Goal: Task Accomplishment & Management: Manage account settings

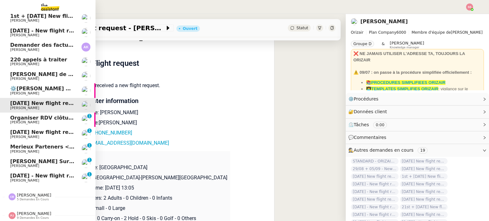
scroll to position [123, 0]
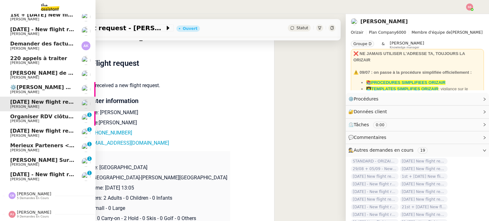
click at [51, 155] on link "Wexler Surgical <> Agile Capital Markets Michael Khayat 0 1 2 3 4 5 6 7 8 9" at bounding box center [47, 162] width 95 height 15
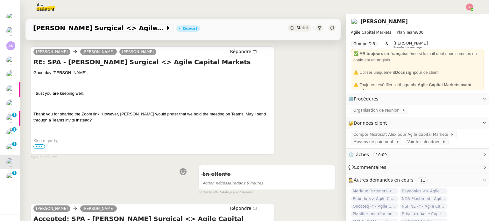
scroll to position [125, 0]
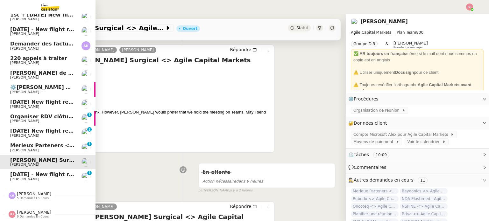
click at [27, 172] on span "[DATE] - New flight request - [PERSON_NAME]" at bounding box center [75, 175] width 131 height 6
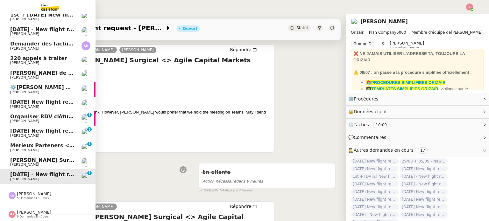
scroll to position [85, 0]
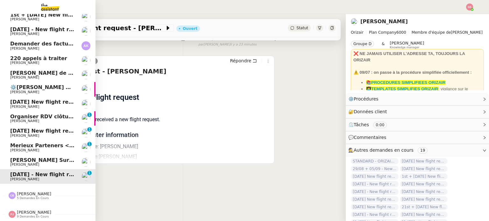
click at [20, 143] on span "Merieux Parteners <> Agile Capital Markets" at bounding box center [73, 146] width 126 height 6
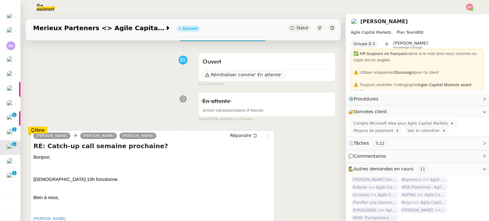
scroll to position [40, 0]
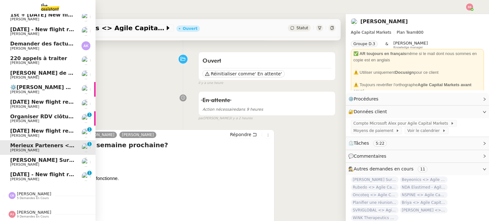
click at [41, 114] on span "Organiser RDV clôture bilan" at bounding box center [50, 117] width 80 height 6
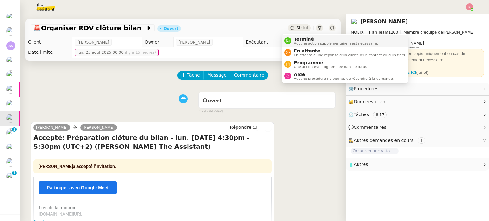
click at [294, 37] on span "Terminé" at bounding box center [336, 39] width 84 height 5
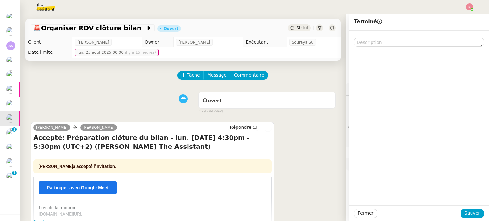
click at [472, 218] on div "Fermer Sauver" at bounding box center [419, 214] width 140 height 16
click at [472, 217] on button "Sauver" at bounding box center [472, 213] width 23 height 9
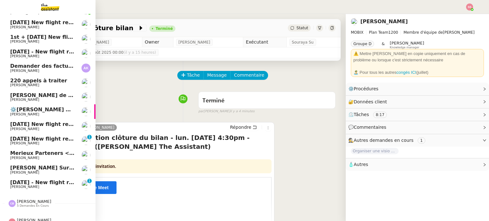
scroll to position [108, 0]
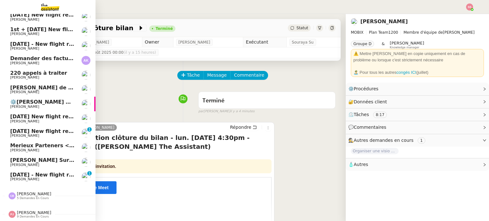
click at [40, 163] on span "[PERSON_NAME]" at bounding box center [42, 165] width 64 height 4
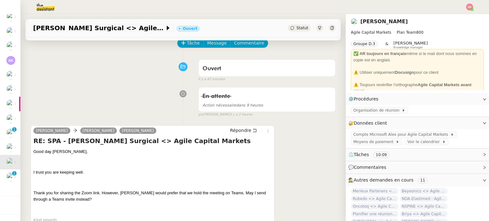
scroll to position [95, 0]
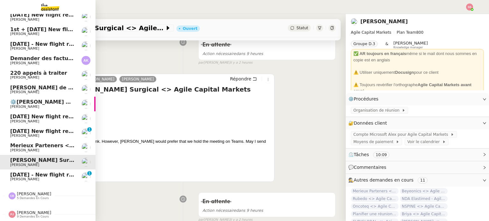
click at [19, 148] on span "[PERSON_NAME]" at bounding box center [24, 150] width 29 height 4
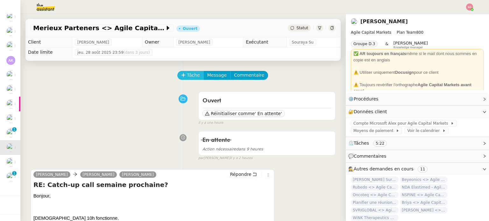
click at [191, 74] on span "Tâche" at bounding box center [193, 75] width 13 height 7
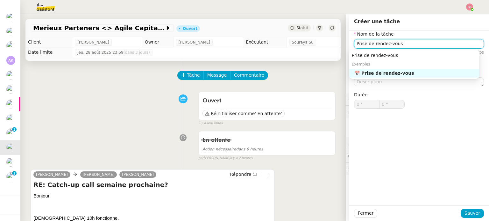
click at [366, 72] on div "📅 Prise de rendez-vous" at bounding box center [415, 73] width 122 height 6
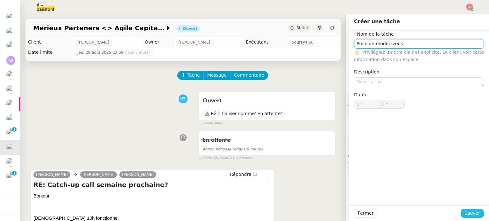
type input "Prise de rendez-vous"
click at [464, 211] on span "Sauver" at bounding box center [472, 213] width 16 height 7
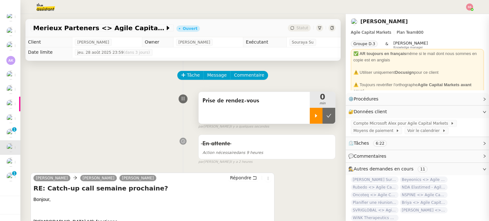
click at [310, 121] on div at bounding box center [316, 116] width 13 height 16
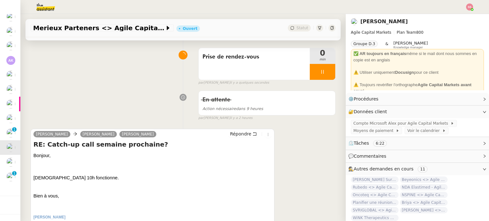
scroll to position [95, 0]
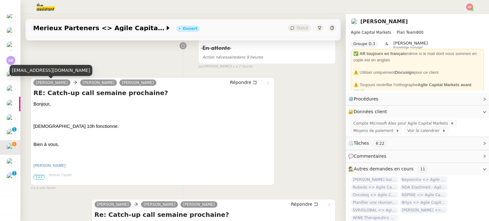
click at [63, 71] on div "[EMAIL_ADDRESS][DOMAIN_NAME]" at bounding box center [51, 70] width 83 height 11
copy div "[EMAIL_ADDRESS][DOMAIN_NAME]"
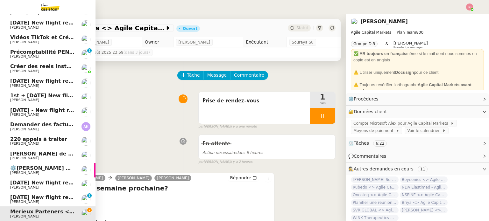
scroll to position [0, 0]
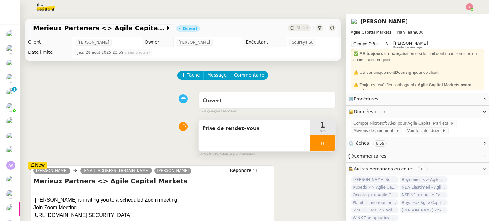
click at [324, 146] on div at bounding box center [322, 144] width 25 height 16
click at [324, 146] on button at bounding box center [328, 144] width 13 height 16
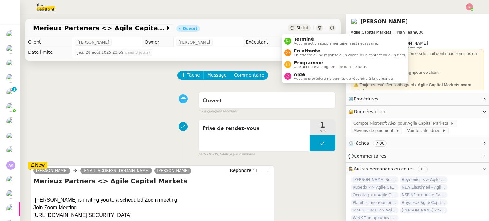
click at [296, 29] on span "Statut" at bounding box center [302, 28] width 12 height 4
click at [297, 49] on span "En attente" at bounding box center [350, 50] width 112 height 5
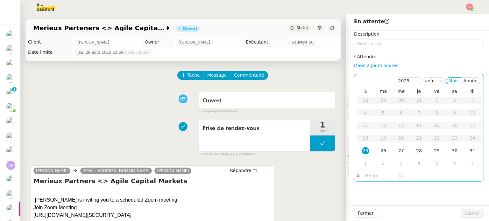
click at [415, 150] on div "28" at bounding box center [418, 150] width 7 height 7
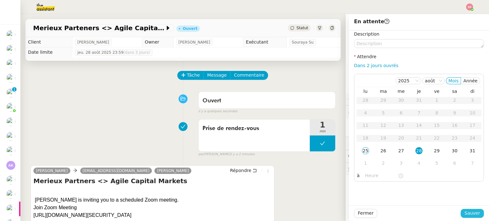
click at [465, 215] on span "Sauver" at bounding box center [472, 213] width 16 height 7
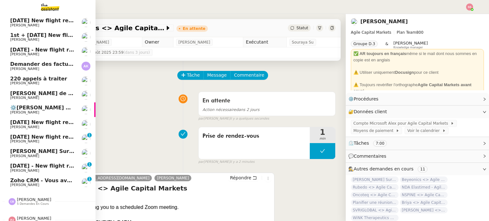
scroll to position [108, 0]
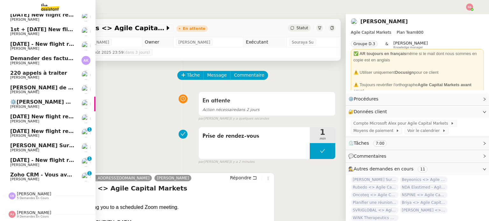
click at [19, 170] on link "Zoho CRM - Vous avez un nouveau Account Florian Parant 0 1 2 3 4 5 6 7 8 9" at bounding box center [47, 177] width 95 height 15
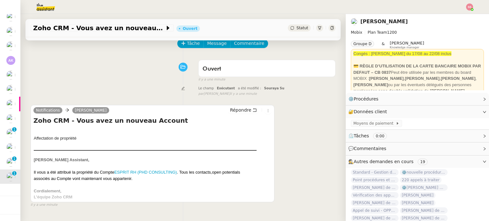
scroll to position [64, 0]
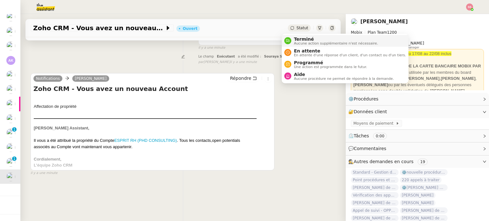
click at [286, 38] on nz-avatar at bounding box center [287, 40] width 7 height 7
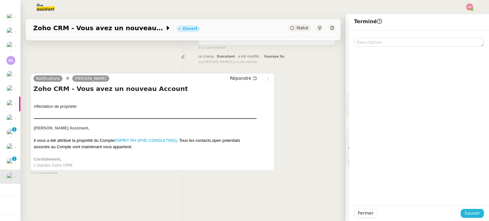
click at [465, 210] on span "Sauver" at bounding box center [472, 213] width 16 height 7
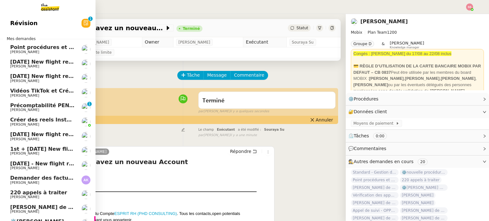
click at [42, 138] on span "[PERSON_NAME]" at bounding box center [42, 140] width 64 height 4
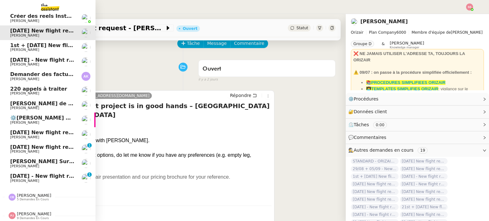
scroll to position [108, 0]
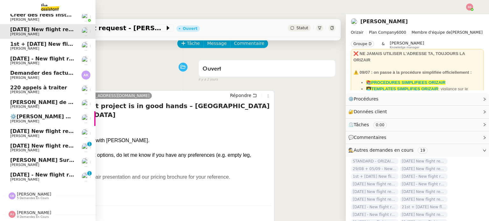
click at [53, 170] on link "1st September 2025 - New flight request - Michael Smith Louis Frei 0 1 2 3 4 5 …" at bounding box center [47, 177] width 95 height 15
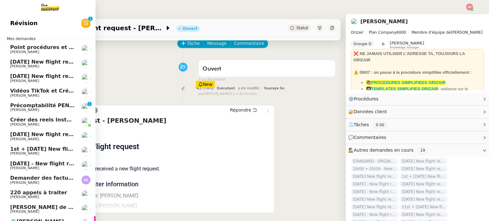
click at [59, 64] on span "[DATE] New flight request - [PERSON_NAME]" at bounding box center [74, 62] width 128 height 6
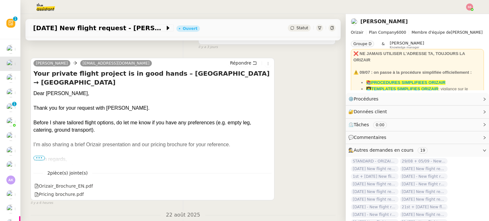
scroll to position [32, 0]
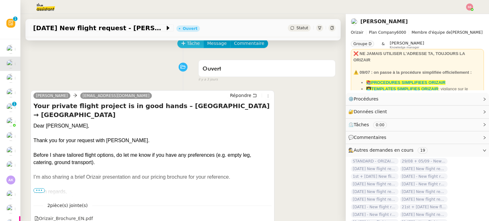
click at [187, 46] on span "Tâche" at bounding box center [193, 43] width 13 height 7
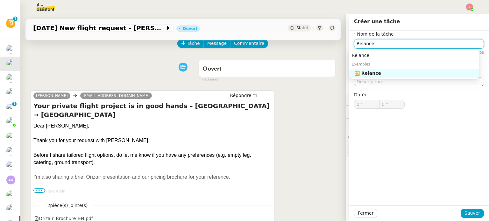
click at [360, 71] on div "🔁 Relance" at bounding box center [415, 73] width 122 height 6
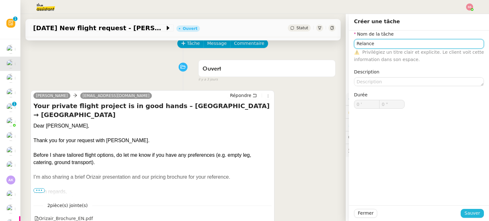
type input "Relance"
click at [464, 211] on span "Sauver" at bounding box center [472, 213] width 16 height 7
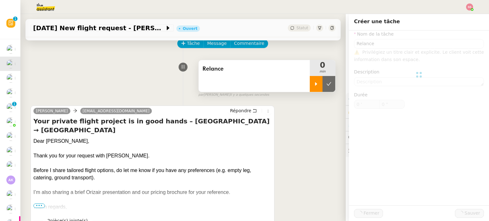
click at [314, 86] on icon at bounding box center [316, 83] width 5 height 5
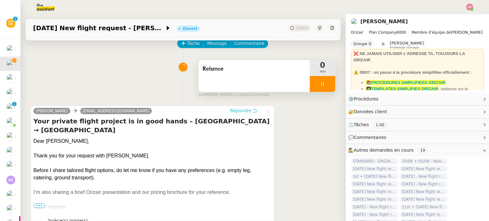
click at [238, 109] on span "Répondre" at bounding box center [240, 111] width 21 height 6
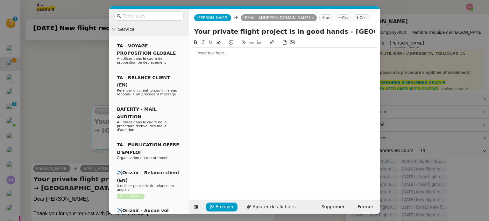
click at [356, 18] on icon at bounding box center [358, 18] width 4 height 4
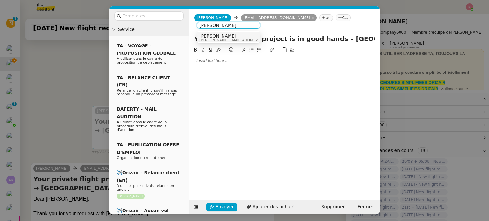
type input "[PERSON_NAME]"
click at [248, 35] on div "Louis Frei louis@orizair.com" at bounding box center [228, 37] width 59 height 9
click at [159, 18] on input "text" at bounding box center [151, 15] width 57 height 7
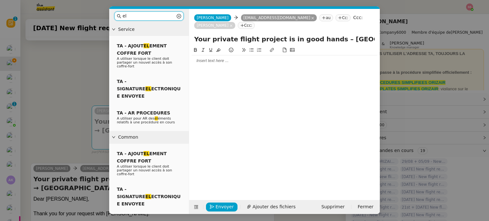
type input "e"
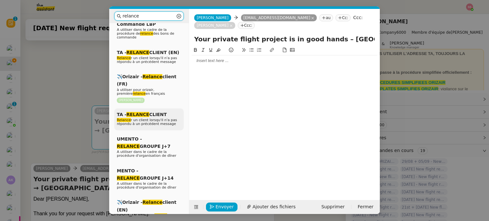
scroll to position [64, 0]
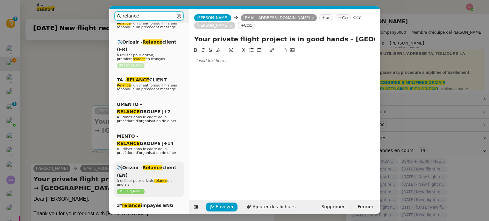
type input "relance"
click at [151, 165] on em "Relance" at bounding box center [153, 167] width 20 height 5
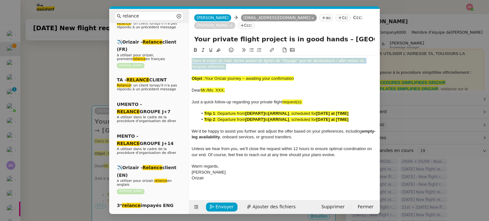
drag, startPoint x: 227, startPoint y: 70, endPoint x: 183, endPoint y: 57, distance: 46.3
click at [183, 57] on nz-layout "relance Service Relance Bon de Commande LBP A utiliser dans le cadre de la proc…" at bounding box center [244, 111] width 271 height 205
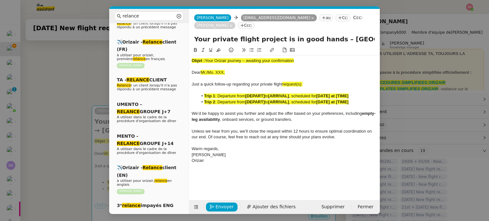
drag, startPoint x: 298, startPoint y: 60, endPoint x: 206, endPoint y: 63, distance: 91.7
click at [206, 63] on div "Objet : Your Orizair journey – awaiting your confirmation" at bounding box center [285, 61] width 186 height 6
click at [300, 37] on input "Your private flight project is in good hands – Zurich → Paris" at bounding box center [284, 39] width 180 height 10
drag, startPoint x: 322, startPoint y: 39, endPoint x: 188, endPoint y: 45, distance: 133.8
click at [188, 45] on nz-layout "relance Service Relance Bon de Commande LBP A utiliser dans le cadre de la proc…" at bounding box center [244, 111] width 271 height 205
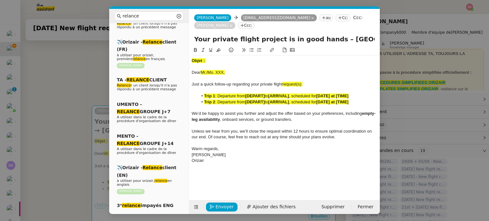
paste input "Orizair journey – awaiting your confirmation"
type input "Your Orizair journey – awaiting your confirmation – Zurich → Paris"
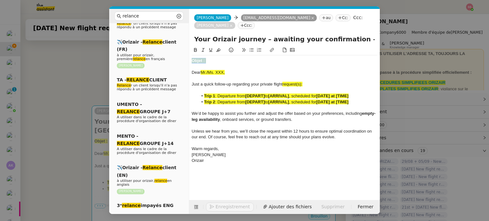
drag, startPoint x: 219, startPoint y: 60, endPoint x: 192, endPoint y: 56, distance: 27.3
click at [192, 56] on div "Objet : Dear Mr./Ms. XXX, Just a quick follow-up regarding your private flight …" at bounding box center [285, 110] width 186 height 111
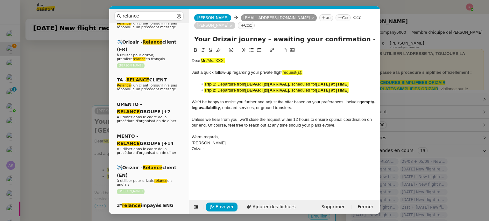
click at [76, 84] on nz-modal-container "relance Service Relance Bon de Commande LBP A utiliser dans le cadre de la proc…" at bounding box center [244, 110] width 489 height 221
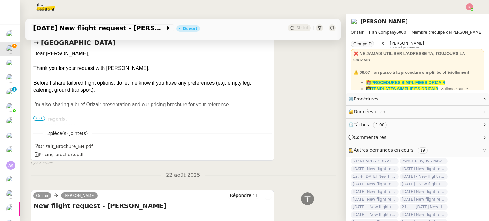
scroll to position [223, 0]
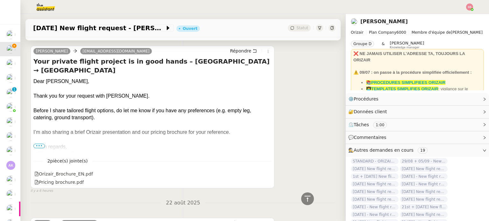
click at [59, 78] on div "Dear Mr. Mustafa," at bounding box center [152, 81] width 238 height 7
copy div "Dear Mr. Mustafa,"
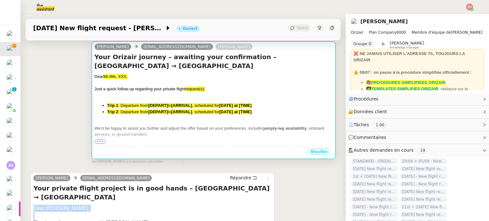
scroll to position [64, 0]
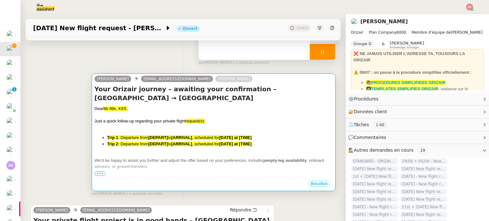
click at [186, 106] on div "Dear Mr./Ms. XXX," at bounding box center [214, 109] width 238 height 6
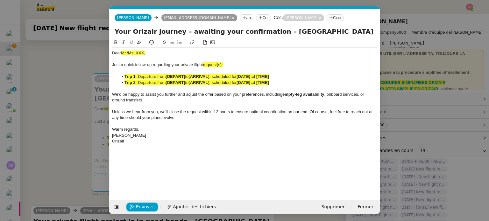
scroll to position [0, 27]
drag, startPoint x: 152, startPoint y: 54, endPoint x: 101, endPoint y: 44, distance: 52.9
click at [101, 44] on nz-modal-container "relance Service Relance Bon de Commande LBP A utiliser dans le cadre de la proc…" at bounding box center [244, 110] width 489 height 221
click at [226, 63] on div "Just a quick follow-up regarding your private flight request(s):" at bounding box center [244, 65] width 265 height 6
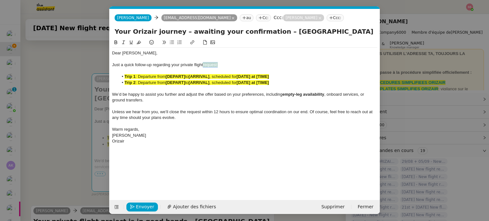
drag, startPoint x: 222, startPoint y: 64, endPoint x: 204, endPoint y: 64, distance: 17.5
click at [204, 64] on div "Just a quick follow-up regarding your private flight request:" at bounding box center [244, 65] width 265 height 6
click at [140, 39] on button at bounding box center [139, 42] width 8 height 7
click at [170, 85] on strong "[DEPART]" at bounding box center [175, 82] width 19 height 5
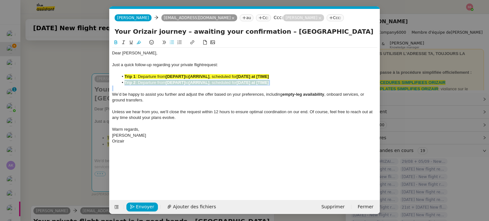
click at [170, 85] on strong "[DEPART]" at bounding box center [175, 82] width 19 height 5
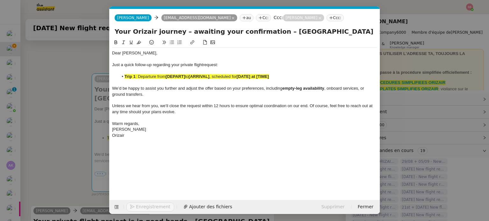
click at [81, 99] on nz-modal-container "relance Service Relance Bon de Commande LBP A utiliser dans le cadre de la proc…" at bounding box center [244, 110] width 489 height 221
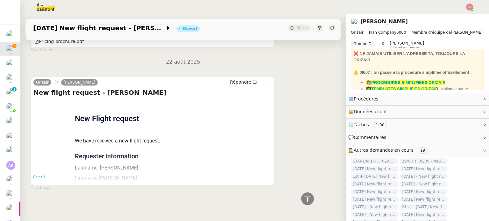
scroll to position [369, 0]
click at [36, 175] on span "•••" at bounding box center [38, 177] width 11 height 4
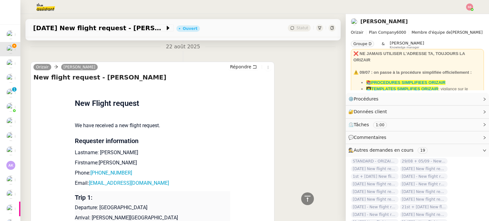
scroll to position [464, 0]
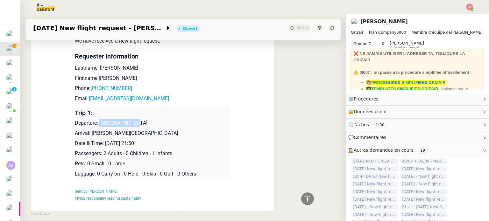
drag, startPoint x: 97, startPoint y: 124, endPoint x: 138, endPoint y: 120, distance: 40.9
click at [138, 120] on td "Trip 1: Departure: Zürich Airport Arrival: Paris Beauvais Tillé Airport Date & …" at bounding box center [152, 144] width 155 height 74
copy p "Zürich Airport"
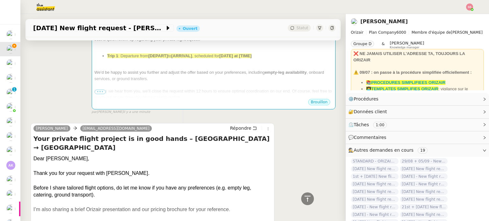
scroll to position [18, 0]
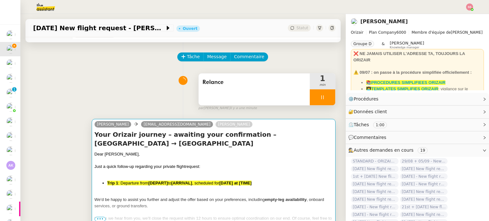
click at [164, 158] on div at bounding box center [214, 161] width 238 height 6
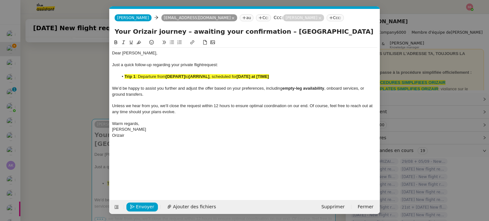
scroll to position [0, 27]
click at [201, 77] on strong "[ARRIVAL]" at bounding box center [198, 76] width 21 height 5
click at [141, 44] on button at bounding box center [139, 42] width 8 height 7
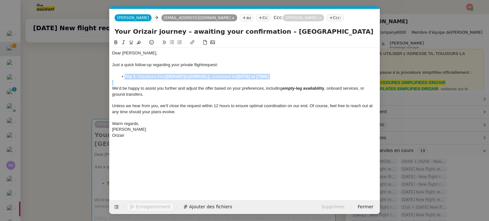
click at [182, 79] on strong "[DEPART]" at bounding box center [175, 76] width 19 height 5
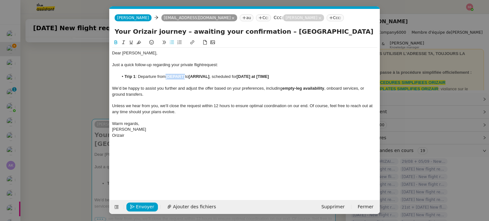
drag, startPoint x: 186, startPoint y: 78, endPoint x: 167, endPoint y: 77, distance: 18.5
click at [167, 77] on strong "[DEPART]" at bounding box center [175, 76] width 19 height 5
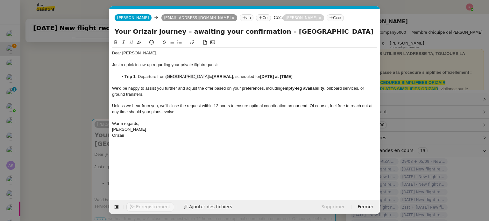
click at [91, 116] on nz-modal-container "relance Service Relance Bon de Commande LBP A utiliser dans le cadre de la proc…" at bounding box center [244, 110] width 489 height 221
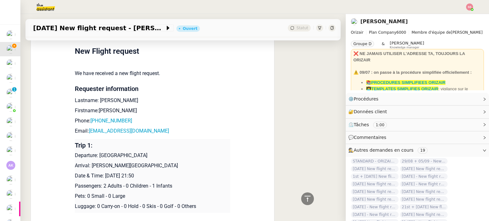
scroll to position [495, 0]
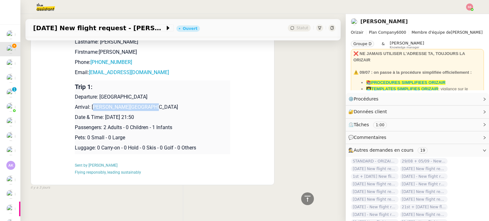
drag, startPoint x: 90, startPoint y: 105, endPoint x: 143, endPoint y: 105, distance: 53.2
click at [137, 105] on p "Arrival: Paris Beauvais Tillé Airport" at bounding box center [152, 107] width 155 height 8
click at [144, 105] on p "Arrival: Paris Beauvais Tillé Airport" at bounding box center [152, 107] width 155 height 8
drag, startPoint x: 150, startPoint y: 104, endPoint x: 88, endPoint y: 106, distance: 61.5
click at [88, 106] on p "Arrival: Paris Beauvais Tillé Airport" at bounding box center [152, 107] width 155 height 8
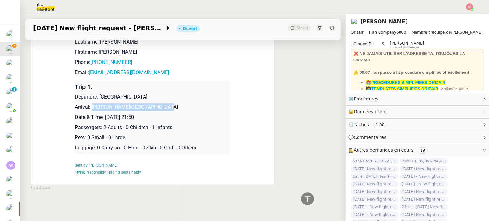
copy p "Paris Beauvais Tillé Airport"
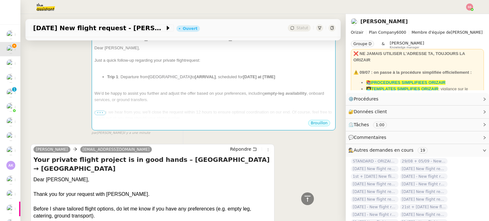
scroll to position [0, 0]
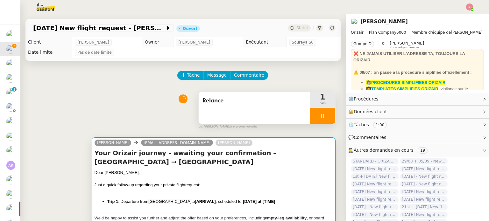
click at [200, 149] on div "Josephine Kelly bilal_revamped@yahoo.com Louis Frei Your Orizair journey – awai…" at bounding box center [214, 197] width 244 height 118
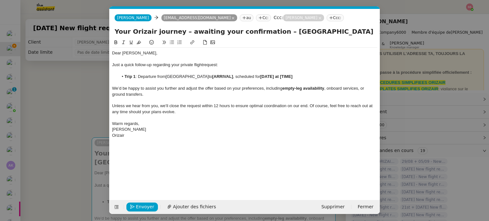
scroll to position [0, 27]
drag, startPoint x: 218, startPoint y: 77, endPoint x: 197, endPoint y: 78, distance: 20.4
click at [212, 78] on strong "[ARRIVAL]" at bounding box center [222, 76] width 21 height 5
click at [78, 116] on nz-modal-container "relance Service Relance Bon de Commande LBP A utiliser dans le cadre de la proc…" at bounding box center [244, 110] width 489 height 221
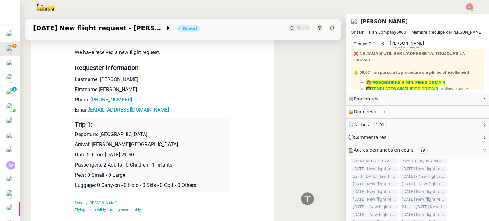
scroll to position [495, 0]
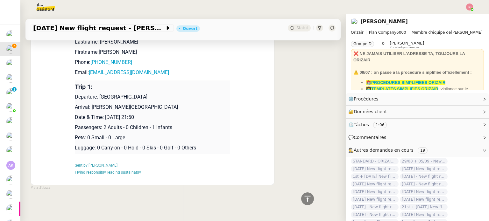
drag, startPoint x: 152, startPoint y: 113, endPoint x: 103, endPoint y: 114, distance: 48.7
click at [103, 114] on p "Date & Time: 29th August 2025 21:50" at bounding box center [152, 118] width 155 height 8
copy p "29th August 2025 21:50"
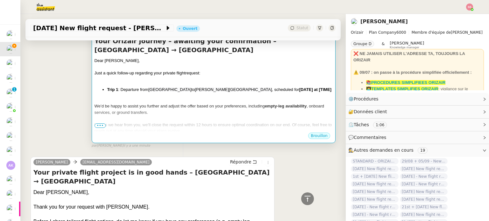
scroll to position [32, 0]
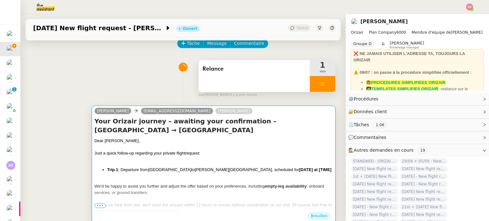
click at [244, 150] on div "Just a quick follow-up regarding your private flight request:" at bounding box center [214, 153] width 238 height 6
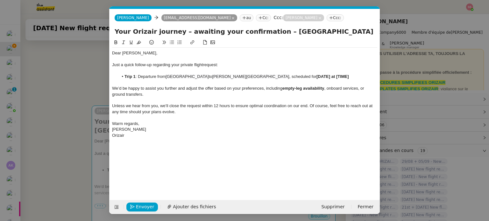
scroll to position [0, 27]
drag, startPoint x: 306, startPoint y: 79, endPoint x: 274, endPoint y: 77, distance: 31.9
click at [316, 77] on strong "[DATE] at [TIME]" at bounding box center [332, 76] width 32 height 5
click at [139, 208] on span "Envoyer" at bounding box center [145, 206] width 18 height 7
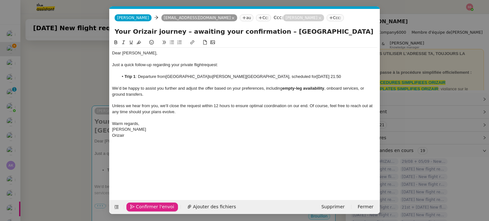
click at [153, 207] on span "Confirmer l'envoi" at bounding box center [155, 206] width 38 height 7
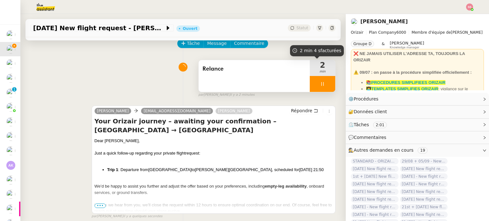
click at [322, 88] on div at bounding box center [322, 84] width 25 height 16
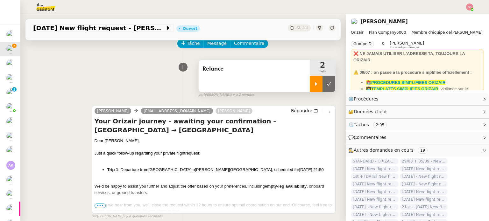
click at [322, 88] on button at bounding box center [328, 84] width 13 height 16
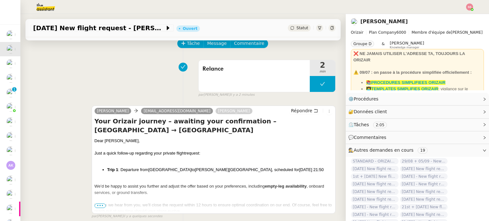
click at [298, 26] on span "Statut" at bounding box center [302, 28] width 12 height 4
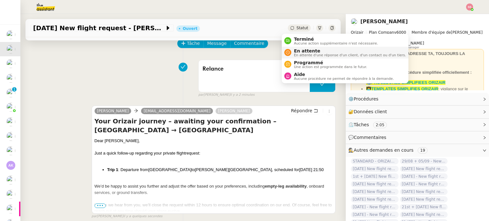
click at [307, 51] on span "En attente" at bounding box center [350, 50] width 112 height 5
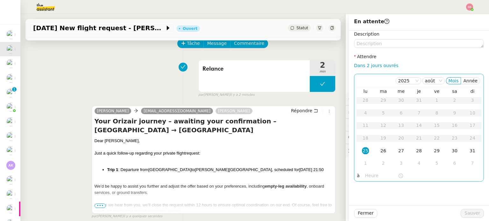
click at [380, 151] on div "26" at bounding box center [383, 150] width 7 height 7
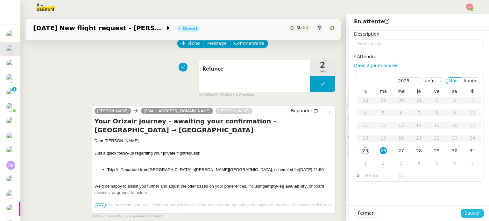
click at [472, 215] on span "Sauver" at bounding box center [472, 213] width 16 height 7
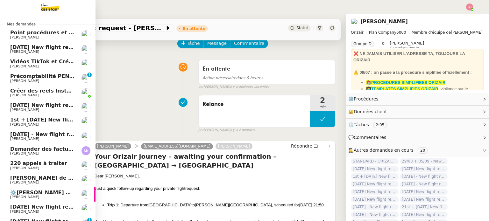
click at [42, 52] on span "[PERSON_NAME]" at bounding box center [42, 52] width 64 height 4
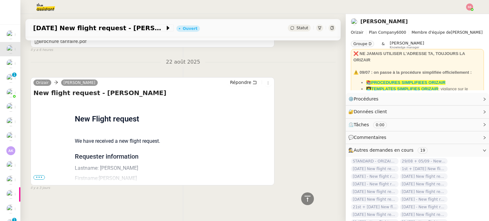
scroll to position [221, 0]
click at [39, 175] on span "•••" at bounding box center [38, 177] width 11 height 4
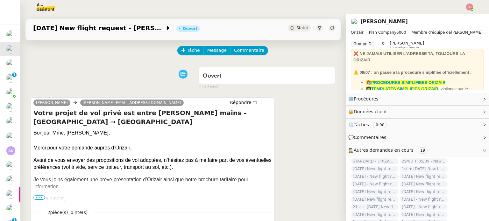
scroll to position [0, 0]
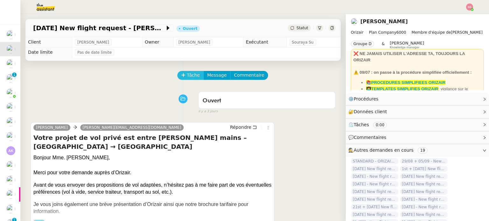
click at [193, 77] on span "Tâche" at bounding box center [193, 75] width 13 height 7
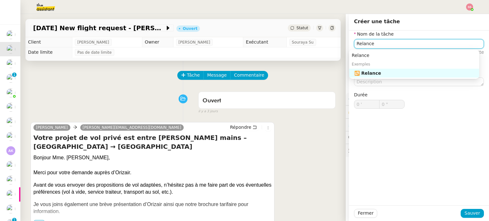
click at [389, 71] on div "🔁 Relance" at bounding box center [415, 73] width 122 height 6
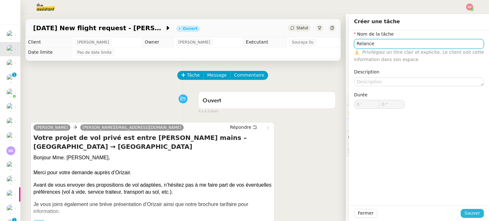
type input "Relance"
click at [468, 215] on span "Sauver" at bounding box center [472, 213] width 16 height 7
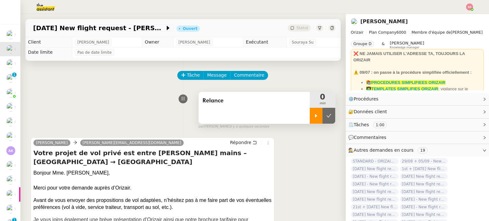
click at [314, 118] on icon at bounding box center [316, 115] width 5 height 5
click at [240, 142] on span "Répondre" at bounding box center [240, 142] width 21 height 6
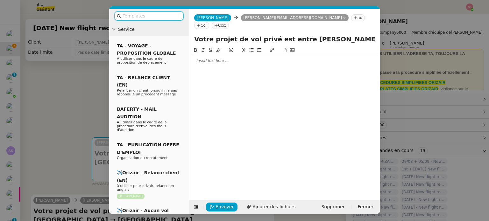
click at [308, 21] on div "Josephine Kelly Josephine Kelly lisa@h-u-b.fr au Cc: Ccc:" at bounding box center [284, 21] width 191 height 25
click at [229, 22] on nz-tag "Ccc:" at bounding box center [220, 25] width 17 height 7
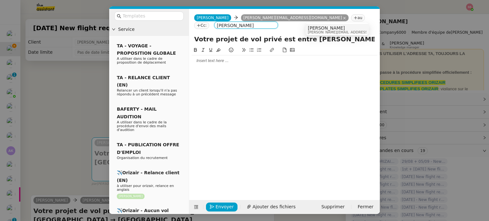
type input "[PERSON_NAME]"
click at [320, 29] on span "[PERSON_NAME]" at bounding box center [353, 27] width 90 height 5
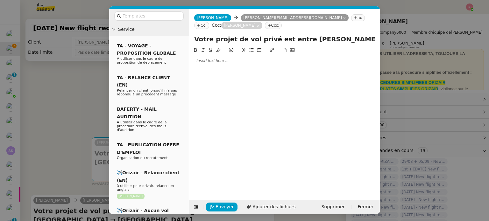
click at [85, 78] on nz-modal-container "Service TA - VOYAGE - PROPOSITION GLOBALE A utiliser dans le cadre de propositi…" at bounding box center [244, 110] width 489 height 221
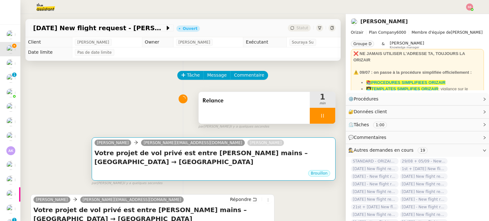
click at [166, 149] on div "Josephine Kelly lisa@h-u-b.fr Louis Frei" at bounding box center [191, 144] width 192 height 10
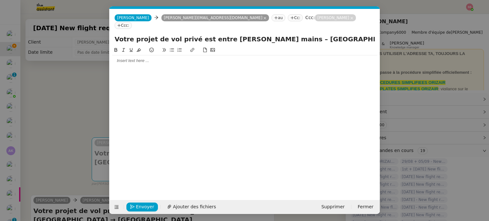
scroll to position [0, 13]
click at [117, 200] on div "Envoyer Ajouter des fichiers Supprimer Fermer" at bounding box center [244, 207] width 270 height 14
click at [117, 206] on icon at bounding box center [117, 208] width 4 height 4
click at [116, 206] on icon at bounding box center [117, 208] width 4 height 4
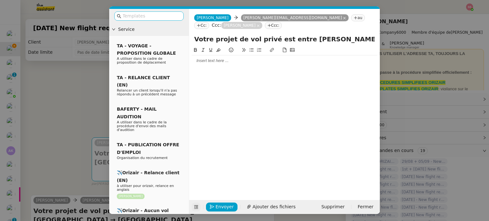
click at [147, 16] on input "text" at bounding box center [151, 15] width 57 height 7
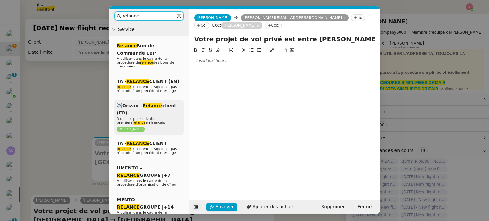
type input "relance"
click at [155, 103] on em "Relance" at bounding box center [153, 105] width 20 height 5
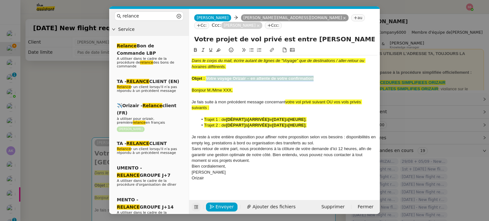
drag, startPoint x: 314, startPoint y: 69, endPoint x: 207, endPoint y: 70, distance: 107.9
click at [207, 76] on div "Objet : Votre voyage Orizair – en attente de votre confirmation" at bounding box center [285, 79] width 186 height 6
copy strong "Votre voyage Orizair – en attente de votre confirmation"
drag, startPoint x: 348, startPoint y: 32, endPoint x: 193, endPoint y: 32, distance: 155.0
click at [193, 34] on div "Votre projet de vol privé est entre de bonnes mains – Nice → Paris" at bounding box center [284, 40] width 191 height 12
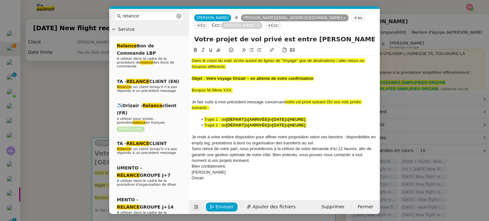
paste input "Votre voyage Orizair – en attente de votre confirmation"
type input "Votre voyage Orizair – en attente de votre confirmation – Nice → Paris"
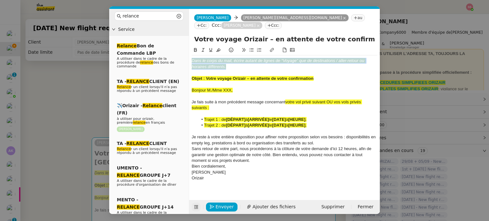
drag, startPoint x: 240, startPoint y: 58, endPoint x: 184, endPoint y: 53, distance: 56.2
click at [184, 53] on nz-layout "relance Service Relance Bon de Commande LBP A utiliser dans le cadre de la proc…" at bounding box center [244, 111] width 271 height 205
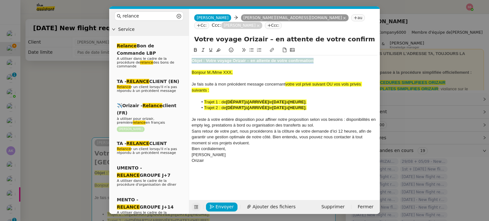
drag, startPoint x: 321, startPoint y: 51, endPoint x: 186, endPoint y: 50, distance: 135.0
click at [186, 50] on nz-layout "relance Service Relance Bon de Commande LBP A utiliser dans le cadre de la proc…" at bounding box center [244, 111] width 271 height 205
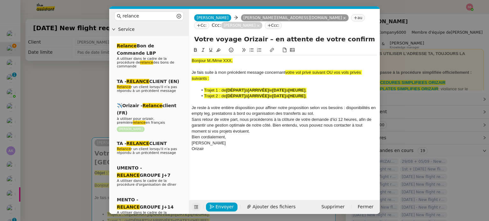
click at [83, 89] on nz-modal-container "relance Service Relance Bon de Commande LBP A utiliser dans le cadre de la proc…" at bounding box center [244, 110] width 489 height 221
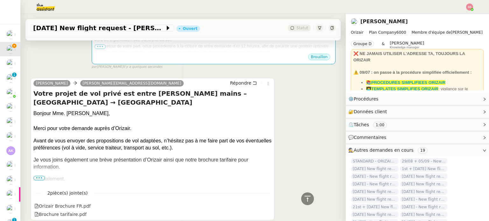
scroll to position [255, 0]
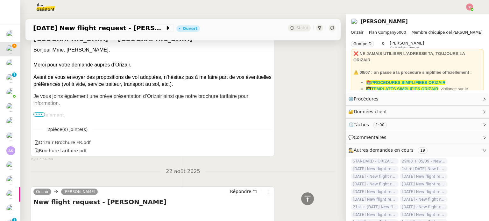
click at [107, 124] on div "[PERSON_NAME]" at bounding box center [152, 127] width 238 height 7
drag, startPoint x: 79, startPoint y: 44, endPoint x: 31, endPoint y: 43, distance: 48.7
click at [31, 43] on div "Josephine Kelly lisa@h-u-b.fr Répondre Votre projet de vol privé est entre de b…" at bounding box center [153, 85] width 244 height 143
copy div "Bonjour Mme. George"
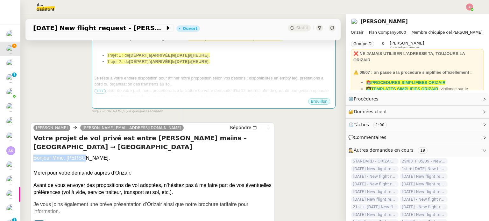
scroll to position [127, 0]
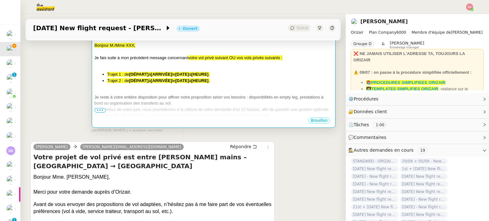
click at [237, 95] on span "Je reste à votre entière disposition pour affiner notre proposition selon vos b…" at bounding box center [209, 100] width 229 height 11
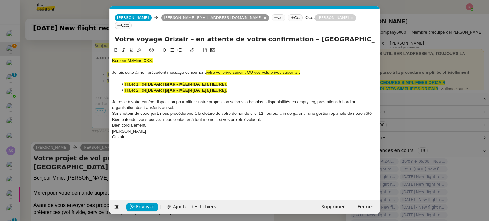
scroll to position [0, 27]
drag, startPoint x: 155, startPoint y: 54, endPoint x: 93, endPoint y: 55, distance: 62.1
click at [93, 55] on nz-modal-container "relance Service Relance Bon de Commande LBP A utiliser dans le cadre de la proc…" at bounding box center [244, 110] width 489 height 221
drag, startPoint x: 247, startPoint y: 63, endPoint x: 314, endPoint y: 66, distance: 66.9
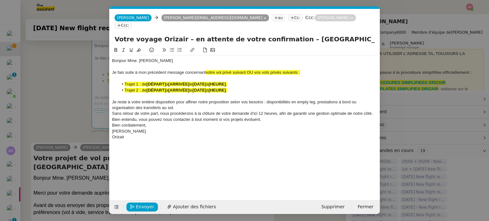
click at [314, 70] on div "Je fais suite à mon précédent message concernant votre vol privé suivant OU vos…" at bounding box center [244, 73] width 265 height 6
drag, startPoint x: 261, startPoint y: 65, endPoint x: 206, endPoint y: 63, distance: 55.4
click at [206, 70] on div "Je fais suite à mon précédent message concernant votre vol privé suivant :" at bounding box center [244, 73] width 265 height 6
click at [138, 48] on icon at bounding box center [139, 50] width 4 height 4
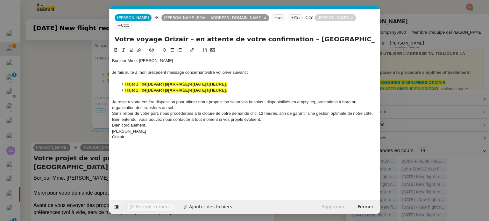
click at [168, 88] on span "à" at bounding box center [167, 90] width 2 height 5
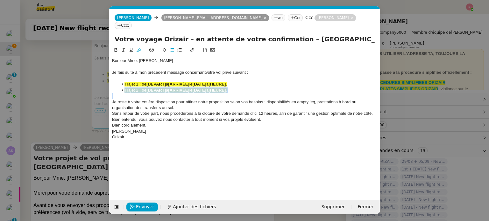
click at [168, 88] on span "à" at bounding box center [167, 90] width 2 height 5
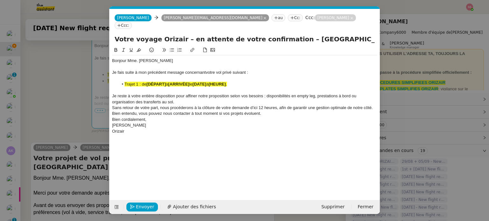
click at [202, 94] on div "Je reste à votre entière disposition pour affiner notre proposition selon vos b…" at bounding box center [244, 99] width 265 height 12
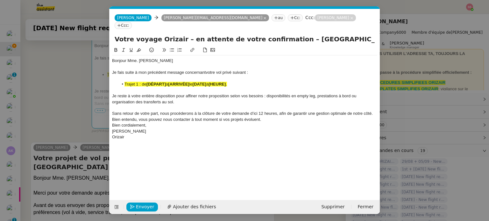
click at [268, 112] on div "Sans retour de votre part, nous procéderons à la clôture de votre demande d’ici…" at bounding box center [244, 117] width 265 height 12
click at [102, 121] on nz-modal-container "relance Service Relance Bon de Commande LBP A utiliser dans le cadre de la proc…" at bounding box center [244, 110] width 489 height 221
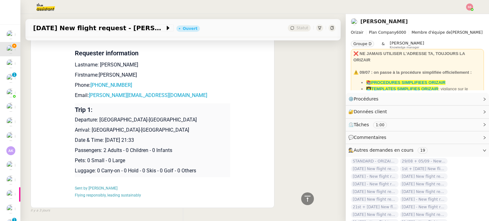
scroll to position [494, 0]
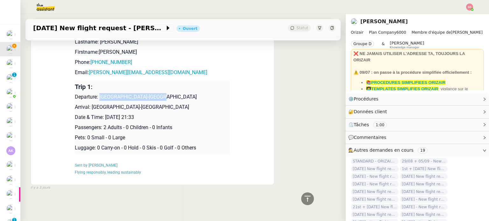
drag, startPoint x: 97, startPoint y: 95, endPoint x: 152, endPoint y: 92, distance: 54.8
click at [152, 93] on p "Departure: Nice-Côte d'Azur Airport" at bounding box center [152, 97] width 155 height 8
copy p "Nice-Côte d'Azur Airport"
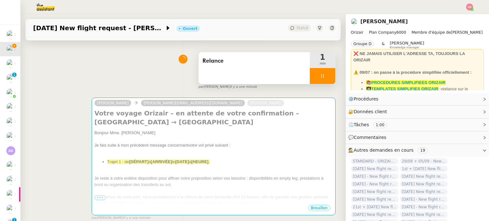
scroll to position [0, 0]
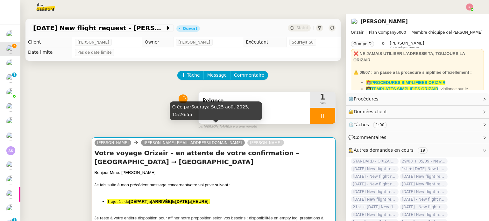
click at [180, 155] on h4 "Votre voyage Orizair – en attente de votre confirmation – Nice → Paris" at bounding box center [214, 158] width 238 height 18
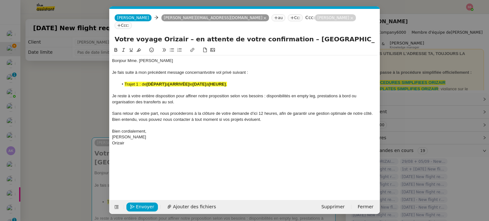
scroll to position [0, 27]
click at [204, 81] on li "Trajet 1 : de [DÉPART] à [ARRIVÉE] le [DATE] à [HEURE] ." at bounding box center [247, 84] width 259 height 6
click at [140, 48] on icon at bounding box center [139, 50] width 4 height 4
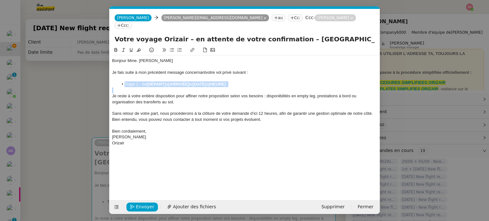
click at [167, 81] on li "Trajet 1 : de [DÉPART] à [ARRIVÉE] le [DATE] à [HEURE] ." at bounding box center [247, 84] width 259 height 6
click at [166, 82] on strong "[DÉPART]" at bounding box center [155, 84] width 19 height 5
drag, startPoint x: 166, startPoint y: 76, endPoint x: 148, endPoint y: 74, distance: 19.0
click at [148, 81] on li "Trajet 1 : de [DÉPART] à [ARRIVÉE] le [DATE] à [HEURE] ." at bounding box center [247, 84] width 259 height 6
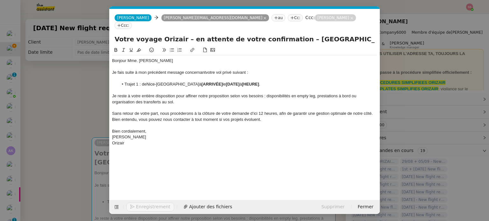
click at [77, 126] on nz-modal-container "relance Service Relance Bon de Commande LBP A utiliser dans le cadre de la proc…" at bounding box center [244, 110] width 489 height 221
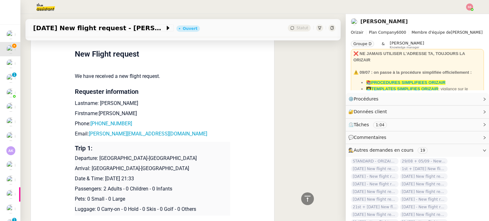
scroll to position [494, 0]
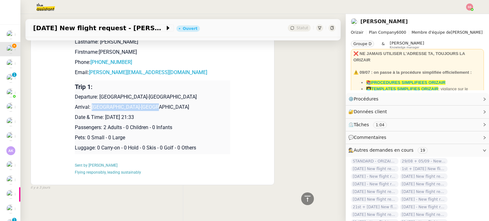
drag, startPoint x: 88, startPoint y: 103, endPoint x: 149, endPoint y: 102, distance: 60.8
click at [149, 103] on p "Arrival: Paris-Le Bourget Airport" at bounding box center [152, 107] width 155 height 8
copy p "Paris-Le Bourget Airport"
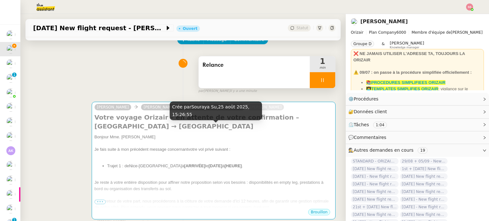
scroll to position [95, 0]
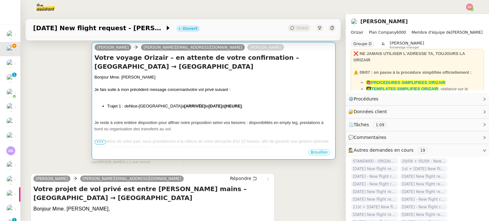
click at [176, 93] on div at bounding box center [214, 96] width 238 height 6
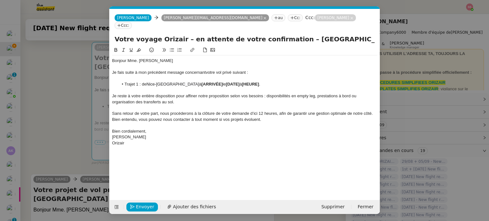
scroll to position [0, 27]
drag, startPoint x: 217, startPoint y: 76, endPoint x: 196, endPoint y: 76, distance: 21.3
click at [196, 81] on li "Trajet 1 : de Nice-Côte d'Azur Airport à [ARRIVÉE] le [DATE] à [HEURE] ." at bounding box center [247, 84] width 259 height 6
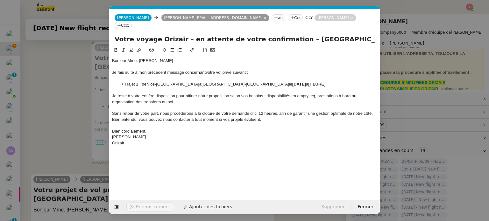
click at [90, 108] on nz-modal-container "relance Service Relance Bon de Commande LBP A utiliser dans le cadre de la proc…" at bounding box center [244, 110] width 489 height 221
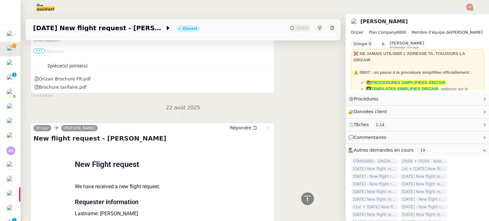
scroll to position [477, 0]
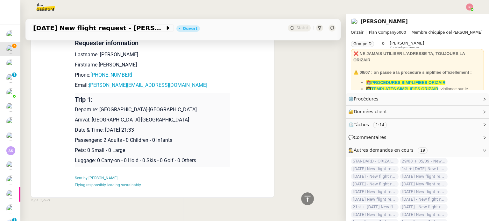
drag, startPoint x: 102, startPoint y: 131, endPoint x: 159, endPoint y: 128, distance: 56.7
click at [159, 128] on p "Date & Time: 29th August 2025 21:33" at bounding box center [152, 130] width 155 height 8
copy p "29th August 2025 21:33"
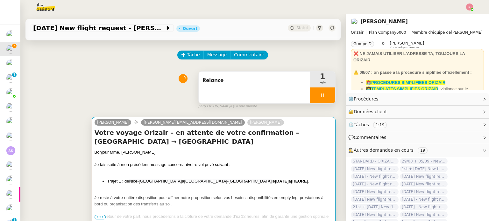
scroll to position [32, 0]
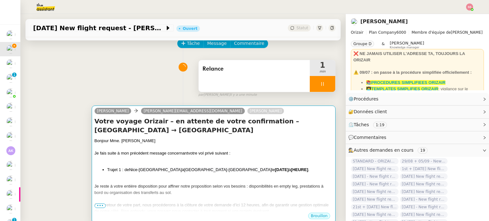
click at [218, 150] on div "Je fais suite à mon précédent message concernant votre vol privé suivant :" at bounding box center [214, 153] width 238 height 6
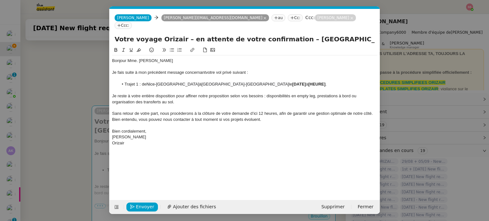
scroll to position [0, 27]
drag, startPoint x: 286, startPoint y: 78, endPoint x: 246, endPoint y: 75, distance: 39.9
click at [246, 81] on li "Trajet 1 : de Nice-Côte d'Azur Airport à Paris-Le Bourget Airport le [DATE] à […" at bounding box center [247, 84] width 259 height 6
drag, startPoint x: 268, startPoint y: 77, endPoint x: 258, endPoint y: 78, distance: 9.2
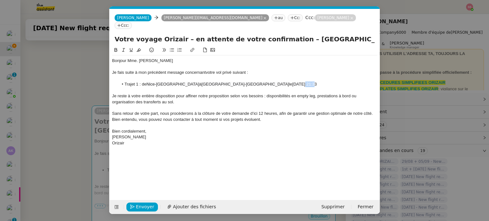
click at [292, 82] on span "29th August 2025 21:33" at bounding box center [304, 84] width 25 height 5
click at [292, 82] on span "29th Août 2025 21:33" at bounding box center [311, 84] width 39 height 5
click at [136, 205] on span "Envoyer" at bounding box center [145, 206] width 18 height 7
click at [136, 206] on span "Confirmer l'envoi" at bounding box center [155, 206] width 38 height 7
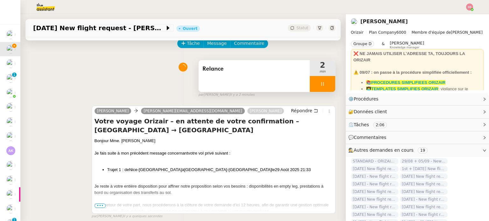
click at [322, 88] on div at bounding box center [322, 84] width 25 height 16
click at [325, 88] on button at bounding box center [328, 84] width 13 height 16
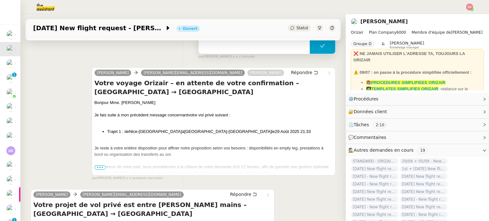
scroll to position [95, 0]
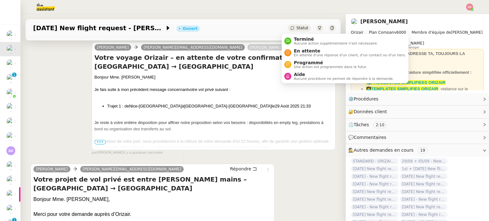
click at [296, 30] on span "Statut" at bounding box center [302, 28] width 12 height 4
click at [299, 51] on span "En attente" at bounding box center [350, 50] width 112 height 5
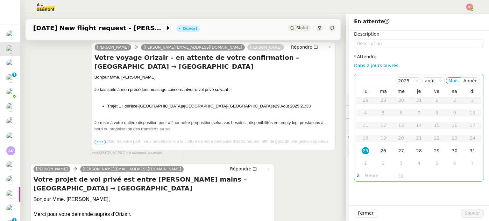
click at [380, 153] on div "26" at bounding box center [383, 150] width 7 height 7
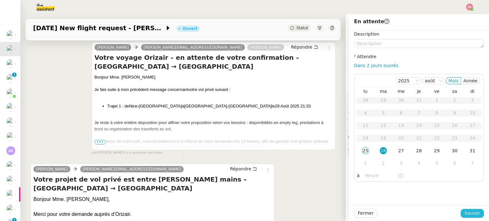
drag, startPoint x: 465, startPoint y: 211, endPoint x: 157, endPoint y: 184, distance: 309.3
click at [464, 211] on span "Sauver" at bounding box center [472, 213] width 16 height 7
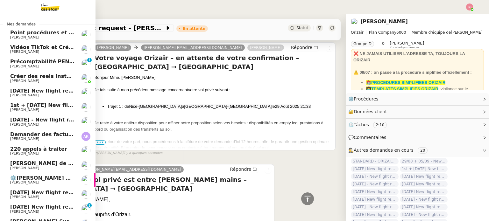
click at [53, 94] on span "[PERSON_NAME]" at bounding box center [42, 96] width 64 height 4
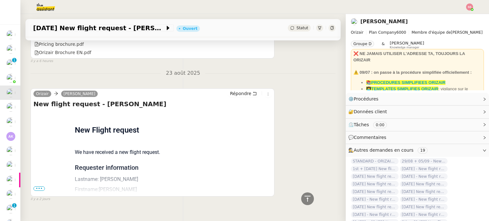
scroll to position [218, 0]
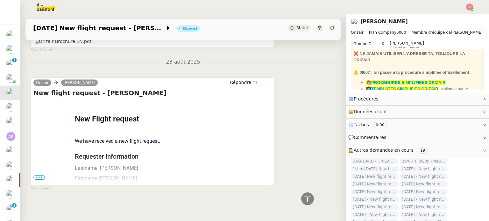
click at [38, 175] on span "•••" at bounding box center [38, 177] width 11 height 4
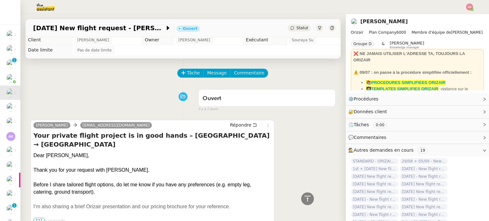
scroll to position [0, 0]
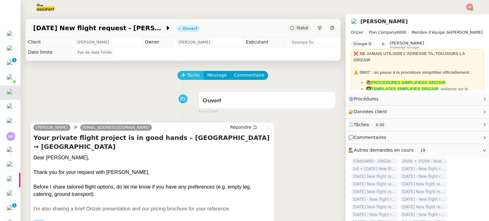
click at [190, 77] on span "Tâche" at bounding box center [193, 75] width 13 height 7
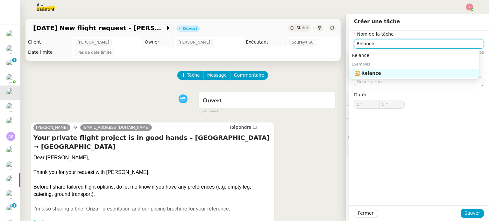
click at [362, 73] on div "🔁 Relance" at bounding box center [415, 73] width 122 height 6
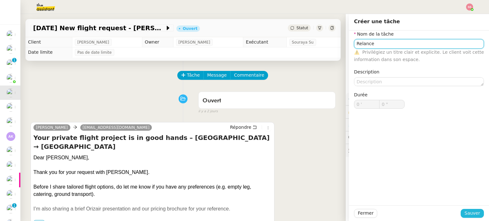
type input "Relance"
drag, startPoint x: 469, startPoint y: 214, endPoint x: 453, endPoint y: 209, distance: 16.4
click at [469, 214] on span "Sauver" at bounding box center [472, 213] width 16 height 7
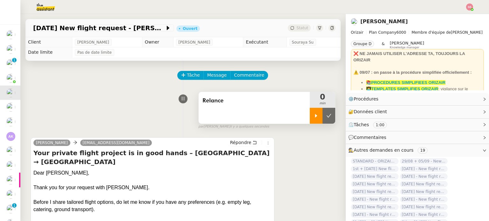
click at [310, 120] on div at bounding box center [316, 116] width 13 height 16
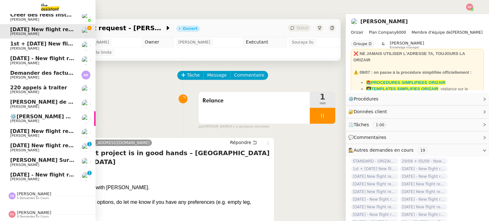
click at [18, 210] on span "[PERSON_NAME]" at bounding box center [34, 212] width 34 height 5
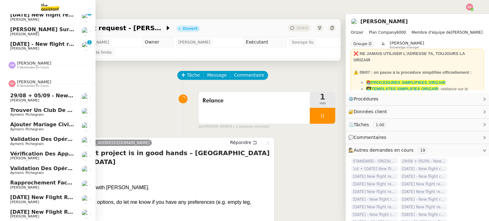
scroll to position [195, 0]
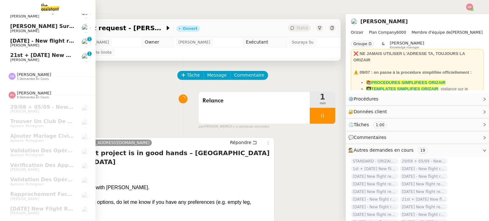
click at [41, 81] on div "Camille Barthès 5 demandes en cours" at bounding box center [47, 74] width 95 height 18
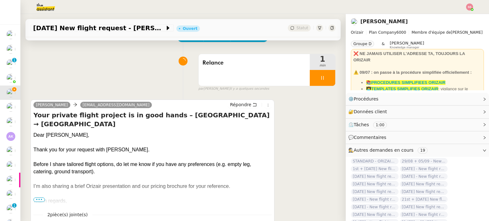
scroll to position [95, 0]
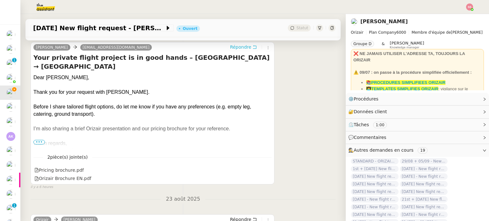
click at [234, 48] on span "Répondre" at bounding box center [240, 47] width 21 height 6
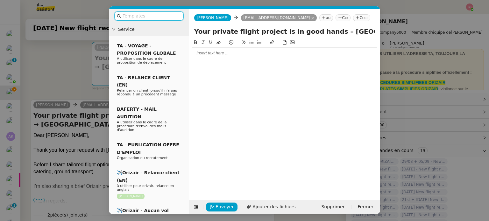
click at [159, 17] on input "text" at bounding box center [151, 15] width 57 height 7
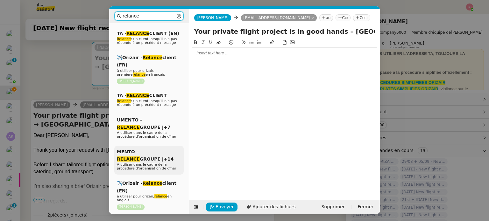
scroll to position [32, 0]
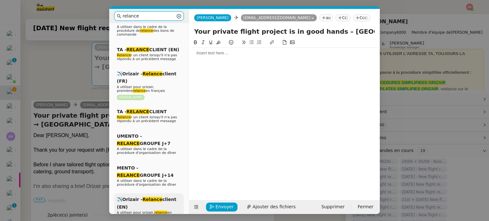
type input "relance"
click at [143, 197] on em "Relance" at bounding box center [153, 199] width 20 height 5
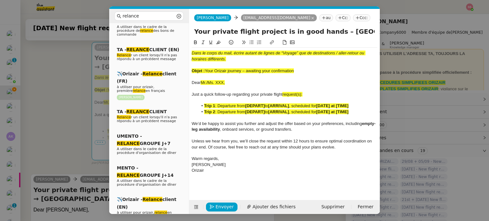
drag, startPoint x: 206, startPoint y: 71, endPoint x: 304, endPoint y: 69, distance: 98.4
click at [304, 69] on div "Objet : Your Orizair journey – awaiting your confirmation" at bounding box center [285, 71] width 186 height 6
drag, startPoint x: 321, startPoint y: 31, endPoint x: 190, endPoint y: 31, distance: 131.1
click at [190, 31] on div "Your private flight project is in good hands – [GEOGRAPHIC_DATA] → [GEOGRAPHIC_…" at bounding box center [284, 33] width 191 height 12
paste input "Orizair journey – awaiting your confirmation"
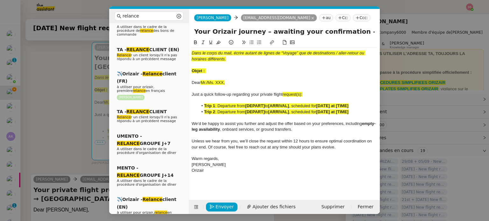
type input "Your Orizair journey – awaiting your confirmation – [GEOGRAPHIC_DATA] → [GEOGRA…"
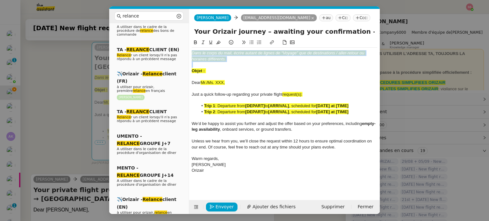
drag, startPoint x: 238, startPoint y: 62, endPoint x: 186, endPoint y: 51, distance: 53.7
click at [186, 51] on nz-layout "relance Service Relance Bon de Commande LBP A utiliser dans le cadre de la proc…" at bounding box center [244, 111] width 271 height 205
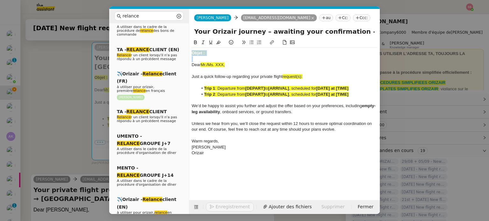
drag, startPoint x: 213, startPoint y: 57, endPoint x: 188, endPoint y: 46, distance: 26.8
click at [188, 46] on nz-layout "relance Service Relance Bon de Commande LBP A utiliser dans le cadre de la proc…" at bounding box center [244, 111] width 271 height 205
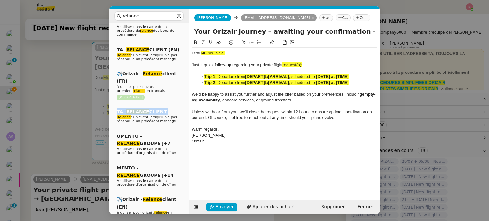
click at [63, 112] on nz-modal-container "relance Service Relance Bon de Commande LBP A utiliser dans le cadre de la proc…" at bounding box center [244, 110] width 489 height 221
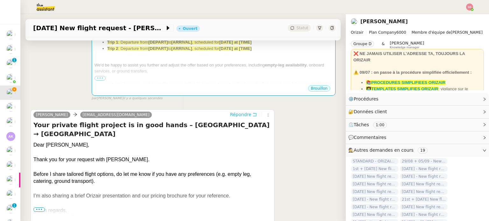
scroll to position [191, 0]
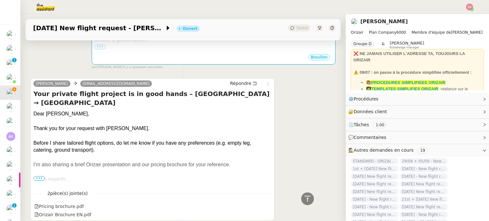
click at [54, 117] on div at bounding box center [152, 121] width 238 height 8
click at [54, 110] on div "Dear [PERSON_NAME]," at bounding box center [152, 113] width 238 height 7
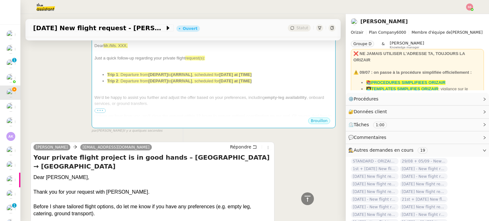
click at [182, 107] on div at bounding box center [214, 110] width 238 height 6
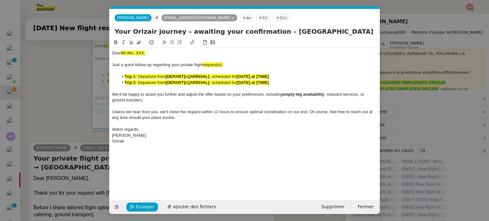
scroll to position [0, 27]
click at [142, 52] on span "Mr./Ms. XXX," at bounding box center [133, 53] width 24 height 5
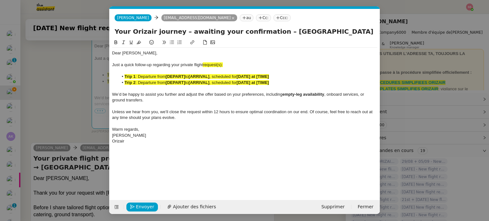
click at [225, 66] on div "Just a quick follow-up regarding your private flight request(s):" at bounding box center [244, 65] width 265 height 6
drag, startPoint x: 228, startPoint y: 64, endPoint x: 203, endPoint y: 64, distance: 24.8
click at [203, 64] on div "Just a quick follow-up regarding your private flight request:" at bounding box center [244, 65] width 265 height 6
click at [138, 42] on icon at bounding box center [139, 42] width 4 height 4
click at [170, 84] on strong "[DEPART]" at bounding box center [175, 82] width 19 height 5
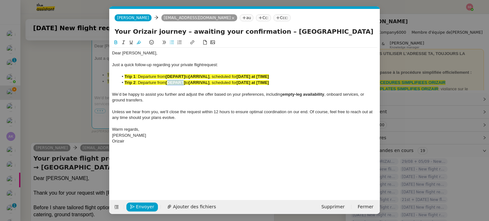
click at [170, 84] on strong "[DEPART]" at bounding box center [175, 82] width 19 height 5
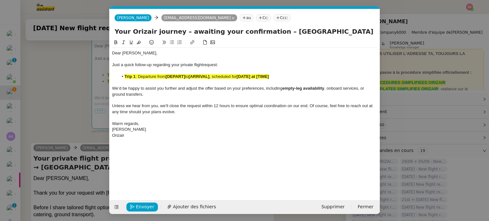
click at [173, 81] on div at bounding box center [244, 83] width 265 height 6
click at [174, 78] on strong "[DEPART]" at bounding box center [175, 76] width 19 height 5
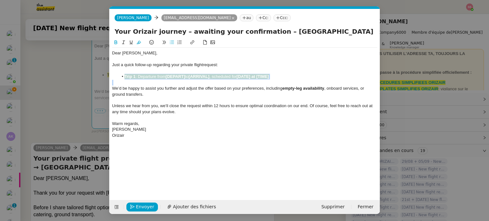
click at [174, 78] on strong "[DEPART]" at bounding box center [175, 76] width 19 height 5
click at [138, 43] on icon at bounding box center [139, 42] width 4 height 4
click at [132, 82] on div at bounding box center [244, 83] width 265 height 6
click at [178, 84] on div at bounding box center [244, 83] width 265 height 6
click at [57, 114] on nz-modal-container "relance Service Relance Bon de Commande LBP A utiliser dans le cadre de la proc…" at bounding box center [244, 110] width 489 height 221
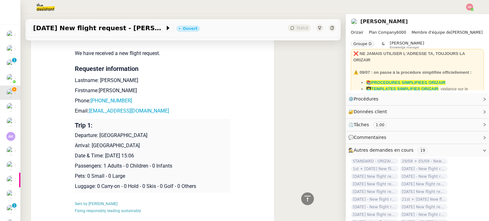
scroll to position [491, 0]
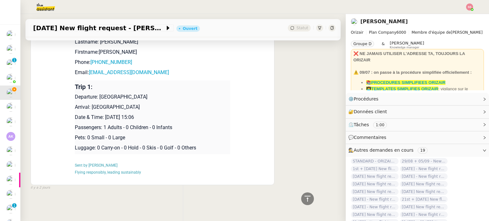
drag, startPoint x: 96, startPoint y: 92, endPoint x: 146, endPoint y: 89, distance: 50.7
click at [146, 89] on td "Trip 1: Departure: London Luton Airport Arrival: Newcastle Airport Date & Time:…" at bounding box center [152, 118] width 155 height 74
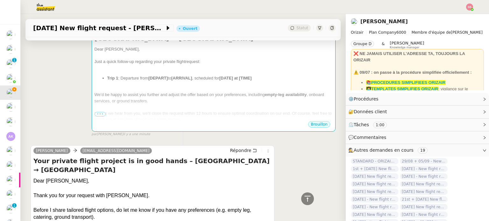
scroll to position [77, 0]
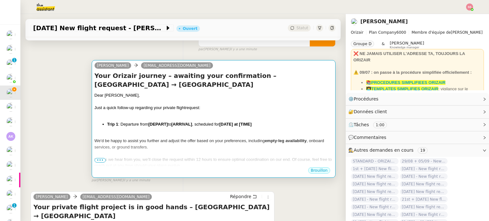
click at [196, 122] on div "Dear Mr. Gonsalves, Just a quick follow-up regarding your private flight reques…" at bounding box center [214, 143] width 238 height 102
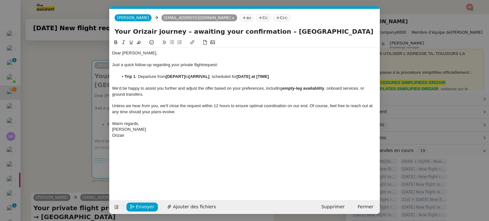
scroll to position [0, 27]
drag, startPoint x: 186, startPoint y: 75, endPoint x: 167, endPoint y: 77, distance: 19.1
click at [167, 77] on strong "[DEPART]" at bounding box center [175, 76] width 19 height 5
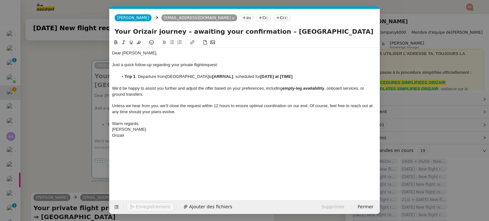
click at [79, 136] on nz-modal-container "relance Service Relance Bon de Commande LBP A utiliser dans le cadre de la proc…" at bounding box center [244, 110] width 489 height 221
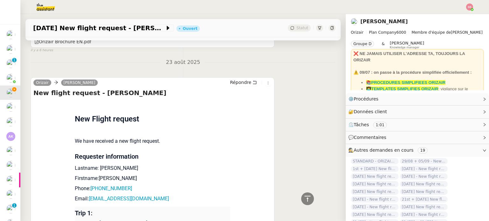
scroll to position [459, 0]
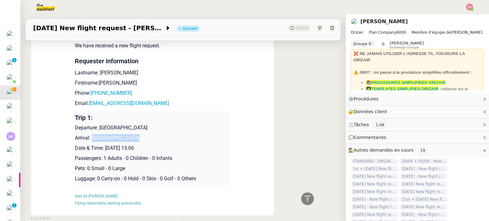
drag, startPoint x: 88, startPoint y: 135, endPoint x: 131, endPoint y: 135, distance: 42.3
click at [131, 135] on p "Arrival: [GEOGRAPHIC_DATA]" at bounding box center [152, 138] width 155 height 8
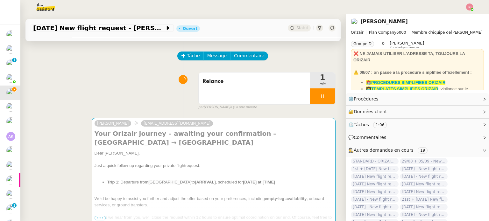
scroll to position [127, 0]
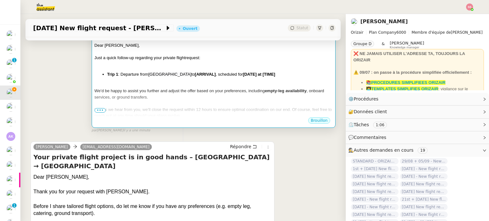
click at [216, 88] on span "We’d be happy to assist you further and adjust the offer based on your preferen…" at bounding box center [180, 90] width 170 height 5
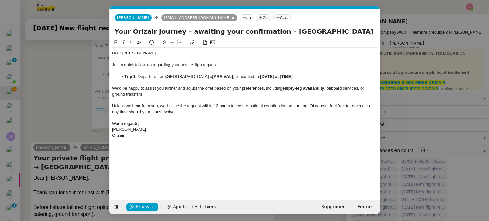
scroll to position [0, 27]
drag, startPoint x: 233, startPoint y: 77, endPoint x: 212, endPoint y: 77, distance: 20.4
click at [212, 77] on strong "[ARRIVAL]" at bounding box center [222, 76] width 21 height 5
click at [70, 127] on nz-modal-container "relance Service Relance Bon de Commande LBP A utiliser dans le cadre de la proc…" at bounding box center [244, 110] width 489 height 221
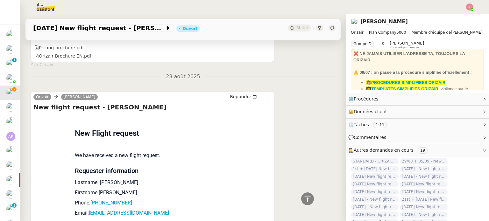
scroll to position [491, 0]
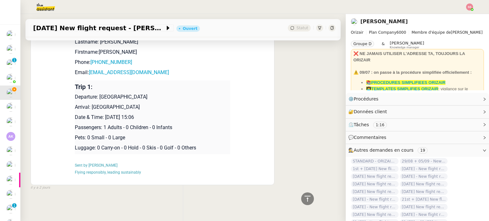
drag, startPoint x: 103, startPoint y: 114, endPoint x: 169, endPoint y: 111, distance: 66.6
click at [169, 114] on p "Date & Time: [DATE] 15:06" at bounding box center [152, 118] width 155 height 8
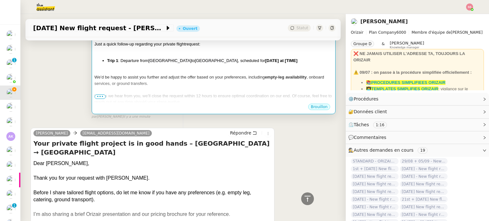
click at [252, 93] on div "Unless we hear from you, we’ll close the request within 12 hours to ensure opti…" at bounding box center [214, 99] width 238 height 12
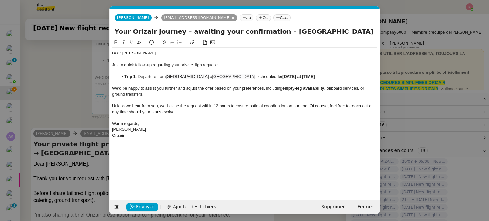
scroll to position [0, 27]
drag, startPoint x: 307, startPoint y: 78, endPoint x: 272, endPoint y: 76, distance: 35.1
click at [272, 76] on li "Trip 1 : Departure from London Luton Airport to Newcastle Airport , scheduled f…" at bounding box center [247, 77] width 259 height 6
click at [273, 20] on nz-tag "Ccc:" at bounding box center [281, 17] width 17 height 7
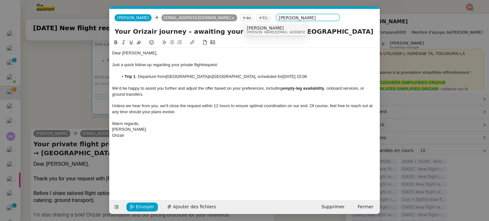
type input "Loius Frei"
click at [265, 26] on span "[PERSON_NAME]" at bounding box center [292, 27] width 90 height 5
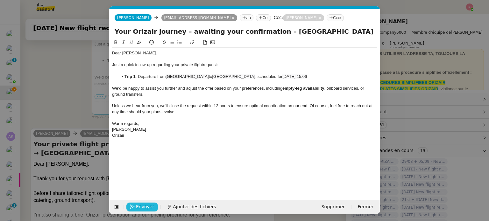
click at [147, 207] on span "Envoyer" at bounding box center [145, 206] width 18 height 7
click at [147, 207] on span "Confirmer l'envoi" at bounding box center [155, 206] width 38 height 7
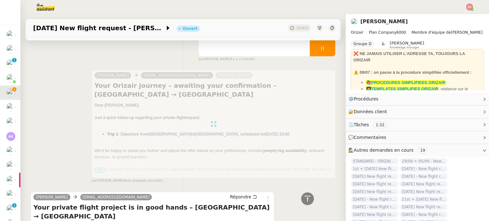
scroll to position [46, 0]
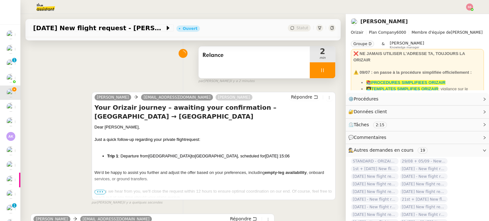
click at [322, 71] on div at bounding box center [322, 70] width 25 height 16
click at [326, 71] on icon at bounding box center [328, 70] width 5 height 5
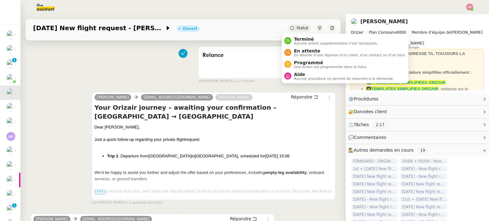
click at [289, 30] on div "Statut" at bounding box center [299, 28] width 23 height 7
click at [293, 52] on div "En attente En attente d'une réponse d'un client, d'un contact ou d'un tiers." at bounding box center [348, 52] width 115 height 9
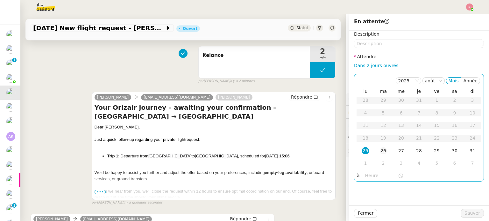
click at [380, 153] on div "26" at bounding box center [383, 150] width 7 height 7
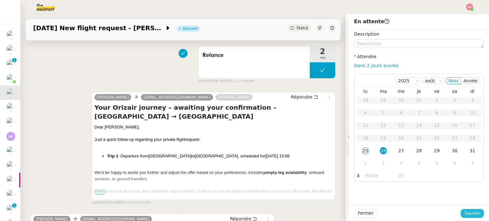
click at [474, 213] on span "Sauver" at bounding box center [472, 213] width 16 height 7
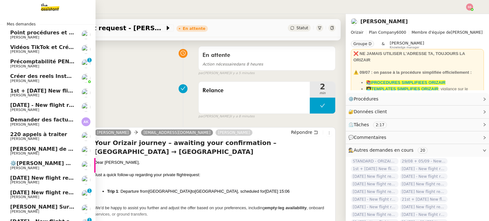
click at [54, 93] on span "1st + [DATE] New flight request - [PERSON_NAME]" at bounding box center [82, 91] width 144 height 6
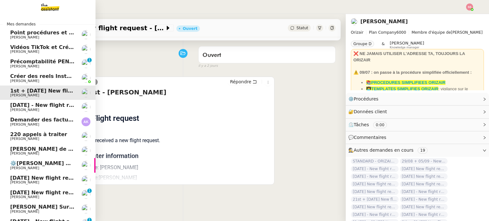
click at [25, 104] on span "[DATE] - New flight request - [PERSON_NAME]" at bounding box center [75, 105] width 131 height 6
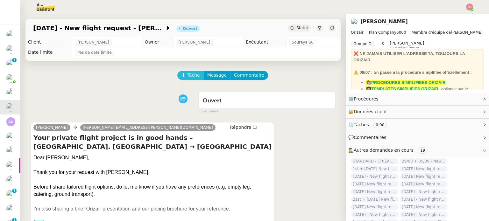
click at [187, 72] on span "Tâche" at bounding box center [193, 75] width 13 height 7
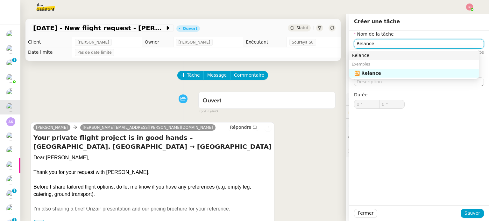
click at [358, 56] on div "Relance" at bounding box center [414, 56] width 125 height 6
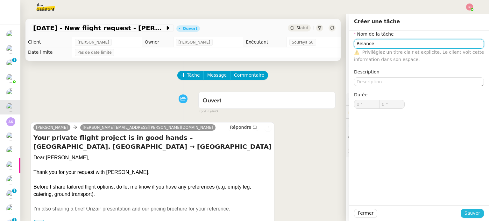
type input "Relance"
click at [462, 212] on button "Sauver" at bounding box center [472, 213] width 23 height 9
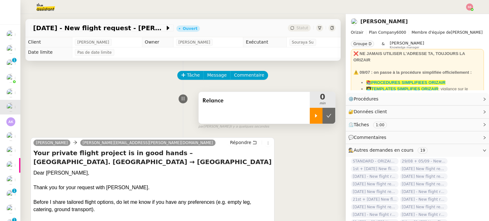
click at [311, 117] on div at bounding box center [316, 116] width 13 height 16
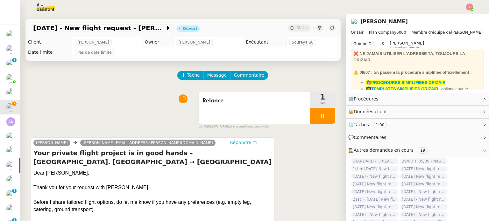
click at [234, 145] on span "Répondre" at bounding box center [240, 142] width 21 height 6
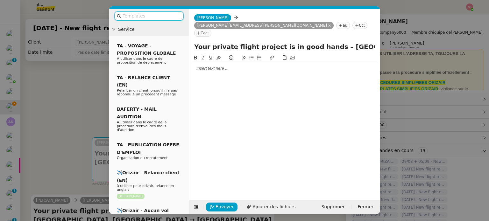
click at [211, 30] on nz-tag "Ccc:" at bounding box center [202, 33] width 17 height 7
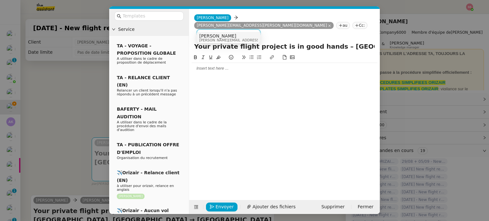
type input "[PERSON_NAME]"
click at [249, 38] on div "Louis Frei louis@orizair.com" at bounding box center [228, 37] width 59 height 9
click at [159, 18] on input "text" at bounding box center [151, 15] width 57 height 7
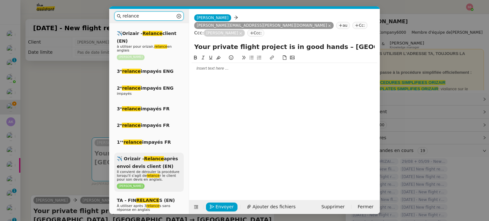
scroll to position [223, 0]
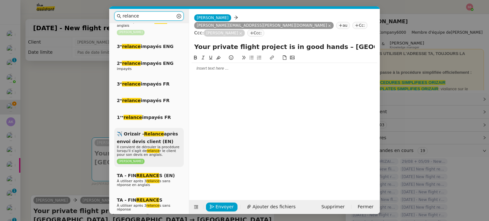
type input "relance"
click at [159, 145] on span "Il convient de dérouler la procédure lorsqu'il s'agit de relance r le client po…" at bounding box center [148, 151] width 63 height 12
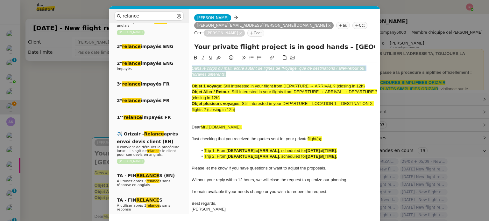
drag, startPoint x: 229, startPoint y: 69, endPoint x: 187, endPoint y: 59, distance: 43.5
click at [187, 59] on nz-layout "relance Service Relance Bon de Commande LBP A utiliser dans le cadre de la proc…" at bounding box center [244, 127] width 271 height 236
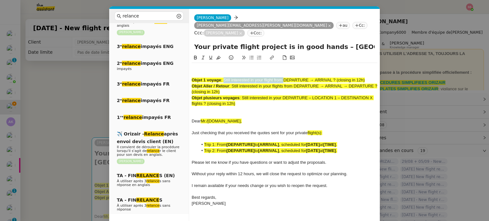
drag, startPoint x: 224, startPoint y: 72, endPoint x: 283, endPoint y: 73, distance: 59.5
click at [283, 78] on span ": Still interested in your flight from DEPARTURE → ARRIVAL ? (closing in 12h)" at bounding box center [293, 80] width 144 height 5
drag, startPoint x: 322, startPoint y: 40, endPoint x: 183, endPoint y: 39, distance: 139.4
click at [183, 39] on nz-layout "relance Service Relance Bon de Commande LBP A utiliser dans le cadre de la proc…" at bounding box center [244, 124] width 271 height 230
paste input "Still interested in your flight from"
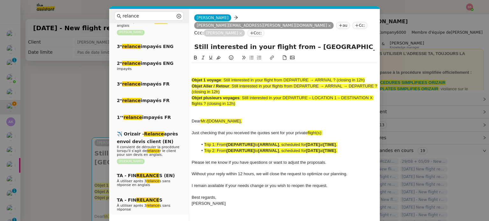
type input "Still interested in your flight from – Richmond Int. Airport → London"
drag, startPoint x: 242, startPoint y: 97, endPoint x: 191, endPoint y: 60, distance: 62.7
click at [191, 60] on nz-spin "Objet 1 voyage : Still interested in your flight from DEPARTURE → ARRIVAL ? (cl…" at bounding box center [284, 136] width 191 height 164
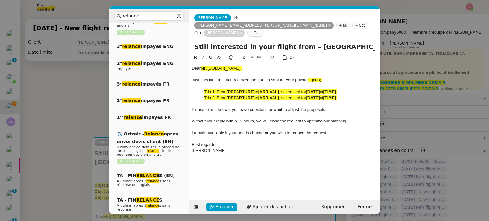
click at [102, 95] on nz-modal-container "relance Service Relance Bon de Commande LBP A utiliser dans le cadre de la proc…" at bounding box center [244, 110] width 489 height 221
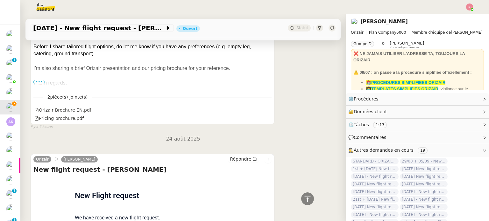
scroll to position [223, 0]
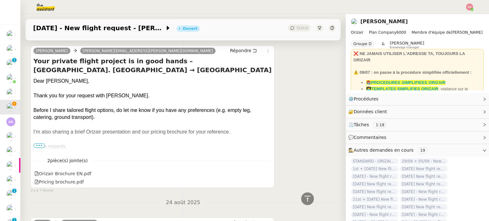
click at [63, 78] on div "Dear Mr. Chappell," at bounding box center [152, 81] width 238 height 7
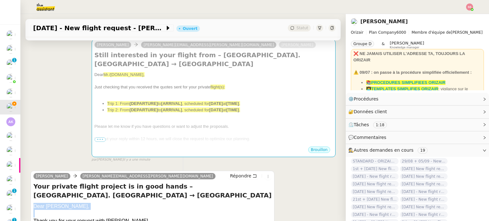
scroll to position [64, 0]
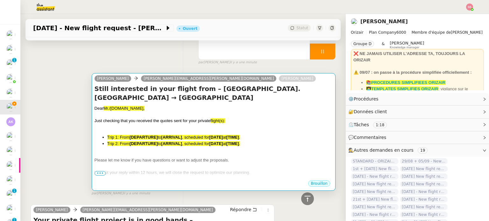
click at [152, 105] on div "Dear Mr./Ms.XXX," at bounding box center [214, 108] width 238 height 6
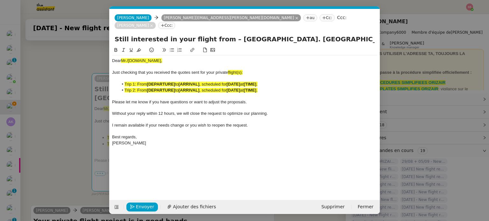
scroll to position [0, 27]
click at [133, 58] on div "Dear Mr./Ms.XXX," at bounding box center [244, 61] width 265 height 6
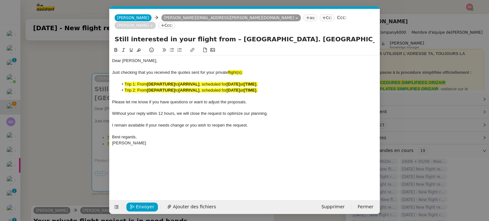
click at [73, 108] on nz-modal-container "relance Service Relance Bon de Commande LBP A utiliser dans le cadre de la proc…" at bounding box center [244, 110] width 489 height 221
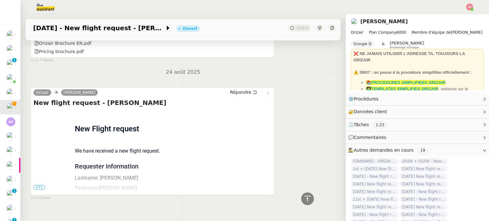
scroll to position [365, 0]
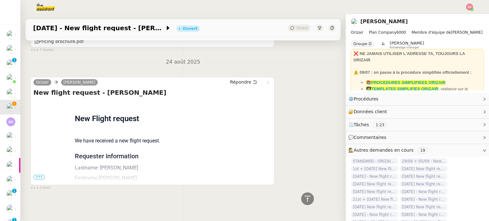
click at [39, 175] on span "•••" at bounding box center [38, 177] width 11 height 4
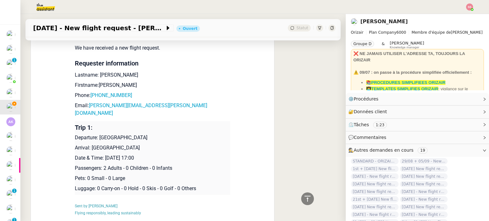
scroll to position [491, 0]
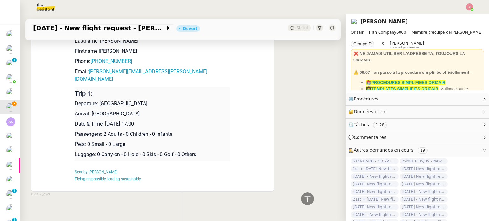
drag, startPoint x: 97, startPoint y: 95, endPoint x: 170, endPoint y: 96, distance: 73.5
click at [170, 100] on p "Departure: Richmond International Airport" at bounding box center [152, 104] width 155 height 8
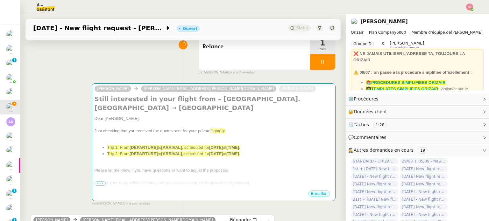
scroll to position [46, 0]
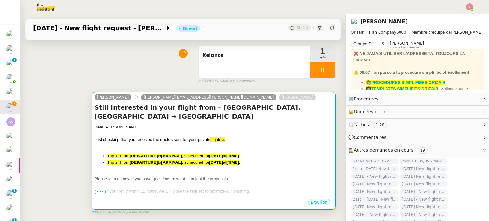
click at [172, 131] on div at bounding box center [214, 134] width 238 height 6
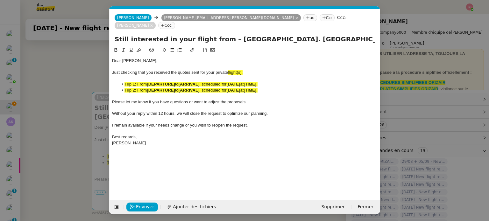
scroll to position [0, 27]
click at [173, 88] on strong "[DEPARTURE]" at bounding box center [161, 90] width 28 height 5
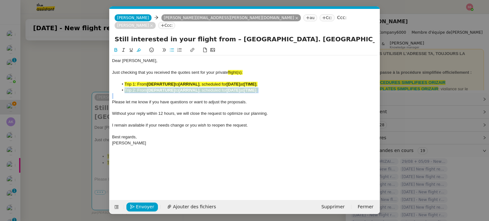
click at [173, 88] on strong "[DEPARTURE]" at bounding box center [161, 90] width 28 height 5
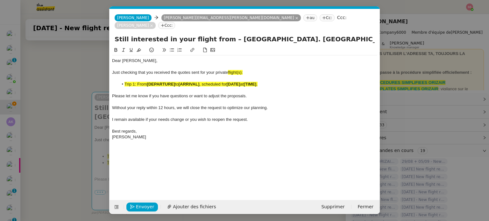
click at [197, 82] on strong "[ARRIVAL]" at bounding box center [189, 84] width 21 height 5
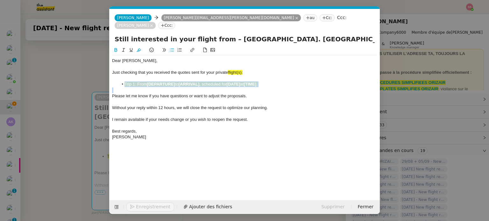
click at [197, 82] on strong "[ARRIVAL]" at bounding box center [189, 84] width 21 height 5
click at [140, 48] on icon at bounding box center [139, 50] width 4 height 4
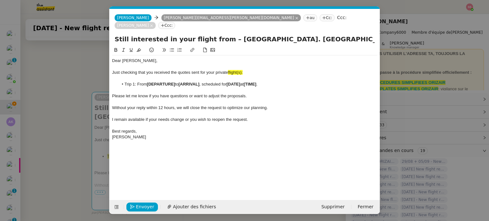
click at [231, 70] on span "flight(s):" at bounding box center [235, 72] width 15 height 5
click at [241, 70] on span "flight(s):" at bounding box center [235, 72] width 15 height 5
click at [246, 70] on div "Just checking that you received the quotes sent for your private flight(s):" at bounding box center [244, 73] width 265 height 6
drag, startPoint x: 241, startPoint y: 65, endPoint x: 229, endPoint y: 65, distance: 11.5
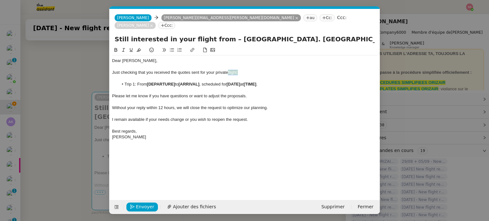
click at [229, 70] on div "Just checking that you received the quotes sent for your private flight:" at bounding box center [244, 73] width 265 height 6
click at [138, 48] on icon at bounding box center [139, 50] width 4 height 4
click at [176, 81] on li "Trip 1: From [DEPARTURE] to [ARRIVAL] , scheduled for [DATE] at [TIME] ." at bounding box center [247, 84] width 259 height 6
drag, startPoint x: 176, startPoint y: 77, endPoint x: 148, endPoint y: 76, distance: 28.7
click at [148, 81] on li "Trip 1: From [DEPARTURE] to [ARRIVAL] , scheduled for [DATE] at [TIME] ." at bounding box center [247, 84] width 259 height 6
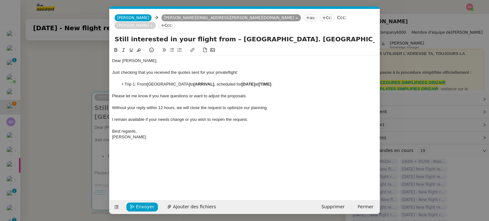
scroll to position [0, 0]
click at [88, 131] on nz-modal-container "relance Service Relance Bon de Commande LBP A utiliser dans le cadre de la proc…" at bounding box center [244, 110] width 489 height 221
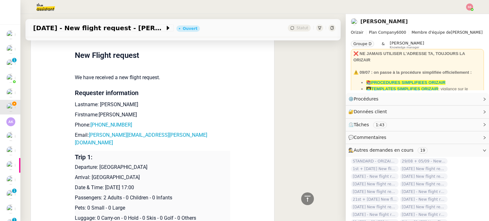
scroll to position [491, 0]
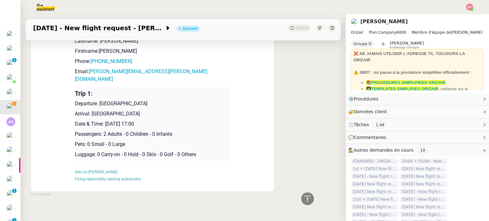
drag, startPoint x: 88, startPoint y: 103, endPoint x: 152, endPoint y: 104, distance: 64.6
click at [152, 110] on p "Arrival: London Heathrow Airport" at bounding box center [152, 114] width 155 height 8
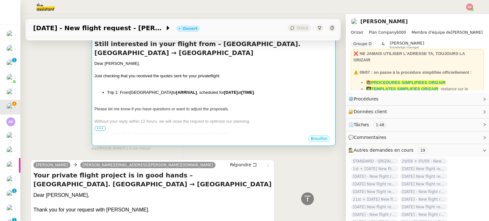
scroll to position [14, 0]
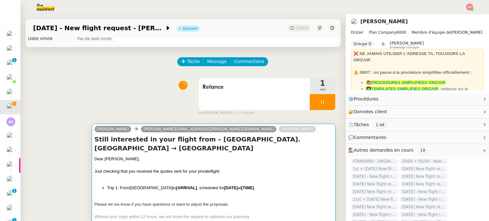
click at [263, 140] on h4 "Still interested in your flight from – Richmond Int. Airport → London" at bounding box center [214, 144] width 238 height 18
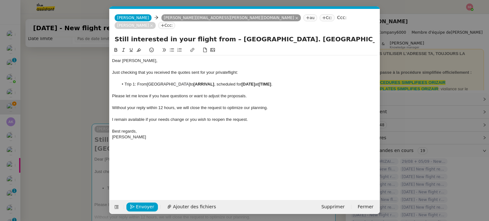
scroll to position [0, 27]
drag, startPoint x: 209, startPoint y: 75, endPoint x: 230, endPoint y: 76, distance: 21.0
click at [230, 81] on li "Trip 1: From Richmond International Airport to [ARRIVAL] , scheduled for [DATE]…" at bounding box center [247, 84] width 259 height 6
click at [100, 135] on nz-modal-container "relance Service Relance Bon de Commande LBP A utiliser dans le cadre de la proc…" at bounding box center [244, 110] width 489 height 221
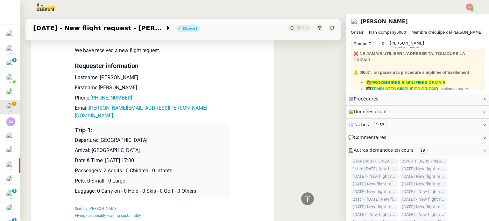
scroll to position [459, 0]
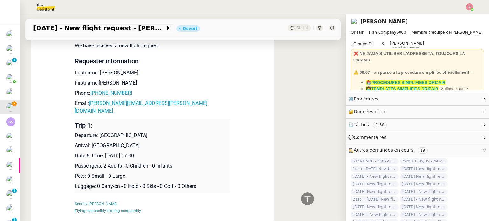
drag, startPoint x: 103, startPoint y: 146, endPoint x: 164, endPoint y: 144, distance: 60.2
click at [164, 152] on p "Date & Time: 17th November 2025 17:00" at bounding box center [152, 156] width 155 height 8
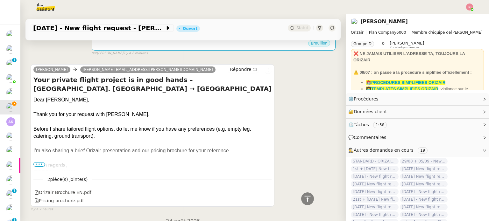
scroll to position [77, 0]
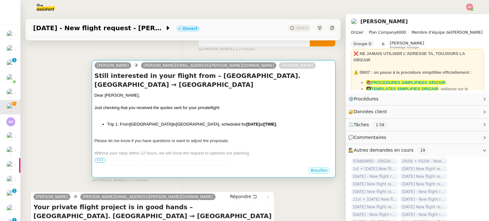
click at [243, 121] on li "Trip 1: From Richmond International Airport to London Heathrow Airport , schedu…" at bounding box center [219, 124] width 225 height 6
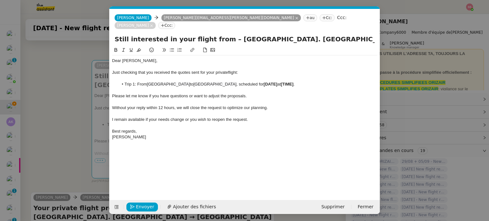
scroll to position [0, 27]
drag, startPoint x: 283, startPoint y: 76, endPoint x: 323, endPoint y: 74, distance: 40.2
click at [323, 74] on div "Dear Mr. Chappell, Just checking that you received the quotes sent for your pri…" at bounding box center [244, 98] width 265 height 87
click at [323, 81] on li "Trip 1: From Richmond International Airport to London Heathrow Airport , schedu…" at bounding box center [247, 84] width 259 height 6
drag, startPoint x: 321, startPoint y: 76, endPoint x: 284, endPoint y: 77, distance: 37.6
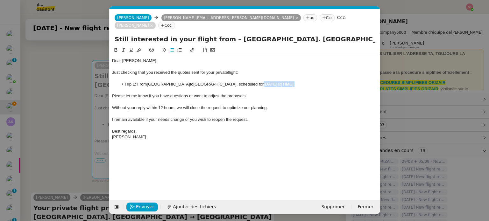
click at [284, 81] on li "Trip 1: From Richmond International Airport to London Heathrow Airport , schedu…" at bounding box center [247, 84] width 259 height 6
click at [140, 206] on span "Envoyer" at bounding box center [145, 206] width 18 height 7
click at [140, 206] on span "Confirmer l'envoi" at bounding box center [155, 206] width 38 height 7
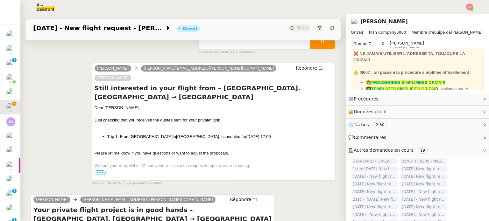
scroll to position [64, 0]
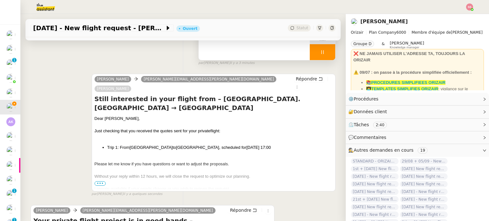
click at [321, 53] on div at bounding box center [322, 52] width 25 height 16
click at [326, 53] on icon at bounding box center [328, 52] width 5 height 5
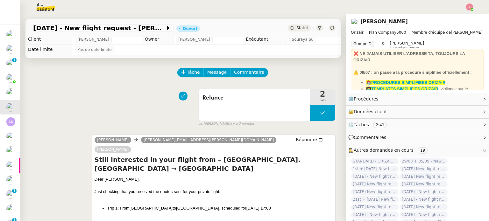
scroll to position [0, 0]
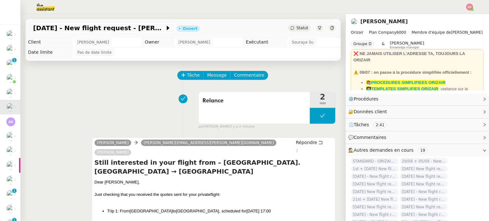
click at [290, 32] on div "17th November 2025 - New flight request - Leonardo Chappell Ouvert Statut" at bounding box center [182, 28] width 315 height 18
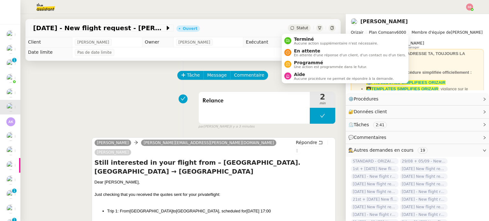
click at [292, 31] on div "Statut" at bounding box center [299, 28] width 23 height 7
click at [295, 52] on span "En attente" at bounding box center [350, 50] width 112 height 5
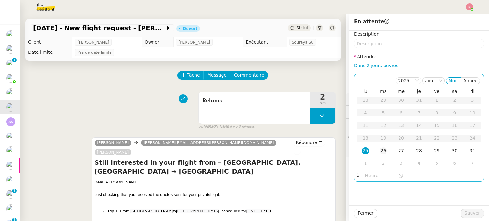
click at [381, 154] on div "26" at bounding box center [383, 150] width 7 height 7
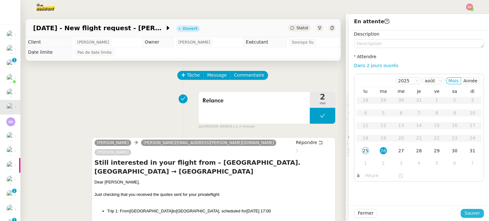
drag, startPoint x: 466, startPoint y: 217, endPoint x: 458, endPoint y: 212, distance: 8.8
click at [466, 216] on span "Sauver" at bounding box center [472, 213] width 16 height 7
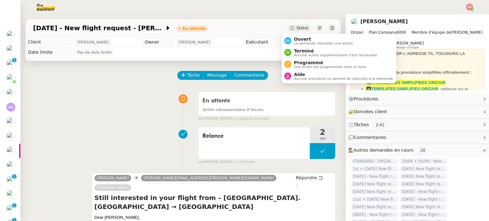
click at [296, 26] on span "Statut" at bounding box center [302, 28] width 12 height 4
click at [292, 51] on div "Terminé Aucune action supplémentaire n'est nécessaire." at bounding box center [334, 52] width 87 height 9
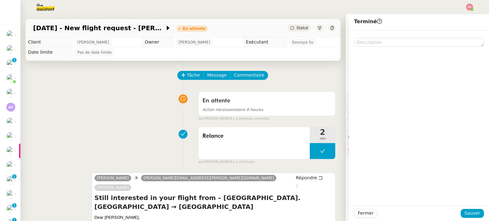
click at [300, 77] on div "Tâche Message Commentaire" at bounding box center [257, 78] width 158 height 15
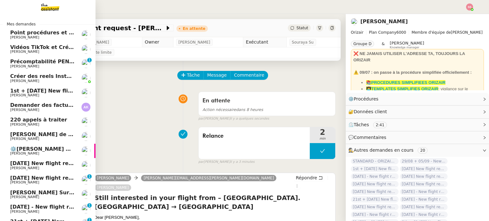
click at [46, 92] on span "1st + [DATE] New flight request - [PERSON_NAME]" at bounding box center [82, 91] width 144 height 6
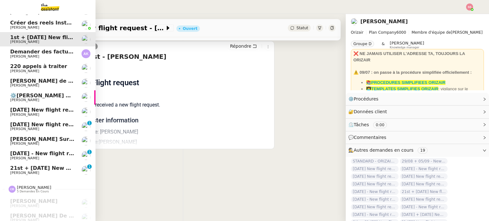
scroll to position [64, 0]
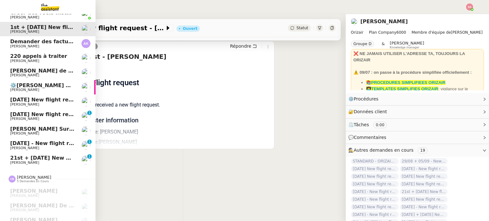
click at [23, 165] on link "21st + 24th January 2026 New flight request - Ash Datta Louis Frei 0 1 2 3 4 5 …" at bounding box center [47, 160] width 95 height 15
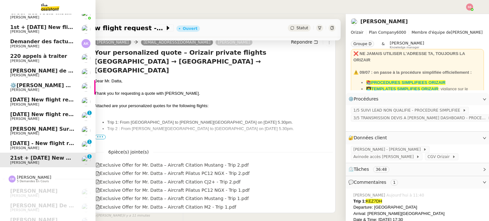
click at [27, 147] on span "[PERSON_NAME]" at bounding box center [42, 148] width 64 height 4
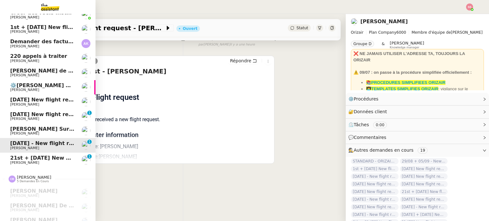
click at [39, 156] on span "21st + [DATE] New flight request - Ash Datta" at bounding box center [74, 158] width 129 height 6
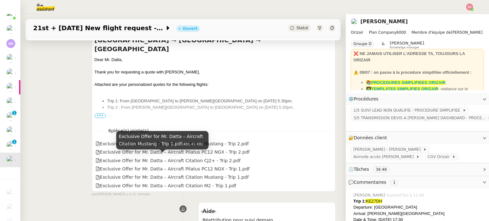
scroll to position [95, 0]
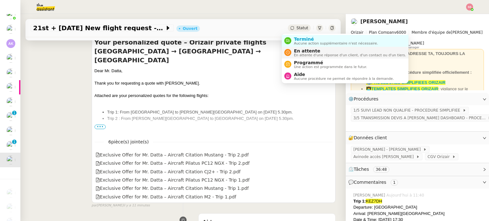
click at [293, 49] on div "En attente En attente d'une réponse d'un client, d'un contact ou d'un tiers." at bounding box center [348, 52] width 115 height 9
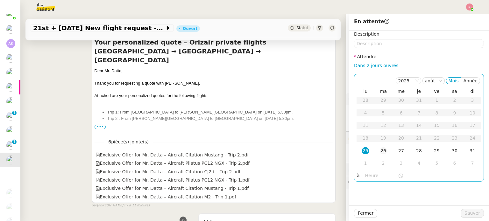
click at [383, 149] on td "26" at bounding box center [383, 151] width 18 height 13
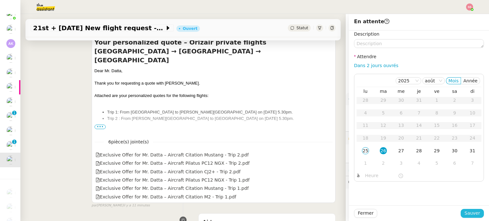
click at [464, 210] on span "Sauver" at bounding box center [472, 213] width 16 height 7
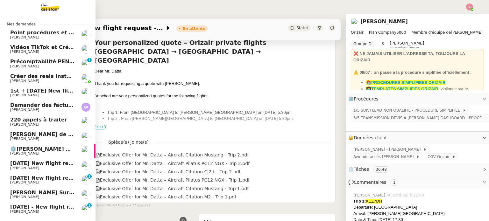
click at [44, 88] on span "1st + [DATE] New flight request - [PERSON_NAME]" at bounding box center [82, 91] width 144 height 6
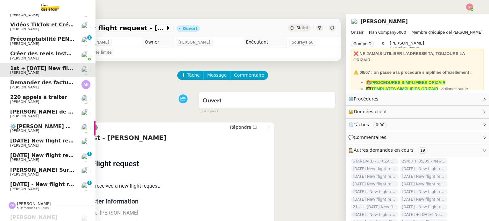
scroll to position [32, 0]
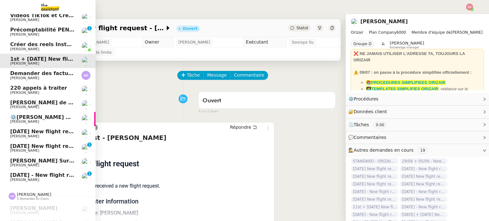
click at [38, 136] on span "[PERSON_NAME]" at bounding box center [42, 137] width 64 height 4
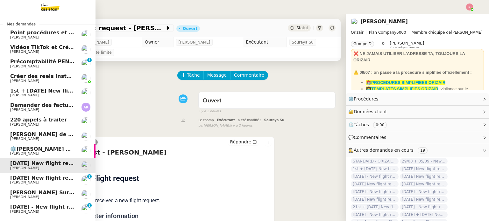
click at [48, 87] on link "1st + 8th September 2026 New flight request - Matthew Foley Louis Frei" at bounding box center [47, 93] width 95 height 15
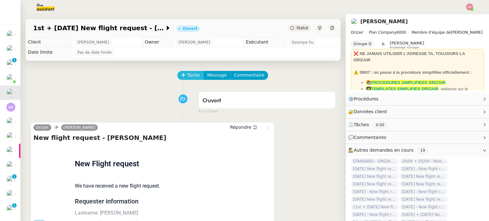
click at [183, 76] on button "Tâche" at bounding box center [190, 75] width 26 height 9
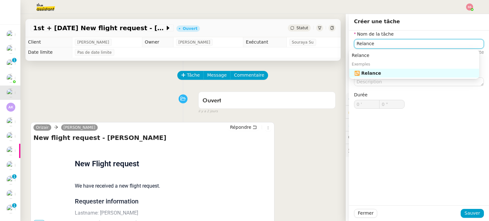
click at [386, 71] on div "🔁 Relance" at bounding box center [415, 73] width 122 height 6
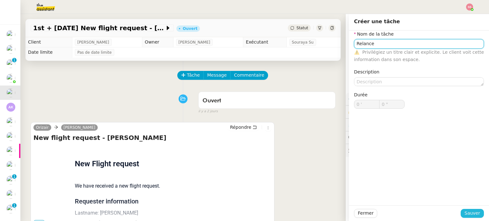
type input "Relance"
click at [465, 215] on span "Sauver" at bounding box center [472, 213] width 16 height 7
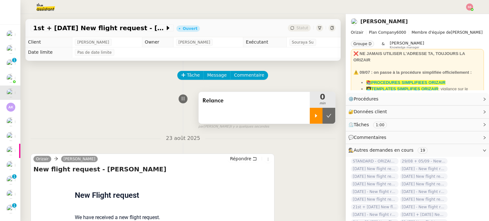
click at [310, 120] on div at bounding box center [316, 116] width 13 height 16
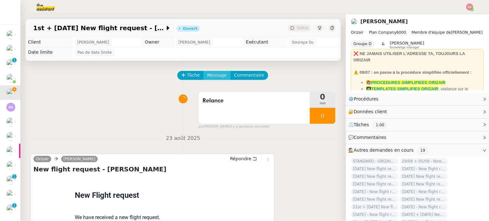
click at [216, 76] on span "Message" at bounding box center [216, 75] width 19 height 7
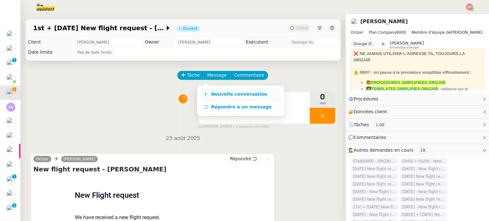
click at [220, 91] on link "Nouvelle conversation" at bounding box center [241, 94] width 80 height 13
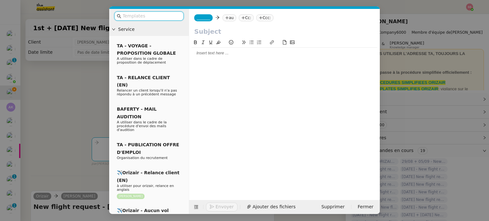
click at [163, 17] on input "text" at bounding box center [151, 15] width 57 height 7
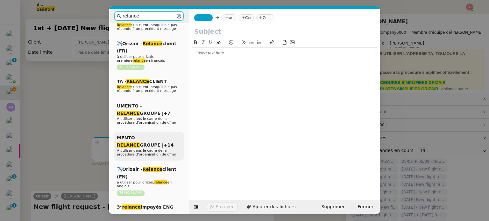
scroll to position [64, 0]
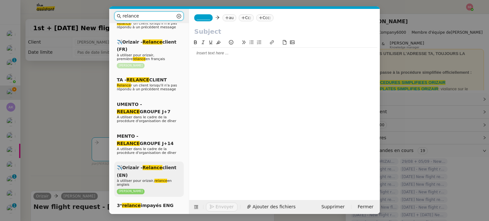
type input "relance"
click at [158, 165] on span "✈️Orizair - Relance client (EN)" at bounding box center [147, 171] width 60 height 12
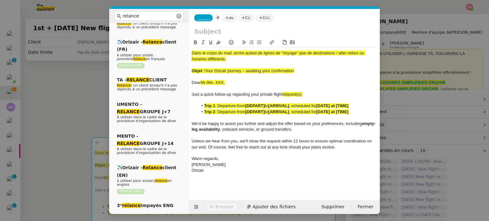
drag, startPoint x: 205, startPoint y: 70, endPoint x: 298, endPoint y: 71, distance: 93.3
click at [298, 71] on div "Objet : Your Orizair journey – awaiting your confirmation" at bounding box center [285, 71] width 186 height 6
click at [237, 34] on input "text" at bounding box center [284, 32] width 180 height 10
paste input "Your Orizair journey – awaiting your confirmation"
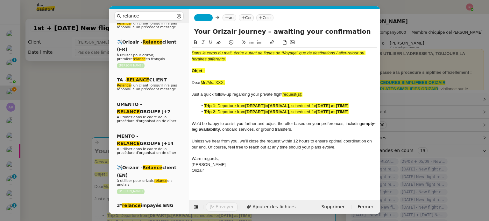
type input "Your Orizair journey – awaiting your confirmation"
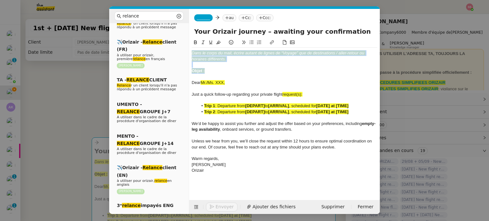
drag, startPoint x: 215, startPoint y: 74, endPoint x: 187, endPoint y: 46, distance: 39.6
click at [187, 46] on nz-layout "relance Service Relance Bon de Commande LBP A utiliser dans le cadre de la proc…" at bounding box center [244, 111] width 271 height 205
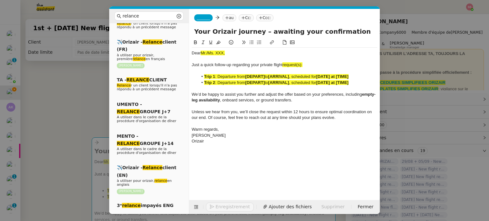
click at [90, 99] on nz-modal-container "relance Service Relance Bon de Commande LBP A utiliser dans le cadre de la proc…" at bounding box center [244, 110] width 489 height 221
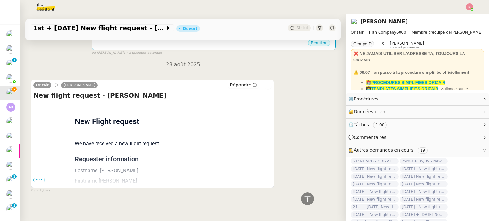
scroll to position [210, 0]
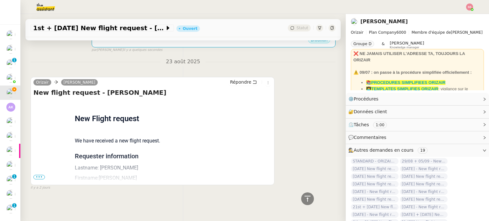
click at [42, 175] on span "•••" at bounding box center [38, 177] width 11 height 4
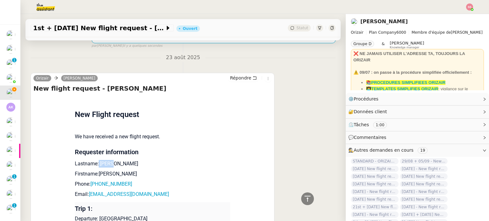
drag, startPoint x: 109, startPoint y: 166, endPoint x: 95, endPoint y: 165, distance: 14.1
click at [95, 165] on p "Lastname: Foley" at bounding box center [152, 164] width 155 height 8
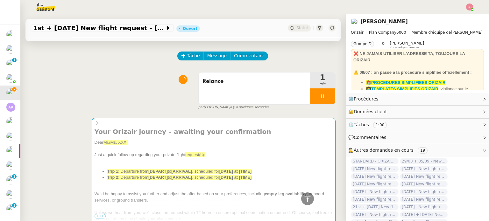
scroll to position [0, 0]
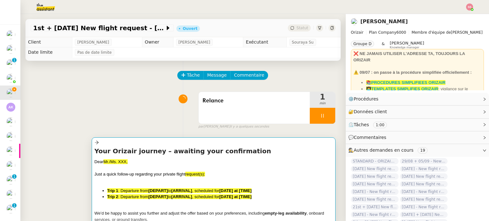
click at [143, 161] on div "Dear Mr./Ms. XXX," at bounding box center [214, 162] width 238 height 6
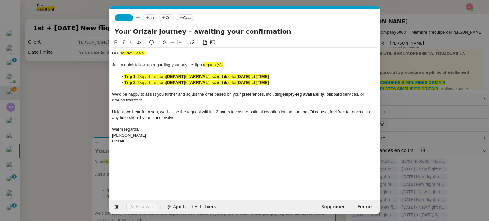
scroll to position [0, 27]
click at [136, 54] on span "Mr./Ms. XXX," at bounding box center [133, 53] width 24 height 5
click at [158, 53] on div "Dear Mr./Ms. XXX," at bounding box center [244, 53] width 265 height 6
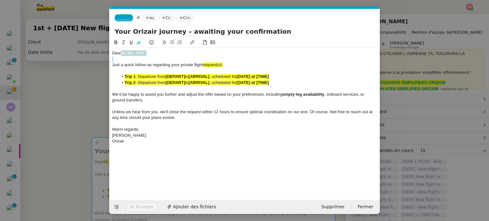
drag, startPoint x: 157, startPoint y: 53, endPoint x: 121, endPoint y: 53, distance: 36.0
click at [121, 53] on div "Dear Mr./Ms. XXX," at bounding box center [244, 53] width 265 height 6
click at [138, 43] on icon at bounding box center [139, 43] width 4 height 4
click at [147, 52] on div "Dear Mr./Ms. XXX," at bounding box center [244, 53] width 265 height 6
drag, startPoint x: 152, startPoint y: 54, endPoint x: 128, endPoint y: 51, distance: 24.1
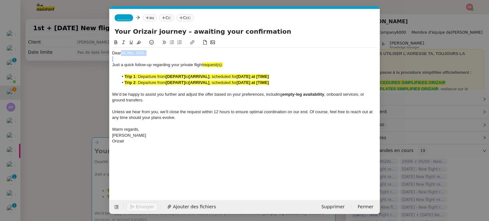
click at [128, 51] on div "Dear Mr./Ms. XXX," at bounding box center [244, 53] width 265 height 6
drag, startPoint x: 227, startPoint y: 65, endPoint x: 220, endPoint y: 64, distance: 7.3
click at [220, 64] on div "Just a quick follow-up regarding your private flight request(s):" at bounding box center [244, 65] width 265 height 6
drag, startPoint x: 223, startPoint y: 64, endPoint x: 204, endPoint y: 64, distance: 19.1
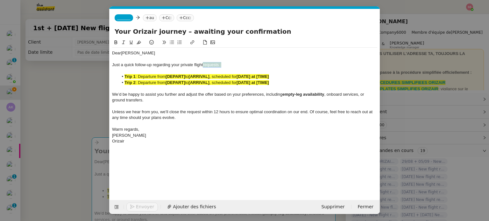
click at [204, 64] on div "Just a quick follow-up regarding your private flight requests :" at bounding box center [244, 65] width 265 height 6
click at [138, 41] on icon at bounding box center [139, 42] width 4 height 4
click at [230, 76] on span ", scheduled for" at bounding box center [222, 76] width 27 height 5
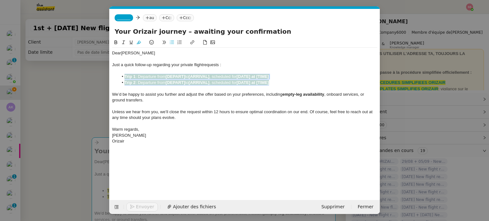
drag, startPoint x: 271, startPoint y: 81, endPoint x: 125, endPoint y: 75, distance: 145.9
click at [125, 75] on ul "Trip 1 : Departure from [DEPART] to [ARRIVAL] , scheduled for [DATE] at [TIME] …" at bounding box center [244, 80] width 265 height 12
click at [140, 40] on icon at bounding box center [139, 42] width 4 height 4
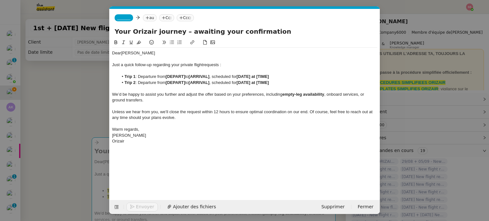
click at [157, 72] on div at bounding box center [244, 71] width 265 height 6
click at [124, 17] on span "_______" at bounding box center [123, 18] width 13 height 4
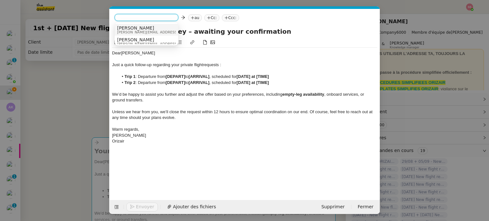
click at [135, 28] on span "[PERSON_NAME]" at bounding box center [162, 27] width 90 height 5
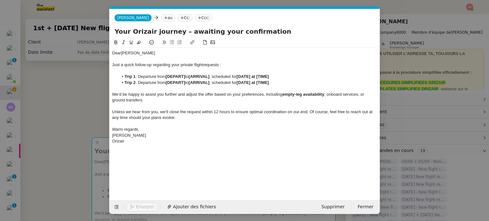
click at [195, 19] on nz-tag "Ccc:" at bounding box center [203, 17] width 17 height 7
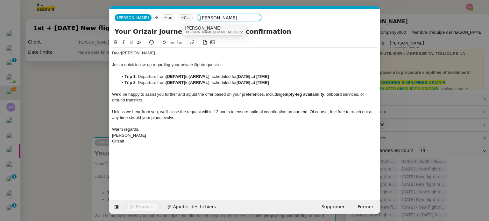
type input "[PERSON_NAME]"
drag, startPoint x: 193, startPoint y: 27, endPoint x: 191, endPoint y: 38, distance: 11.2
click at [193, 27] on span "[PERSON_NAME]" at bounding box center [230, 27] width 90 height 5
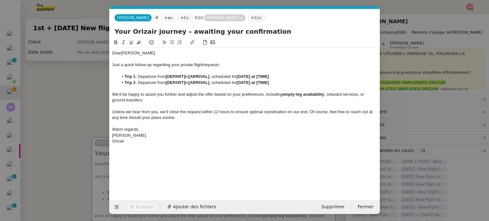
click at [175, 90] on div at bounding box center [244, 89] width 265 height 6
click at [90, 115] on nz-modal-container "relance Service Relance Bon de Commande LBP A utiliser dans le cadre de la proc…" at bounding box center [244, 110] width 489 height 221
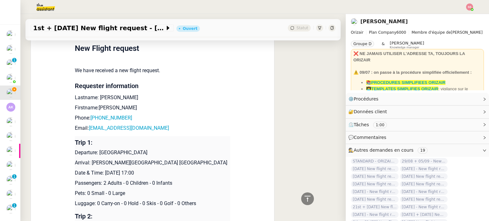
scroll to position [350, 0]
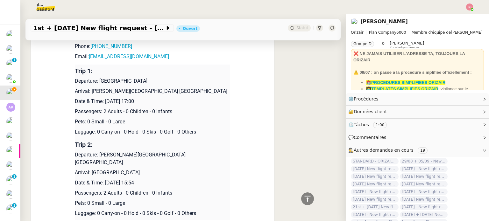
drag, startPoint x: 97, startPoint y: 81, endPoint x: 153, endPoint y: 81, distance: 56.3
click at [153, 81] on p "Departure: [GEOGRAPHIC_DATA]" at bounding box center [152, 81] width 155 height 8
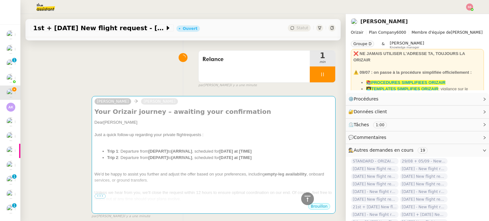
scroll to position [0, 0]
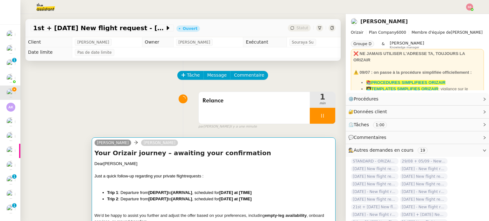
click at [155, 165] on div "Dear Mr. Foley" at bounding box center [214, 164] width 238 height 6
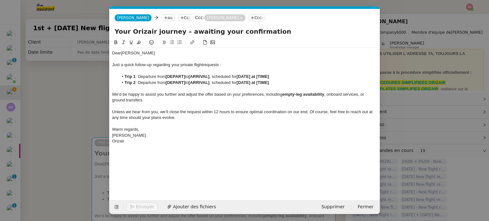
scroll to position [0, 27]
drag, startPoint x: 186, startPoint y: 77, endPoint x: 167, endPoint y: 77, distance: 18.5
click at [167, 77] on strong "[DEPART]" at bounding box center [175, 76] width 19 height 5
drag, startPoint x: 214, startPoint y: 82, endPoint x: 192, endPoint y: 82, distance: 21.6
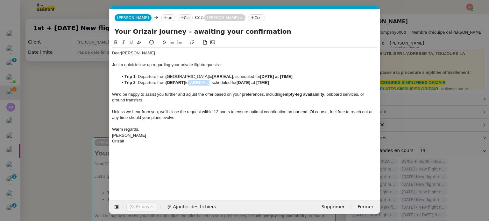
click at [192, 82] on li "Trip 2 : Departure from [DEPART] to [ARRIVAL] , scheduled for [DATE] at [TIME]" at bounding box center [247, 83] width 259 height 6
click at [83, 120] on nz-modal-container "relance Service Relance Bon de Commande LBP A utiliser dans le cadre de la proc…" at bounding box center [244, 110] width 489 height 221
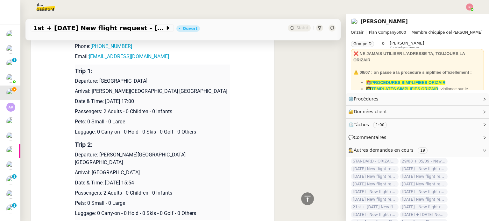
scroll to position [286, 0]
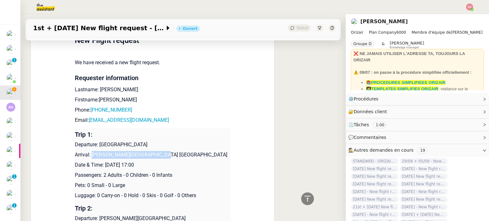
drag, startPoint x: 88, startPoint y: 155, endPoint x: 153, endPoint y: 152, distance: 64.4
click at [153, 152] on p "Arrival: Václav Havel Airport Prague" at bounding box center [152, 155] width 155 height 8
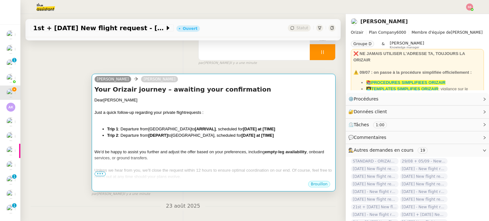
click at [186, 136] on span "[GEOGRAPHIC_DATA]" at bounding box center [192, 135] width 43 height 5
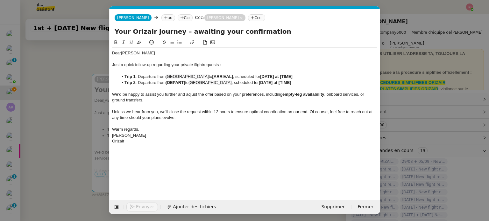
scroll to position [0, 27]
drag, startPoint x: 231, startPoint y: 75, endPoint x: 211, endPoint y: 77, distance: 20.1
click at [212, 77] on strong "[ARRIVAL]" at bounding box center [222, 76] width 21 height 5
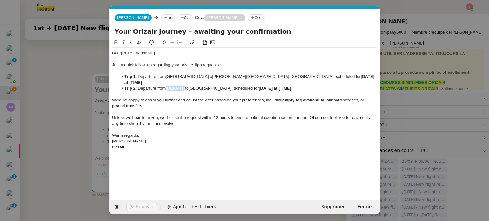
drag, startPoint x: 187, startPoint y: 82, endPoint x: 167, endPoint y: 84, distance: 19.2
click at [167, 86] on li "Trip 2 : Departure from [DEPART] to London Luton Airport , scheduled for [DATE]…" at bounding box center [247, 89] width 259 height 6
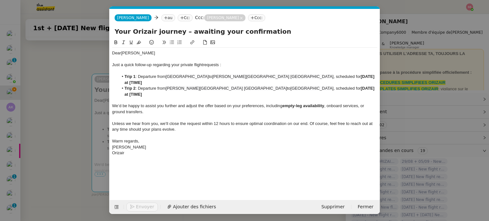
click at [83, 130] on nz-modal-container "relance Service Relance Bon de Commande LBP A utiliser dans le cadre de la proc…" at bounding box center [244, 110] width 489 height 221
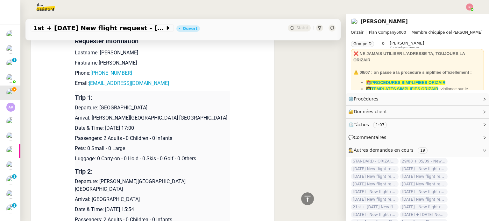
scroll to position [286, 0]
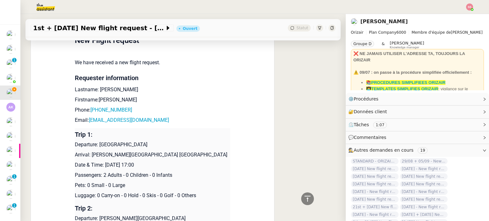
drag, startPoint x: 102, startPoint y: 164, endPoint x: 168, endPoint y: 161, distance: 65.6
click at [168, 161] on td "Trip 1: Departure: London Luton Airport Arrival: Václav Havel Airport Prague Da…" at bounding box center [152, 165] width 155 height 74
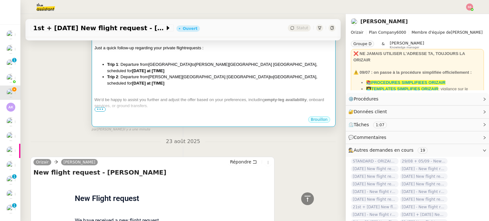
scroll to position [95, 0]
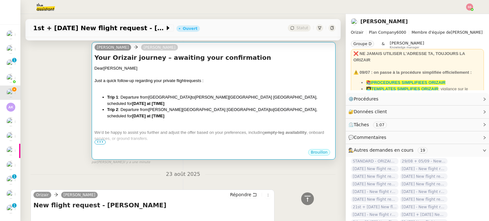
click at [252, 130] on div "We’d be happy to assist you further and adjust the offer based on your preferen…" at bounding box center [214, 136] width 238 height 12
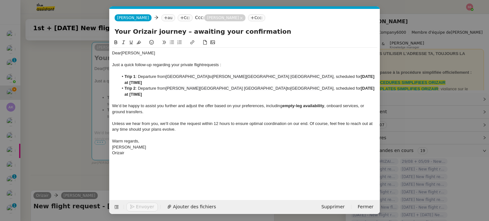
scroll to position [0, 27]
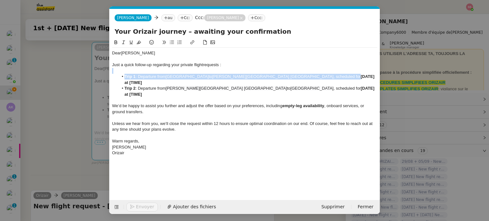
drag, startPoint x: 290, startPoint y: 76, endPoint x: 320, endPoint y: 72, distance: 29.6
click at [320, 72] on div "Dear Mr. Foley Just a quick follow-up regarding your private flight requests : …" at bounding box center [244, 103] width 265 height 111
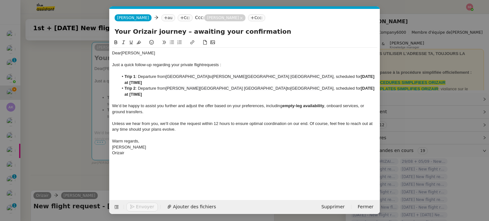
click at [324, 74] on li "Trip 1 : Departure from London Luton Airport to Václav Havel Airport Prague , s…" at bounding box center [247, 80] width 259 height 12
drag, startPoint x: 323, startPoint y: 76, endPoint x: 291, endPoint y: 77, distance: 32.2
click at [291, 77] on li "Trip 1 : Departure from London Luton Airport to Václav Havel Airport Prague , s…" at bounding box center [247, 80] width 259 height 12
click at [62, 140] on nz-modal-container "relance Service Relance Bon de Commande LBP A utiliser dans le cadre de la proc…" at bounding box center [244, 110] width 489 height 221
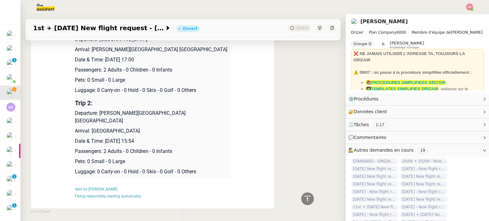
scroll to position [381, 0]
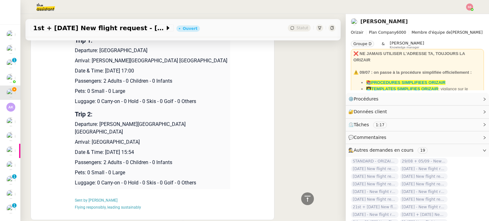
drag, startPoint x: 164, startPoint y: 145, endPoint x: 102, endPoint y: 146, distance: 61.4
click at [102, 149] on p "Date & Time: 8th September 2025 15:54" at bounding box center [152, 153] width 155 height 8
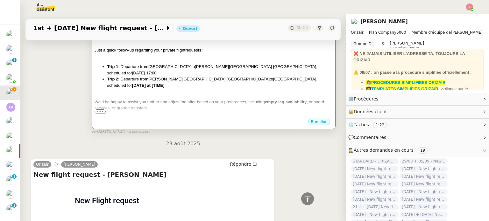
scroll to position [94, 0]
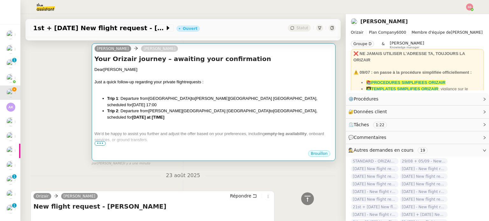
click at [235, 131] on div "We’d be happy to assist you further and adjust the offer based on your preferen…" at bounding box center [214, 137] width 238 height 12
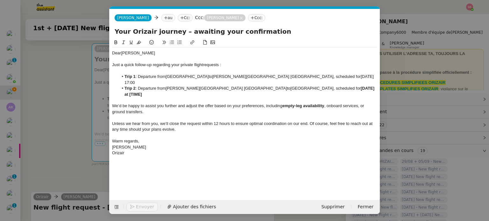
scroll to position [0, 27]
drag, startPoint x: 328, startPoint y: 83, endPoint x: 292, endPoint y: 82, distance: 35.3
click at [292, 86] on li "Trip 2 : Departure from Václav Havel Airport Prague to London Luton Airport , s…" at bounding box center [247, 92] width 259 height 12
click at [88, 94] on nz-modal-container "relance Service Relance Bon de Commande LBP A utiliser dans le cadre de la proc…" at bounding box center [244, 110] width 489 height 221
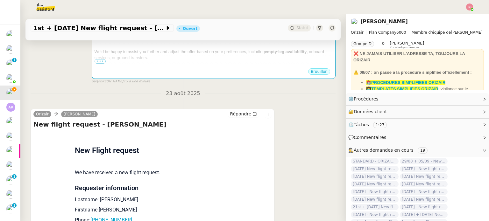
scroll to position [317, 0]
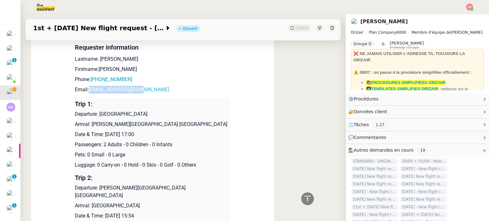
drag, startPoint x: 143, startPoint y: 89, endPoint x: 88, endPoint y: 93, distance: 54.9
click at [88, 93] on p "Email: mrfoley54@gmail.com" at bounding box center [152, 90] width 155 height 8
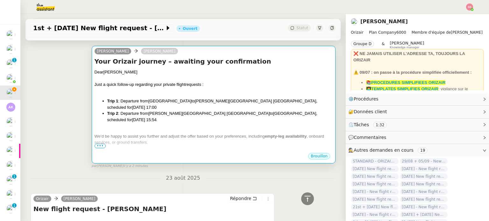
scroll to position [31, 0]
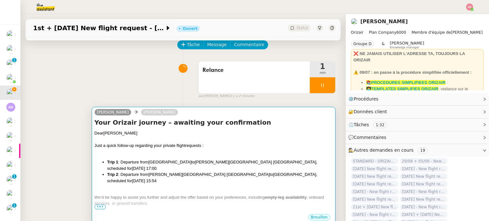
click at [166, 132] on div "Dear Mr. Foley" at bounding box center [214, 133] width 238 height 6
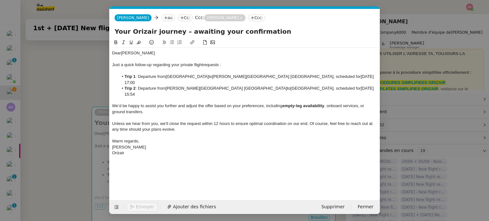
scroll to position [0, 27]
click at [164, 18] on icon at bounding box center [166, 18] width 4 height 4
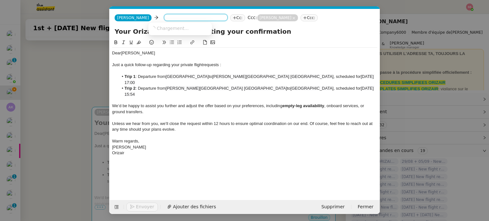
paste input "mrfoley54@gmail.com"
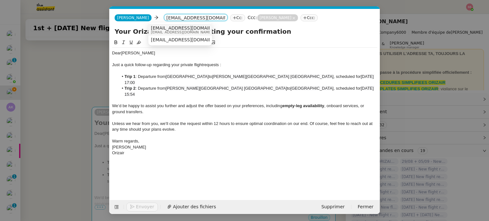
type input "mrfoley54@gmail.com"
click at [171, 29] on span "mrfoley54@gmail.com" at bounding box center [190, 27] width 78 height 5
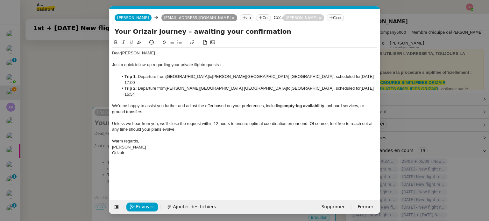
click at [154, 86] on li "Trip 2 : Departure from Václav Havel Airport Prague to London Luton Airport , s…" at bounding box center [247, 92] width 259 height 12
click at [145, 205] on span "Envoyer" at bounding box center [145, 206] width 18 height 7
click at [145, 205] on span "Confirmer l'envoi" at bounding box center [155, 206] width 38 height 7
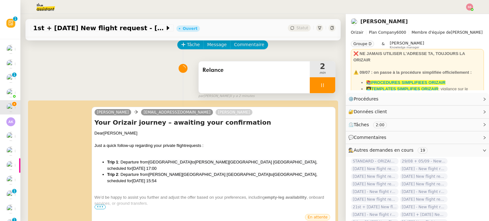
click at [323, 81] on div at bounding box center [322, 85] width 25 height 16
click at [323, 84] on button at bounding box center [328, 85] width 13 height 16
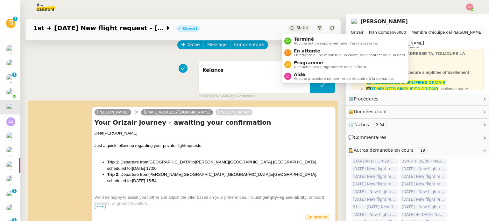
click at [296, 30] on span "Statut" at bounding box center [302, 28] width 12 height 4
click at [294, 52] on span "En attente" at bounding box center [350, 50] width 112 height 5
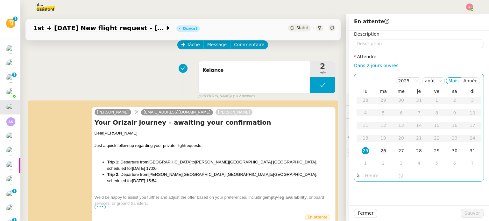
click at [381, 150] on div "26" at bounding box center [383, 150] width 7 height 7
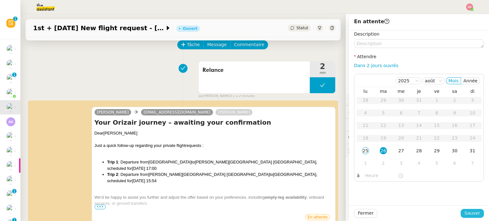
click at [471, 215] on span "Sauver" at bounding box center [472, 213] width 16 height 7
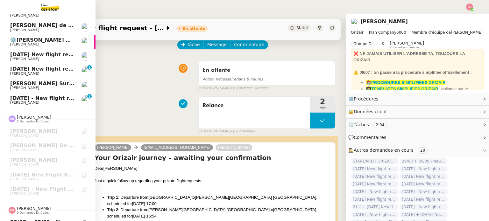
scroll to position [64, 0]
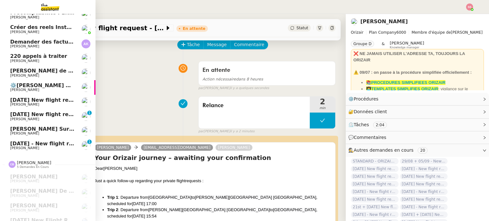
click at [48, 116] on span "[DATE] New flight request - [PERSON_NAME] [PERSON_NAME]" at bounding box center [98, 114] width 177 height 6
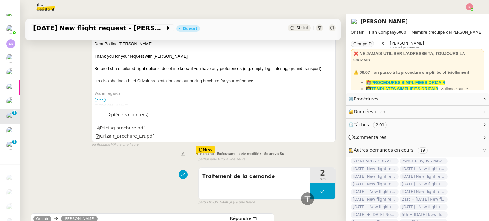
scroll to position [62, 0]
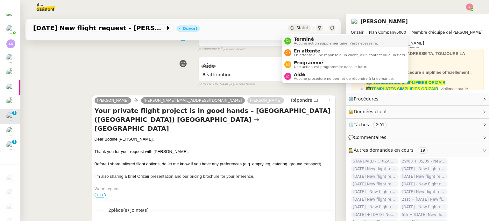
drag, startPoint x: 282, startPoint y: 28, endPoint x: 299, endPoint y: 45, distance: 24.3
click at [288, 28] on div "Statut" at bounding box center [299, 28] width 23 height 7
click at [298, 51] on span "En attente" at bounding box center [350, 50] width 112 height 5
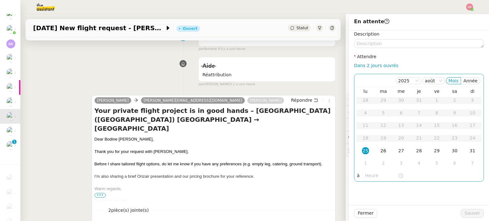
click at [380, 152] on div "26" at bounding box center [383, 150] width 7 height 7
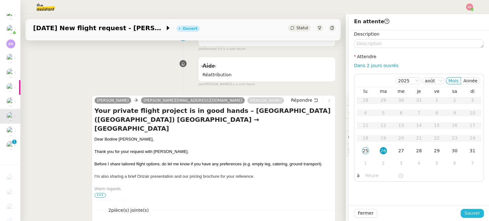
click at [464, 215] on span "Sauver" at bounding box center [472, 213] width 16 height 7
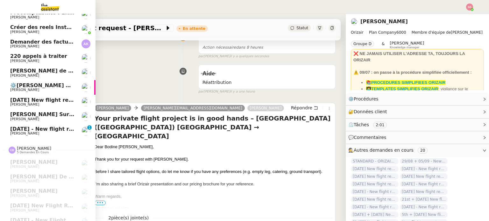
click at [38, 114] on span "[PERSON_NAME] Surgical <> Agile Capital Markets" at bounding box center [83, 114] width 146 height 6
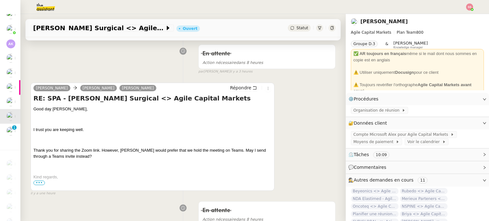
scroll to position [95, 0]
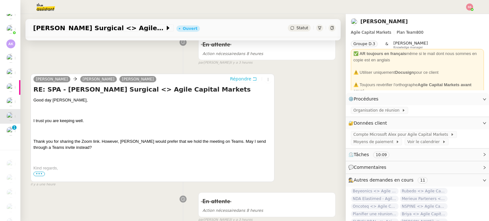
click at [243, 77] on span "Répondre" at bounding box center [240, 79] width 21 height 6
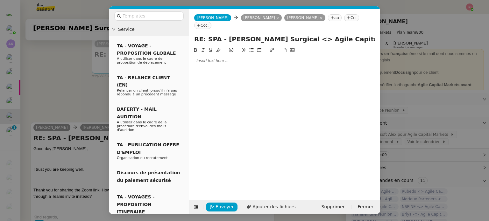
click at [215, 58] on div at bounding box center [285, 61] width 186 height 6
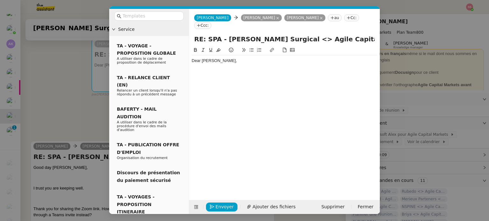
click at [95, 89] on nz-modal-container "Service TA - VOYAGE - PROPOSITION GLOBALE A utiliser dans le cadre de propositi…" at bounding box center [244, 110] width 489 height 221
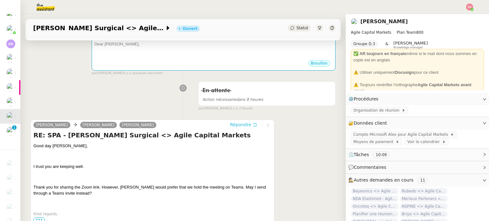
scroll to position [127, 0]
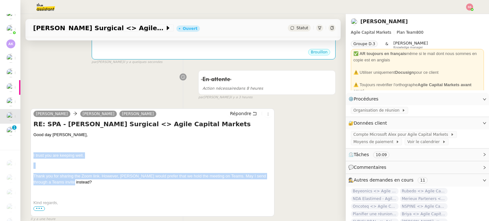
drag, startPoint x: 79, startPoint y: 183, endPoint x: 33, endPoint y: 158, distance: 52.6
click at [33, 158] on div "Aron Grinshtein Alex CARON Aron Grinshtein Répondre RE: SPA - Wexler Surgical <…" at bounding box center [153, 163] width 244 height 108
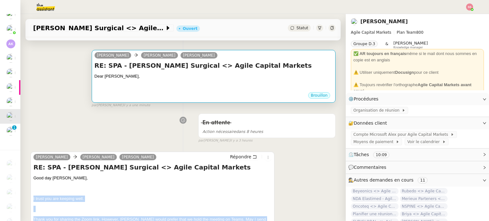
scroll to position [32, 0]
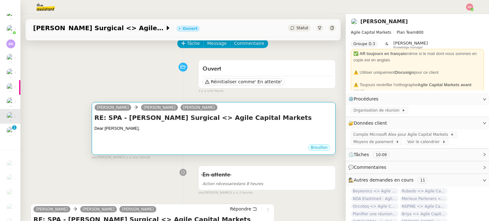
click at [144, 130] on div "Dear Aron," at bounding box center [214, 128] width 238 height 6
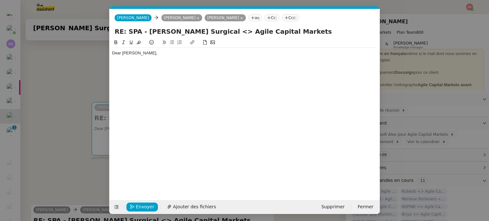
scroll to position [0, 13]
click at [130, 71] on div "Dear Aron," at bounding box center [244, 115] width 265 height 152
click at [136, 57] on div at bounding box center [244, 59] width 265 height 6
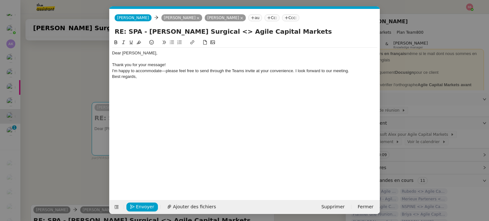
scroll to position [0, 0]
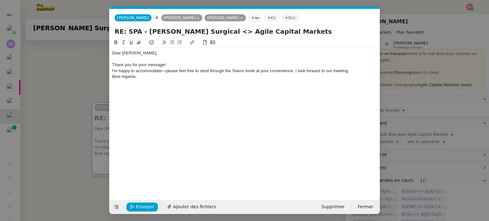
click at [165, 62] on div "Thank you for your message!" at bounding box center [244, 65] width 265 height 6
drag, startPoint x: 294, startPoint y: 71, endPoint x: 349, endPoint y: 73, distance: 54.8
click at [349, 73] on div "I'm happy to accommodate—please feel free to send through the Teams invite at y…" at bounding box center [244, 71] width 265 height 6
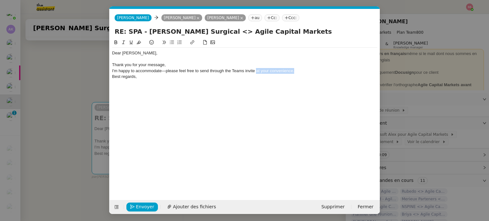
scroll to position [49, 0]
drag, startPoint x: 294, startPoint y: 72, endPoint x: 256, endPoint y: 71, distance: 38.2
click at [256, 71] on div "I'm happy to accommodate—please feel free to send through the Teams invite at y…" at bounding box center [244, 71] width 265 height 6
click at [254, 71] on div "I'm happy to accommodate—please feel free to send through the Teams invite ." at bounding box center [244, 71] width 265 height 6
click at [258, 71] on div "I'm happy to accommodate—please feel free to send through the Teams invite." at bounding box center [244, 71] width 265 height 6
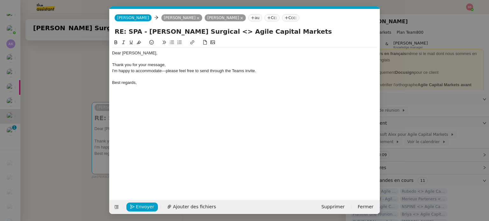
click at [181, 65] on div "Thank you for your message," at bounding box center [244, 65] width 265 height 6
click at [145, 208] on span "Envoyer" at bounding box center [145, 206] width 18 height 7
click at [158, 207] on span "Confirmer l'envoi" at bounding box center [155, 206] width 38 height 7
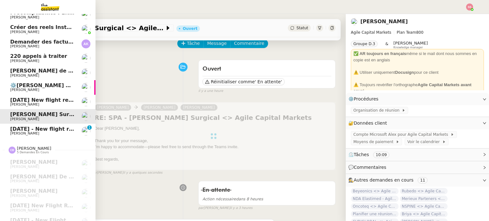
click at [31, 129] on span "[DATE] - New flight request - [PERSON_NAME]" at bounding box center [75, 129] width 131 height 6
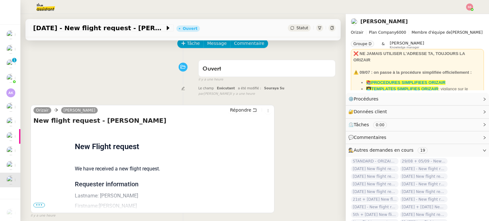
click at [471, 4] on img at bounding box center [469, 7] width 7 height 7
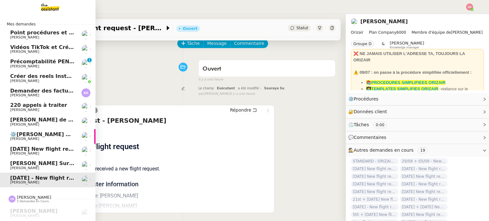
click at [51, 73] on link "Créer des reels Instagram [PERSON_NAME]" at bounding box center [47, 78] width 95 height 15
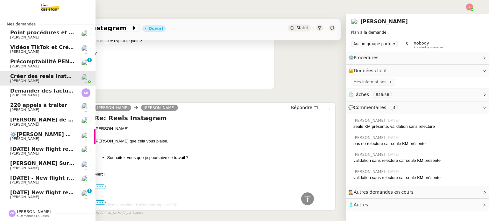
click at [38, 103] on span "220 appels à traiter" at bounding box center [38, 105] width 57 height 6
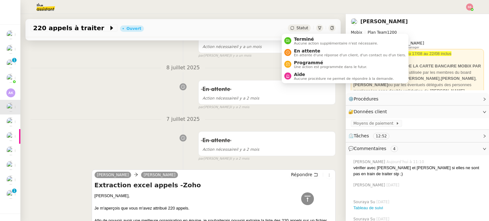
scroll to position [796, 0]
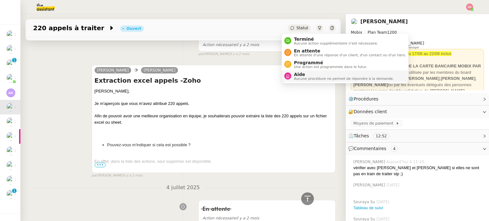
click at [292, 75] on div "Aide Aucune procédure ne permet de répondre à la demande." at bounding box center [342, 76] width 102 height 9
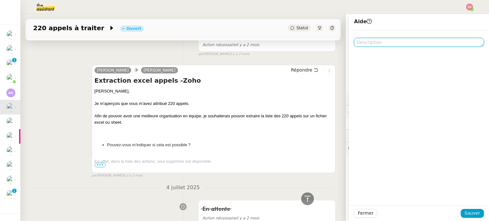
click at [399, 44] on textarea at bounding box center [419, 42] width 130 height 9
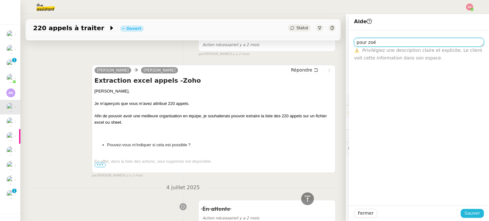
type textarea "pour zoé"
click at [464, 211] on span "Sauver" at bounding box center [472, 213] width 16 height 7
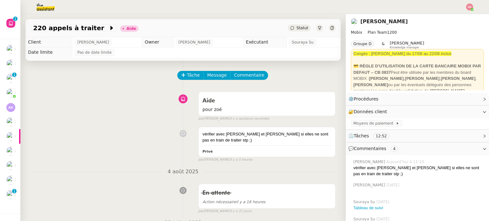
click at [125, 98] on div "Aide pour zoé false par Souraya S. il y a quelques secondes" at bounding box center [183, 105] width 305 height 33
click at [106, 129] on div "vérifier avec Zoé et Stephanie si elles ne sont pas en train de traiter stp ;) …" at bounding box center [183, 143] width 305 height 39
click at [149, 121] on div "Aide pour zoé false par Souraya S. il y a une minute" at bounding box center [183, 105] width 305 height 33
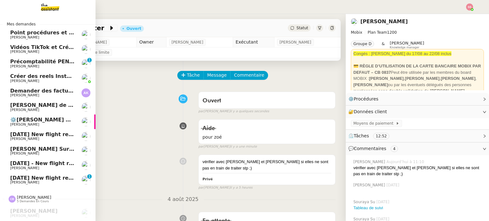
click at [52, 135] on span "[DATE] New flight request - [PERSON_NAME]" at bounding box center [74, 134] width 128 height 6
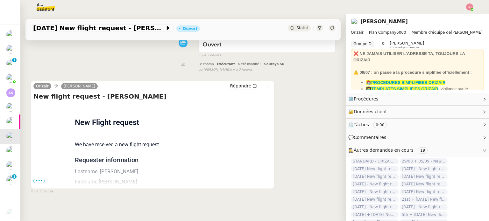
scroll to position [53, 0]
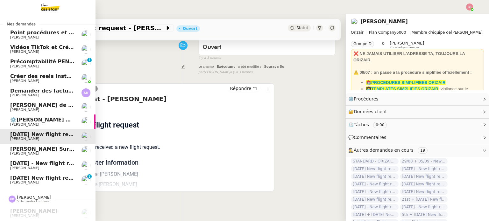
click at [22, 163] on span "[DATE] - New flight request - [PERSON_NAME]" at bounding box center [75, 163] width 131 height 6
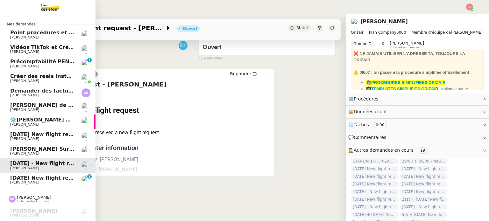
click at [18, 182] on span "[PERSON_NAME]" at bounding box center [24, 182] width 29 height 4
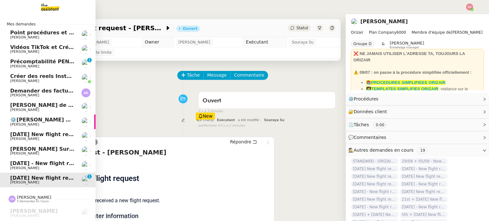
click at [44, 138] on span "[PERSON_NAME]" at bounding box center [42, 139] width 64 height 4
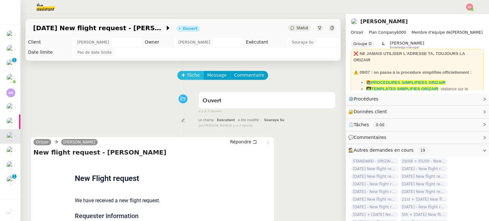
click at [190, 78] on span "Tâche" at bounding box center [193, 75] width 13 height 7
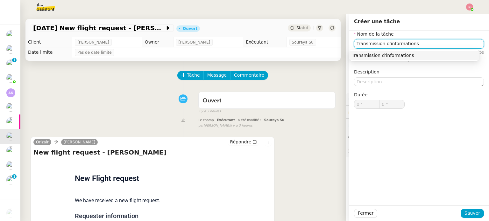
click at [385, 58] on div "Transmission d'informations" at bounding box center [414, 56] width 125 height 6
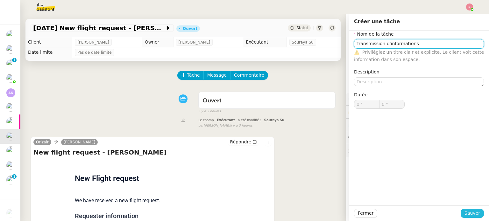
type input "Transmission d'informations"
click at [467, 212] on span "Sauver" at bounding box center [472, 213] width 16 height 7
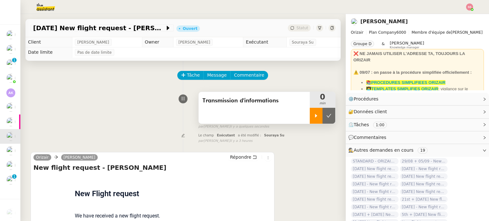
click at [311, 118] on div at bounding box center [316, 116] width 13 height 16
click at [115, 95] on div "Transmission d'informations 0 min false par Souraya S. il y a quelques secondes" at bounding box center [183, 109] width 305 height 41
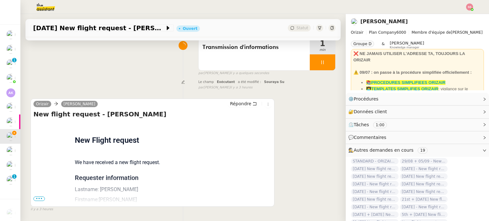
scroll to position [85, 0]
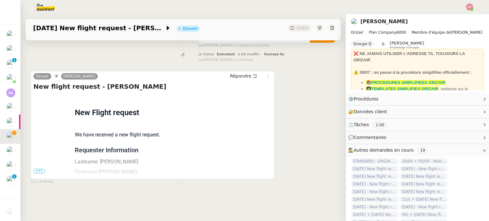
click at [40, 169] on span "•••" at bounding box center [38, 171] width 11 height 4
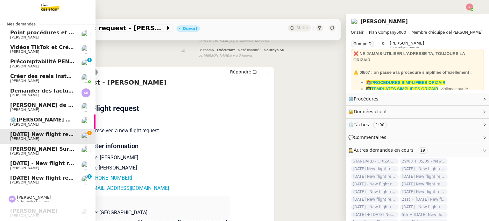
click at [20, 148] on span "[PERSON_NAME] Surgical <> Agile Capital Markets" at bounding box center [83, 149] width 146 height 6
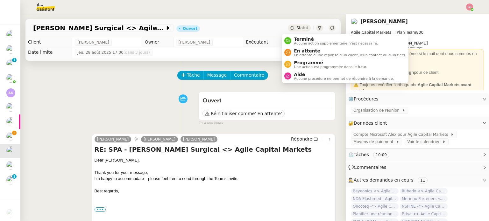
click at [296, 29] on span "Statut" at bounding box center [302, 28] width 12 height 4
click at [314, 52] on span "En attente" at bounding box center [350, 50] width 112 height 5
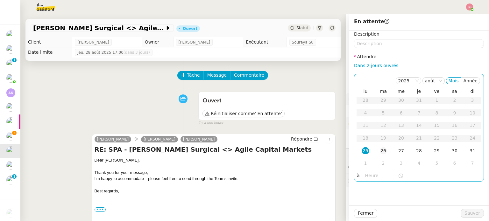
click at [380, 151] on div "26" at bounding box center [383, 150] width 7 height 7
drag, startPoint x: 396, startPoint y: 151, endPoint x: 407, endPoint y: 162, distance: 16.0
click at [398, 151] on div "27" at bounding box center [401, 150] width 7 height 7
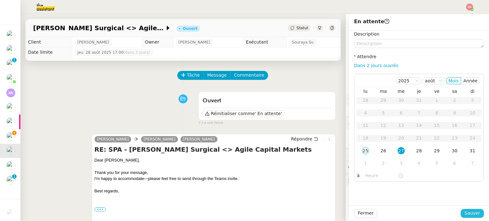
click at [467, 212] on span "Sauver" at bounding box center [472, 213] width 16 height 7
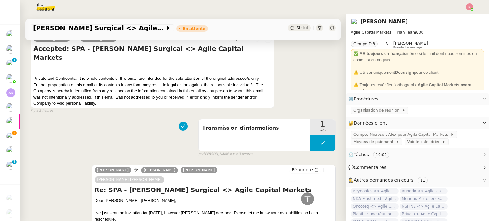
scroll to position [605, 0]
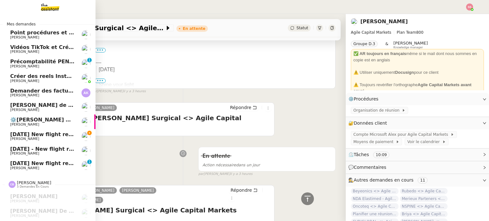
click at [41, 161] on span "[DATE] New flight request - [PERSON_NAME]" at bounding box center [74, 163] width 128 height 6
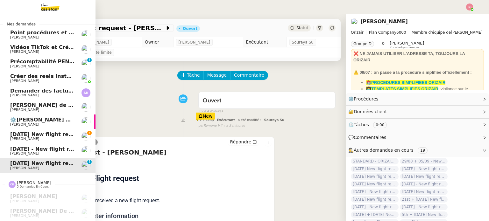
click at [31, 137] on span "[PERSON_NAME]" at bounding box center [42, 139] width 64 height 4
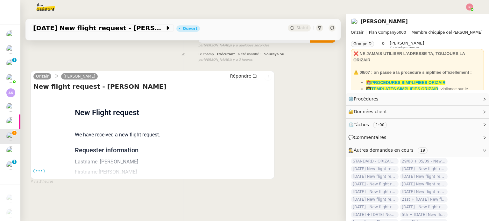
scroll to position [85, 0]
click at [41, 169] on span "•••" at bounding box center [38, 171] width 11 height 4
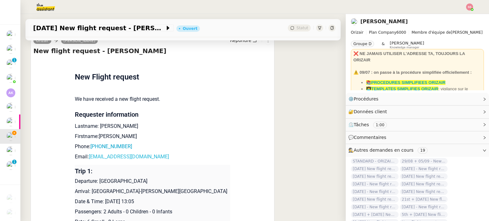
scroll to position [117, 0]
drag, startPoint x: 155, startPoint y: 158, endPoint x: 86, endPoint y: 158, distance: 69.4
click at [86, 158] on p "Email: jaimekedgley@outlook.com" at bounding box center [152, 157] width 155 height 8
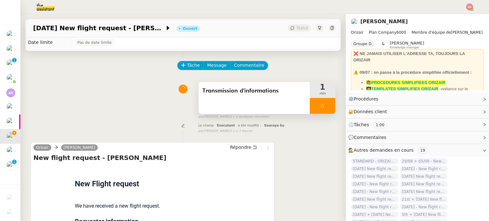
scroll to position [0, 0]
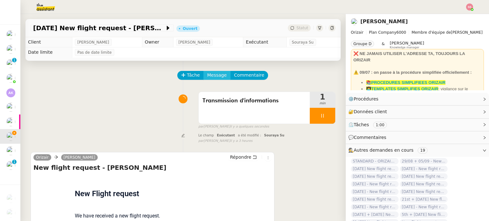
click at [211, 74] on span "Message" at bounding box center [216, 75] width 19 height 7
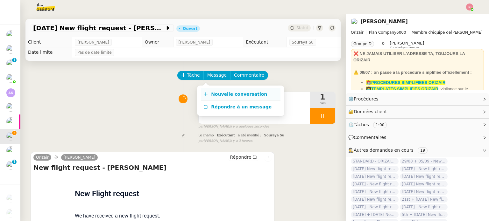
click at [215, 94] on span "Nouvelle conversation" at bounding box center [239, 94] width 56 height 5
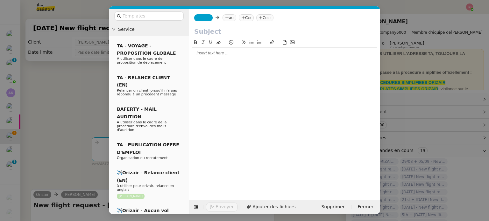
click at [225, 16] on icon at bounding box center [227, 18] width 4 height 4
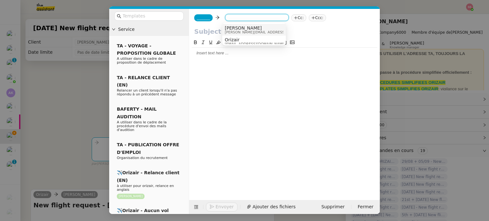
paste input "jaimekedgley@outlook.com"
type input "jaimekedgley@outlook.com"
click at [241, 29] on span "jaimekedgley@outlook.com" at bounding box center [264, 27] width 78 height 5
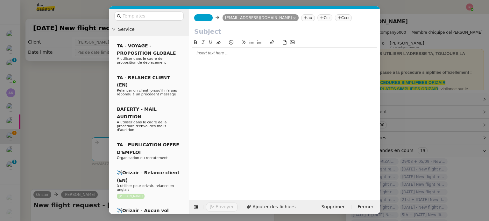
click at [208, 20] on span "_______" at bounding box center [203, 18] width 13 height 4
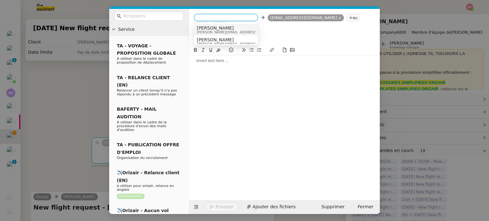
click at [218, 27] on span "[PERSON_NAME]" at bounding box center [242, 27] width 90 height 5
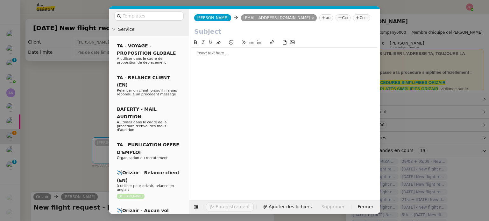
click at [353, 15] on nz-tag "Ccc:" at bounding box center [361, 17] width 17 height 7
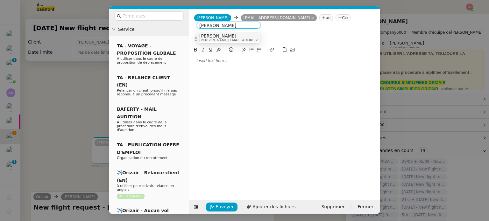
type input "[PERSON_NAME]"
click at [250, 35] on div "Louis Frei louis@orizair.com" at bounding box center [228, 37] width 59 height 9
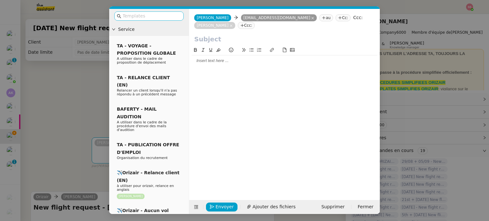
click at [167, 16] on input "text" at bounding box center [151, 15] width 57 height 7
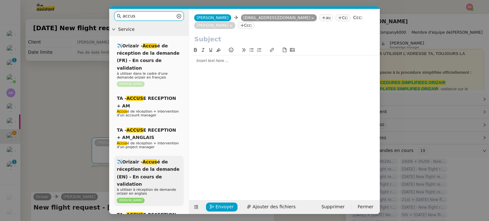
type input "accus"
click at [159, 159] on span "✈️Orizair - Accus é de réception de la demande (EN) - En cours de validation" at bounding box center [148, 172] width 63 height 27
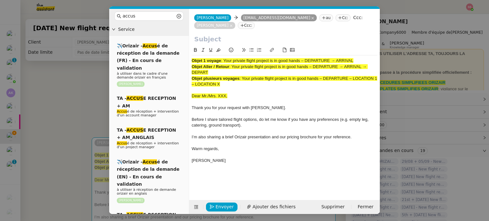
drag, startPoint x: 224, startPoint y: 53, endPoint x: 356, endPoint y: 52, distance: 131.8
click at [356, 58] on div "Objet 1 voyage : Your private flight project is in good hands – DEPARTURE → ARR…" at bounding box center [285, 61] width 186 height 6
click at [268, 34] on input "text" at bounding box center [284, 39] width 180 height 10
paste input "Your private flight project is in good hands – DEPARTURE → ARRIVAL"
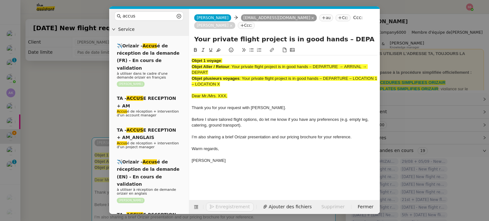
scroll to position [0, 27]
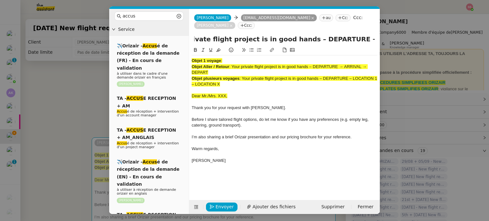
type input "Your private flight project is in good hands – DEPARTURE → ARRIVAL"
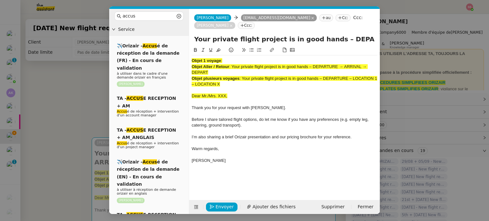
drag, startPoint x: 232, startPoint y: 79, endPoint x: 185, endPoint y: 49, distance: 55.4
click at [185, 49] on nz-layout "accus Service ✈️Orizair - Accus é de réception de la demande (FR) - En cours de…" at bounding box center [244, 111] width 271 height 205
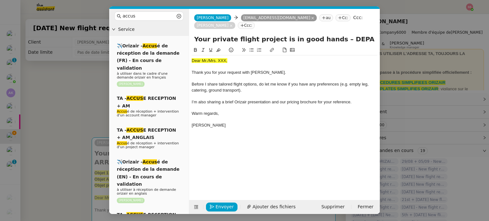
click at [47, 110] on nz-modal-container "accus Service ✈️Orizair - Accus é de réception de la demande (FR) - En cours de…" at bounding box center [244, 110] width 489 height 221
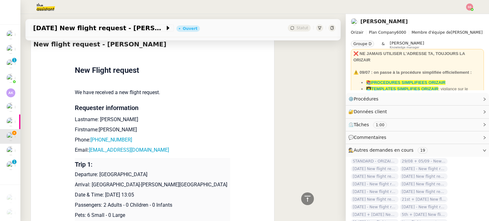
scroll to position [255, 0]
drag, startPoint x: 116, startPoint y: 110, endPoint x: 96, endPoint y: 111, distance: 20.1
click at [96, 116] on p "Lastname: Kedgley" at bounding box center [152, 120] width 155 height 8
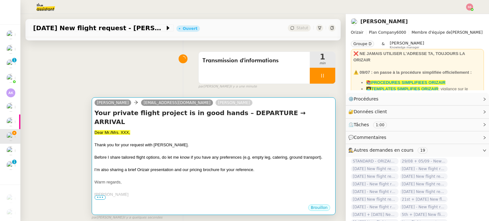
scroll to position [64, 0]
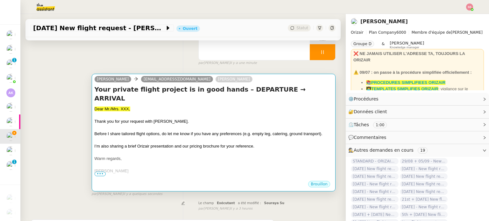
click at [157, 125] on div at bounding box center [214, 128] width 238 height 6
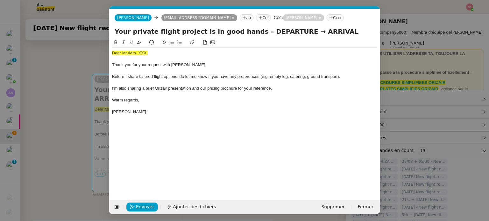
scroll to position [0, 24]
click at [138, 55] on span "Dear Mr./Mrs. XXX," at bounding box center [130, 53] width 36 height 5
click at [138, 42] on icon at bounding box center [139, 42] width 4 height 4
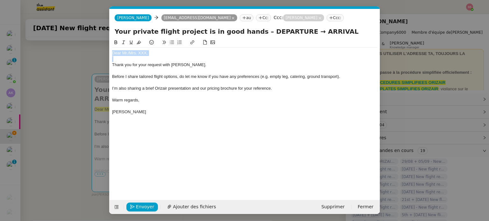
click at [148, 53] on div "Dear Mr./Mrs. XXX," at bounding box center [244, 53] width 265 height 6
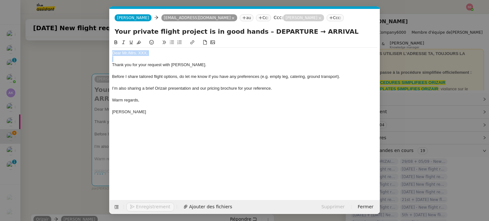
click at [155, 53] on div "Dear Mr./Mrs. XXX," at bounding box center [244, 53] width 265 height 6
drag, startPoint x: 143, startPoint y: 54, endPoint x: 128, endPoint y: 54, distance: 15.0
click at [128, 54] on div "Dear Mr./Mrs. XXX," at bounding box center [244, 53] width 265 height 6
click at [191, 206] on span "Ajouter des fichiers" at bounding box center [194, 206] width 43 height 7
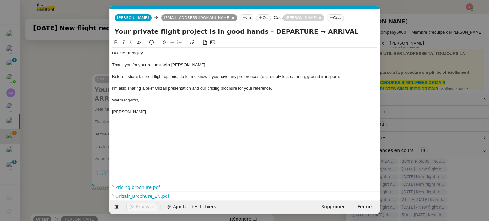
click at [246, 135] on div "Dear Mr.Kedgley Thank you for your request with Orizair. Before I share tailore…" at bounding box center [244, 106] width 265 height 134
click at [71, 152] on nz-modal-container "accus Service ✈️Orizair - Accus é de réception de la demande (FR) - En cours de…" at bounding box center [244, 110] width 489 height 221
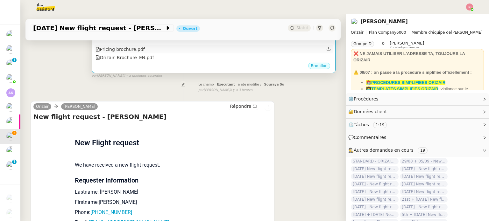
scroll to position [255, 0]
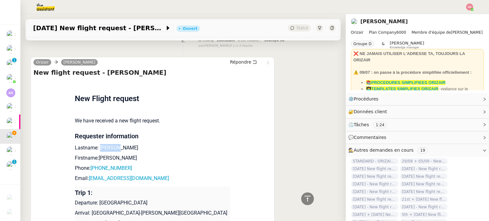
drag, startPoint x: 98, startPoint y: 140, endPoint x: 132, endPoint y: 141, distance: 34.4
click at [132, 144] on p "Lastname: Kedgley" at bounding box center [152, 148] width 155 height 8
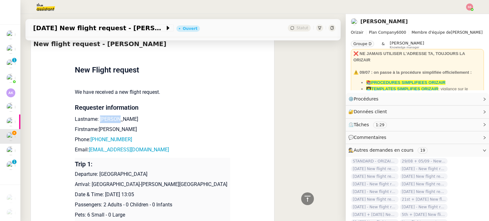
scroll to position [286, 0]
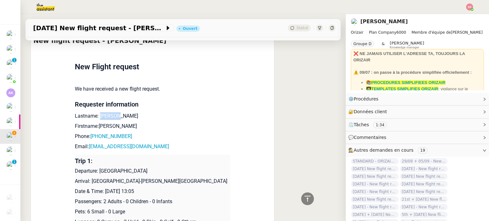
drag, startPoint x: 95, startPoint y: 163, endPoint x: 155, endPoint y: 161, distance: 59.9
click at [155, 167] on p "Departure: Humberside Airport" at bounding box center [152, 171] width 155 height 8
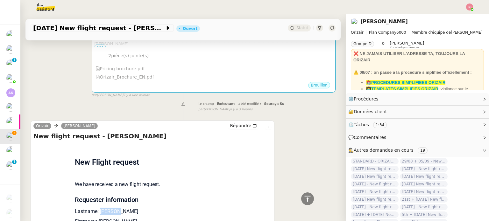
scroll to position [95, 0]
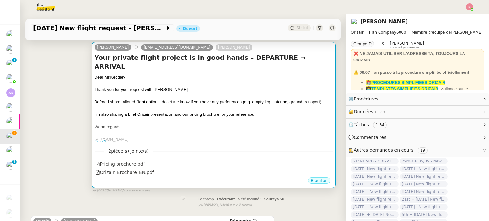
click at [247, 81] on div at bounding box center [214, 84] width 238 height 6
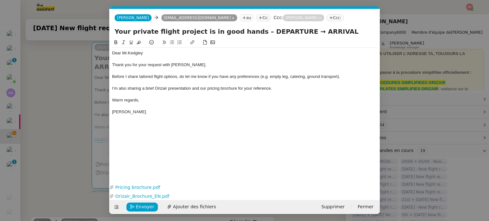
scroll to position [0, 24]
drag, startPoint x: 286, startPoint y: 30, endPoint x: 251, endPoint y: 33, distance: 34.8
click at [251, 33] on input "Your private flight project is in good hands – DEPARTURE → ARRIVAL" at bounding box center [245, 32] width 260 height 10
paste input "Humberside Airport"
drag, startPoint x: 347, startPoint y: 31, endPoint x: 321, endPoint y: 29, distance: 26.8
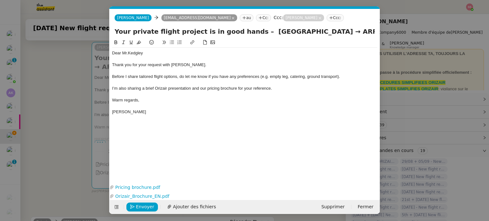
click at [321, 29] on input "Your private flight project is in good hands – Humberside Airport → ARRIVAL" at bounding box center [245, 32] width 260 height 10
type input "Your private flight project is in good hands – Humberside Airport → Alicante"
click at [76, 91] on nz-modal-container "accus Service ✈️Orizair - Accus é de réception de la demande (FR) - En cours de…" at bounding box center [244, 110] width 489 height 221
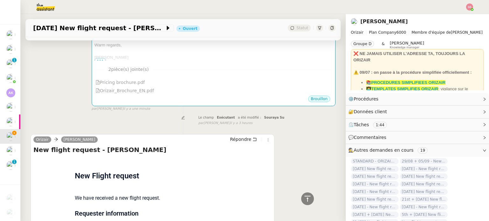
scroll to position [101, 0]
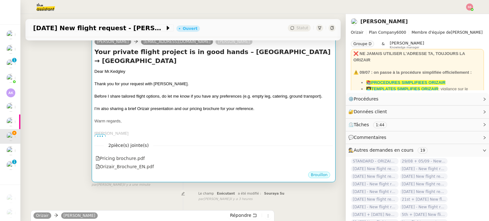
click at [195, 124] on div at bounding box center [214, 127] width 238 height 6
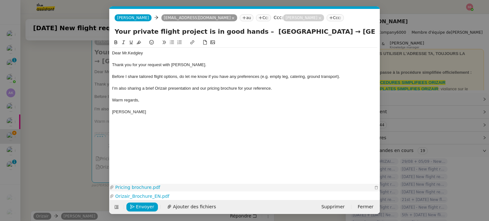
scroll to position [0, 24]
click at [142, 208] on span "Envoyer" at bounding box center [145, 206] width 18 height 7
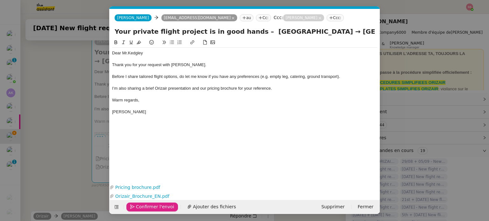
click at [142, 208] on span "Confirmer l'envoi" at bounding box center [155, 206] width 38 height 7
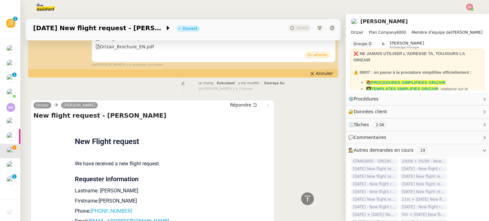
scroll to position [255, 0]
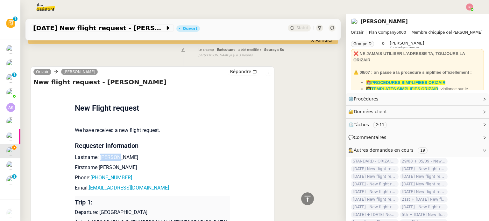
drag, startPoint x: 95, startPoint y: 150, endPoint x: 117, endPoint y: 148, distance: 21.7
click at [117, 154] on p "Lastname: Kedgley" at bounding box center [152, 158] width 155 height 8
drag, startPoint x: 95, startPoint y: 160, endPoint x: 109, endPoint y: 160, distance: 13.7
click at [109, 164] on p "Firstname:Jaime" at bounding box center [152, 168] width 155 height 8
drag, startPoint x: 126, startPoint y: 170, endPoint x: 92, endPoint y: 170, distance: 33.7
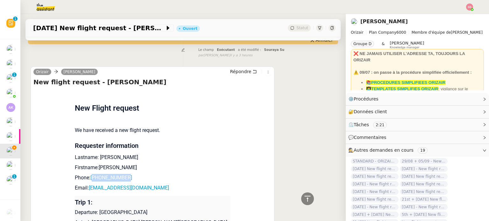
click at [92, 174] on p "Phone: +447940548888" at bounding box center [152, 178] width 155 height 8
drag, startPoint x: 155, startPoint y: 180, endPoint x: 86, endPoint y: 180, distance: 69.7
click at [86, 184] on p "Email: jaimekedgley@outlook.com" at bounding box center [152, 188] width 155 height 8
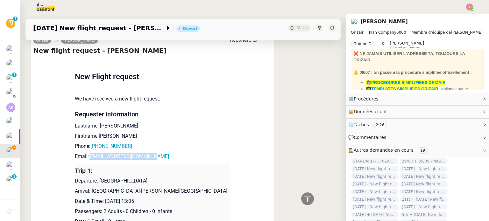
scroll to position [286, 0]
drag, startPoint x: 97, startPoint y: 173, endPoint x: 149, endPoint y: 170, distance: 52.0
click at [149, 177] on p "Departure: Humberside Airport" at bounding box center [152, 181] width 155 height 8
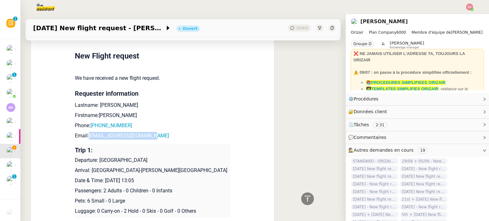
scroll to position [318, 0]
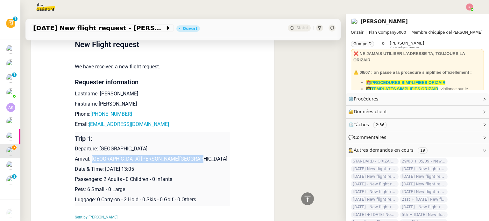
drag, startPoint x: 89, startPoint y: 151, endPoint x: 197, endPoint y: 151, distance: 107.9
click at [197, 155] on p "Arrival: Alicante-Elche Miguel Hernández Airport" at bounding box center [152, 159] width 155 height 8
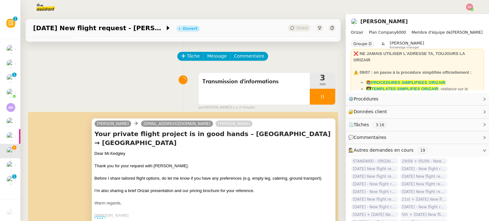
scroll to position [0, 0]
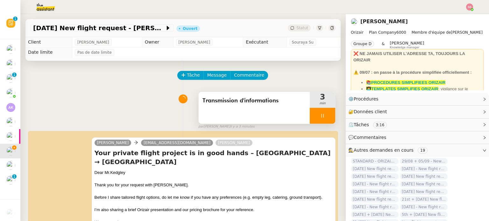
click at [324, 115] on div at bounding box center [322, 116] width 25 height 16
click at [324, 115] on button at bounding box center [328, 116] width 13 height 16
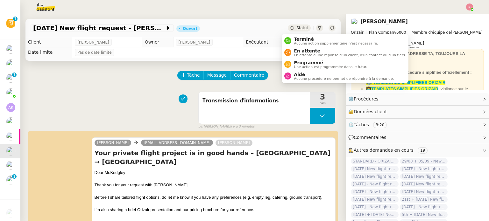
click at [297, 29] on span "Statut" at bounding box center [302, 28] width 12 height 4
click at [303, 51] on span "En attente" at bounding box center [350, 50] width 112 height 5
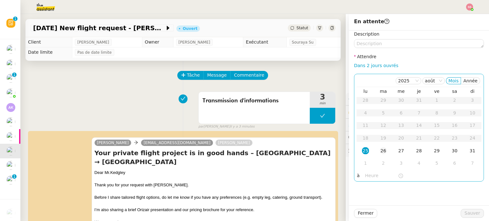
click at [381, 149] on div "26" at bounding box center [383, 150] width 7 height 7
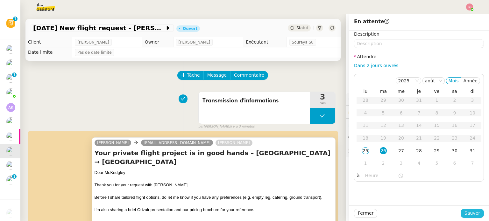
drag, startPoint x: 477, startPoint y: 216, endPoint x: 305, endPoint y: 183, distance: 174.4
click at [477, 215] on button "Sauver" at bounding box center [472, 213] width 23 height 9
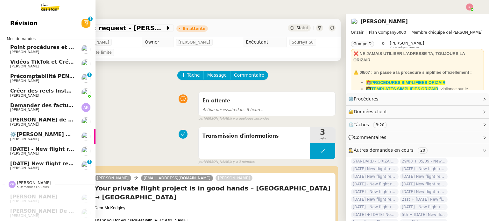
click at [39, 147] on span "[DATE] - New flight request - [PERSON_NAME]" at bounding box center [75, 149] width 131 height 6
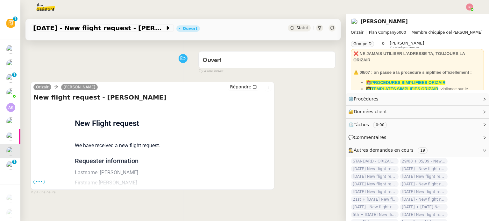
scroll to position [85, 0]
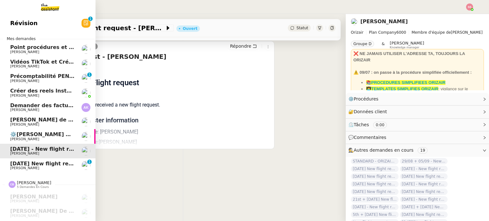
click at [17, 163] on span "[DATE] New flight request - [PERSON_NAME]" at bounding box center [74, 164] width 128 height 6
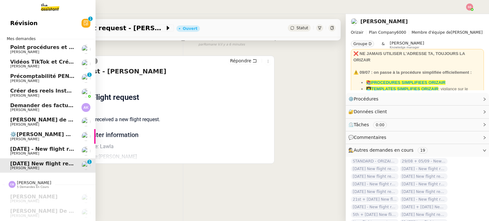
click at [17, 150] on span "[DATE] - New flight request - [PERSON_NAME]" at bounding box center [75, 149] width 131 height 6
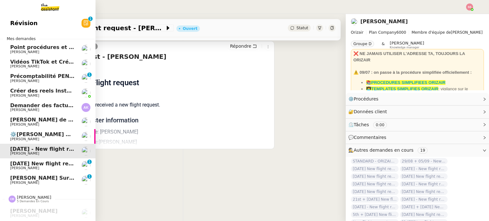
click at [26, 180] on span "[PERSON_NAME] Surgical <> Agile Capital Markets" at bounding box center [83, 178] width 146 height 6
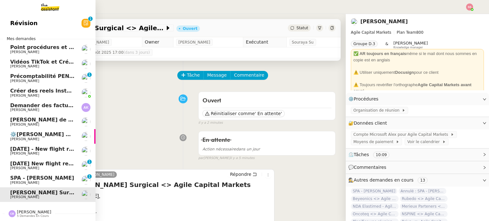
click at [35, 181] on span "[PERSON_NAME]" at bounding box center [42, 183] width 64 height 4
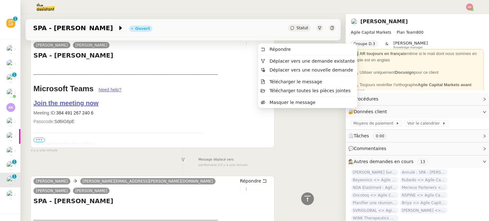
scroll to position [276, 0]
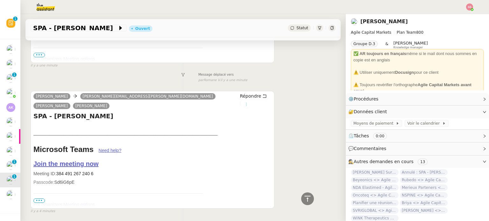
click at [248, 102] on icon at bounding box center [246, 104] width 4 height 4
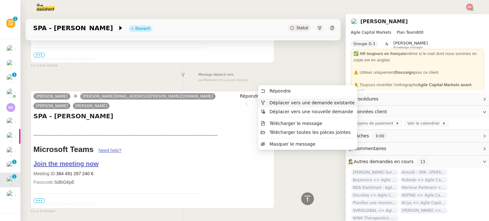
click at [275, 103] on span "Déplacer vers une demande existante" at bounding box center [311, 102] width 85 height 5
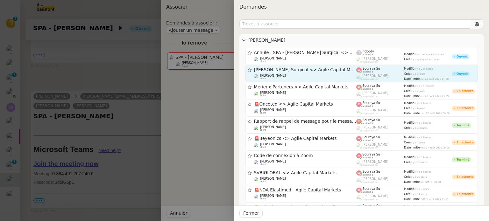
click at [282, 70] on span "[PERSON_NAME] Surgical <> Agile Capital Markets" at bounding box center [305, 70] width 102 height 4
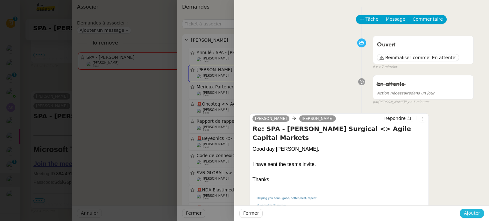
click at [467, 211] on span "Ajouter" at bounding box center [472, 213] width 16 height 7
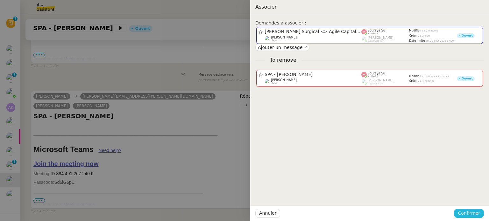
click at [467, 211] on span "Confirmer" at bounding box center [469, 213] width 22 height 7
click at [467, 198] on span "Ajouter" at bounding box center [469, 197] width 16 height 6
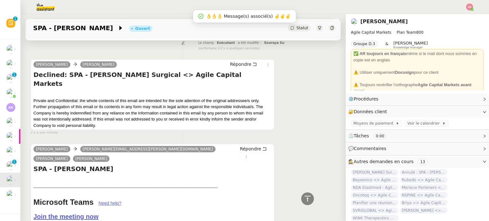
scroll to position [74, 0]
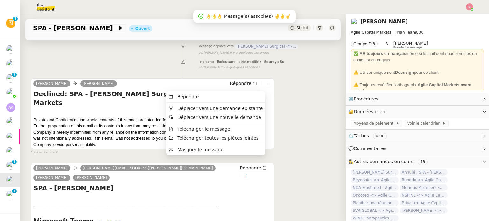
click at [250, 174] on icon at bounding box center [246, 176] width 7 height 4
click at [247, 175] on icon at bounding box center [246, 176] width 1 height 3
click at [208, 107] on span "Déplacer vers une demande existante" at bounding box center [219, 108] width 85 height 5
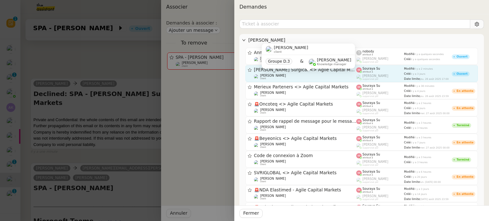
click at [269, 77] on div "Michael Khayat client" at bounding box center [273, 77] width 26 height 6
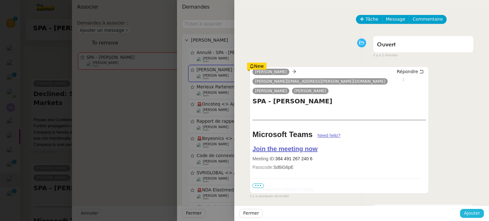
click at [469, 210] on span "Ajouter" at bounding box center [472, 213] width 16 height 7
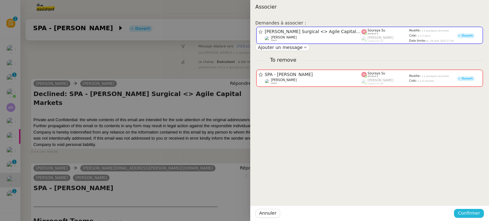
click at [467, 214] on span "Confirmer" at bounding box center [469, 213] width 22 height 7
click at [467, 198] on span "Ajouter" at bounding box center [469, 197] width 16 height 6
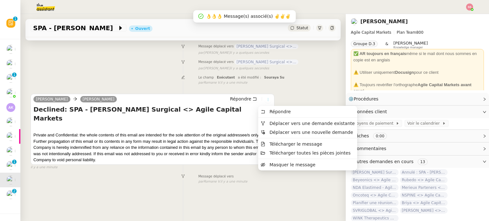
click at [266, 101] on icon at bounding box center [268, 100] width 4 height 4
click at [263, 122] on icon at bounding box center [263, 123] width 4 height 4
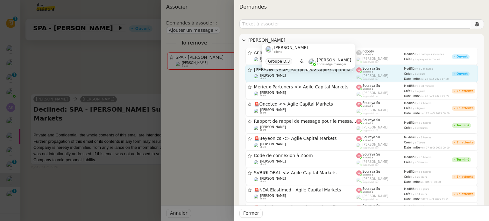
click at [297, 74] on div "Michael Khayat client" at bounding box center [305, 77] width 102 height 6
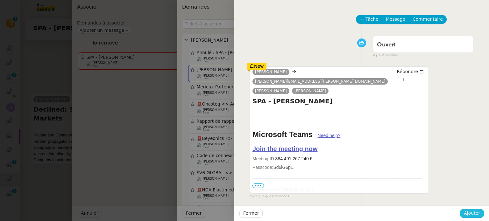
click at [470, 214] on span "Ajouter" at bounding box center [472, 213] width 16 height 7
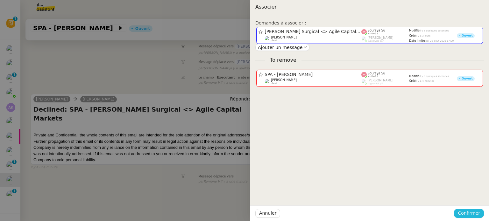
click at [470, 214] on span "Confirmer" at bounding box center [469, 213] width 22 height 7
click at [469, 196] on span "Ajouter" at bounding box center [469, 197] width 16 height 6
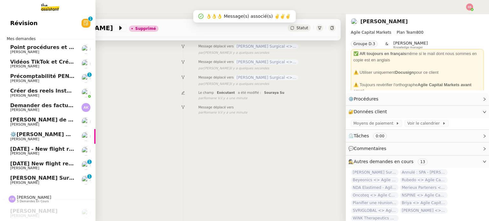
click at [32, 179] on span "[PERSON_NAME] Surgical <> Agile Capital Markets" at bounding box center [83, 178] width 146 height 6
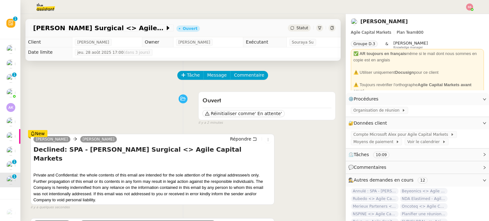
click at [292, 35] on div "Wexler Surgical <> Agile Capital Markets Ouvert Statut" at bounding box center [182, 28] width 315 height 18
click at [296, 30] on span "Statut" at bounding box center [302, 28] width 12 height 4
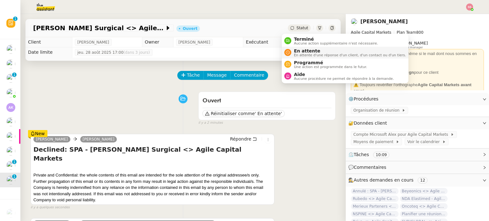
click at [297, 54] on span "En attente d'une réponse d'un client, d'un contact ou d'un tiers." at bounding box center [350, 55] width 112 height 4
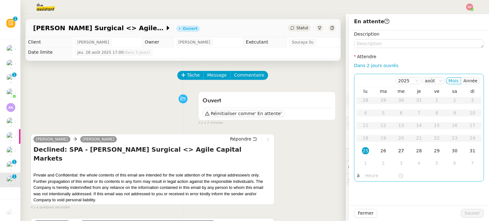
click at [398, 152] on div "27" at bounding box center [401, 150] width 7 height 7
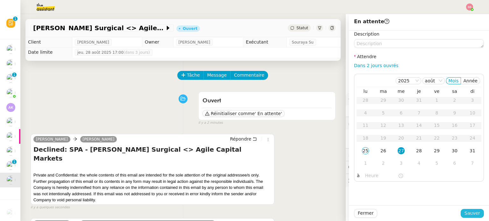
click at [468, 216] on span "Sauver" at bounding box center [472, 213] width 16 height 7
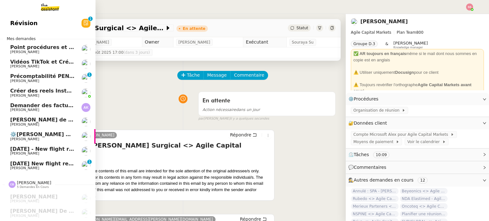
click at [44, 147] on span "[DATE] - New flight request - [PERSON_NAME]" at bounding box center [75, 149] width 131 height 6
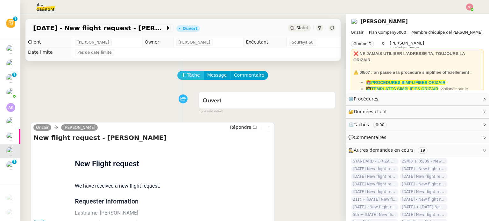
click at [187, 76] on span "Tâche" at bounding box center [193, 75] width 13 height 7
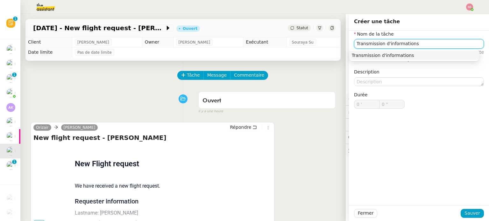
click at [363, 53] on div "Transmission d'informations" at bounding box center [414, 56] width 125 height 6
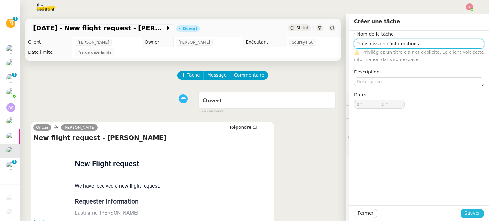
type input "Transmission d'informations"
click at [475, 212] on span "Sauver" at bounding box center [472, 213] width 16 height 7
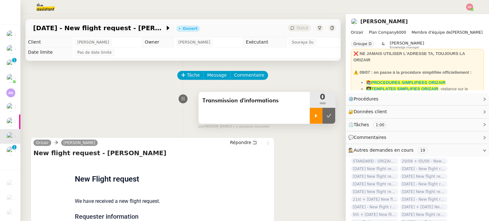
click at [314, 116] on icon at bounding box center [316, 115] width 5 height 5
click at [468, 9] on img at bounding box center [469, 7] width 7 height 7
click at [463, 13] on ul "Suivi Déconnexion" at bounding box center [452, 22] width 41 height 20
click at [458, 16] on li "Suivi" at bounding box center [452, 18] width 41 height 9
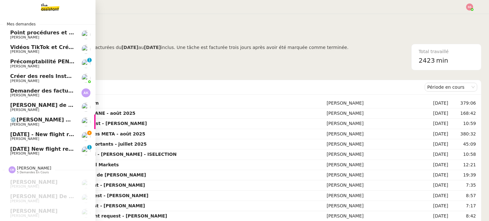
click at [42, 133] on span "[DATE] - New flight request - [PERSON_NAME]" at bounding box center [75, 134] width 131 height 6
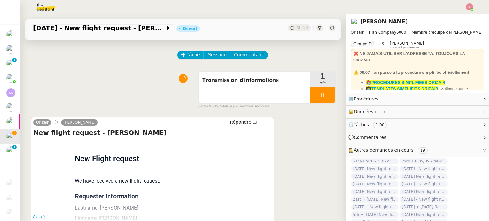
scroll to position [32, 0]
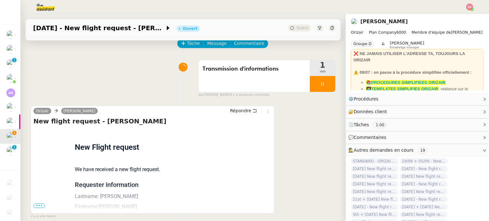
click at [39, 206] on span "•••" at bounding box center [38, 206] width 11 height 4
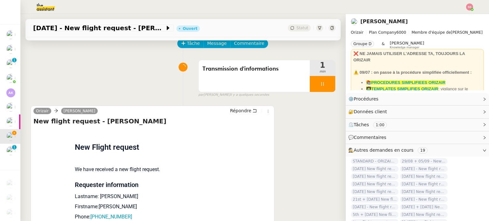
scroll to position [159, 0]
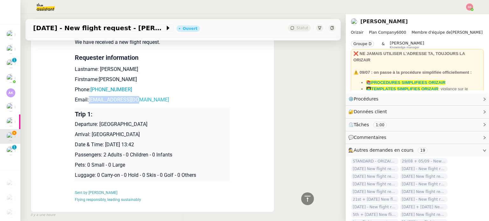
drag, startPoint x: 135, startPoint y: 103, endPoint x: 87, endPoint y: 102, distance: 48.7
click at [87, 102] on p "Email: ace_03@hotlail.com" at bounding box center [152, 100] width 155 height 8
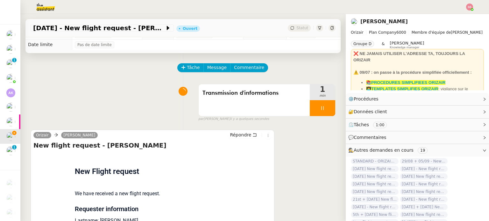
scroll to position [0, 0]
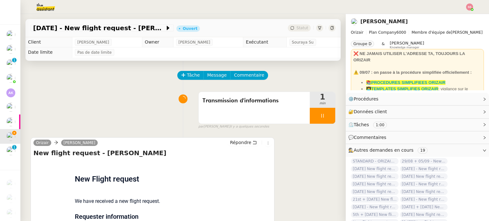
click at [208, 71] on div "Tâche Message Commentaire Veuillez patienter une erreur s'est produite 👌👌👌 mess…" at bounding box center [182, 224] width 325 height 327
click at [214, 77] on span "Message" at bounding box center [216, 75] width 19 height 7
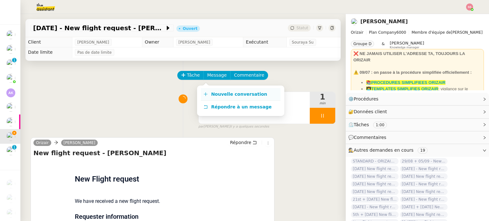
click at [220, 90] on link "Nouvelle conversation" at bounding box center [241, 94] width 80 height 13
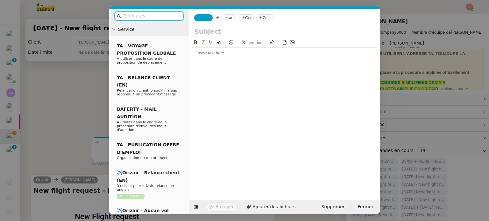
click at [228, 18] on nz-tag "au" at bounding box center [229, 17] width 14 height 7
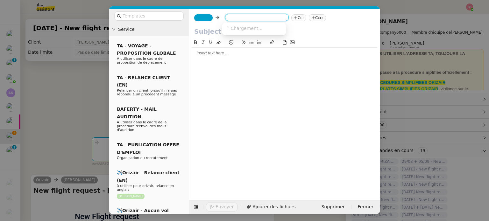
paste input "ace_03@hotlail.com"
type input "ace_03@hotlail.com"
click at [241, 30] on span "ace_03@hotlail.com" at bounding box center [264, 27] width 78 height 5
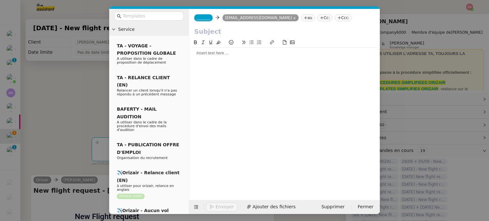
click at [198, 16] on span "_______" at bounding box center [203, 18] width 13 height 4
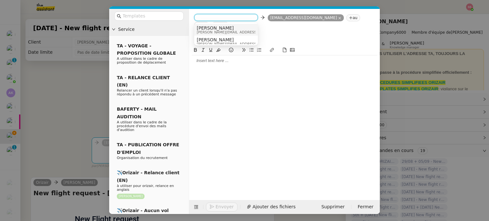
click at [210, 28] on span "[PERSON_NAME]" at bounding box center [242, 27] width 90 height 5
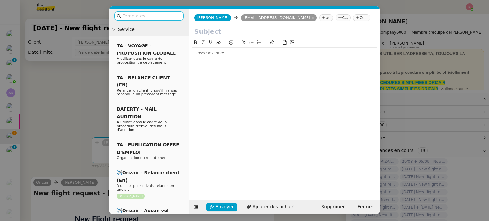
click at [145, 15] on input "text" at bounding box center [151, 15] width 57 height 7
click at [356, 18] on icon at bounding box center [358, 18] width 4 height 4
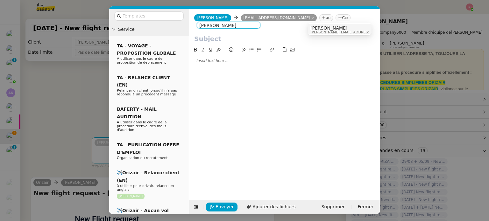
type input "[PERSON_NAME]"
click at [325, 28] on span "[PERSON_NAME]" at bounding box center [355, 27] width 90 height 5
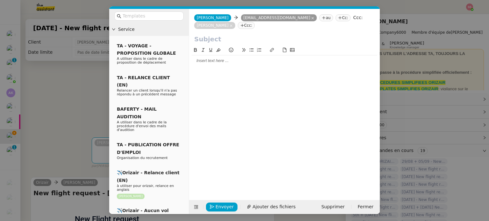
click at [97, 85] on nz-modal-container "Service TA - VOYAGE - PROPOSITION GLOBALE A utiliser dans le cadre de propositi…" at bounding box center [244, 110] width 489 height 221
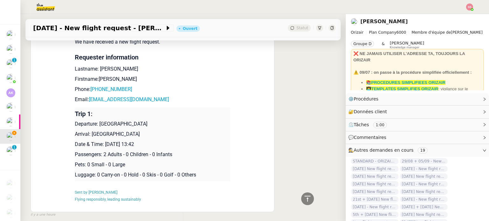
scroll to position [198, 0]
click at [136, 102] on p "Email: ace_03@hotlail.com" at bounding box center [152, 100] width 155 height 8
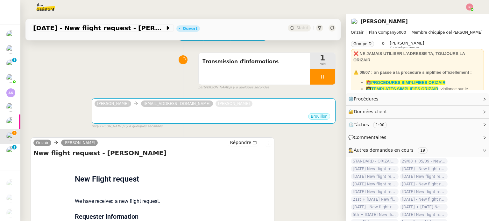
scroll to position [0, 0]
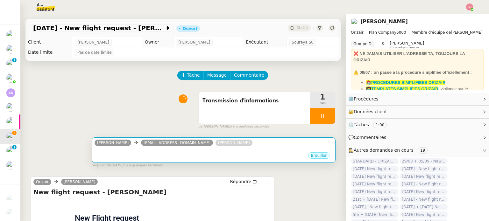
click at [181, 150] on div "•••" at bounding box center [214, 150] width 238 height 3
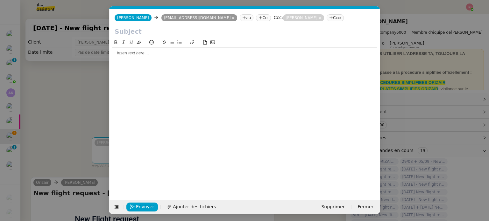
scroll to position [0, 13]
click at [68, 145] on nz-modal-container "Service TA - VOYAGE - PROPOSITION GLOBALE A utiliser dans le cadre de propositi…" at bounding box center [244, 110] width 489 height 221
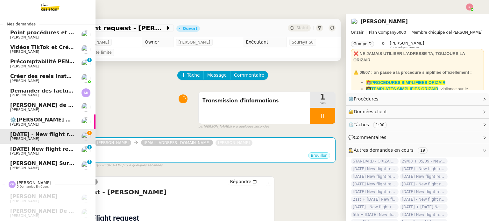
click at [25, 165] on span "[PERSON_NAME] Surgical <> Agile Capital Markets" at bounding box center [83, 163] width 146 height 6
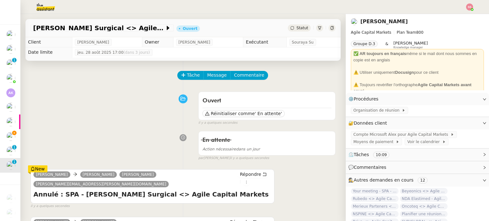
click at [296, 26] on span "Statut" at bounding box center [302, 28] width 12 height 4
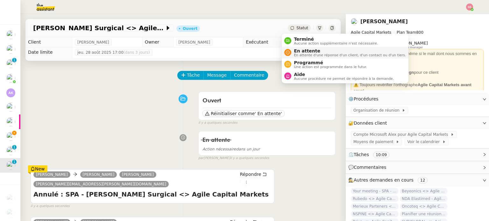
click at [293, 51] on div "En attente En attente d'une réponse d'un client, d'un contact ou d'un tiers." at bounding box center [348, 52] width 115 height 9
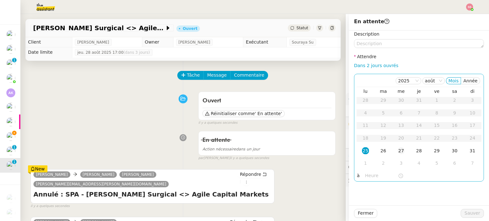
click at [398, 151] on div "27" at bounding box center [401, 150] width 7 height 7
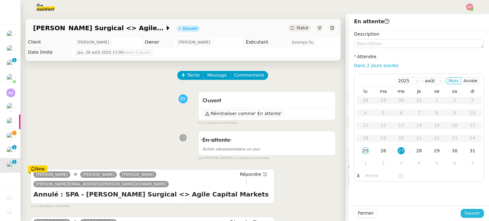
click at [464, 211] on span "Sauver" at bounding box center [472, 213] width 16 height 7
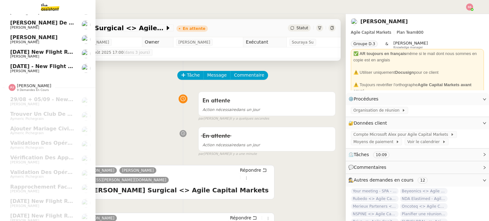
scroll to position [181, 0]
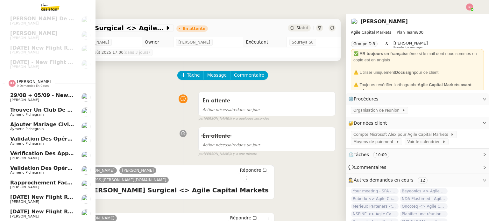
click at [41, 180] on span "Rapprochement factures Woodbrass sur Pennylane - août 2025" at bounding box center [102, 183] width 184 height 6
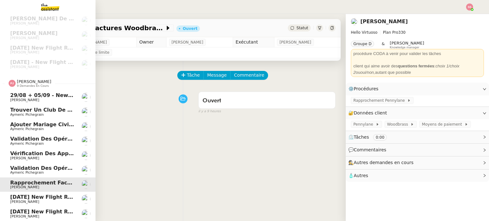
click at [56, 148] on link "Vérification des appels sortants - août 2025 Florian Parant" at bounding box center [47, 155] width 95 height 15
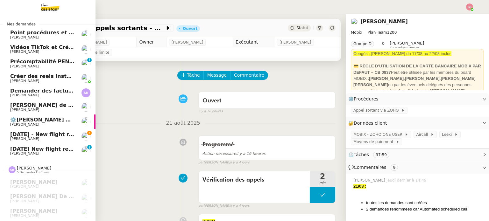
click at [37, 152] on span "[PERSON_NAME]" at bounding box center [42, 154] width 64 height 4
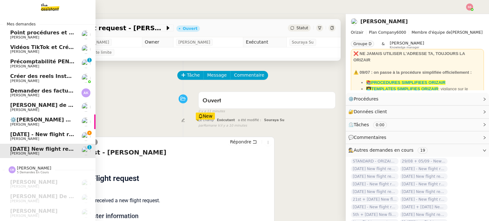
click at [42, 134] on span "[DATE] - New flight request - [PERSON_NAME]" at bounding box center [75, 134] width 131 height 6
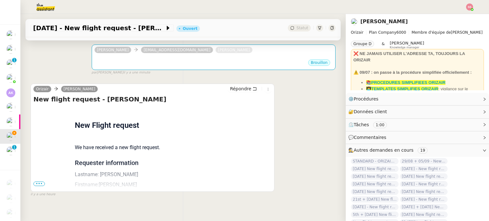
scroll to position [104, 0]
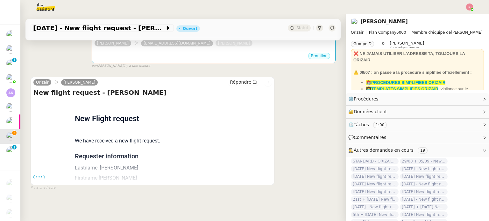
click at [41, 175] on span "•••" at bounding box center [38, 177] width 11 height 4
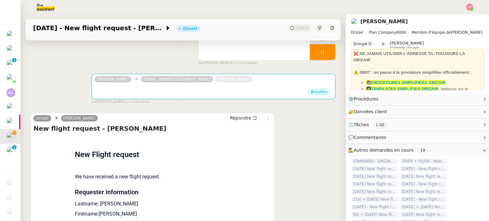
scroll to position [39, 0]
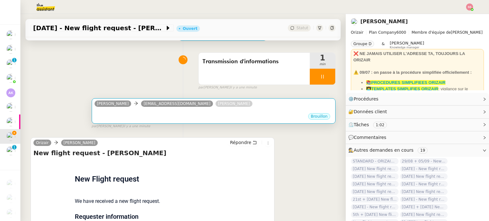
click at [194, 118] on div "Brouillon" at bounding box center [214, 118] width 238 height 10
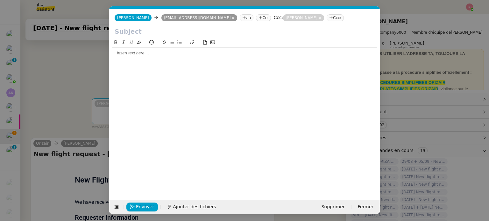
scroll to position [0, 13]
click at [116, 205] on button at bounding box center [116, 207] width 9 height 9
click at [116, 210] on button at bounding box center [116, 207] width 9 height 9
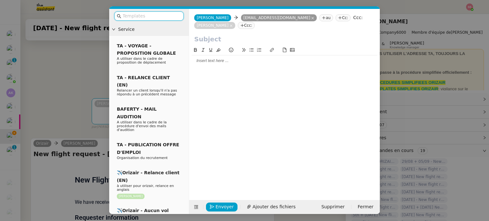
click at [153, 14] on input "text" at bounding box center [151, 15] width 57 height 7
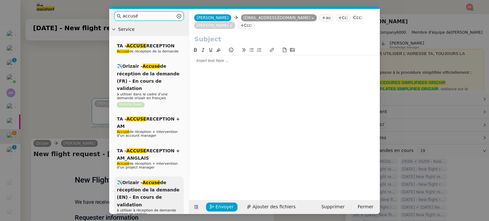
type input "accusé"
click at [152, 182] on span "✈️Orizair - Accusé de réception de la demande (EN) - En cours de validation" at bounding box center [148, 193] width 63 height 27
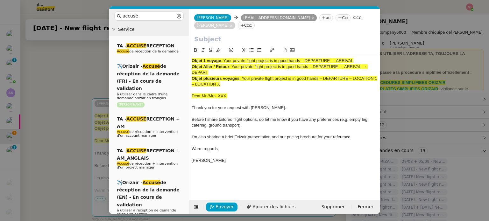
drag, startPoint x: 224, startPoint y: 53, endPoint x: 355, endPoint y: 53, distance: 130.5
click at [353, 58] on span ": Your private flight project is in good hands – DEPARTURE → ARRIVAL" at bounding box center [287, 60] width 132 height 5
click at [229, 34] on input "text" at bounding box center [284, 39] width 180 height 10
paste input "Your private flight project is in good hands – DEPARTURE → ARRIVAL"
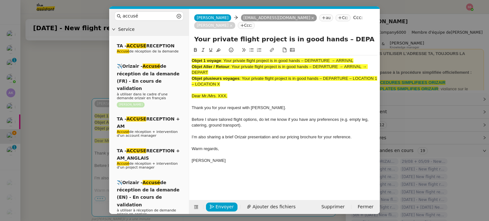
scroll to position [0, 27]
type input "Your private flight project is in good hands – DEPARTURE → ARRIVAL"
drag, startPoint x: 229, startPoint y: 75, endPoint x: 178, endPoint y: 46, distance: 59.3
click at [178, 46] on nz-layout "accusé Service TA - ACCUSE RECEPTION Accusé de réception de la demande ✈️Orizai…" at bounding box center [244, 111] width 271 height 205
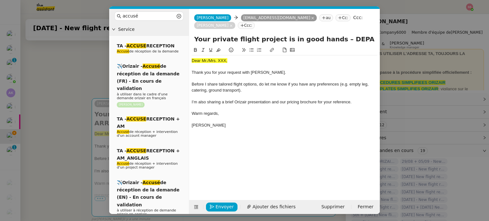
click at [81, 104] on nz-modal-container "accusé Service TA - ACCUSE RECEPTION Accusé de réception de la demande ✈️Orizai…" at bounding box center [244, 110] width 489 height 221
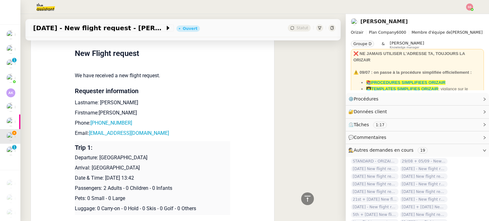
scroll to position [294, 0]
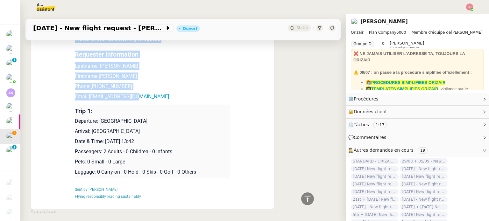
drag, startPoint x: 136, startPoint y: 88, endPoint x: 62, endPoint y: 81, distance: 74.5
click at [62, 81] on div "Flight request created by Michael Smith New Flight request We have received a n…" at bounding box center [152, 102] width 238 height 209
click at [124, 63] on td "New Flight request We have received a new flight request. Requester information…" at bounding box center [152, 102] width 155 height 209
click at [110, 62] on p "Lastname: Smith" at bounding box center [152, 66] width 155 height 8
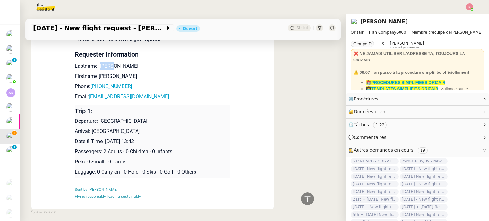
drag, startPoint x: 110, startPoint y: 59, endPoint x: 95, endPoint y: 57, distance: 15.1
click at [95, 62] on p "Lastname: Smith" at bounding box center [152, 66] width 155 height 8
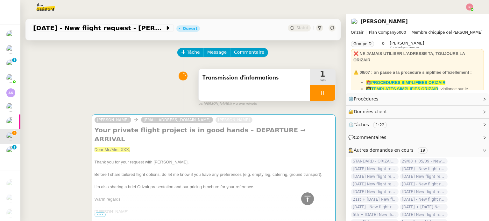
scroll to position [0, 0]
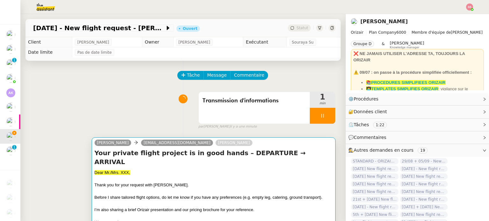
click at [152, 152] on h4 "Your private flight project is in good hands – DEPARTURE → ARRIVAL" at bounding box center [214, 158] width 238 height 18
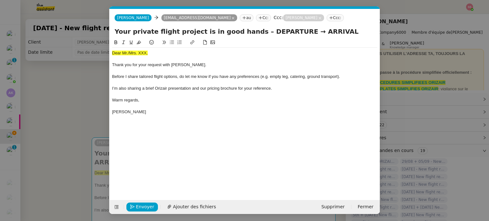
scroll to position [0, 26]
click at [138, 50] on div "Dear Mr./Mrs. XXX, Thank you for your request with [PERSON_NAME]. Before I shar…" at bounding box center [244, 83] width 265 height 70
click at [140, 40] on button at bounding box center [139, 42] width 8 height 7
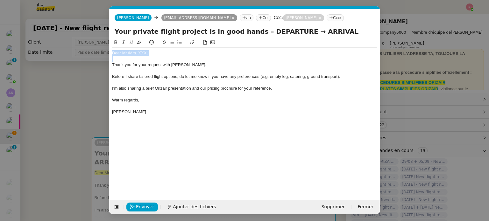
click at [153, 52] on div "Dear Mr./Mrs. XXX," at bounding box center [244, 53] width 265 height 6
drag, startPoint x: 152, startPoint y: 52, endPoint x: 128, endPoint y: 53, distance: 24.5
click at [128, 53] on div "Dear Mr./Mrs. XXX," at bounding box center [244, 53] width 265 height 6
click at [191, 207] on span "Ajouter des fichiers" at bounding box center [194, 206] width 43 height 7
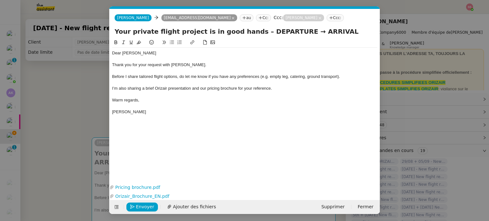
click at [86, 168] on nz-modal-container "accusé Service TA - ACCUSE RECEPTION Accusé de réception de la demande ✈️Orizai…" at bounding box center [244, 110] width 489 height 221
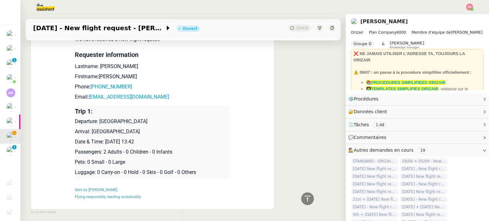
scroll to position [342, 0]
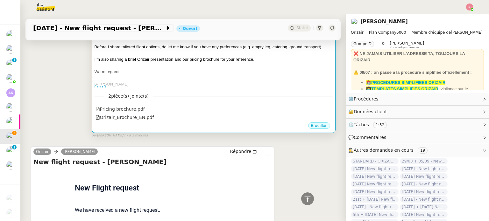
click at [246, 95] on div "2 pièce(s) jointe(s) Pricing brochure.pdf Orizair_Brochure_EN.pdf" at bounding box center [214, 105] width 238 height 34
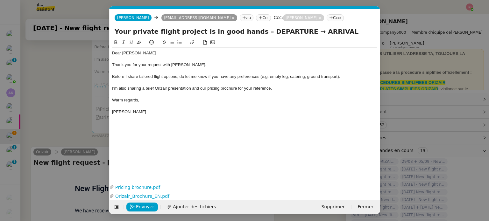
scroll to position [0, 26]
drag, startPoint x: 251, startPoint y: 32, endPoint x: 286, endPoint y: 33, distance: 35.7
click at [286, 33] on input "Your private flight project is in good hands – DEPARTURE → ARRIVAL" at bounding box center [245, 32] width 260 height 10
drag, startPoint x: 310, startPoint y: 31, endPoint x: 280, endPoint y: 32, distance: 29.3
click at [280, 32] on input "Your private flight project is in good hands – London→ ARRIVAL" at bounding box center [245, 32] width 260 height 10
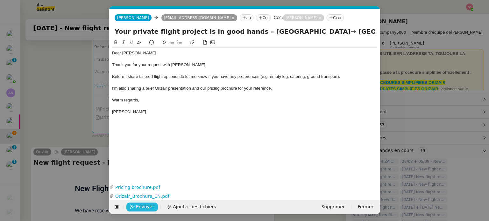
type input "Your private flight project is in good hands – London→ Dubai"
click at [146, 206] on span "Envoyer" at bounding box center [145, 206] width 18 height 7
click at [146, 206] on span "Confirmer l'envoi" at bounding box center [155, 206] width 38 height 7
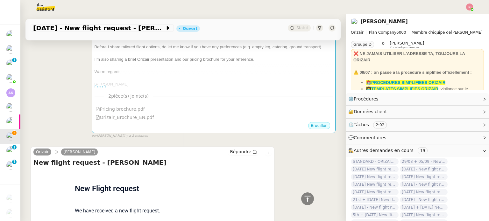
scroll to position [151, 0]
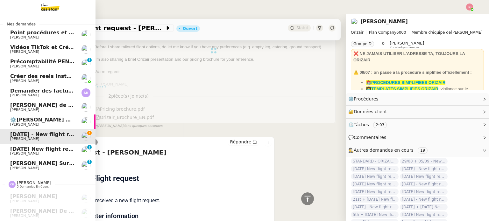
click at [29, 166] on span "[PERSON_NAME] Surgical <> Agile Capital Markets" at bounding box center [83, 163] width 146 height 6
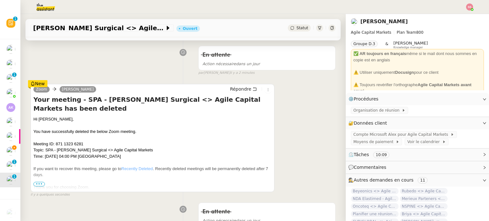
click at [298, 31] on div "Statut" at bounding box center [299, 28] width 23 height 7
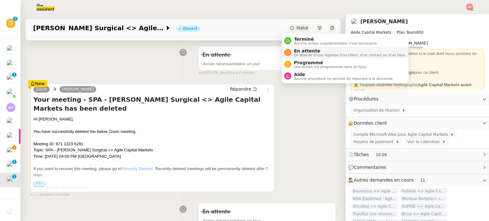
click at [299, 51] on span "En attente" at bounding box center [350, 50] width 112 height 5
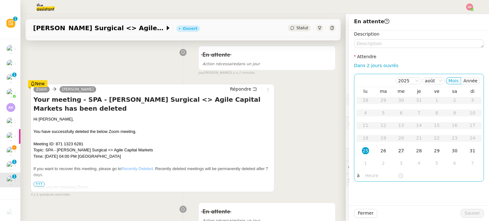
click at [398, 148] on div "27" at bounding box center [401, 150] width 7 height 7
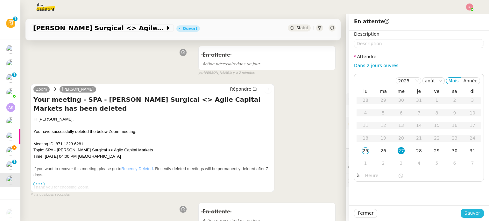
click at [464, 214] on span "Sauver" at bounding box center [472, 213] width 16 height 7
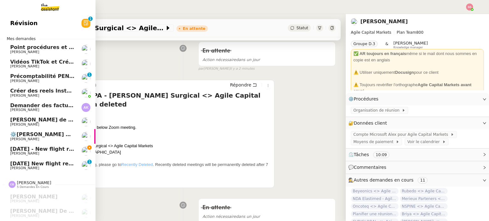
click at [29, 152] on span "[PERSON_NAME]" at bounding box center [42, 154] width 64 height 4
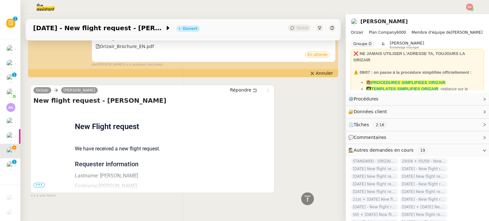
scroll to position [225, 0]
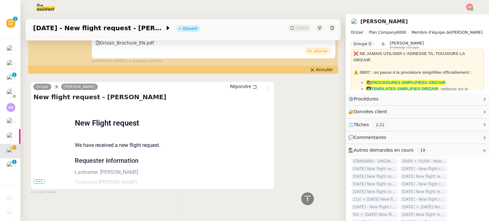
click at [40, 180] on span "•••" at bounding box center [38, 182] width 11 height 4
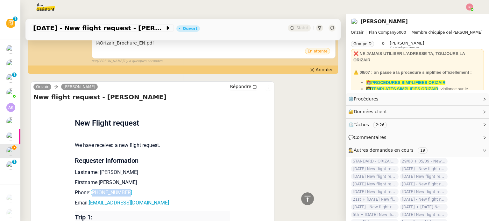
drag, startPoint x: 127, startPoint y: 186, endPoint x: 91, endPoint y: 183, distance: 35.7
click at [91, 189] on p "Phone: +447449947054" at bounding box center [152, 193] width 155 height 8
drag, startPoint x: 133, startPoint y: 196, endPoint x: 87, endPoint y: 194, distance: 46.2
click at [87, 199] on p "Email: ace_03@hotlail.com" at bounding box center [152, 203] width 155 height 8
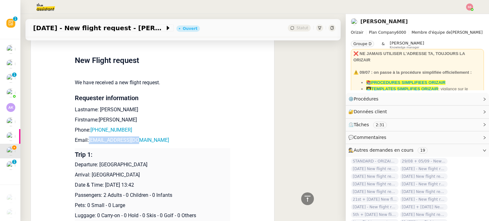
scroll to position [289, 0]
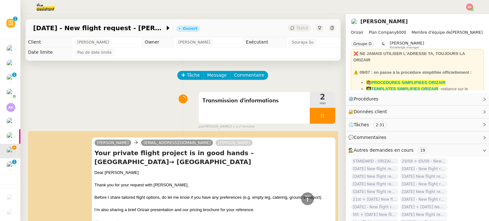
scroll to position [289, 0]
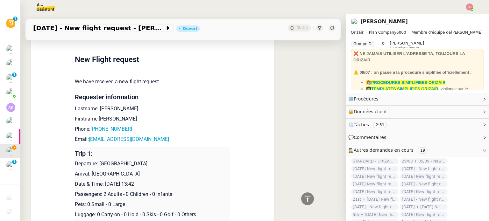
click at [157, 151] on td "Trip 1: Departure: London Gatwick Airport Arrival: Dubai International Airport …" at bounding box center [152, 184] width 155 height 74
drag, startPoint x: 153, startPoint y: 166, endPoint x: 88, endPoint y: 165, distance: 64.3
click at [88, 170] on p "Arrival: [GEOGRAPHIC_DATA]" at bounding box center [152, 174] width 155 height 8
copy p "Dubai International Airport"
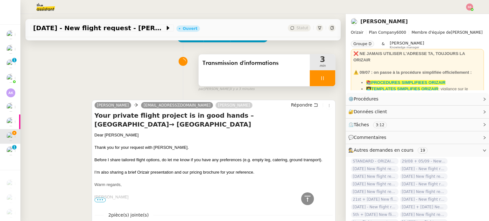
scroll to position [0, 0]
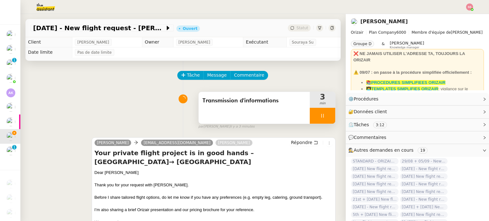
click at [320, 115] on div at bounding box center [322, 116] width 25 height 16
click at [326, 115] on icon at bounding box center [328, 115] width 5 height 5
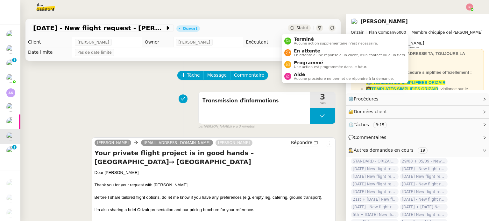
click at [296, 27] on span "Statut" at bounding box center [302, 28] width 12 height 4
click at [295, 52] on span "En attente" at bounding box center [350, 50] width 112 height 5
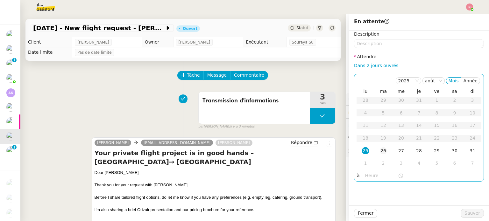
click at [380, 152] on div "26" at bounding box center [383, 150] width 7 height 7
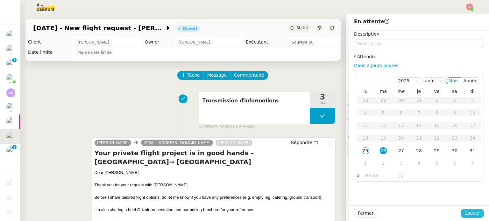
click at [477, 216] on button "Sauver" at bounding box center [472, 213] width 23 height 9
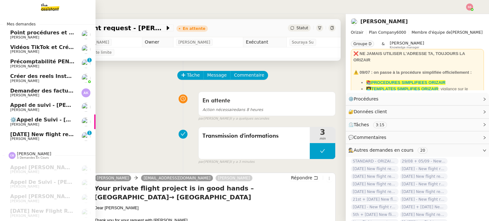
click at [44, 136] on span "[DATE] New flight request - [PERSON_NAME]" at bounding box center [74, 134] width 128 height 6
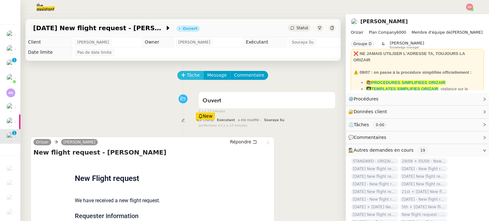
click at [181, 79] on button "Tâche" at bounding box center [190, 75] width 26 height 9
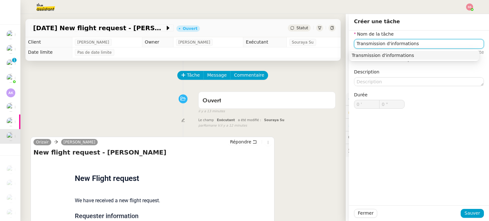
click at [384, 56] on div "Transmission d'informations" at bounding box center [414, 56] width 125 height 6
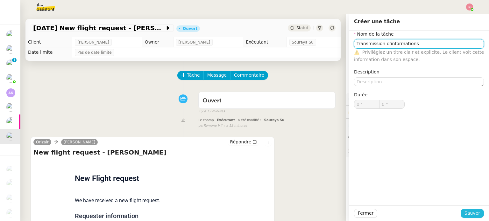
type input "Transmission d'informations"
drag, startPoint x: 465, startPoint y: 212, endPoint x: 446, endPoint y: 205, distance: 20.8
click at [465, 212] on span "Sauver" at bounding box center [472, 213] width 16 height 7
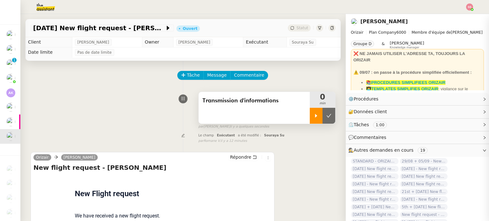
click at [314, 115] on icon at bounding box center [316, 115] width 5 height 5
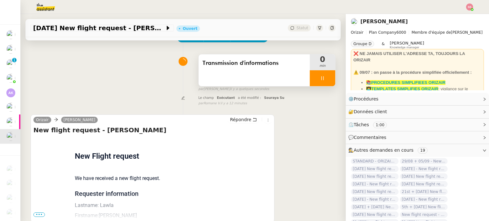
scroll to position [85, 0]
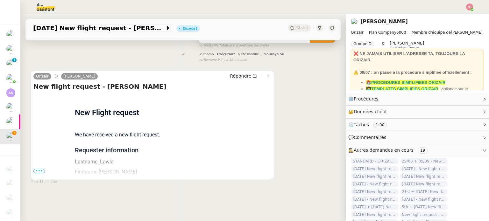
drag, startPoint x: 39, startPoint y: 166, endPoint x: 48, endPoint y: 165, distance: 9.0
click at [39, 169] on span "•••" at bounding box center [38, 171] width 11 height 4
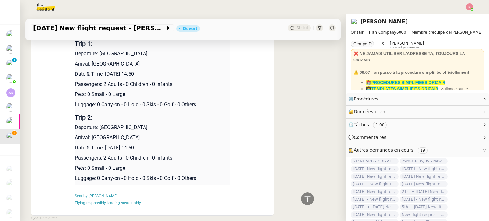
scroll to position [117, 0]
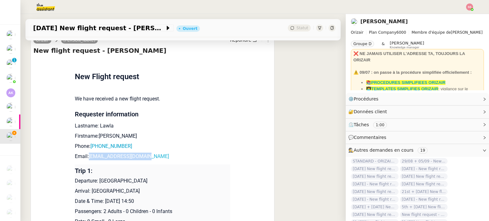
drag, startPoint x: 146, startPoint y: 157, endPoint x: 87, endPoint y: 157, distance: 59.8
click at [87, 157] on p "Email: mssthlawla@outlook.com" at bounding box center [152, 157] width 155 height 8
copy link "mssthlawla@outlook.com"
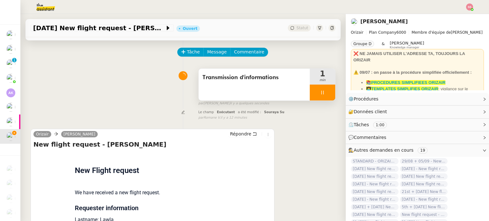
scroll to position [0, 0]
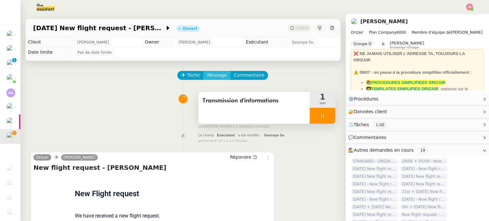
click at [210, 77] on span "Message" at bounding box center [216, 75] width 19 height 7
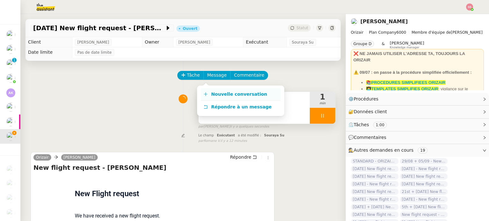
click at [218, 90] on link "Nouvelle conversation" at bounding box center [241, 94] width 80 height 13
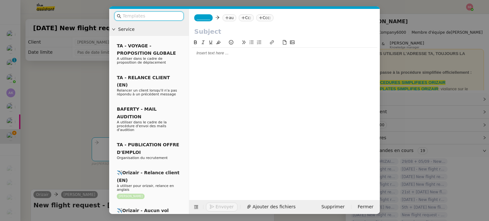
click at [230, 15] on nz-tag "au" at bounding box center [229, 17] width 14 height 7
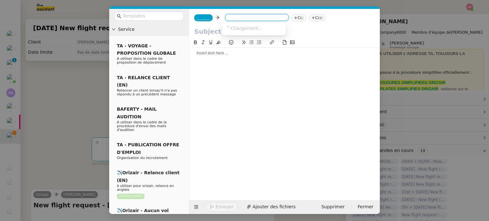
paste input "mssthlawla@outlook.com"
type input "mssthlawla@outlook.com"
click at [243, 32] on nz-option-item "mssthlawla@outlook.com" at bounding box center [254, 28] width 64 height 9
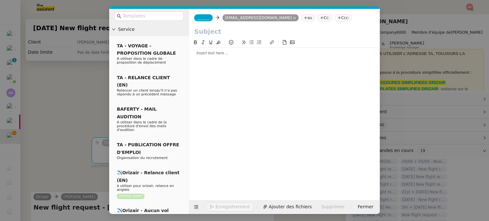
click at [317, 18] on nz-tag "Cc:" at bounding box center [324, 17] width 15 height 7
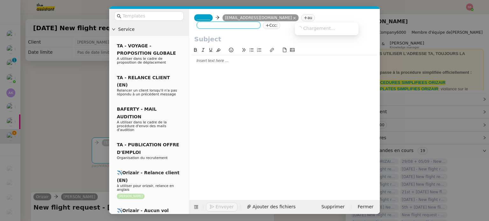
click at [258, 23] on input at bounding box center [228, 26] width 59 height 6
click at [269, 37] on input "text" at bounding box center [284, 39] width 180 height 10
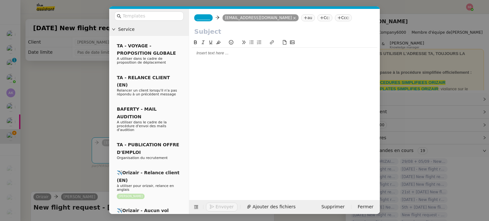
click at [335, 21] on nz-tag "Ccc:" at bounding box center [343, 17] width 17 height 7
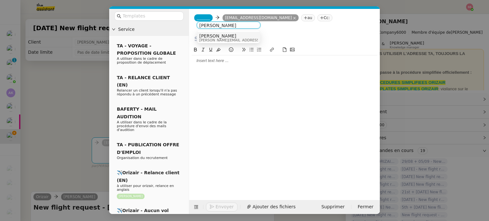
type input "[PERSON_NAME]"
click at [241, 39] on div "Louis Frei louis@orizair.com" at bounding box center [228, 37] width 59 height 9
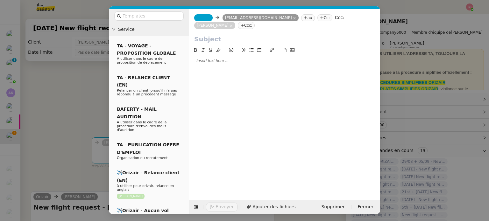
click at [202, 18] on span "_______" at bounding box center [203, 18] width 13 height 4
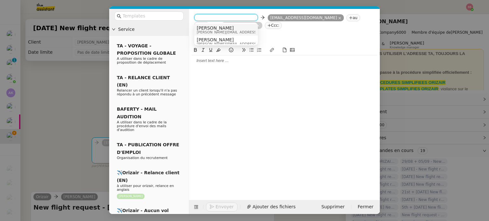
click at [213, 28] on span "[PERSON_NAME]" at bounding box center [242, 27] width 90 height 5
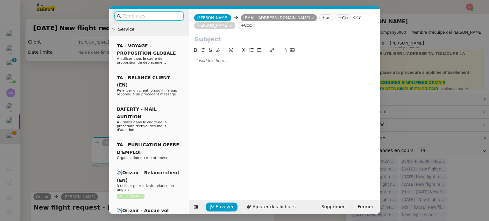
click at [163, 18] on input "text" at bounding box center [151, 15] width 57 height 7
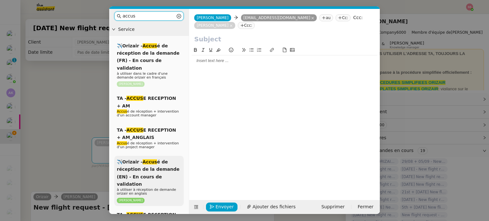
type input "accus"
click at [155, 159] on div "✈️Orizair - Accus é de réception de la demande (EN) - En cours de validation à …" at bounding box center [148, 181] width 69 height 50
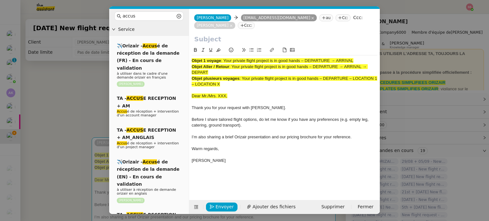
drag, startPoint x: 224, startPoint y: 53, endPoint x: 362, endPoint y: 50, distance: 137.5
click at [362, 55] on div "Objet 1 voyage : Your private flight project is in good hands – DEPARTURE → ARR…" at bounding box center [285, 113] width 186 height 117
click at [241, 34] on input "text" at bounding box center [284, 39] width 180 height 10
paste input "Your private flight project is in good hands – DEPARTURE → ARRIVAL"
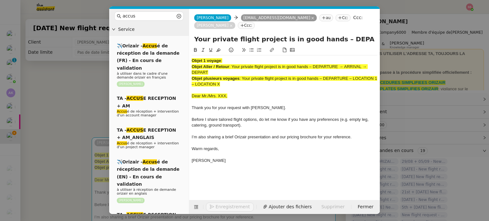
scroll to position [0, 27]
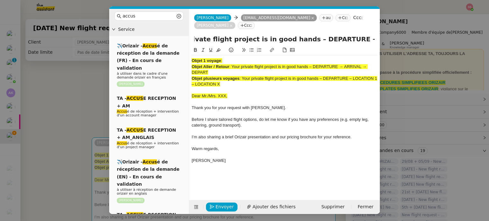
type input "Your private flight project is in good hands – DEPARTURE → ARRIVAL"
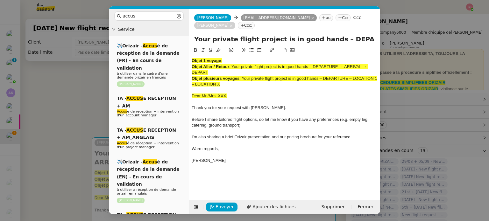
drag, startPoint x: 232, startPoint y: 76, endPoint x: 188, endPoint y: 43, distance: 54.7
click at [188, 43] on nz-layout "accus Service ✈️Orizair - Accus é de réception de la demande (FR) - En cours de…" at bounding box center [244, 111] width 271 height 205
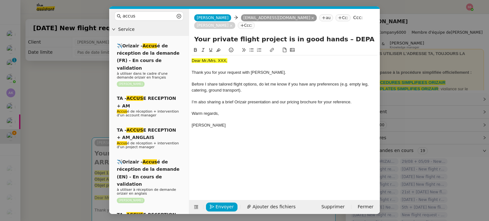
click at [96, 98] on nz-modal-container "accus Service ✈️Orizair - Accus é de réception de la demande (FR) - En cours de…" at bounding box center [244, 110] width 489 height 221
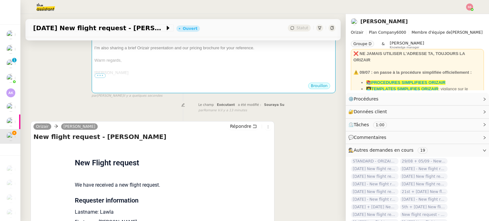
scroll to position [191, 0]
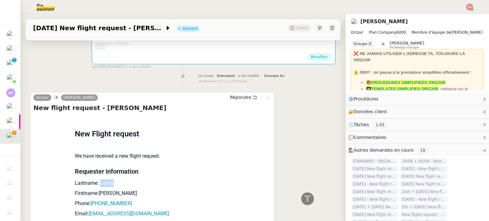
drag, startPoint x: 111, startPoint y: 174, endPoint x: 95, endPoint y: 176, distance: 15.6
click at [95, 180] on p "Lastname: Lawla" at bounding box center [152, 184] width 155 height 8
copy p "Lawla"
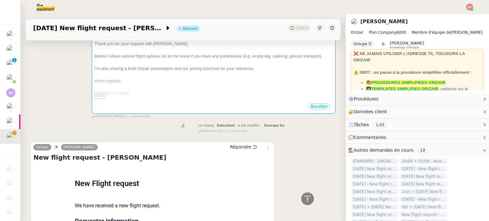
scroll to position [95, 0]
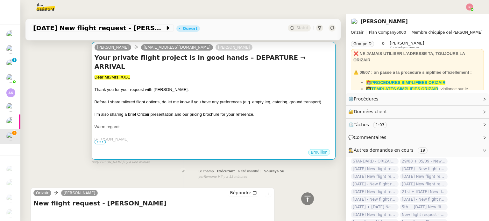
click at [155, 118] on div at bounding box center [214, 121] width 238 height 6
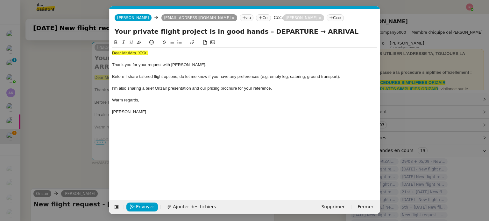
scroll to position [0, 24]
click at [135, 53] on span "Dear Mr./Mrs. XXX," at bounding box center [130, 53] width 36 height 5
click at [139, 44] on icon at bounding box center [139, 42] width 4 height 4
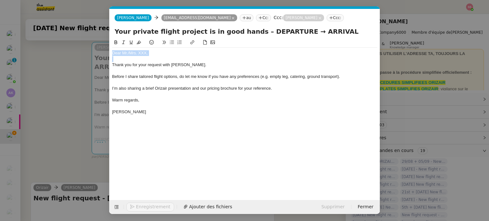
click at [128, 53] on div "Dear Mr./Mrs. XXX," at bounding box center [244, 53] width 265 height 6
drag, startPoint x: 143, startPoint y: 53, endPoint x: 131, endPoint y: 55, distance: 12.2
click at [131, 55] on div "Dear Mrs. XXX," at bounding box center [244, 53] width 265 height 6
click at [197, 203] on span "Ajouter des fichiers" at bounding box center [210, 206] width 43 height 7
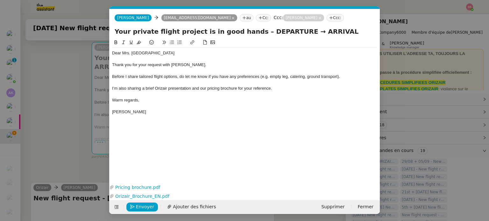
click at [64, 108] on nz-modal-container "accus Service ✈️Orizair - Accus é de réception de la demande (FR) - En cours de…" at bounding box center [244, 110] width 489 height 221
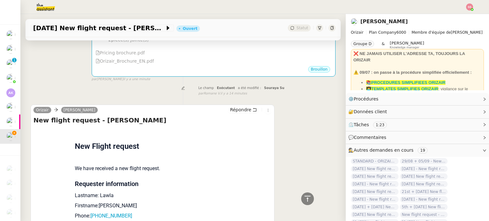
scroll to position [111, 0]
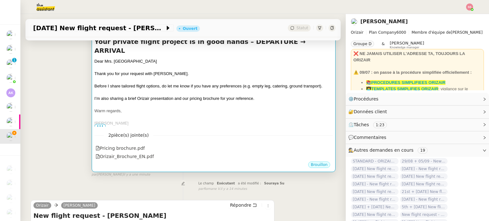
click at [199, 120] on div "[PERSON_NAME]" at bounding box center [214, 123] width 238 height 6
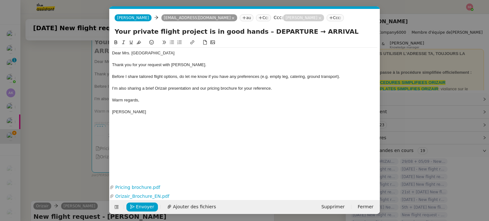
scroll to position [0, 24]
drag, startPoint x: 285, startPoint y: 31, endPoint x: 248, endPoint y: 31, distance: 36.9
click at [248, 31] on input "Your private flight project is in good hands – DEPARTURE → ARRIVAL" at bounding box center [245, 32] width 260 height 10
drag, startPoint x: 310, startPoint y: 33, endPoint x: 282, endPoint y: 30, distance: 28.8
click at [282, 30] on input "Your private flight project is in good hands – London → ARRIVAL" at bounding box center [245, 32] width 260 height 10
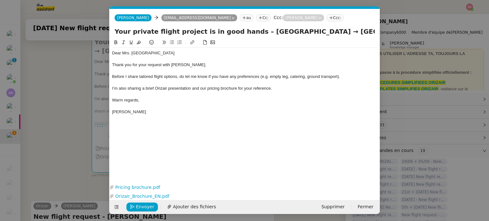
click at [276, 32] on input "Your private flight project is in good hands – London → Dubai" at bounding box center [245, 32] width 260 height 10
click at [328, 31] on input "Your private flight project is in good hands – London → Dubai" at bounding box center [245, 32] width 260 height 10
paste input "→"
type input "Your private flight project is in good hands – London → Dubai → London"
click at [149, 204] on span "Envoyer" at bounding box center [145, 206] width 18 height 7
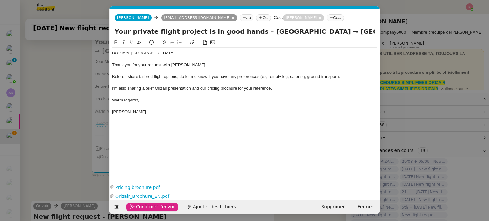
click at [149, 204] on span "Confirmer l'envoi" at bounding box center [155, 206] width 38 height 7
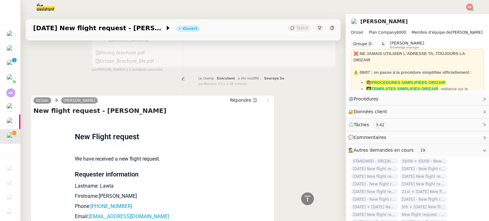
scroll to position [334, 0]
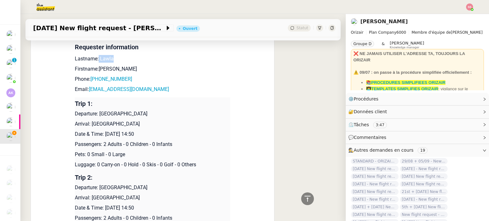
drag, startPoint x: 112, startPoint y: 50, endPoint x: 95, endPoint y: 50, distance: 17.5
click at [95, 55] on p "Lastname: Lawla" at bounding box center [152, 59] width 155 height 8
copy p "Lawla"
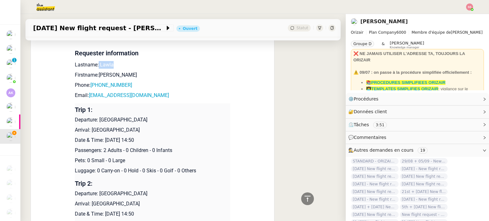
scroll to position [346, 0]
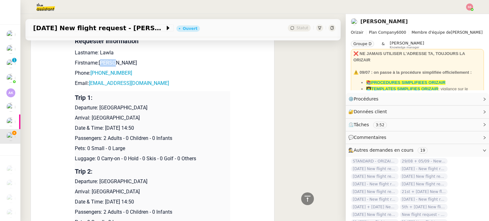
drag, startPoint x: 95, startPoint y: 61, endPoint x: 108, endPoint y: 60, distance: 12.8
click at [107, 60] on p "Firstname:Talibah" at bounding box center [152, 63] width 155 height 8
drag, startPoint x: 111, startPoint y: 60, endPoint x: 95, endPoint y: 60, distance: 15.9
click at [95, 60] on p "Firstname:Talibah" at bounding box center [152, 63] width 155 height 8
copy p "Talibah"
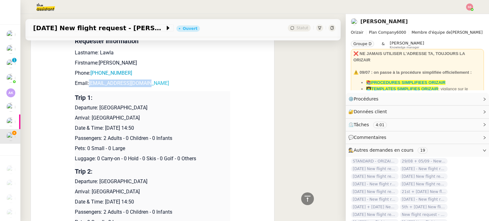
drag, startPoint x: 148, startPoint y: 81, endPoint x: 87, endPoint y: 80, distance: 60.8
click at [87, 80] on p "Email: mssthlawla@outlook.com" at bounding box center [152, 84] width 155 height 8
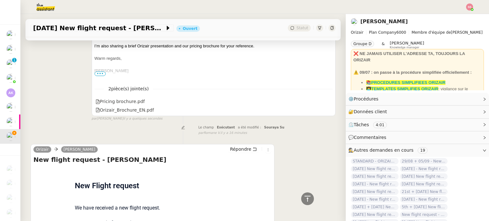
scroll to position [522, 0]
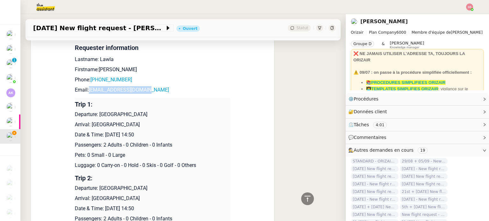
copy link "mssthlawla@outlook.com"
drag, startPoint x: 131, startPoint y: 69, endPoint x: 92, endPoint y: 67, distance: 38.3
click at [92, 67] on td "New Flight request We have received a new flight request. Requester information…" at bounding box center [152, 133] width 155 height 283
copy link "44 7488 463144"
drag, startPoint x: 97, startPoint y: 104, endPoint x: 159, endPoint y: 105, distance: 62.1
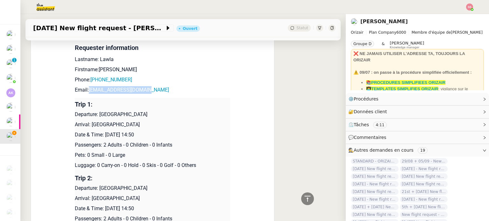
click at [159, 111] on p "Departure: London City Airport" at bounding box center [152, 115] width 155 height 8
copy p "London City Airport"
drag, startPoint x: 87, startPoint y: 118, endPoint x: 154, endPoint y: 118, distance: 66.5
click at [154, 121] on p "Arrival: Dubai International Airport" at bounding box center [152, 125] width 155 height 8
copy p "Dubai International Airport"
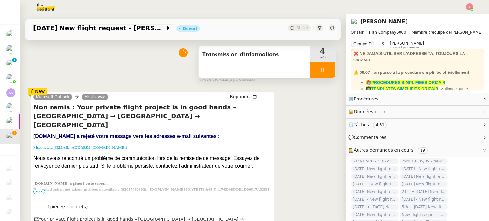
scroll to position [67, 0]
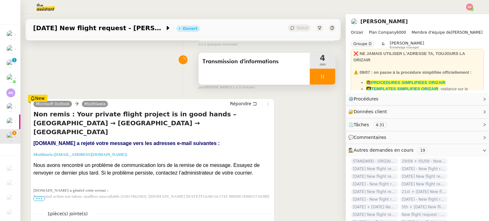
click at [327, 72] on div at bounding box center [322, 77] width 25 height 16
click at [324, 75] on button at bounding box center [328, 77] width 13 height 16
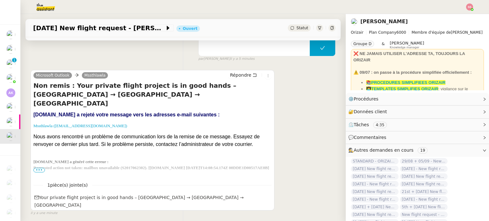
scroll to position [0, 0]
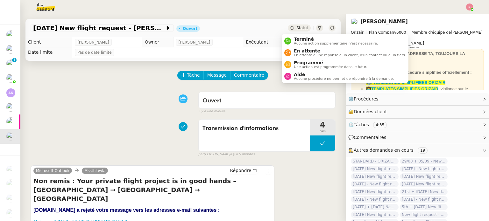
click at [288, 27] on div "Statut" at bounding box center [299, 28] width 23 height 7
click at [296, 74] on span "Aide" at bounding box center [344, 74] width 100 height 5
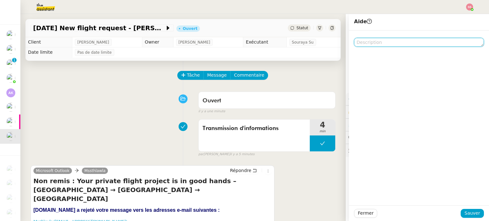
click at [373, 42] on textarea at bounding box center [419, 42] width 130 height 9
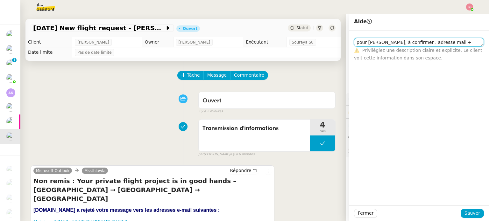
scroll to position [0, 0]
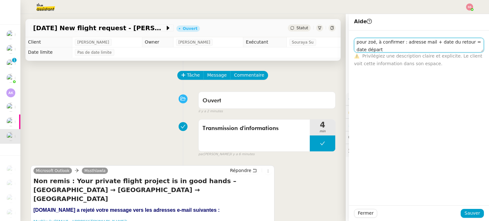
type textarea "pour zoé, à confirmer : adresse mail + date du retour = date départ"
click at [462, 208] on div "Fermer Sauver" at bounding box center [419, 214] width 140 height 16
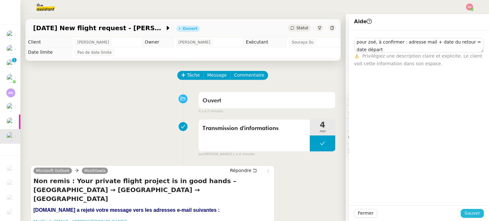
click at [462, 211] on button "Sauver" at bounding box center [472, 213] width 23 height 9
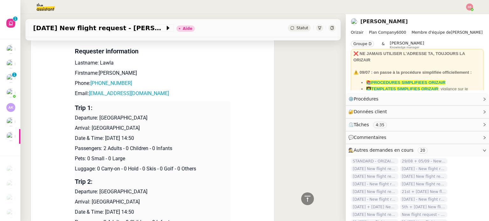
scroll to position [605, 0]
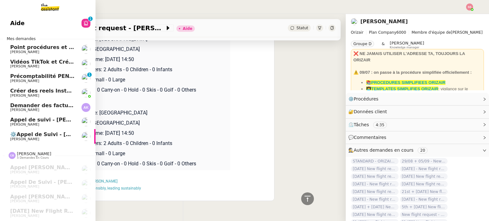
click at [53, 107] on span "Demander des factures pour SARL 2TLR et ACCATEA" at bounding box center [85, 105] width 150 height 6
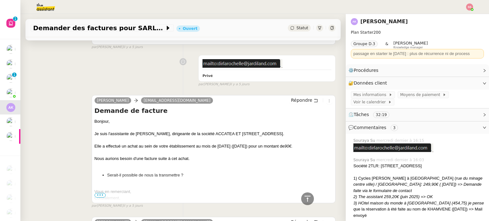
scroll to position [913, 0]
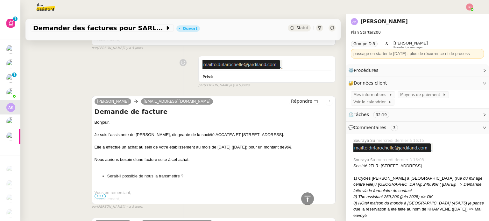
click at [101, 197] on span "•••" at bounding box center [100, 196] width 11 height 4
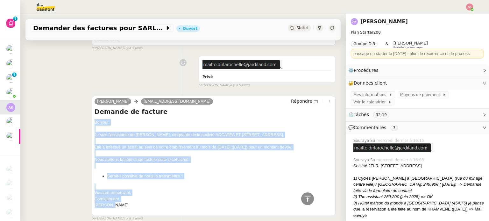
drag, startPoint x: 117, startPoint y: 203, endPoint x: 94, endPoint y: 121, distance: 85.7
click at [95, 121] on div "Bonjour, Je suis l'assistante de Mme KHAMVENE, dirigeante de la société ACCATEA…" at bounding box center [214, 166] width 238 height 95
copy div "Bonjour, Je suis l'assistante de Mme KHAMVENE, dirigeante de la société ACCATEA…"
click at [300, 102] on span "Répondre" at bounding box center [301, 101] width 21 height 6
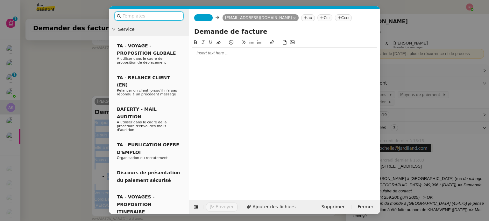
scroll to position [963, 0]
click at [217, 52] on div at bounding box center [285, 53] width 186 height 6
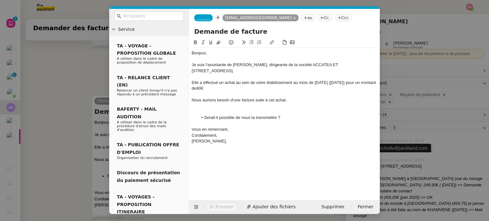
scroll to position [0, 0]
click at [205, 17] on span "_______" at bounding box center [203, 18] width 13 height 4
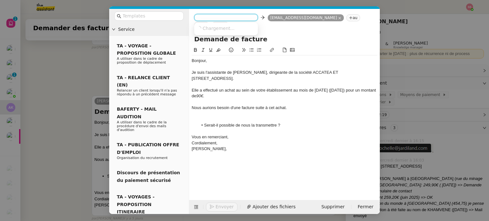
scroll to position [1047, 0]
click at [222, 42] on span "charlie.t5ox@theassistant.com" at bounding box center [227, 44] width 61 height 4
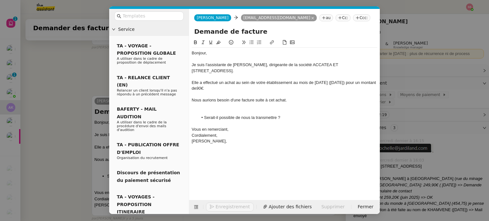
click at [335, 18] on nz-tag "Cc:" at bounding box center [342, 17] width 15 height 7
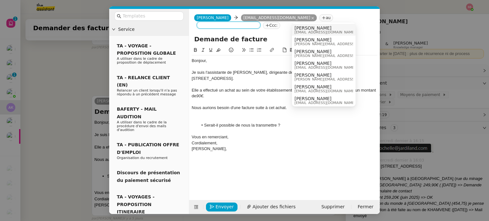
type input "a"
type input "andrea"
click at [310, 32] on span "andrea.khamvene@outlook.fr" at bounding box center [339, 33] width 90 height 4
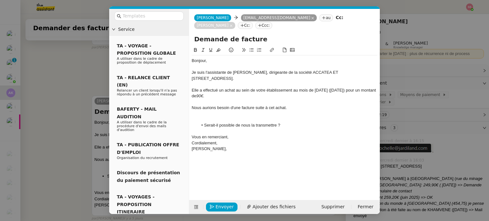
click at [237, 63] on div "Bonjour," at bounding box center [285, 61] width 186 height 6
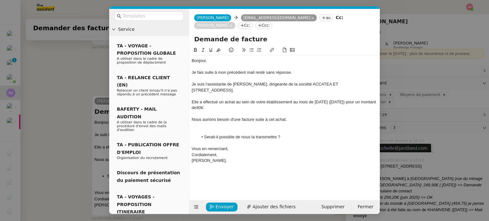
click at [226, 128] on div at bounding box center [285, 126] width 186 height 6
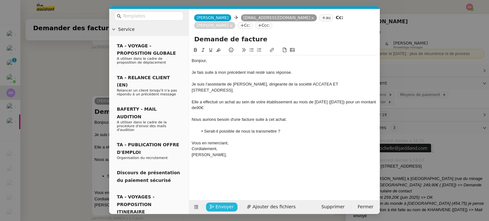
click at [219, 205] on span "Envoyer" at bounding box center [224, 206] width 18 height 7
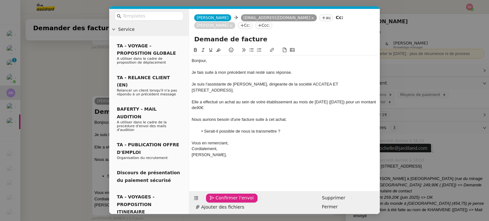
click at [219, 202] on span "Confirmer l'envoi" at bounding box center [234, 197] width 38 height 7
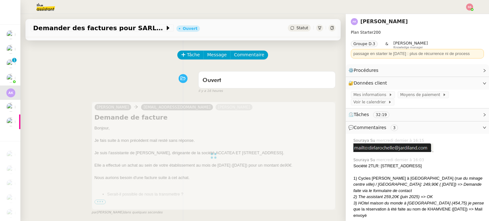
scroll to position [0, 0]
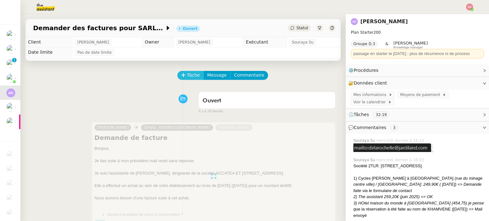
click at [187, 74] on span "Tâche" at bounding box center [193, 75] width 13 height 7
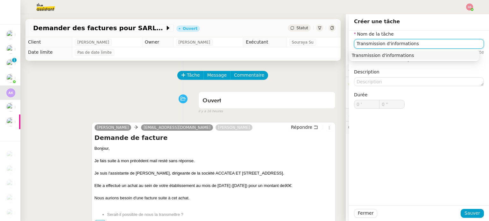
click at [359, 54] on div "Transmission d'informations" at bounding box center [414, 56] width 125 height 6
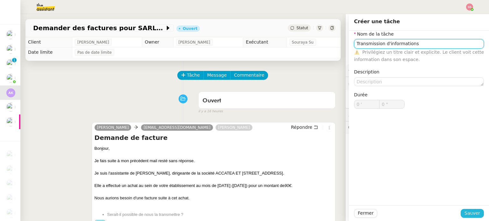
type input "Transmission d'informations"
click at [468, 213] on span "Sauver" at bounding box center [472, 213] width 16 height 7
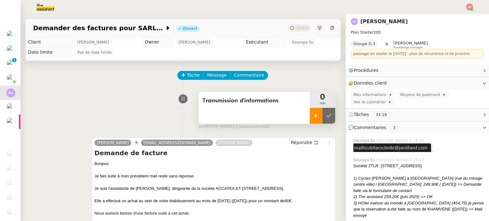
click at [314, 118] on icon at bounding box center [316, 115] width 5 height 5
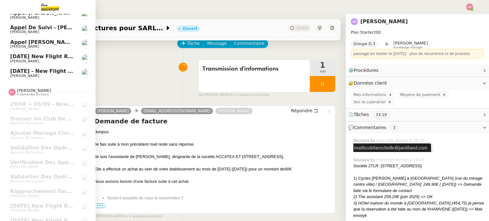
scroll to position [152, 0]
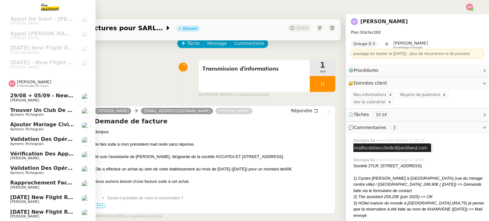
click at [54, 186] on span "[PERSON_NAME]" at bounding box center [42, 188] width 64 height 4
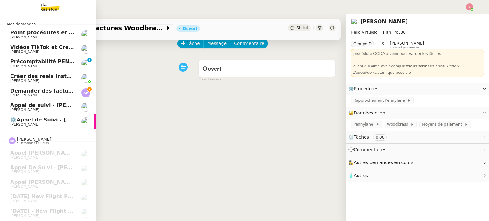
click at [54, 92] on span "Demander des factures pour SARL 2TLR et ACCATEA" at bounding box center [85, 91] width 150 height 6
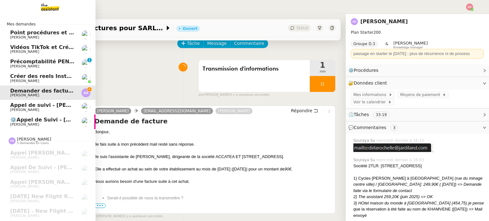
click at [49, 103] on span "[PERSON_NAME] de suivi - [PERSON_NAME]" at bounding box center [57, 105] width 94 height 6
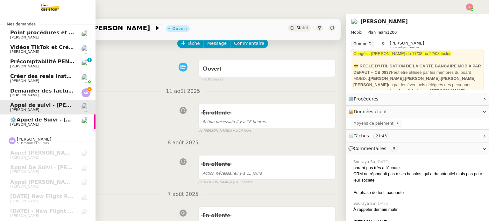
click at [47, 95] on span "[PERSON_NAME]" at bounding box center [42, 96] width 64 height 4
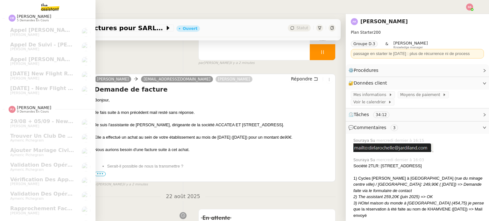
scroll to position [127, 0]
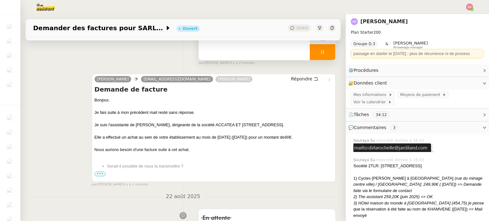
click at [321, 58] on div at bounding box center [322, 52] width 25 height 16
click at [322, 58] on button at bounding box center [328, 52] width 13 height 16
click at [296, 28] on span "Statut" at bounding box center [302, 28] width 12 height 4
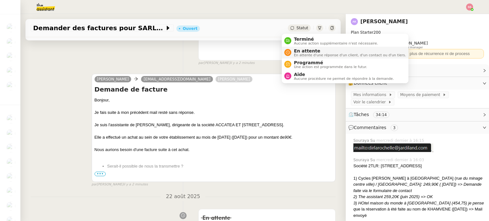
click at [297, 50] on span "En attente" at bounding box center [350, 50] width 112 height 5
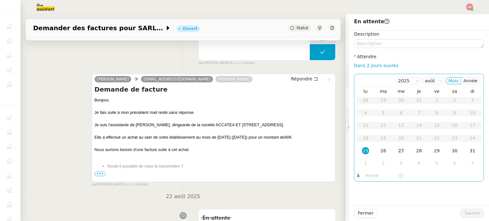
click at [398, 148] on div "27" at bounding box center [401, 150] width 7 height 7
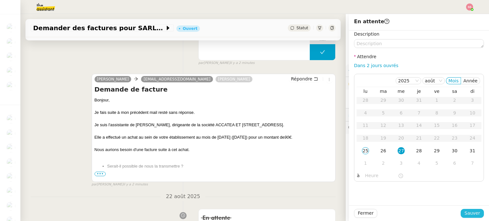
click at [467, 216] on span "Sauver" at bounding box center [472, 213] width 16 height 7
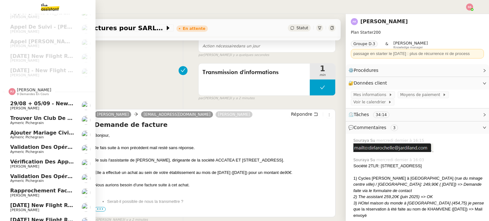
scroll to position [138, 0]
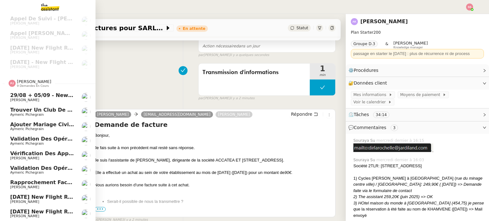
click at [43, 186] on span "[PERSON_NAME]" at bounding box center [42, 188] width 64 height 4
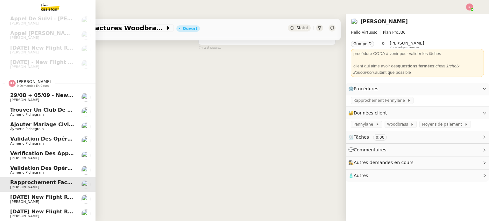
click at [37, 157] on span "[PERSON_NAME]" at bounding box center [42, 159] width 64 height 4
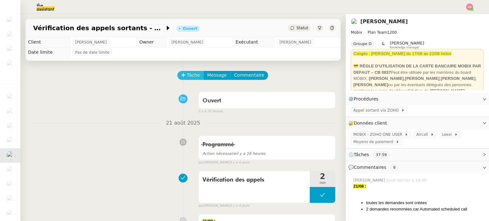
click at [190, 77] on span "Tâche" at bounding box center [193, 75] width 13 height 7
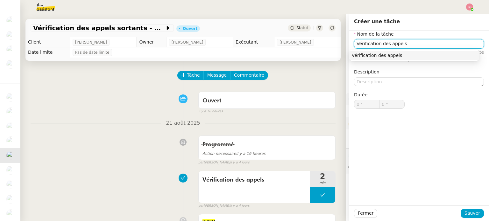
click at [406, 54] on div "Vérification des appels" at bounding box center [414, 56] width 125 height 6
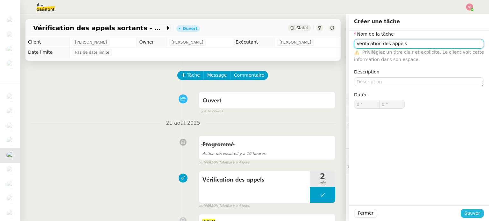
type input "Vérification des appels"
click at [466, 212] on span "Sauver" at bounding box center [472, 213] width 16 height 7
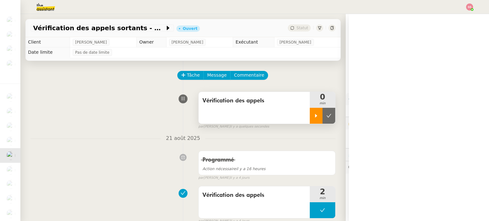
click at [314, 117] on icon at bounding box center [316, 115] width 5 height 5
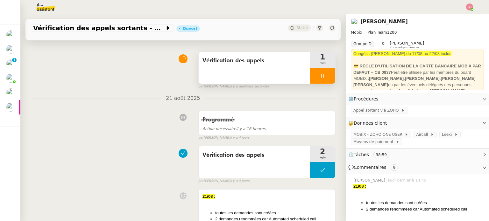
scroll to position [32, 0]
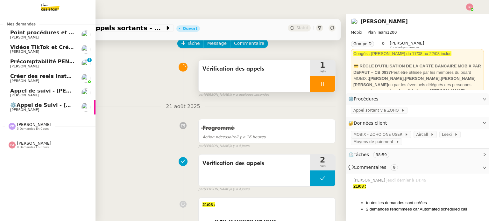
click at [17, 127] on span "[PERSON_NAME]" at bounding box center [34, 124] width 34 height 5
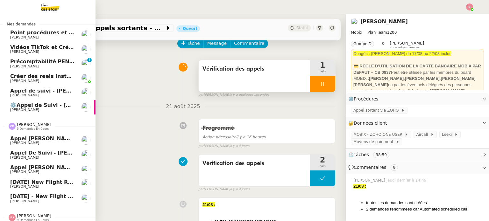
click at [33, 150] on span "[PERSON_NAME] de suivi - [PERSON_NAME]" at bounding box center [57, 153] width 95 height 6
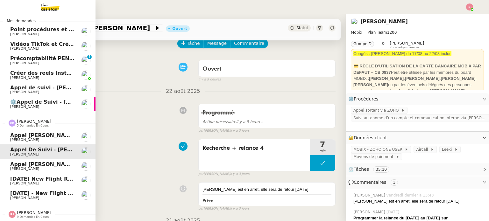
scroll to position [6, 0]
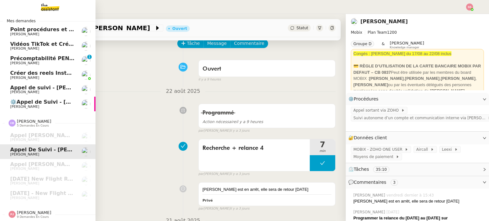
click at [22, 215] on span "9 demandes en cours" at bounding box center [33, 217] width 32 height 4
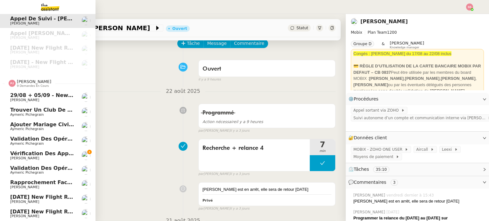
scroll to position [138, 0]
click at [40, 157] on span "[PERSON_NAME]" at bounding box center [42, 159] width 64 height 4
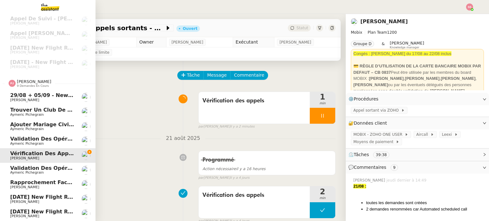
click at [38, 180] on span "Rapprochement factures Woodbrass sur Pennylane - août 2025" at bounding box center [102, 183] width 184 height 6
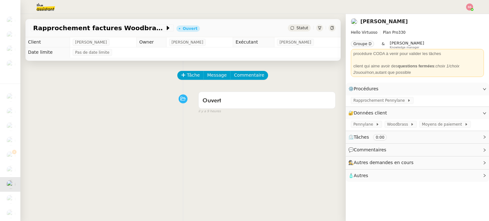
click at [296, 29] on span "Statut" at bounding box center [302, 28] width 12 height 4
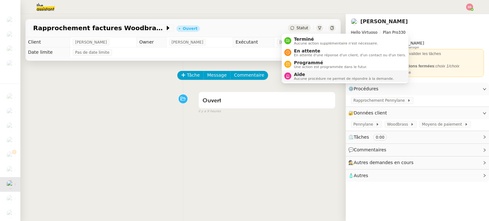
click at [306, 77] on span "Aucune procédure ne permet de répondre à la demande." at bounding box center [344, 79] width 100 height 4
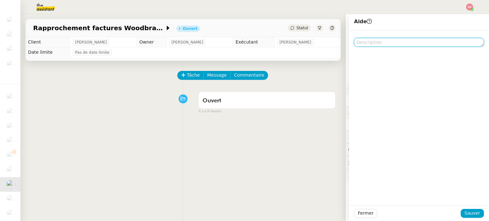
click at [382, 42] on textarea at bounding box center [419, 42] width 130 height 9
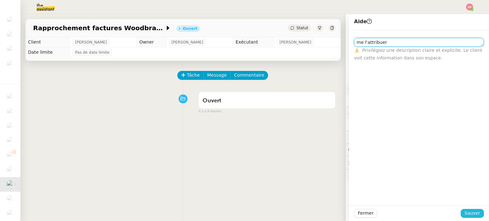
type textarea "me l'attribuer"
click at [461, 216] on button "Sauver" at bounding box center [472, 213] width 23 height 9
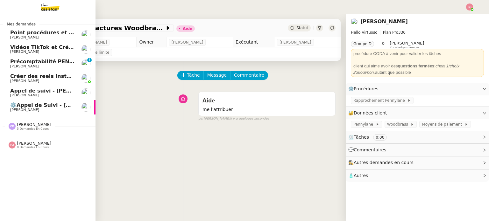
click at [20, 142] on span "[PERSON_NAME]" at bounding box center [34, 143] width 34 height 5
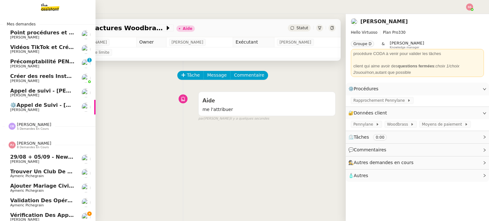
scroll to position [50, 0]
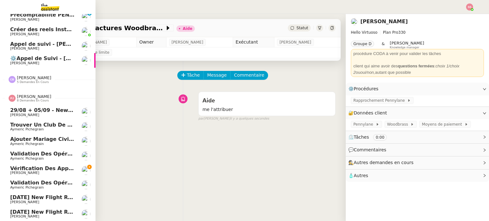
click at [27, 108] on span "29/08 + 05/09 - New flight request - [PERSON_NAME]" at bounding box center [87, 110] width 155 height 6
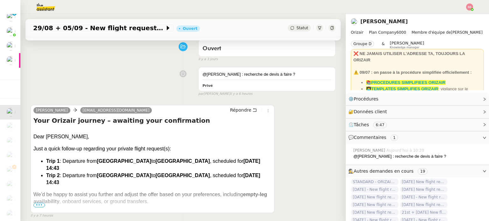
scroll to position [64, 0]
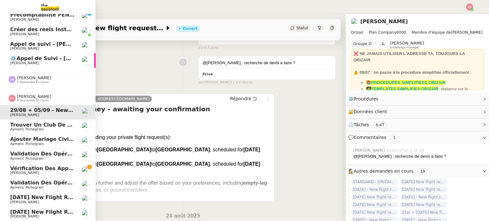
click at [39, 171] on span "[PERSON_NAME]" at bounding box center [42, 173] width 64 height 4
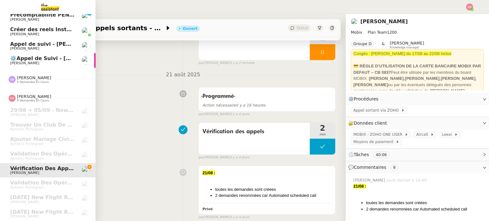
click at [50, 41] on span "[PERSON_NAME] de suivi - [PERSON_NAME]" at bounding box center [57, 44] width 94 height 6
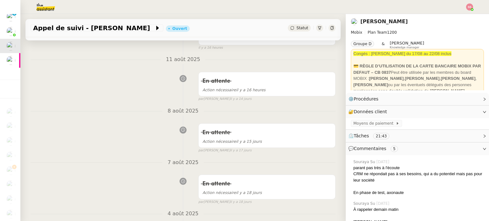
click at [297, 26] on span "Statut" at bounding box center [302, 28] width 12 height 4
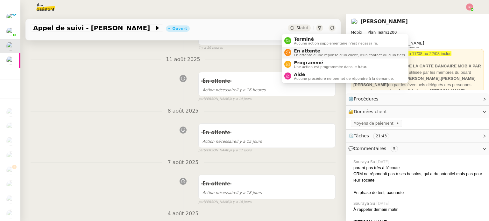
click at [295, 53] on span "En attente d'une réponse d'un client, d'un contact ou d'un tiers." at bounding box center [350, 55] width 112 height 4
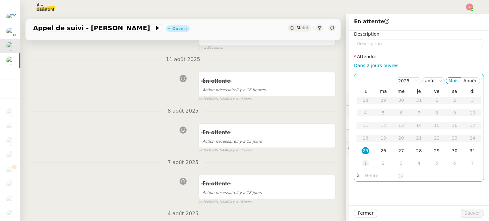
click at [357, 161] on td "1" at bounding box center [366, 163] width 18 height 13
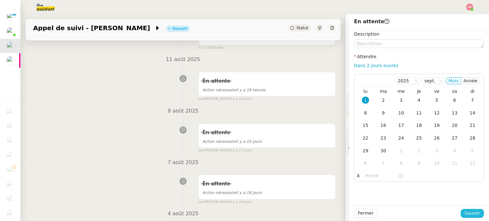
click at [475, 211] on button "Sauver" at bounding box center [472, 213] width 23 height 9
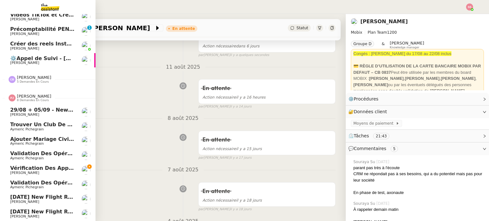
scroll to position [36, 0]
click at [32, 171] on span "[PERSON_NAME]" at bounding box center [42, 173] width 64 height 4
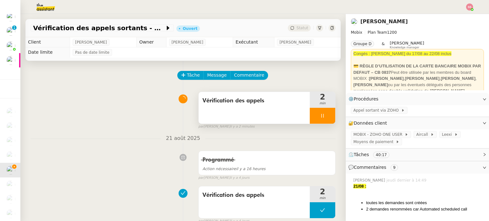
click at [320, 119] on div at bounding box center [322, 116] width 25 height 16
click at [322, 119] on button at bounding box center [328, 116] width 13 height 16
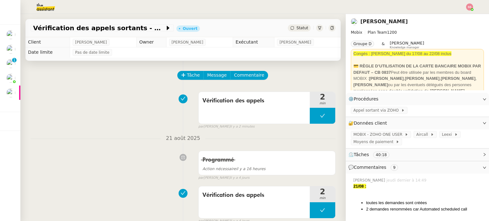
click at [472, 11] on div at bounding box center [244, 7] width 457 height 14
click at [469, 9] on img at bounding box center [469, 7] width 7 height 7
click at [466, 12] on div "Suivi Déconnexion" at bounding box center [452, 22] width 41 height 20
click at [466, 17] on li "Suivi" at bounding box center [452, 18] width 41 height 9
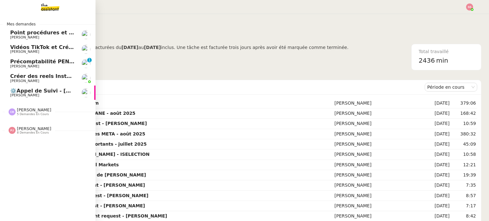
click at [43, 91] on span "⚙️[PERSON_NAME] de Suivi - [PERSON_NAME] - UCPA VITAM" at bounding box center [80, 91] width 141 height 6
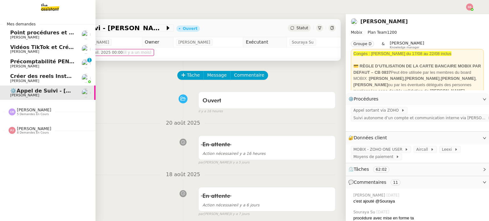
click at [45, 135] on span "Pauline Jennah 8 demandes en cours" at bounding box center [30, 130] width 50 height 8
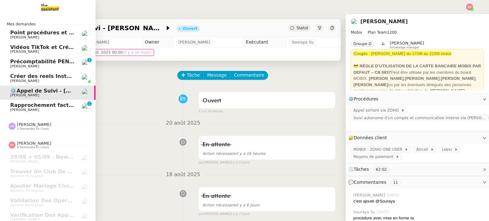
click at [31, 107] on span "Rapprochement factures Woodbrass sur Pennylane - août 2025" at bounding box center [101, 105] width 182 height 6
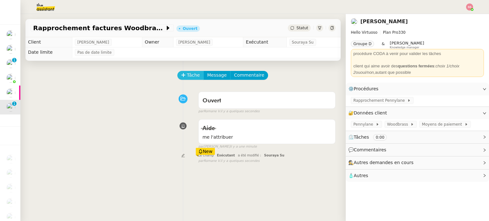
click at [182, 77] on icon at bounding box center [183, 75] width 4 height 4
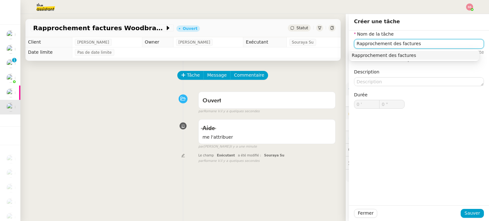
click at [356, 58] on div "Rapprochement des factures" at bounding box center [414, 56] width 125 height 6
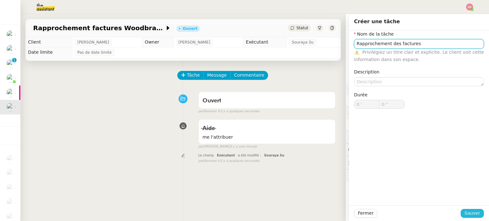
type input "Rapprochement des factures"
click at [461, 215] on button "Sauver" at bounding box center [472, 213] width 23 height 9
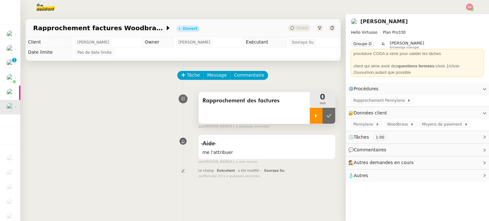
click at [310, 118] on div at bounding box center [316, 116] width 13 height 16
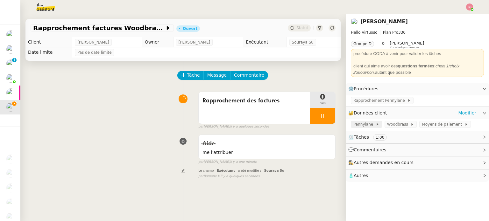
click at [361, 127] on span "Pennylane" at bounding box center [364, 124] width 22 height 6
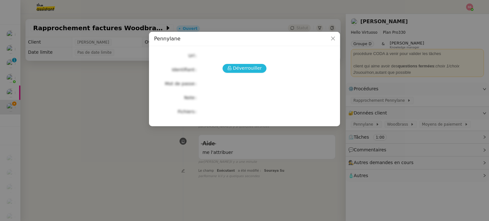
click at [241, 67] on span "Déverrouiller" at bounding box center [247, 68] width 29 height 7
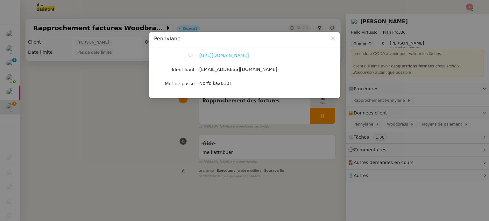
click at [222, 57] on link "https://app.pennylane.com/auth/login" at bounding box center [224, 55] width 50 height 5
click at [202, 68] on span "erwan.mongon@hec.edu" at bounding box center [238, 69] width 78 height 5
click at [214, 84] on span "Norfolka2010!" at bounding box center [215, 83] width 32 height 5
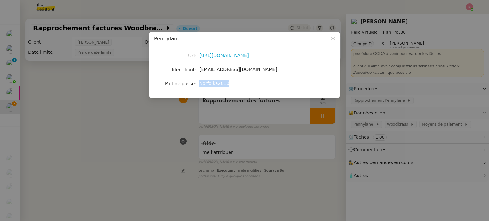
click at [214, 84] on span "Norfolka2010!" at bounding box center [215, 83] width 32 height 5
click at [162, 137] on nz-modal-container "Pennylane Url https://app.pennylane.com/auth/login Identifiant erwan.mongon@hec…" at bounding box center [244, 110] width 489 height 221
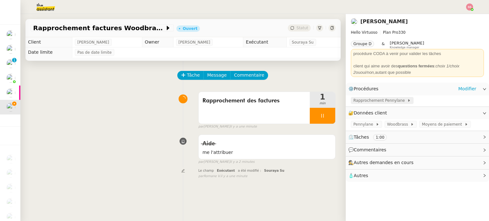
click at [375, 101] on span "Rapprochement Pennylane" at bounding box center [380, 100] width 54 height 6
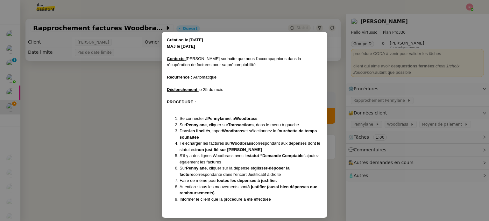
click at [70, 98] on nz-modal-container "Création le 18/03/2024 MAJ le 02/05/2025 Contexte : Erwan souhaite que nous l'a…" at bounding box center [244, 110] width 489 height 221
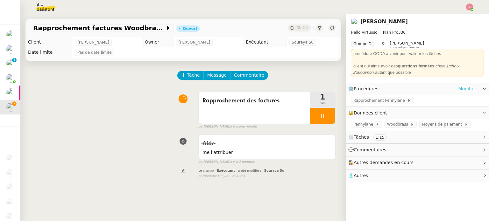
click at [458, 87] on link "Modifier" at bounding box center [467, 88] width 18 height 7
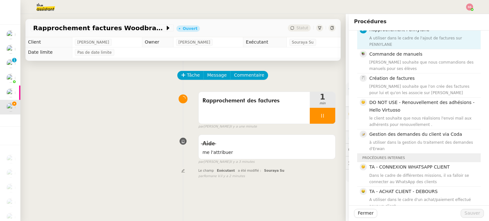
scroll to position [32, 0]
drag, startPoint x: 126, startPoint y: 153, endPoint x: 365, endPoint y: 135, distance: 239.7
click at [127, 153] on div "Aide me l'attribuer false par Souraya S. il y a 3 minutes" at bounding box center [183, 148] width 305 height 33
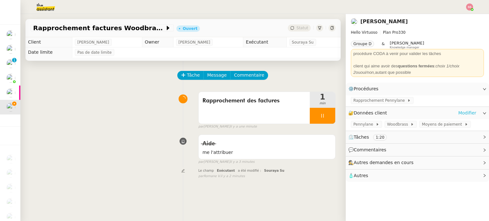
click at [458, 114] on link "Modifier" at bounding box center [467, 112] width 18 height 7
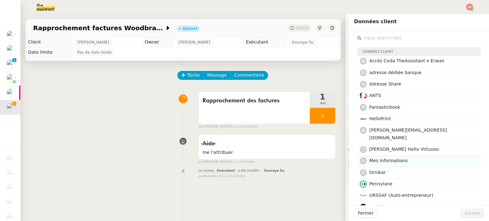
click at [390, 158] on span "Mes informations" at bounding box center [388, 160] width 39 height 5
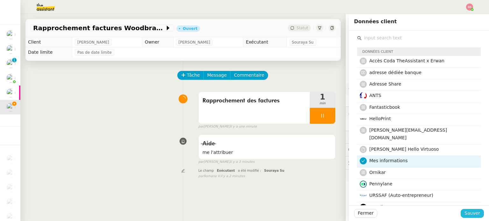
click at [462, 212] on button "Sauver" at bounding box center [472, 213] width 23 height 9
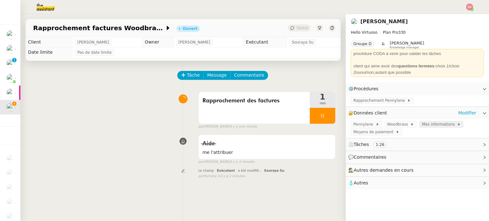
click at [424, 123] on span "Mes informations" at bounding box center [439, 124] width 35 height 6
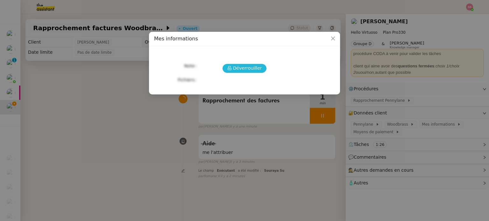
click at [239, 68] on span "Déverrouiller" at bounding box center [247, 68] width 29 height 7
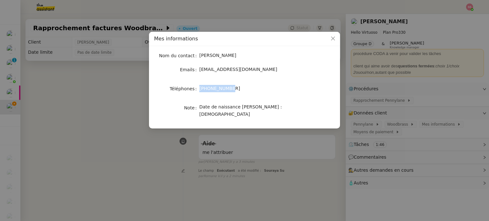
drag, startPoint x: 230, startPoint y: 89, endPoint x: 200, endPoint y: 89, distance: 30.6
click at [200, 89] on div "+33676686881" at bounding box center [251, 88] width 105 height 7
click at [151, 117] on div "Nom du contact Erwan Mongon Emails erwan@hellovirtuoso.com Téléphones +33676686…" at bounding box center [244, 87] width 191 height 82
click at [332, 35] on span "Close" at bounding box center [333, 39] width 14 height 14
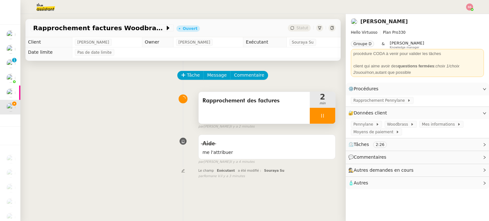
click at [320, 116] on icon at bounding box center [322, 115] width 5 height 5
click at [322, 116] on button at bounding box center [328, 116] width 13 height 16
click at [251, 114] on div "Rapprochement des factures" at bounding box center [254, 108] width 111 height 32
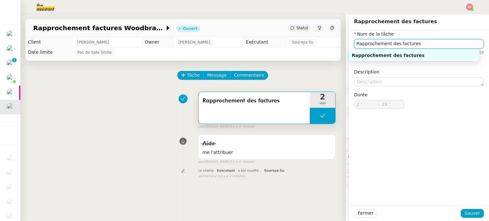
click at [393, 42] on input "Rapprochement des factures" at bounding box center [419, 43] width 130 height 9
click at [390, 54] on div "Connexion Pennylane" at bounding box center [414, 56] width 125 height 6
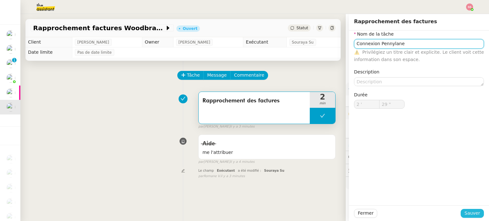
type input "Connexion Pennylane"
click at [466, 211] on span "Sauver" at bounding box center [472, 213] width 16 height 7
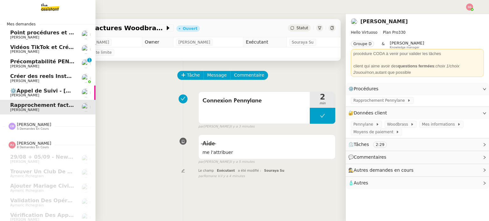
click at [44, 52] on span "[PERSON_NAME]" at bounding box center [42, 52] width 64 height 4
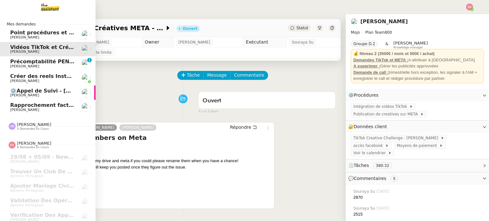
click at [42, 61] on span "Précomptabilité PENNYLANE - août 2025" at bounding box center [68, 62] width 116 height 6
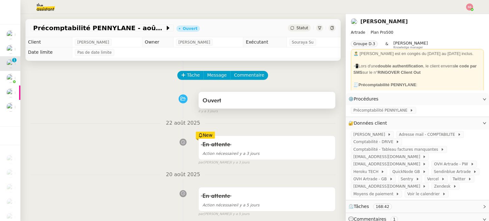
scroll to position [159, 0]
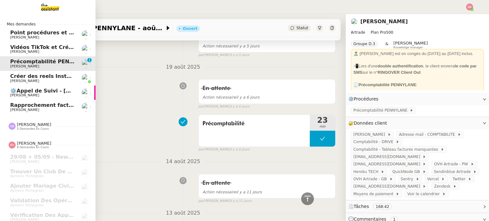
click at [42, 75] on span "Créer des reels Instagram" at bounding box center [47, 76] width 75 height 6
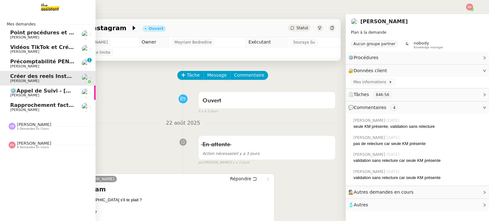
click at [30, 109] on span "[PERSON_NAME]" at bounding box center [24, 110] width 29 height 4
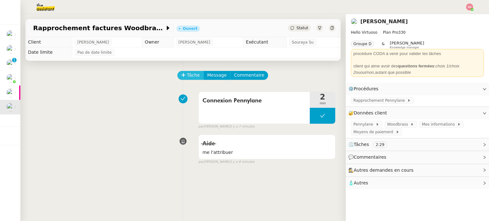
click at [191, 78] on span "Tâche" at bounding box center [193, 75] width 13 height 7
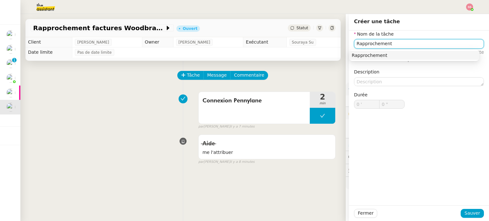
click at [370, 53] on div "Rapprochement" at bounding box center [414, 56] width 125 height 6
type input "Rapprochement"
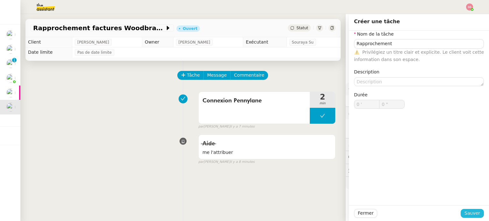
click at [461, 216] on button "Sauver" at bounding box center [472, 213] width 23 height 9
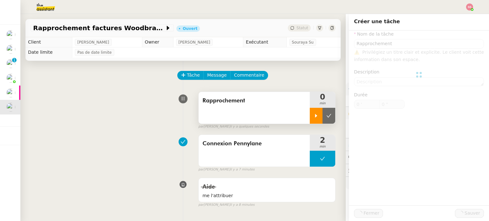
click at [314, 115] on icon at bounding box center [316, 115] width 5 height 5
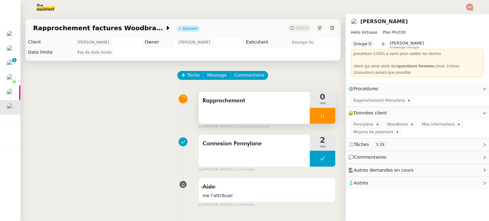
click at [171, 114] on div "Rapprochement 0 min false par Souraya S. il y a quelques secondes" at bounding box center [183, 109] width 305 height 41
click at [364, 123] on span "Pennylane" at bounding box center [364, 124] width 22 height 6
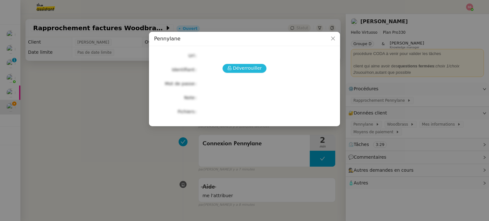
click at [252, 66] on span "Déverrouiller" at bounding box center [247, 68] width 29 height 7
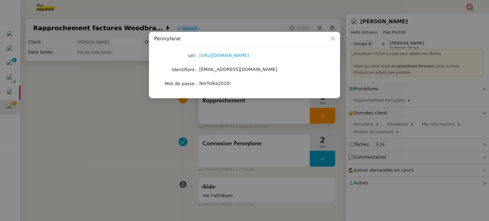
click at [126, 110] on nz-modal-container "Pennylane Url https://app.pennylane.com/auth/login Identifiant erwan.mongon@hec…" at bounding box center [244, 110] width 489 height 221
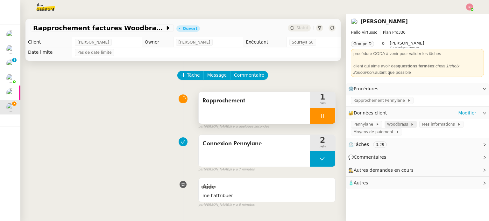
click at [408, 124] on span at bounding box center [409, 124] width 3 height 4
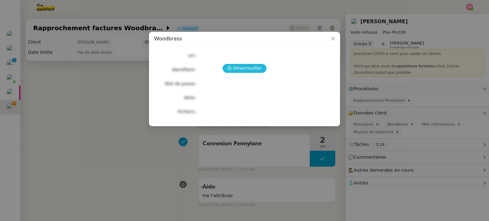
click at [262, 67] on button "Déverrouiller" at bounding box center [244, 68] width 44 height 9
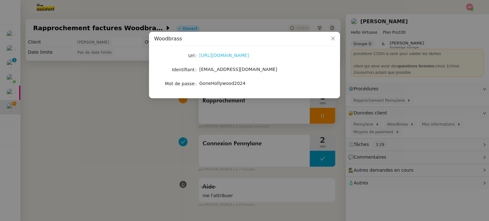
click at [230, 54] on link "https://www.woodbrass.com/checkout_login.php" at bounding box center [224, 55] width 50 height 5
click at [219, 71] on span "support@hellovirtuoso.com" at bounding box center [238, 69] width 78 height 5
click at [216, 84] on span "GoneHollywood2024" at bounding box center [222, 83] width 46 height 5
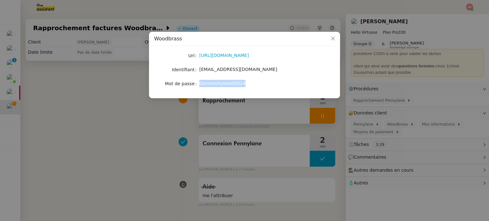
click at [216, 84] on span "GoneHollywood2024" at bounding box center [222, 83] width 46 height 5
drag, startPoint x: 138, startPoint y: 131, endPoint x: 344, endPoint y: 115, distance: 206.3
click at [138, 131] on nz-modal-container "Woodbrass Url https://www.woodbrass.com/checkout_login.php Identifiant support@…" at bounding box center [244, 110] width 489 height 221
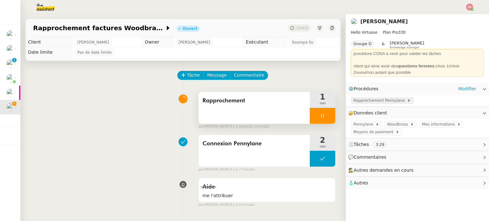
click at [377, 98] on span "Rapprochement Pennylane" at bounding box center [380, 100] width 54 height 6
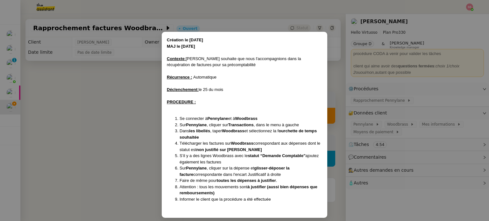
click at [145, 102] on nz-modal-container "Création le 18/03/2024 MAJ le 02/05/2025 Contexte : Erwan souhaite que nous l'a…" at bounding box center [244, 110] width 489 height 221
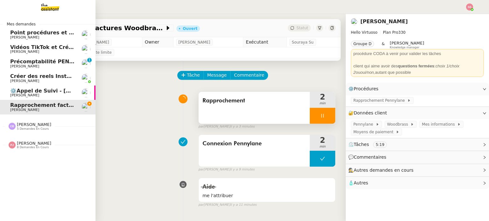
click at [33, 147] on span "8 demandes en cours" at bounding box center [33, 148] width 32 height 4
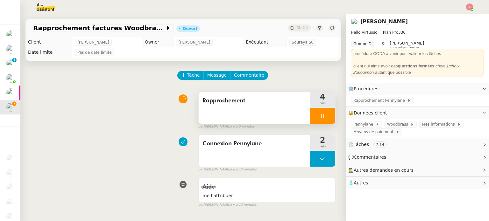
click at [314, 109] on div at bounding box center [322, 116] width 25 height 16
click at [322, 114] on button at bounding box center [328, 116] width 13 height 16
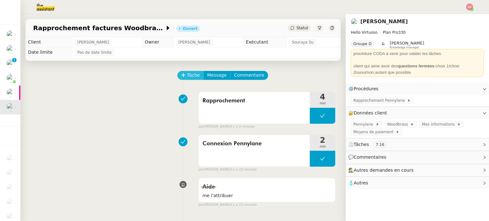
click at [181, 77] on icon at bounding box center [183, 75] width 4 height 4
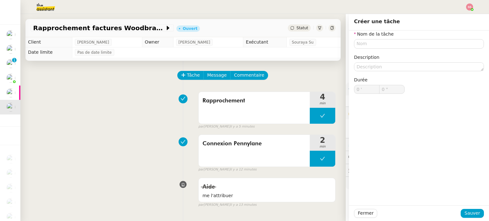
click at [139, 133] on div "Connexion Pennylane 2 min false par Souraya S. il y a 12 minutes" at bounding box center [183, 152] width 305 height 41
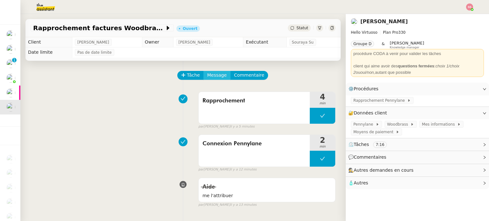
click at [207, 79] on span "Message" at bounding box center [216, 75] width 19 height 7
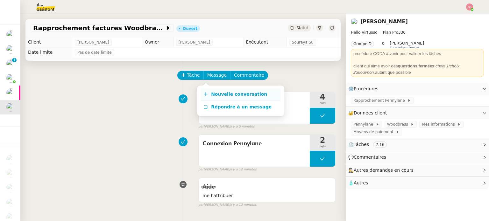
click at [206, 90] on link "Nouvelle conversation" at bounding box center [241, 94] width 80 height 13
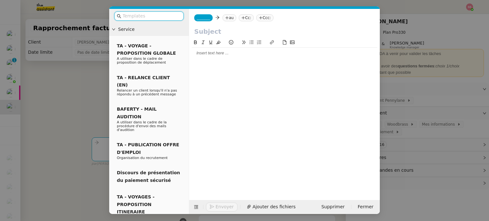
click at [104, 56] on nz-modal-container "Service TA - VOYAGE - PROPOSITION GLOBALE A utiliser dans le cadre de propositi…" at bounding box center [244, 110] width 489 height 221
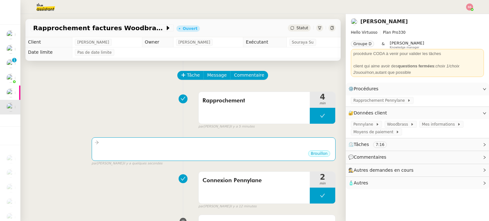
click at [110, 32] on app-ticket-info-button "Rapprochement factures Woodbrass sur Pennylane - août 2025" at bounding box center [104, 28] width 146 height 8
click at [140, 29] on span "Rapprochement factures Woodbrass sur Pennylane - août 2025" at bounding box center [99, 28] width 132 height 6
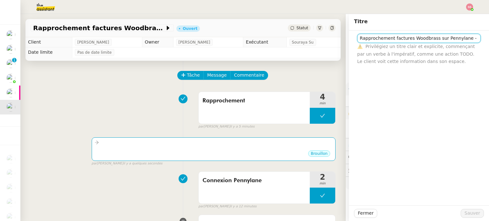
scroll to position [0, 5]
click at [370, 37] on input "Rapprochement factures Woodbrass sur Pennylane - août 2025" at bounding box center [419, 38] width 124 height 9
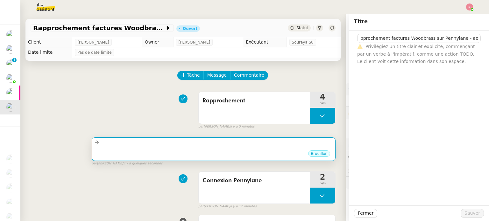
scroll to position [0, 0]
click at [192, 150] on div "•••" at bounding box center [214, 148] width 238 height 3
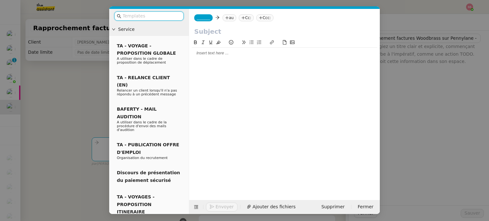
click at [204, 31] on input "text" at bounding box center [284, 32] width 180 height 10
paste input "Rapprochement factures Woodbrass sur Pennylane - août 2025"
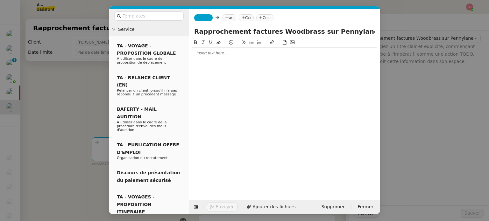
scroll to position [0, 8]
type input "Rapprochement factures Woodbrass sur Pennylane - août 2025"
click at [204, 49] on div at bounding box center [285, 53] width 186 height 11
click at [223, 20] on nz-tag "au" at bounding box center [229, 17] width 14 height 7
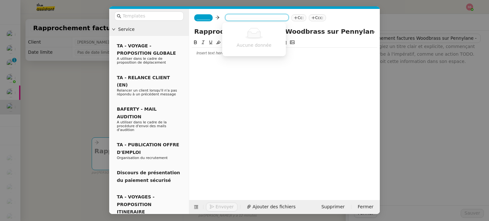
click at [197, 19] on span "_______" at bounding box center [203, 18] width 13 height 4
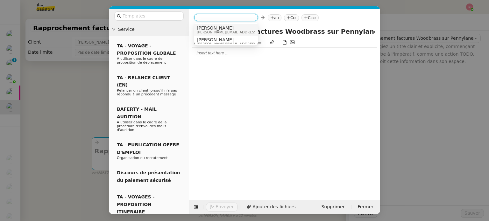
click at [240, 28] on div "Justine justine@hellovirtuoso.com" at bounding box center [244, 29] width 95 height 9
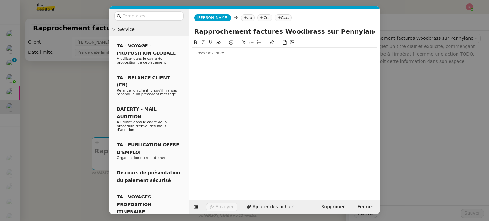
click at [241, 18] on nz-tag "au" at bounding box center [248, 17] width 14 height 7
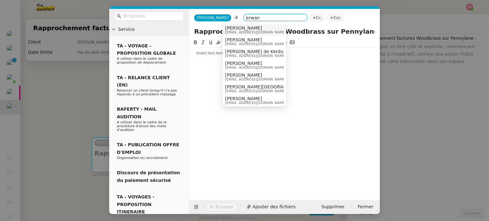
type input "erwan"
click at [251, 33] on span "erwan@hellovirtuoso.com" at bounding box center [255, 33] width 61 height 4
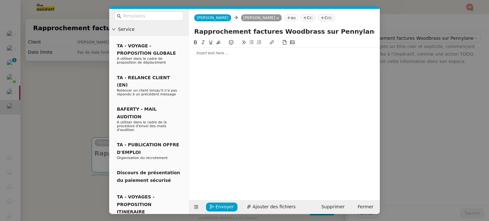
click at [221, 49] on div at bounding box center [285, 53] width 186 height 11
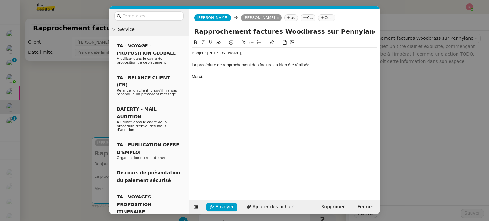
click at [274, 63] on div "La procédure de rapprochement des factures a bien été réalisée." at bounding box center [285, 65] width 186 height 6
click at [217, 206] on span "Envoyer" at bounding box center [224, 206] width 18 height 7
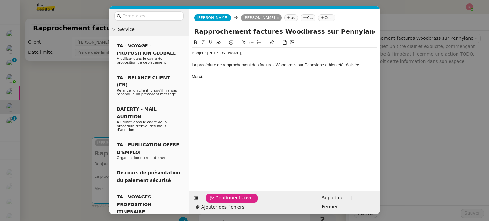
click at [217, 202] on span "Confirmer l'envoi" at bounding box center [234, 197] width 38 height 7
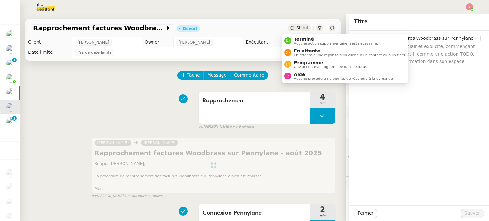
click at [296, 30] on span "Statut" at bounding box center [302, 28] width 12 height 4
click at [301, 39] on span "Terminé" at bounding box center [336, 39] width 84 height 5
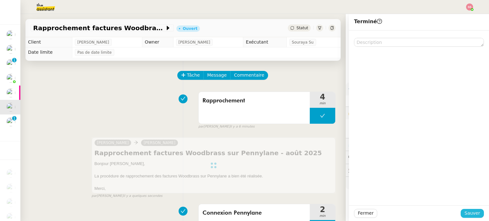
click at [462, 217] on button "Sauver" at bounding box center [472, 213] width 23 height 9
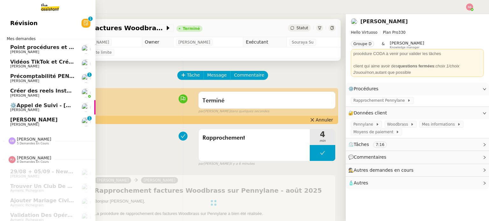
click at [23, 121] on span "[PERSON_NAME]" at bounding box center [33, 120] width 47 height 6
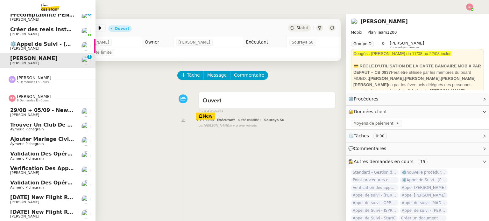
scroll to position [33, 0]
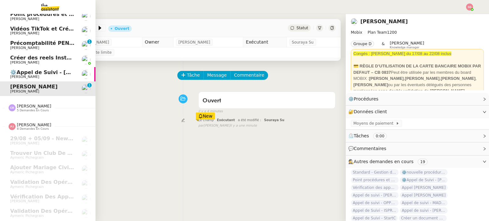
click at [44, 110] on span "Camille Barthès 5 demandes en cours" at bounding box center [30, 108] width 50 height 8
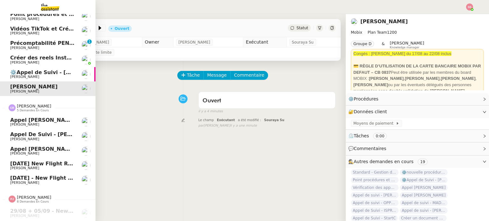
scroll to position [0, 0]
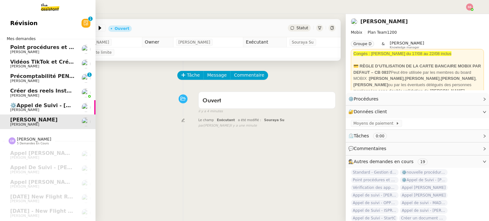
click at [39, 104] on span "⚙️[PERSON_NAME] de Suivi - [PERSON_NAME] - UCPA VITAM" at bounding box center [80, 105] width 141 height 6
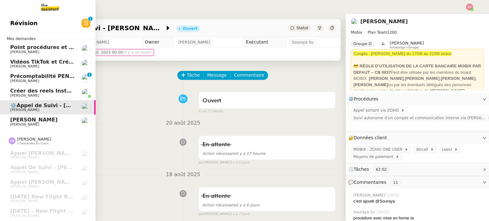
click at [28, 124] on span "[PERSON_NAME]" at bounding box center [24, 125] width 29 height 4
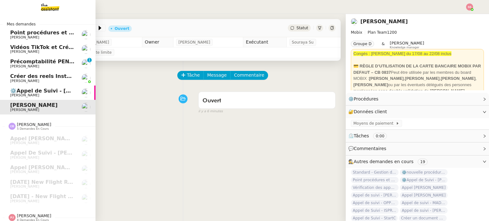
click at [29, 93] on span "⚙️[PERSON_NAME] de Suivi - [PERSON_NAME] - UCPA VITAM" at bounding box center [80, 91] width 141 height 6
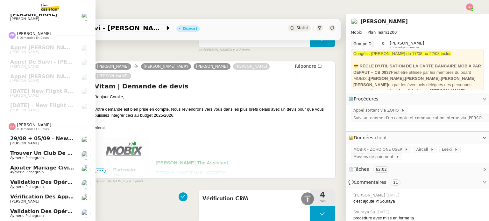
scroll to position [59, 0]
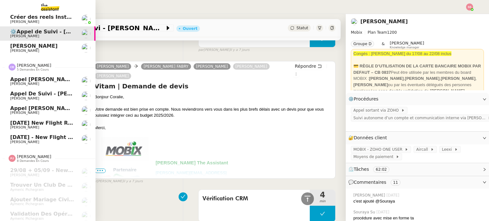
click at [21, 136] on span "[DATE] - New flight request - [PERSON_NAME]" at bounding box center [77, 137] width 134 height 6
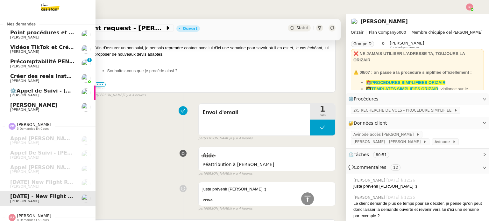
click at [23, 75] on span "Créer des reels Instagram" at bounding box center [47, 76] width 75 height 6
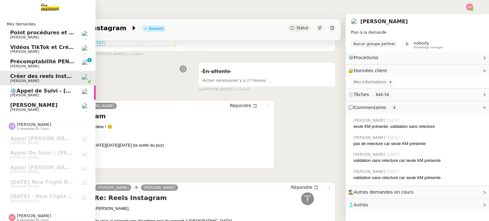
click at [31, 50] on span "[PERSON_NAME]" at bounding box center [24, 52] width 29 height 4
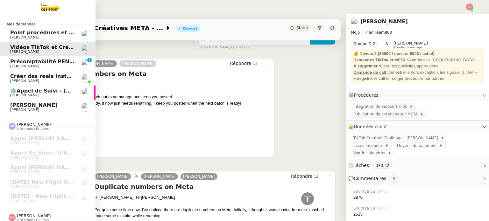
click at [38, 64] on span "Précomptabilité PENNYLANE - août 2025" at bounding box center [68, 62] width 116 height 6
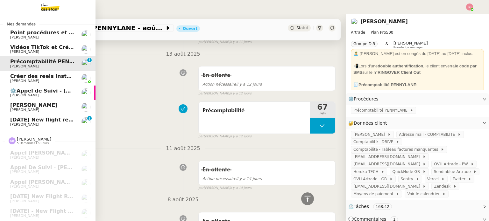
click at [24, 120] on span "[DATE] New flight request - [PERSON_NAME]" at bounding box center [74, 120] width 128 height 6
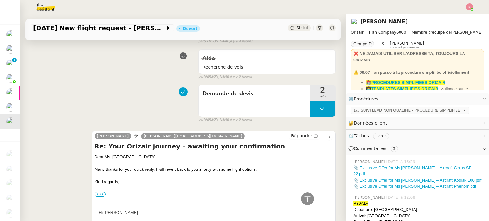
scroll to position [414, 0]
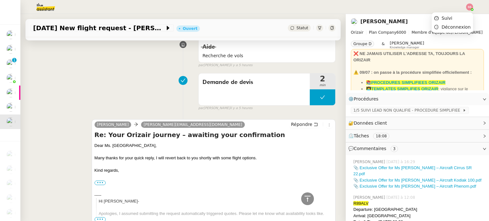
click at [471, 9] on div at bounding box center [469, 7] width 7 height 7
click at [461, 15] on li "Suivi" at bounding box center [452, 18] width 41 height 9
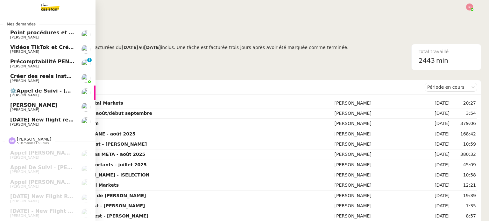
click at [33, 118] on span "[DATE] New flight request - [PERSON_NAME]" at bounding box center [74, 120] width 128 height 6
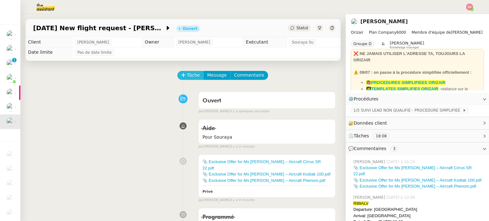
click at [189, 74] on span "Tâche" at bounding box center [193, 75] width 13 height 7
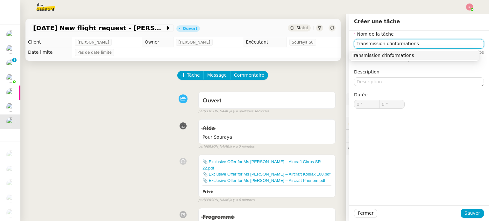
click at [387, 56] on div "Transmission d'informations" at bounding box center [414, 56] width 125 height 6
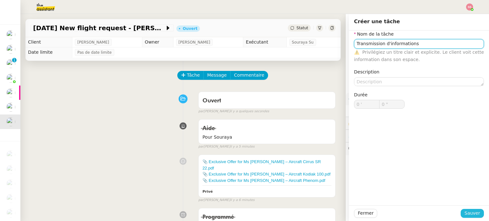
type input "Transmission d'informations"
click at [473, 212] on span "Sauver" at bounding box center [472, 213] width 16 height 7
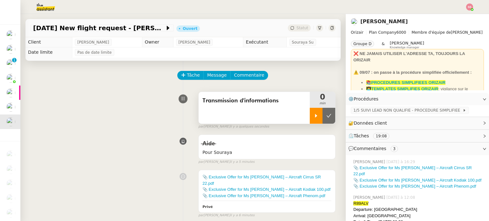
click at [311, 119] on div at bounding box center [316, 116] width 13 height 16
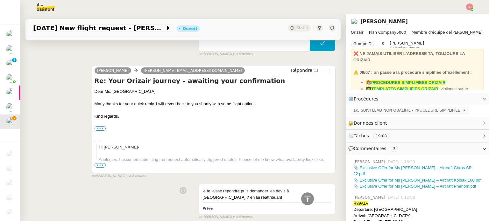
scroll to position [509, 0]
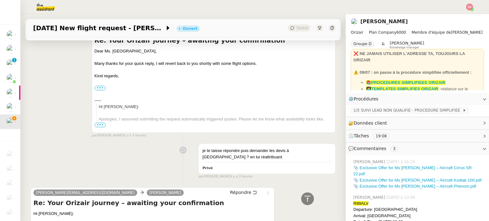
click at [99, 123] on span "•••" at bounding box center [100, 125] width 11 height 4
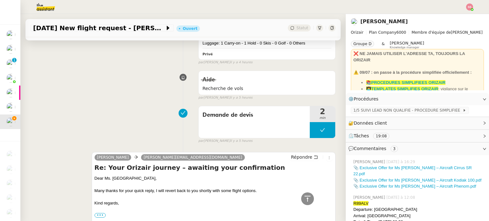
scroll to position [382, 0]
drag, startPoint x: 131, startPoint y: 171, endPoint x: 90, endPoint y: 170, distance: 40.8
click at [298, 154] on span "Répondre" at bounding box center [301, 157] width 21 height 6
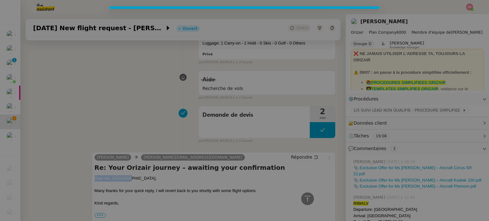
scroll to position [431, 0]
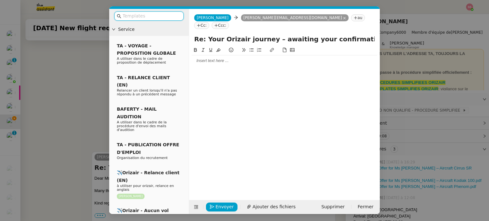
click at [127, 14] on input "text" at bounding box center [151, 15] width 57 height 7
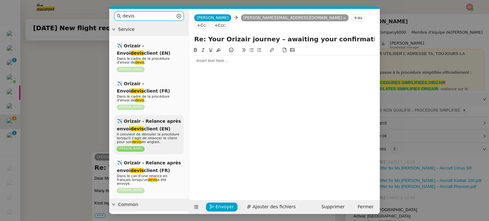
click at [176, 124] on div "✈️ Orizair - Relance après envoi devis client (EN) Il convient de dérouler la p…" at bounding box center [148, 134] width 69 height 39
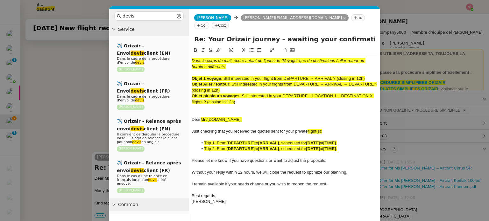
scroll to position [514, 0]
drag, startPoint x: 225, startPoint y: 70, endPoint x: 282, endPoint y: 71, distance: 57.0
click at [282, 76] on span ": Still interested in your flight from DEPARTURE → ARRIVAL ? (closing in 12h)" at bounding box center [293, 78] width 144 height 5
click at [147, 20] on nz-input-group "devis" at bounding box center [148, 15] width 69 height 9
drag, startPoint x: 146, startPoint y: 18, endPoint x: 118, endPoint y: 17, distance: 28.0
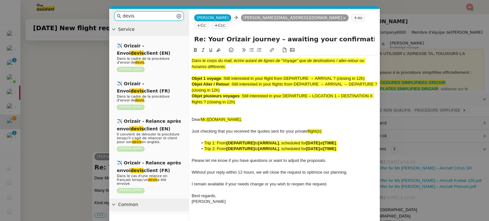
click at [120, 17] on nz-input-group "devis" at bounding box center [148, 15] width 69 height 9
type input "e"
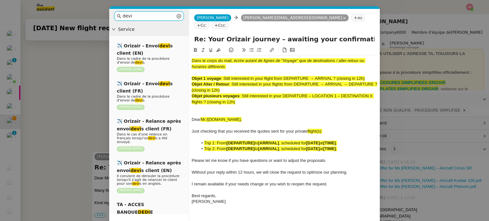
type input "devis"
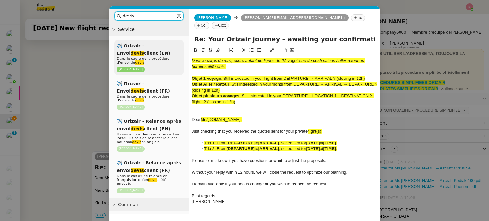
click at [132, 45] on span "✈️ Orizair - Envoi devis client (EN)" at bounding box center [143, 49] width 53 height 12
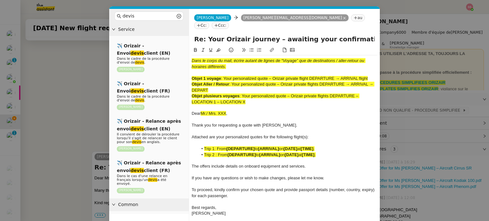
click at [227, 76] on span ": Your personalized quote – Orizair private flight DEPARTURE → ARRIVAL flight" at bounding box center [294, 78] width 147 height 5
drag, startPoint x: 223, startPoint y: 70, endPoint x: 269, endPoint y: 71, distance: 45.5
click at [269, 76] on span ": Your personalized quote – Orizair private flight DEPARTURE → ARRIVAL flight" at bounding box center [294, 78] width 147 height 5
drag, startPoint x: 264, startPoint y: 33, endPoint x: 185, endPoint y: 28, distance: 78.8
click at [185, 28] on nz-layout "devis Service ✈️ Orizair - Envoi devis client (EN) Dans le cadre de la procédur…" at bounding box center [244, 126] width 271 height 234
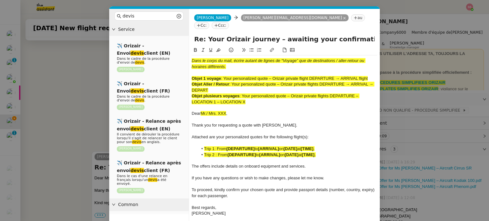
paste input "Your personalized quote"
type input "Your personalized quotes – awaiting your confirmation"
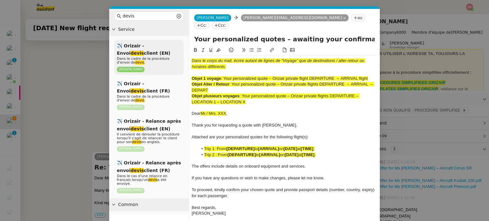
drag, startPoint x: 247, startPoint y: 94, endPoint x: 173, endPoint y: 44, distance: 89.1
click at [173, 44] on nz-layout "devis Service ✈️ Orizair - Envoi devis client (EN) Dans le cadre de la procédur…" at bounding box center [244, 126] width 271 height 234
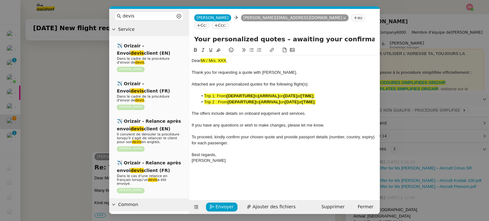
click at [74, 114] on nz-modal-container "devis Service ✈️ Orizair - Envoi devis client (EN) Dans le cadre de la procédur…" at bounding box center [244, 110] width 489 height 221
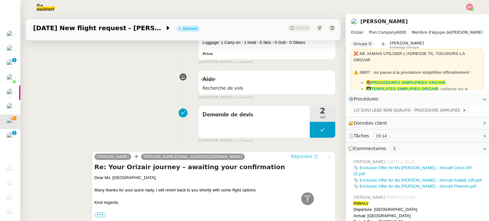
scroll to position [513, 0]
click at [111, 175] on div "Dear Ms. Yasick," at bounding box center [214, 178] width 238 height 6
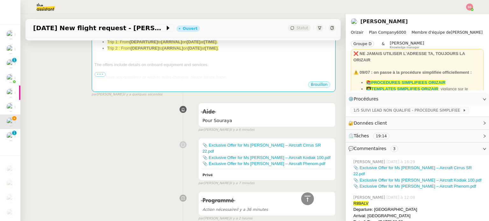
scroll to position [131, 0]
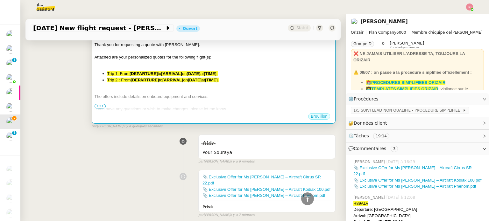
click at [177, 96] on span "The offers include details on onboard equipment and services." at bounding box center [152, 96] width 114 height 5
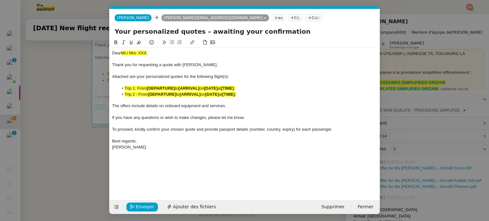
scroll to position [0, 23]
click at [137, 54] on span "Mr./ Mrs. XXX" at bounding box center [133, 53] width 25 height 5
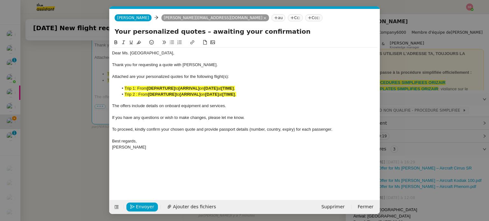
click at [87, 120] on nz-modal-container "devis Service ✈️ Orizair - Envoi devis client (EN) Dans le cadre de la procédur…" at bounding box center [244, 110] width 489 height 221
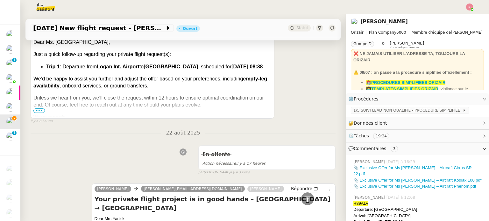
scroll to position [959, 0]
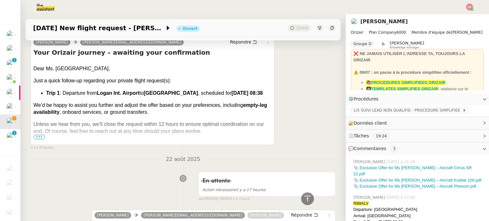
click at [125, 90] on span "Logan Int. Airport" at bounding box center [118, 92] width 43 height 5
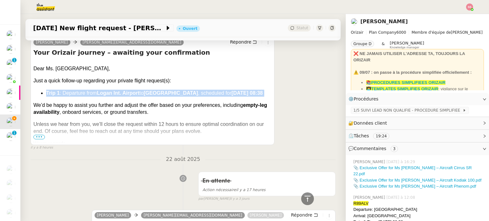
click at [125, 90] on span "Logan Int. Airport" at bounding box center [118, 92] width 43 height 5
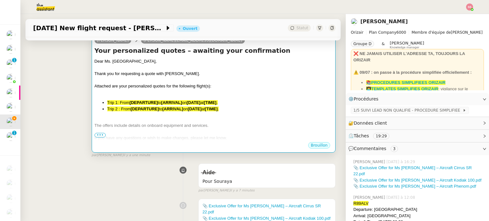
scroll to position [100, 0]
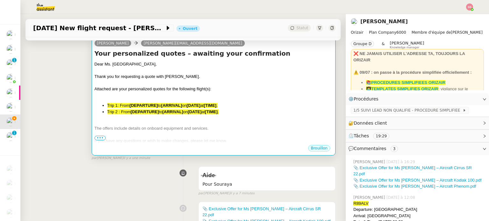
click at [189, 101] on div "Dear Ms. Yasick, Thank you for requesting a quote with Orizair. Attached are yo…" at bounding box center [214, 118] width 238 height 114
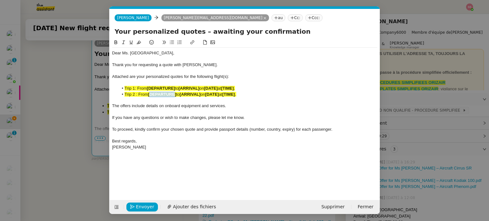
click at [189, 101] on div "Dear Ms. Yasick, Thank you for requesting a quote with Orizair. Attached are yo…" at bounding box center [244, 100] width 265 height 105
click at [188, 92] on li "Trip 2 : From [DEPARTURE] to [ARRIVAL] on [DATE] at [TIME] ." at bounding box center [247, 95] width 259 height 6
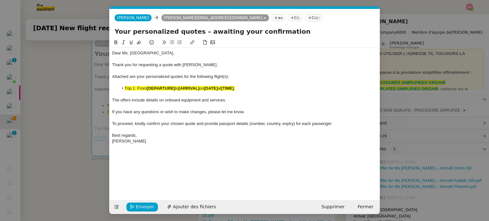
click at [193, 88] on strong "[ARRIVAL]" at bounding box center [189, 88] width 21 height 5
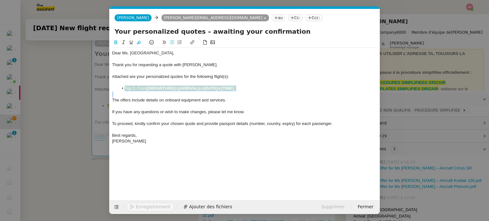
click at [193, 88] on strong "[ARRIVAL]" at bounding box center [189, 88] width 21 height 5
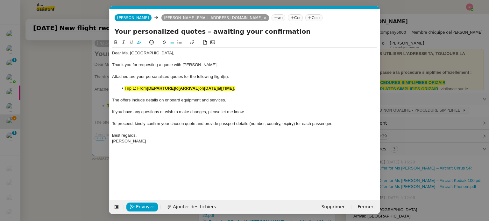
scroll to position [0, 0]
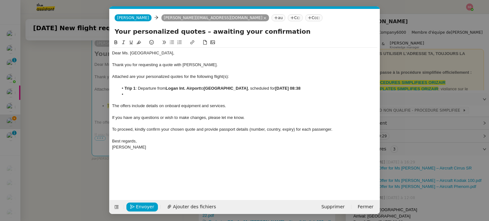
click at [227, 76] on span "Attached are your personalized quotes for the following flight(s):" at bounding box center [170, 76] width 117 height 5
click at [130, 95] on li at bounding box center [247, 95] width 259 height 6
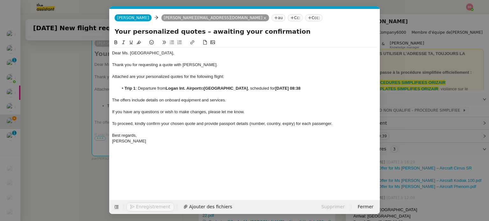
click at [65, 129] on nz-modal-container "devis Service ✈️ Orizair - Envoi devis client (EN) Dans le cadre de la procédur…" at bounding box center [244, 110] width 489 height 221
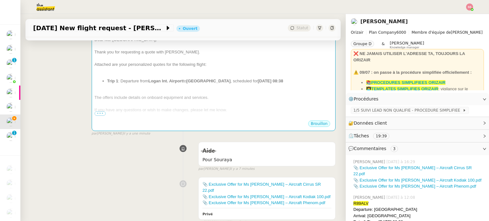
scroll to position [163, 0]
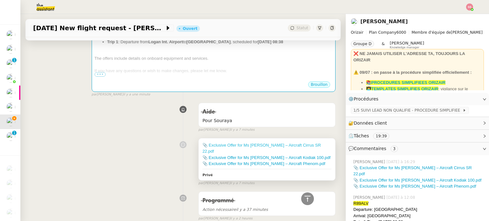
click at [235, 145] on link "📎 Exclusive Offer for Ms Yasick – Aircraft Cirrus SR 22.pdf" at bounding box center [261, 148] width 118 height 11
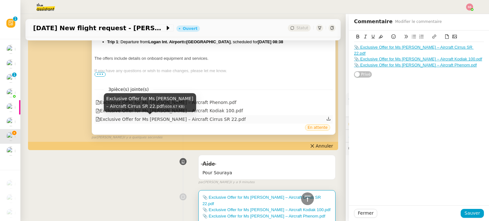
scroll to position [68, 0]
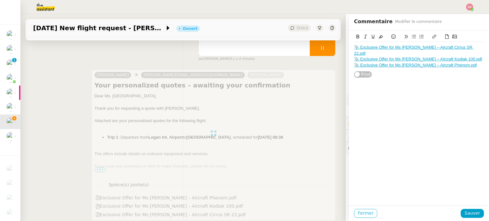
click at [359, 212] on span "Fermer" at bounding box center [366, 213] width 16 height 7
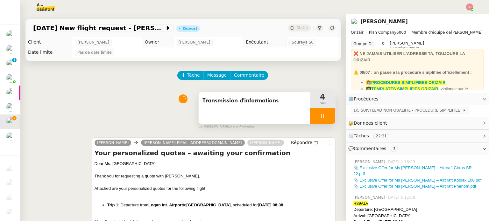
click at [320, 117] on icon at bounding box center [322, 115] width 5 height 5
click at [326, 116] on icon at bounding box center [328, 115] width 5 height 5
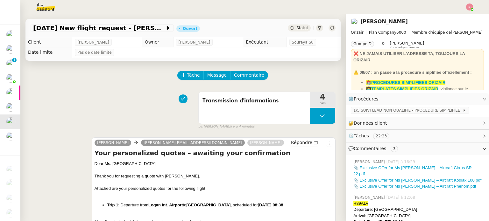
click at [298, 28] on span "Statut" at bounding box center [302, 28] width 12 height 4
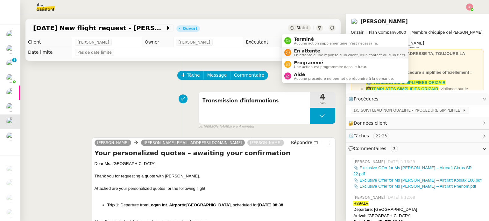
click at [291, 52] on nz-avatar at bounding box center [287, 52] width 7 height 7
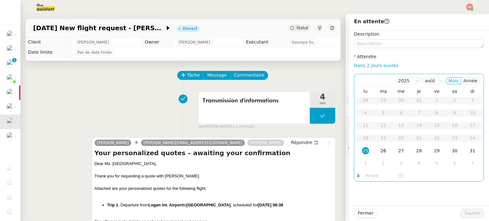
click at [382, 154] on td "26" at bounding box center [383, 151] width 18 height 13
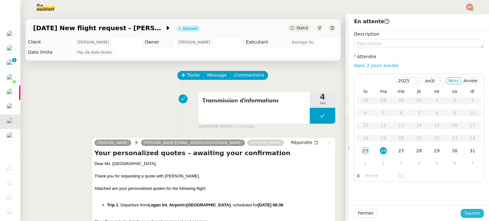
click at [476, 215] on button "Sauver" at bounding box center [472, 213] width 23 height 9
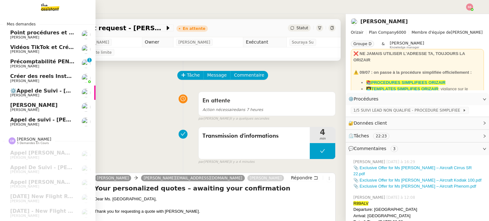
click at [36, 92] on span "⚙️[PERSON_NAME] de Suivi - [PERSON_NAME] - UCPA VITAM" at bounding box center [80, 91] width 141 height 6
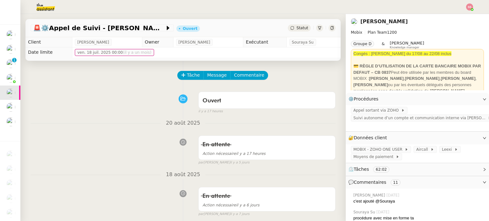
click at [296, 29] on span "Statut" at bounding box center [302, 28] width 12 height 4
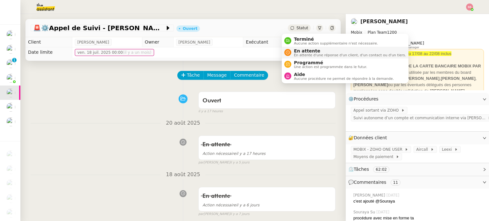
click at [307, 56] on span "En attente d'une réponse d'un client, d'un contact ou d'un tiers." at bounding box center [350, 55] width 112 height 4
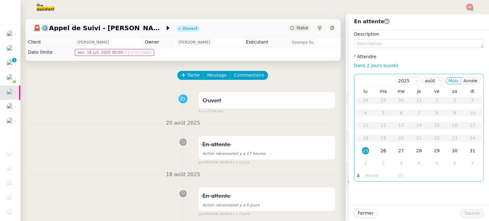
click at [380, 151] on div "26" at bounding box center [383, 150] width 7 height 7
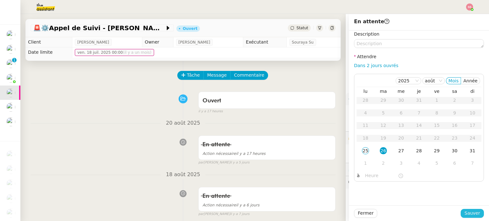
click at [475, 213] on button "Sauver" at bounding box center [472, 213] width 23 height 9
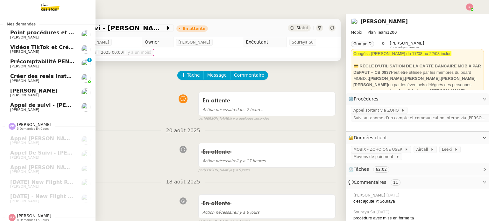
click at [32, 95] on span "[PERSON_NAME]" at bounding box center [42, 96] width 64 height 4
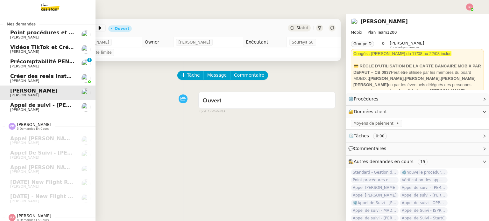
click at [36, 104] on span "[PERSON_NAME] de suivi - [PERSON_NAME] - TDX" at bounding box center [65, 105] width 111 height 6
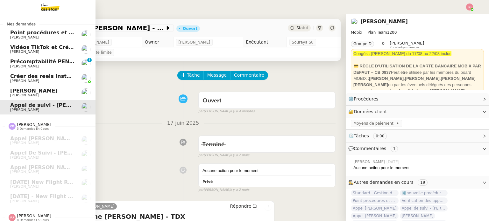
click at [38, 80] on span "[PERSON_NAME]" at bounding box center [42, 81] width 64 height 4
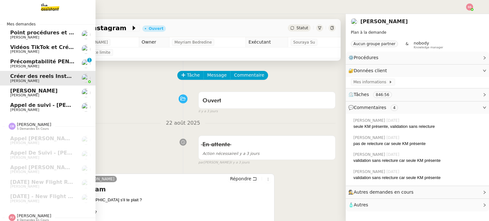
click at [34, 104] on span "[PERSON_NAME] de suivi - [PERSON_NAME] - TDX" at bounding box center [65, 105] width 111 height 6
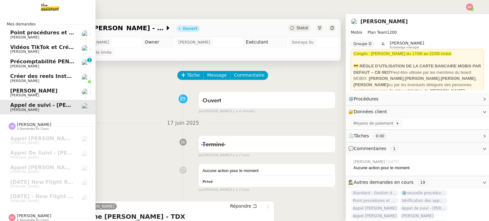
click at [37, 90] on span "[PERSON_NAME]" at bounding box center [33, 91] width 47 height 6
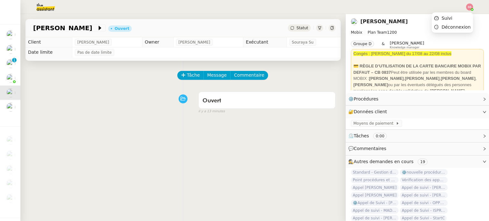
click at [470, 7] on img at bounding box center [469, 7] width 7 height 7
click at [462, 18] on li "Suivi" at bounding box center [452, 18] width 41 height 9
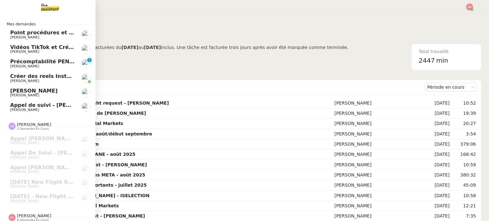
click at [48, 48] on span "Vidéos TikTok et Créatives META - août 2025" at bounding box center [74, 47] width 128 height 6
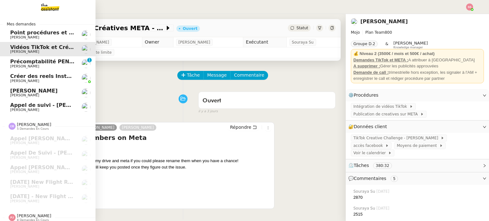
click at [43, 61] on span "Précomptabilité PENNYLANE - août 2025" at bounding box center [68, 62] width 116 height 6
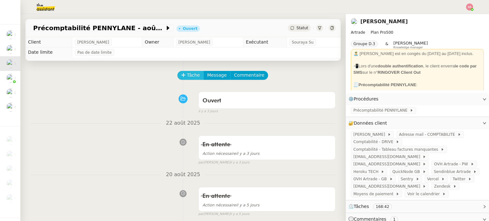
click at [190, 77] on span "Tâche" at bounding box center [193, 75] width 13 height 7
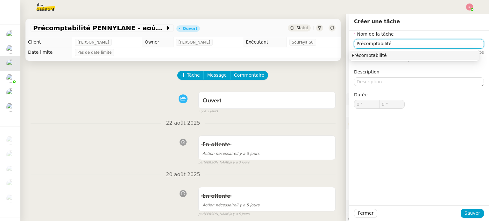
click at [363, 53] on div "Précomptabilité" at bounding box center [414, 56] width 125 height 6
type input "Précomptabilité"
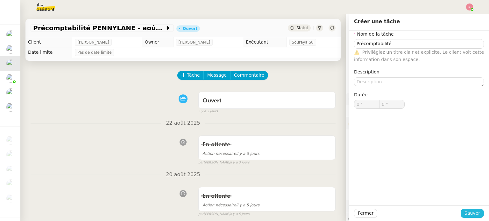
click at [466, 217] on span "Sauver" at bounding box center [472, 213] width 16 height 7
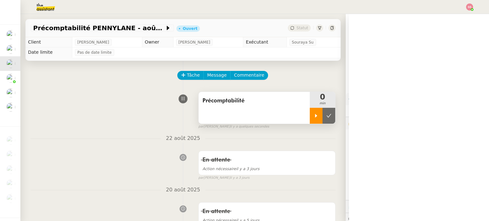
click at [314, 116] on icon at bounding box center [316, 115] width 5 height 5
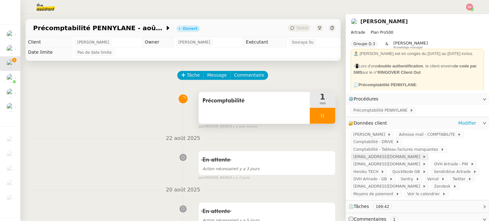
click at [422, 154] on span "[EMAIL_ADDRESS][DOMAIN_NAME]" at bounding box center [387, 157] width 69 height 6
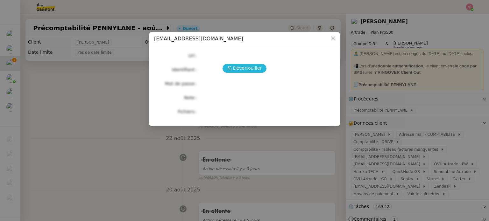
click at [252, 70] on span "Déverrouiller" at bounding box center [247, 68] width 29 height 7
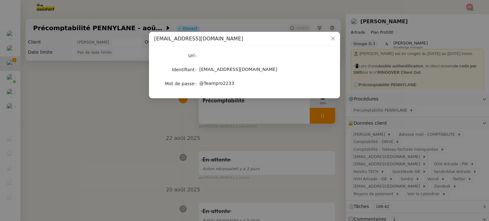
click at [227, 82] on span "@Teampro2233" at bounding box center [216, 83] width 35 height 5
drag, startPoint x: 105, startPoint y: 125, endPoint x: 238, endPoint y: 134, distance: 133.0
click at [108, 125] on nz-modal-container "pw@artrade.app Url Identifiant pw@artrade.app Mot de passe @Teampro2233" at bounding box center [244, 110] width 489 height 221
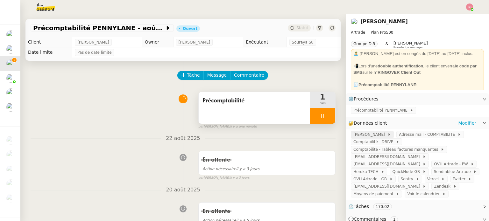
click at [369, 138] on span "[PERSON_NAME]" at bounding box center [370, 134] width 34 height 6
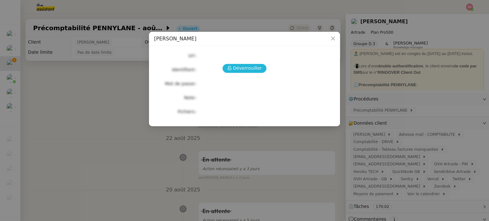
click at [256, 70] on span "Déverrouiller" at bounding box center [247, 68] width 29 height 7
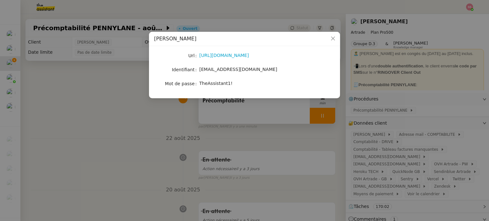
click at [217, 85] on span "TheAssistant1!" at bounding box center [215, 83] width 33 height 5
click at [145, 120] on nz-modal-container "PENNYLANE - André Url https://www.pennylane.com/fr Identifiant andregiovanetti0…" at bounding box center [244, 110] width 489 height 221
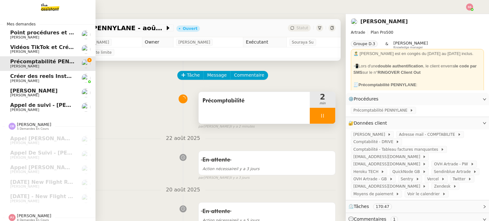
click at [49, 107] on span "[PERSON_NAME] de suivi - [PERSON_NAME] - TDX" at bounding box center [65, 105] width 111 height 6
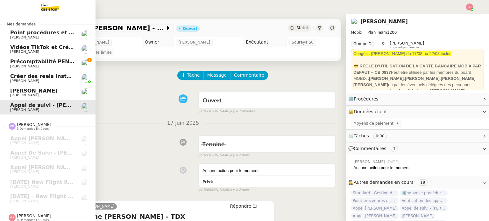
click at [51, 79] on span "[PERSON_NAME]" at bounding box center [42, 81] width 64 height 4
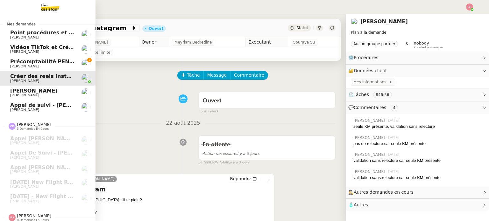
click at [61, 107] on span "[PERSON_NAME] de suivi - [PERSON_NAME] - TDX" at bounding box center [65, 105] width 111 height 6
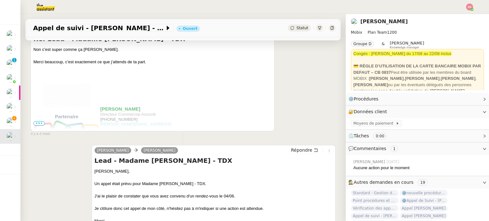
scroll to position [264, 0]
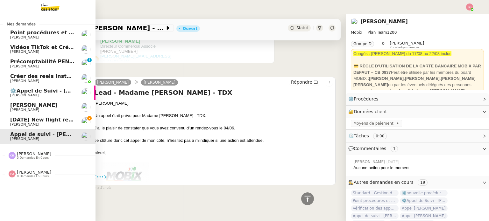
drag, startPoint x: 44, startPoint y: 122, endPoint x: 48, endPoint y: 121, distance: 4.0
click at [44, 122] on span "29th August 2025 New flight request - Katherine Yasick" at bounding box center [74, 120] width 128 height 6
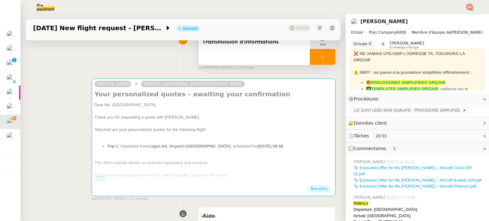
scroll to position [64, 0]
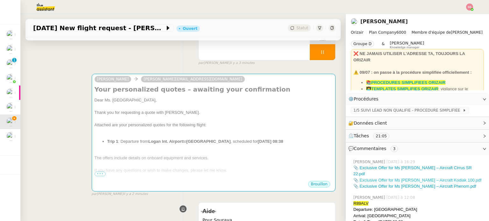
click at [363, 178] on link "📎 Exclusive Offer for Ms Yasick – Aircraft Kodiak 100.pdf" at bounding box center [417, 180] width 128 height 5
click at [386, 184] on link "📎 Exclusive Offer for Ms Yasick – Aircraft Phenom.pdf" at bounding box center [414, 186] width 123 height 5
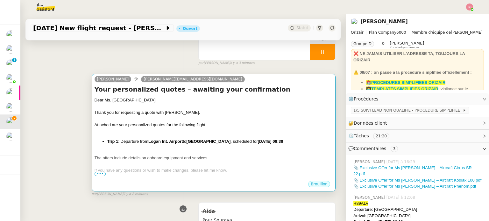
click at [199, 117] on div at bounding box center [214, 119] width 238 height 6
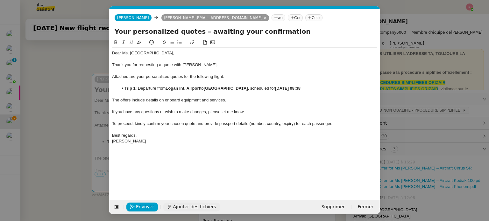
scroll to position [0, 13]
click at [187, 204] on span "Ajouter des fichiers" at bounding box center [194, 206] width 43 height 7
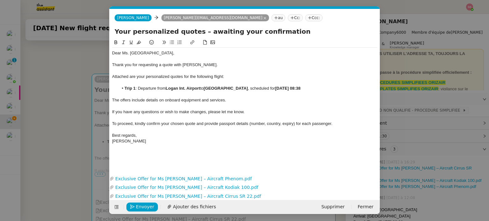
click at [305, 18] on nz-tag "Ccc:" at bounding box center [313, 17] width 17 height 7
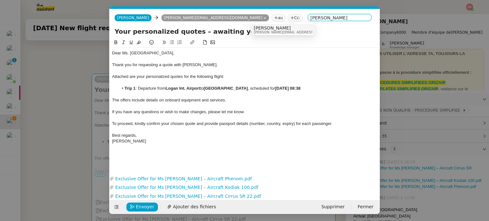
type input "[PERSON_NAME]"
click at [268, 31] on span "[PERSON_NAME][EMAIL_ADDRESS][DOMAIN_NAME]" at bounding box center [299, 33] width 90 height 4
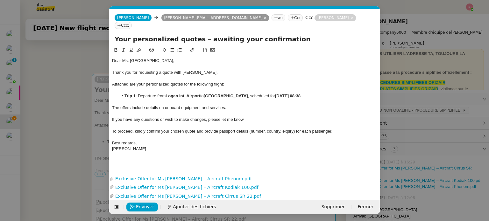
click at [153, 200] on div "Envoyer Ajouter des fichiers Supprimer Fermer" at bounding box center [244, 207] width 270 height 14
click at [153, 201] on div "Envoyer Ajouter des fichiers Supprimer Fermer" at bounding box center [244, 207] width 270 height 14
click at [151, 206] on span "Envoyer" at bounding box center [145, 206] width 18 height 7
click at [151, 206] on span "Confirmer l'envoi" at bounding box center [155, 206] width 38 height 7
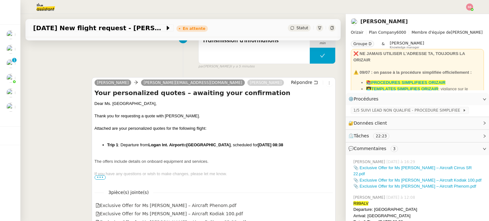
scroll to position [131, 0]
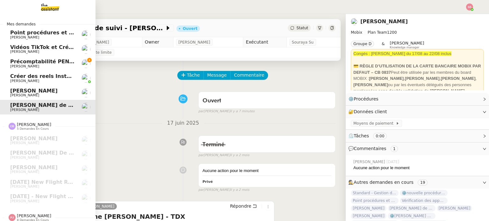
click at [57, 79] on span "Créer des reels Instagram" at bounding box center [47, 76] width 75 height 6
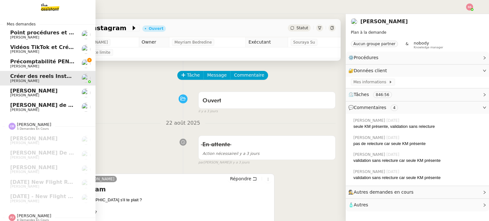
click at [28, 61] on span "Précomptabilité PENNYLANE - août 2025" at bounding box center [68, 62] width 116 height 6
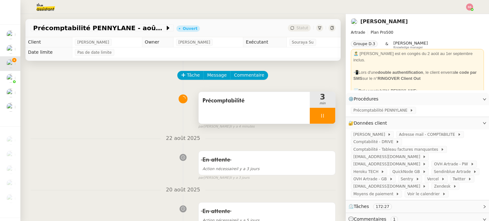
click at [320, 117] on icon at bounding box center [322, 115] width 5 height 5
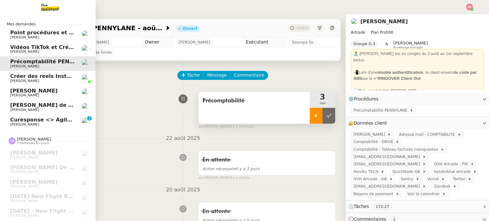
click at [31, 118] on span "Curesponse <> Agile Capital Markets" at bounding box center [63, 120] width 107 height 6
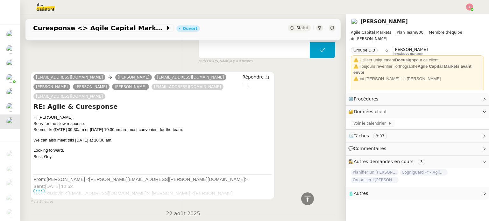
scroll to position [477, 0]
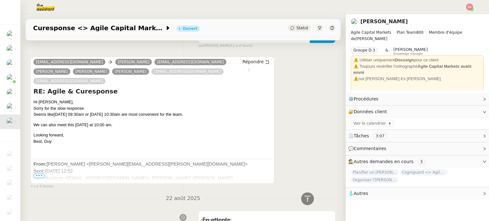
click at [41, 174] on span "•••" at bounding box center [38, 176] width 11 height 4
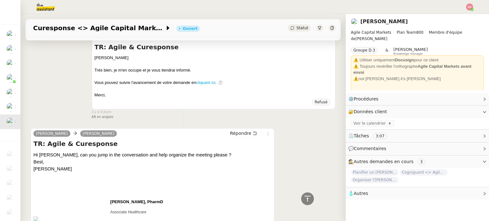
scroll to position [1223, 0]
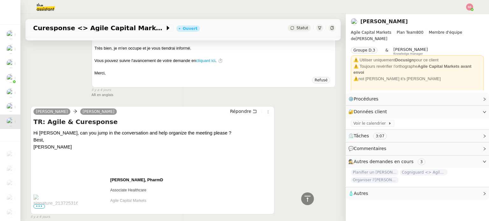
click at [40, 204] on span "•••" at bounding box center [38, 206] width 11 height 4
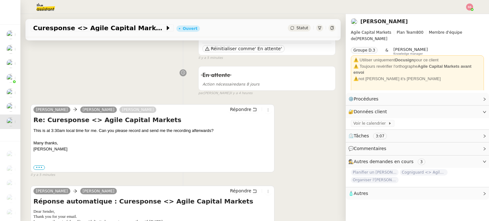
scroll to position [95, 0]
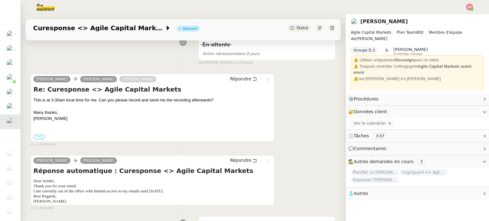
click at [41, 137] on label "•••" at bounding box center [38, 137] width 11 height 4
click at [0, 0] on input "•••" at bounding box center [0, 0] width 0 height 0
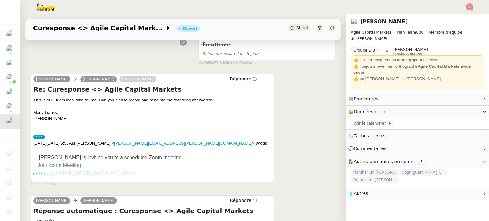
drag, startPoint x: 40, startPoint y: 174, endPoint x: 86, endPoint y: 138, distance: 57.6
click at [40, 174] on span "•••" at bounding box center [38, 174] width 11 height 4
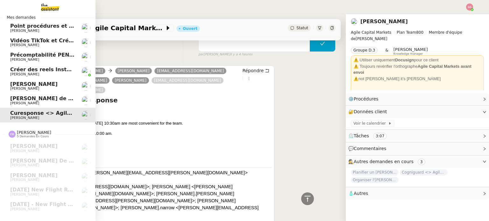
scroll to position [0, 0]
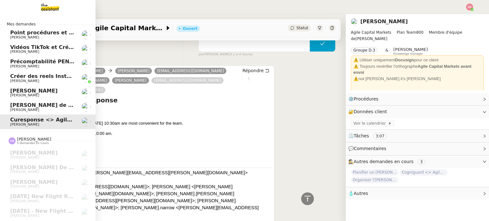
click at [56, 106] on span "[PERSON_NAME] de suivi - [PERSON_NAME] - TDX" at bounding box center [81, 105] width 142 height 6
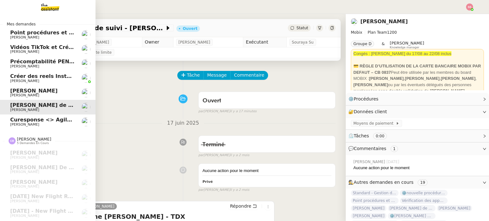
click at [50, 65] on span "[PERSON_NAME]" at bounding box center [42, 67] width 64 height 4
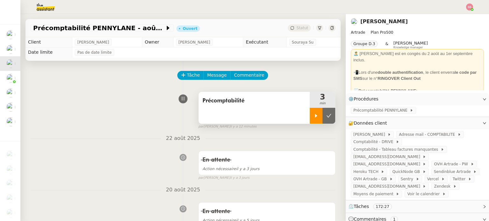
click at [311, 114] on div at bounding box center [316, 116] width 13 height 16
click at [323, 116] on div at bounding box center [322, 116] width 25 height 16
click at [326, 116] on icon at bounding box center [328, 115] width 5 height 5
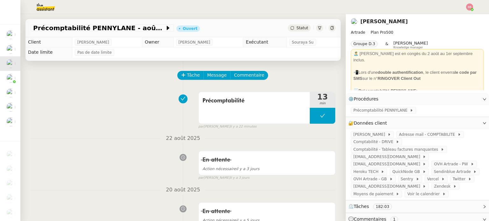
click at [52, 4] on img at bounding box center [40, 7] width 49 height 14
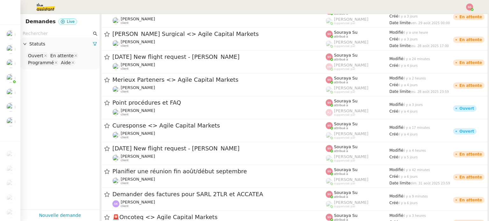
scroll to position [1567, 0]
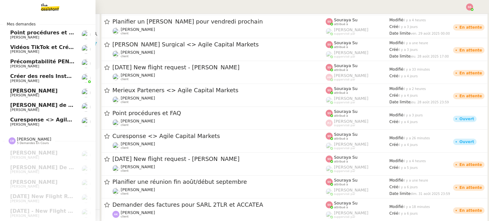
drag, startPoint x: 38, startPoint y: 118, endPoint x: 53, endPoint y: 114, distance: 15.3
click at [38, 118] on span "Curesponse <> Agile Capital Markets" at bounding box center [63, 120] width 107 height 6
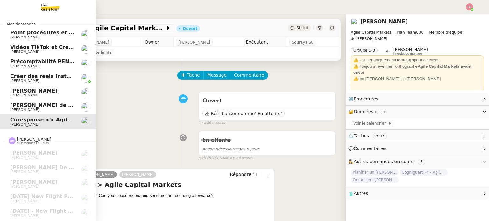
click at [50, 60] on span "Précomptabilité PENNYLANE - août 2025" at bounding box center [68, 62] width 116 height 6
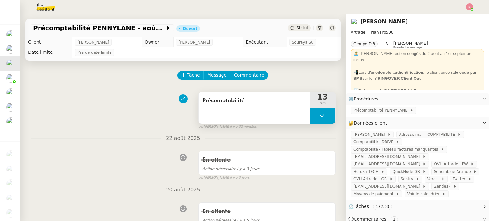
click at [314, 115] on button at bounding box center [322, 116] width 25 height 16
click at [315, 116] on icon at bounding box center [316, 116] width 2 height 4
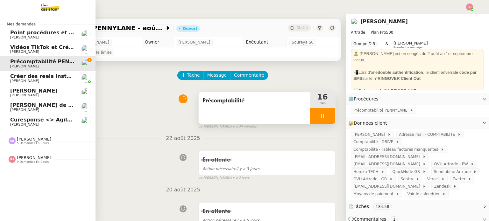
click at [50, 48] on span "Vidéos TikTok et Créatives META - août 2025" at bounding box center [74, 47] width 128 height 6
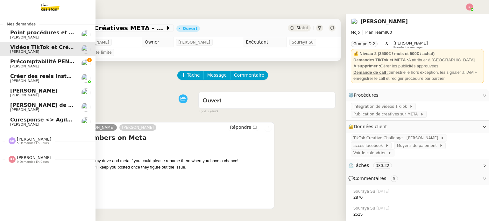
click at [57, 62] on span "Précomptabilité PENNYLANE - août 2025" at bounding box center [68, 62] width 116 height 6
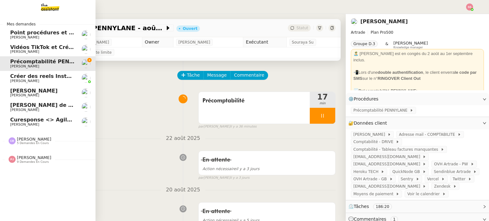
drag, startPoint x: 39, startPoint y: 120, endPoint x: 39, endPoint y: 113, distance: 7.3
click at [39, 120] on span "Curesponse <> Agile Capital Markets" at bounding box center [63, 120] width 107 height 6
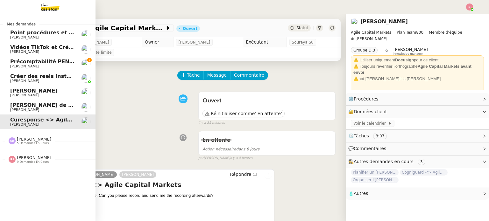
click at [51, 63] on span "Précomptabilité PENNYLANE - août 2025" at bounding box center [68, 62] width 116 height 6
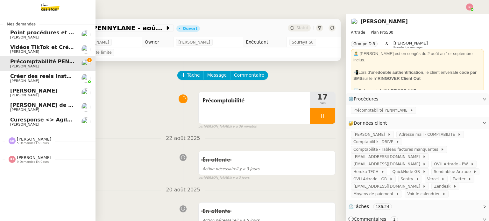
click at [47, 123] on span "[PERSON_NAME]" at bounding box center [42, 125] width 64 height 4
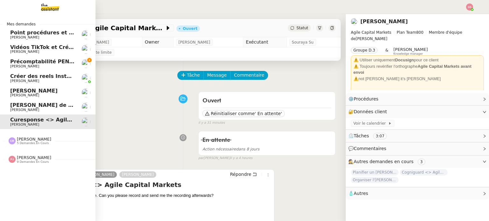
drag, startPoint x: 52, startPoint y: 59, endPoint x: 64, endPoint y: 62, distance: 12.2
click at [52, 59] on span "Précomptabilité PENNYLANE - août 2025" at bounding box center [68, 62] width 116 height 6
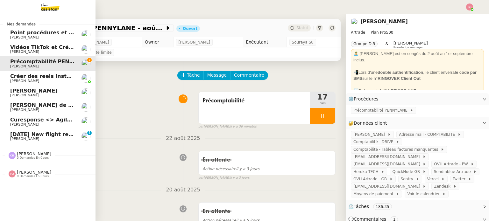
click at [24, 134] on span "[DATE] New flight request - [PERSON_NAME]" at bounding box center [74, 134] width 128 height 6
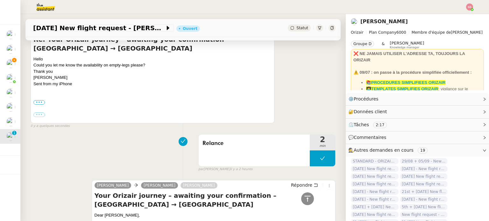
scroll to position [95, 0]
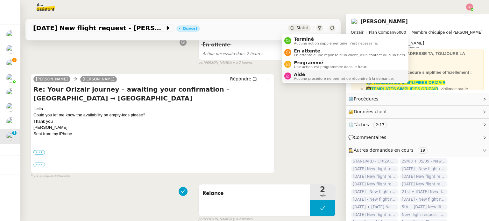
click at [293, 75] on div "Aide Aucune procédure ne permet de répondre à la demande." at bounding box center [342, 76] width 102 height 9
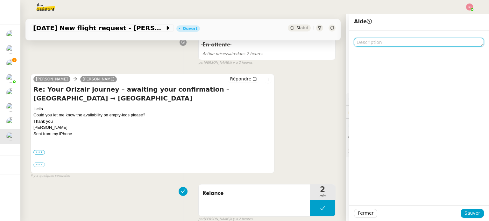
click at [378, 41] on textarea at bounding box center [419, 42] width 130 height 9
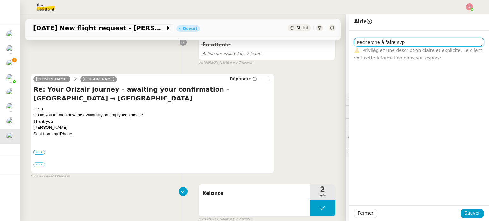
click at [372, 42] on textarea "Recherche à faire svp" at bounding box center [419, 42] width 130 height 9
type textarea "Recherches à faire svp"
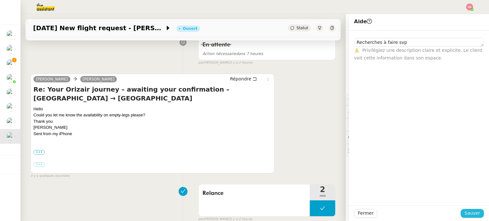
click at [471, 213] on span "Sauver" at bounding box center [472, 213] width 16 height 7
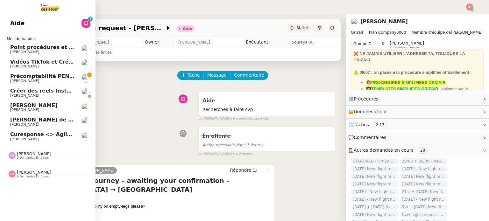
click at [40, 79] on span "[PERSON_NAME]" at bounding box center [42, 81] width 64 height 4
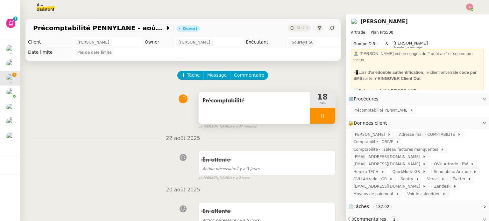
click at [322, 118] on div at bounding box center [322, 116] width 25 height 16
click at [333, 118] on icon at bounding box center [335, 115] width 5 height 5
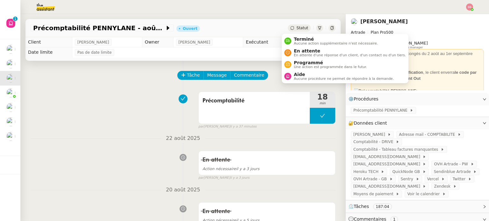
click at [288, 29] on div "Statut" at bounding box center [299, 28] width 23 height 7
click at [299, 49] on span "En attente" at bounding box center [350, 50] width 112 height 5
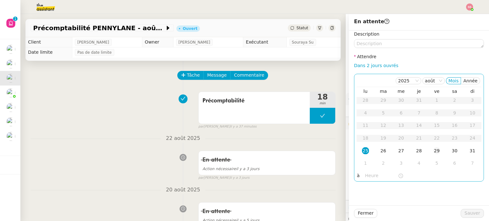
click at [434, 152] on div "29" at bounding box center [436, 150] width 7 height 7
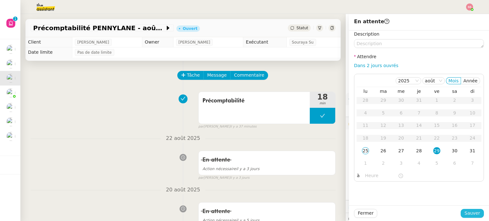
click at [464, 217] on span "Sauver" at bounding box center [472, 213] width 16 height 7
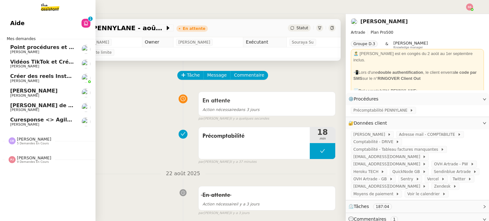
click at [45, 119] on span "Curesponse <> Agile Capital Markets" at bounding box center [63, 120] width 107 height 6
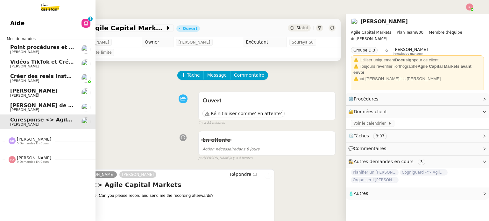
click at [54, 61] on span "Vidéos TikTok et Créatives META - août 2025" at bounding box center [74, 62] width 128 height 6
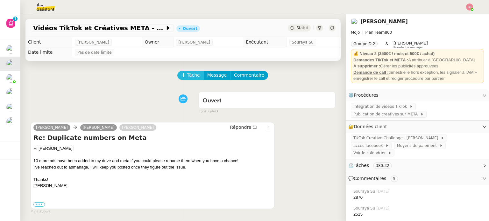
click at [187, 77] on span "Tâche" at bounding box center [193, 75] width 13 height 7
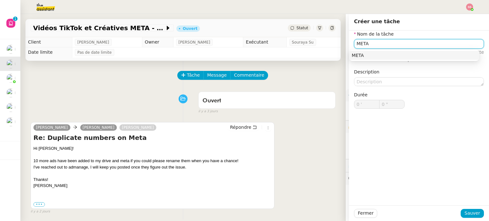
click at [357, 57] on div "META" at bounding box center [414, 56] width 125 height 6
type input "META"
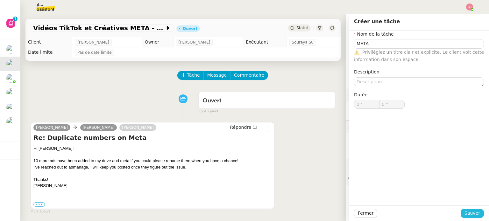
click at [461, 211] on button "Sauver" at bounding box center [472, 213] width 23 height 9
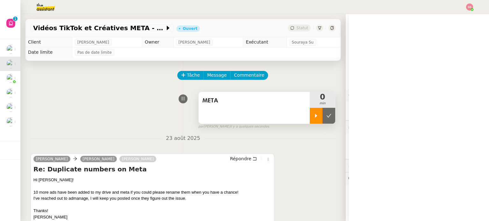
click at [313, 119] on div at bounding box center [316, 116] width 13 height 16
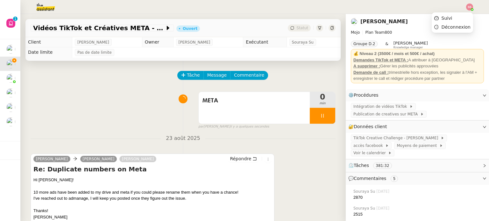
click at [466, 6] on img at bounding box center [469, 7] width 7 height 7
click at [448, 14] on li "Suivi" at bounding box center [452, 18] width 41 height 9
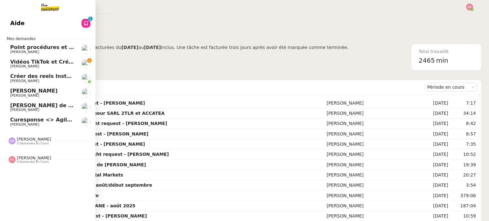
click at [47, 59] on span "Vidéos TikTok et Créatives META - août 2025" at bounding box center [74, 62] width 128 height 6
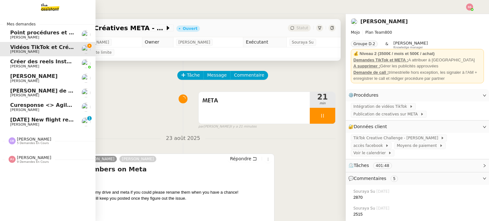
click at [37, 122] on span "[DATE] New flight request - [PERSON_NAME]" at bounding box center [74, 120] width 128 height 6
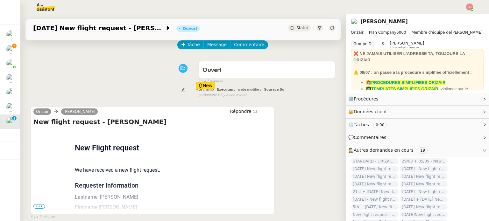
scroll to position [32, 0]
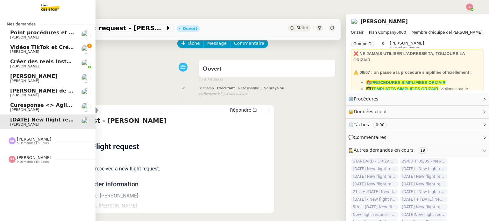
click at [49, 103] on span "Curesponse <> Agile Capital Markets" at bounding box center [63, 105] width 107 height 6
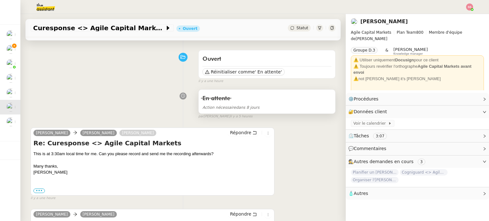
scroll to position [64, 0]
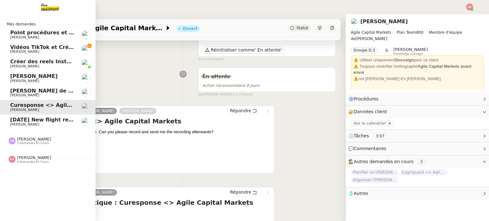
click at [13, 49] on span "Vidéos TikTok et Créatives META - août 2025" at bounding box center [74, 47] width 128 height 6
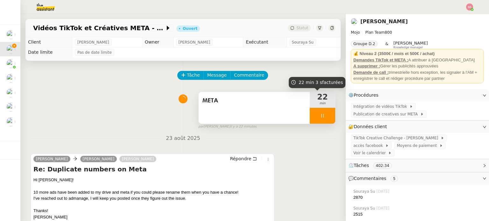
click at [320, 112] on div at bounding box center [322, 116] width 25 height 16
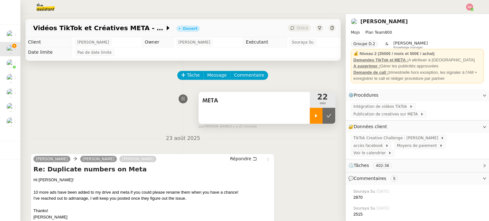
click at [322, 112] on button at bounding box center [328, 116] width 13 height 16
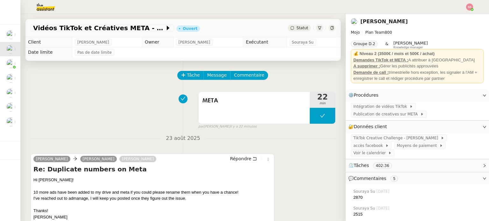
scroll to position [64, 0]
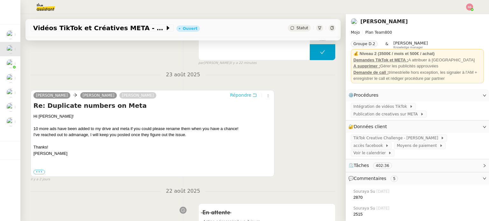
click at [231, 98] on span "Répondre" at bounding box center [240, 95] width 21 height 6
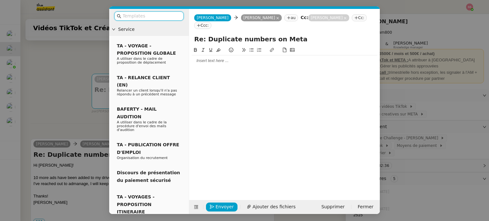
click at [57, 95] on nz-modal-container "Service TA - VOYAGE - PROPOSITION GLOBALE A utiliser dans le cadre de propositi…" at bounding box center [244, 110] width 489 height 221
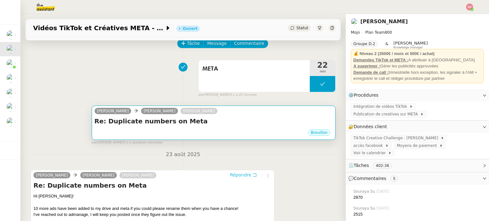
scroll to position [0, 0]
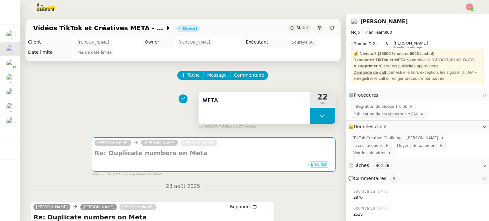
click at [310, 119] on button at bounding box center [322, 116] width 25 height 16
click at [310, 119] on div at bounding box center [316, 116] width 13 height 16
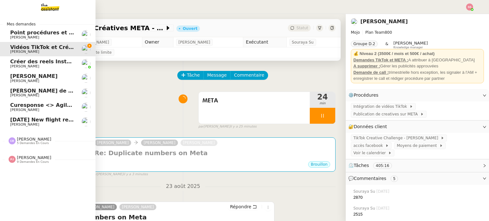
click at [25, 163] on span "9 demandes en cours" at bounding box center [33, 162] width 32 height 4
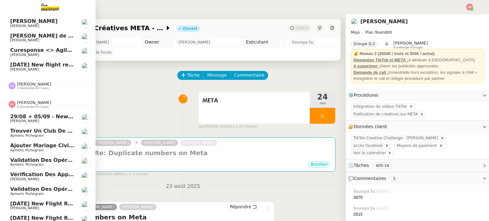
scroll to position [79, 0]
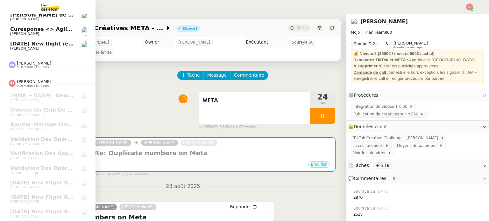
click at [28, 61] on span "[PERSON_NAME]" at bounding box center [34, 63] width 34 height 5
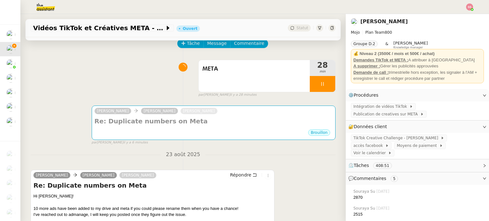
scroll to position [64, 0]
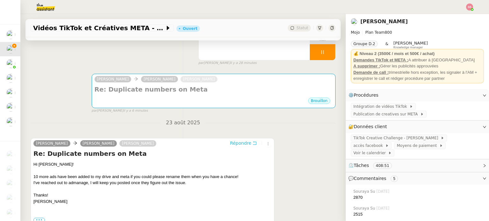
click at [233, 144] on span "Répondre" at bounding box center [240, 143] width 21 height 6
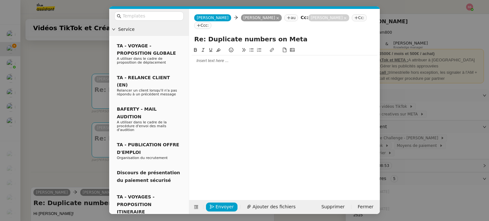
click at [211, 60] on div at bounding box center [285, 118] width 186 height 144
click at [215, 57] on div at bounding box center [285, 60] width 186 height 11
click at [241, 34] on input "Re: Duplicate numbers on Meta" at bounding box center [284, 39] width 180 height 10
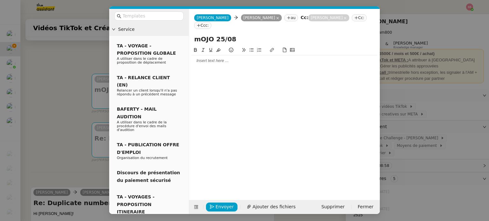
drag, startPoint x: 210, startPoint y: 33, endPoint x: 180, endPoint y: 28, distance: 31.2
click at [180, 28] on nz-layout "Service TA - VOYAGE - PROPOSITION GLOBALE A utiliser dans le cadre de propositi…" at bounding box center [244, 111] width 271 height 205
type input "Mojo 25/08"
click at [210, 58] on div at bounding box center [285, 61] width 186 height 6
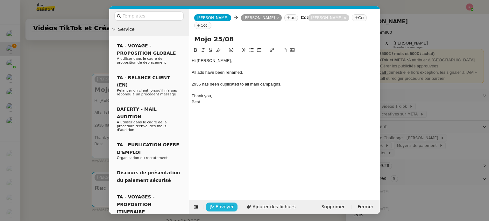
click at [217, 205] on span "Envoyer" at bounding box center [224, 206] width 18 height 7
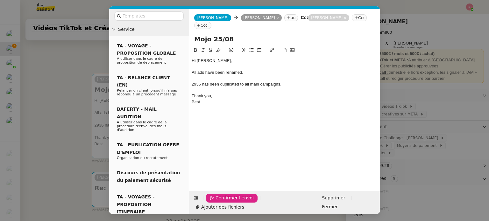
click at [217, 202] on span "Confirmer l'envoi" at bounding box center [234, 197] width 38 height 7
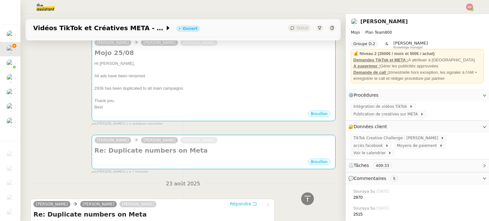
scroll to position [32, 0]
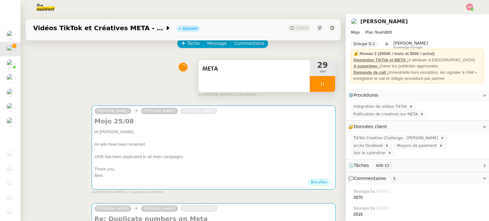
click at [320, 89] on div at bounding box center [322, 84] width 25 height 16
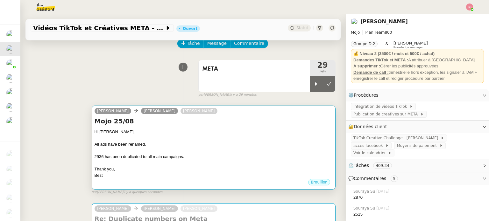
click at [247, 129] on div "Mojo 25/08 Hi [PERSON_NAME], All ads have been renamed. 2936 has been duplicate…" at bounding box center [214, 148] width 238 height 62
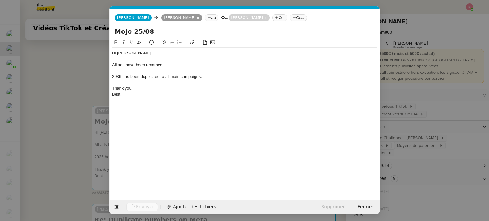
scroll to position [0, 13]
click at [79, 145] on nz-modal-container "Service TA - VOYAGE - PROPOSITION GLOBALE A utiliser dans le cadre de propositi…" at bounding box center [244, 110] width 489 height 221
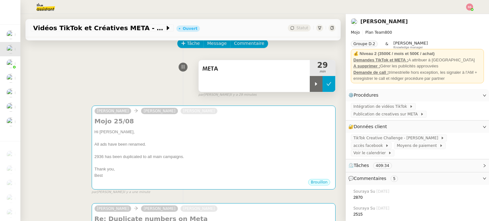
click at [327, 86] on icon at bounding box center [329, 84] width 5 height 4
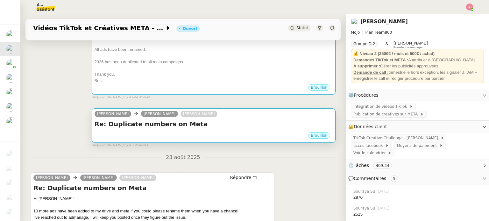
scroll to position [127, 0]
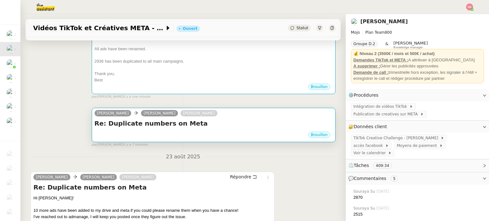
click at [247, 140] on div "Brouillon" at bounding box center [214, 136] width 238 height 10
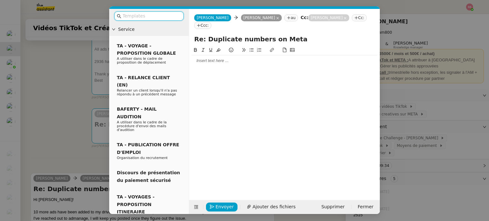
click at [322, 205] on div "Envoyer Ajouter des fichiers Supprimer Fermer" at bounding box center [284, 207] width 191 height 14
click at [326, 205] on button "Supprimer" at bounding box center [332, 207] width 31 height 9
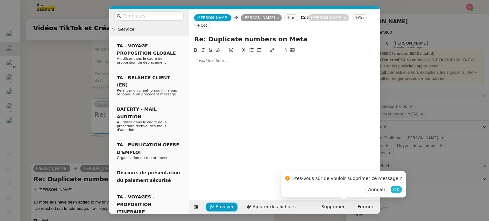
click at [393, 189] on span "OK" at bounding box center [396, 190] width 6 height 6
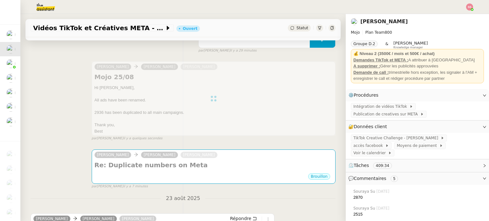
scroll to position [64, 0]
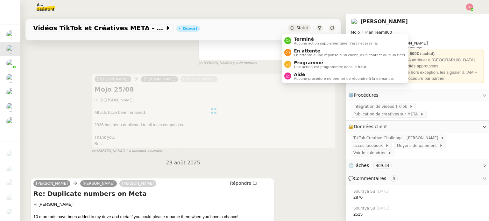
click at [296, 26] on span "Statut" at bounding box center [302, 28] width 12 height 4
click at [298, 50] on span "En attente" at bounding box center [350, 50] width 112 height 5
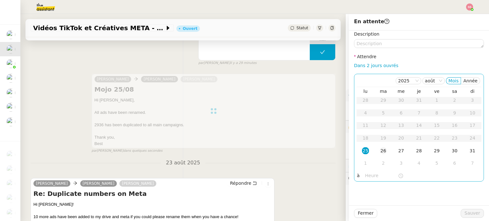
click at [378, 155] on td "26" at bounding box center [383, 151] width 18 height 13
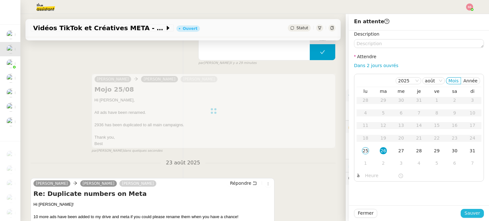
click at [464, 211] on span "Sauver" at bounding box center [472, 213] width 16 height 7
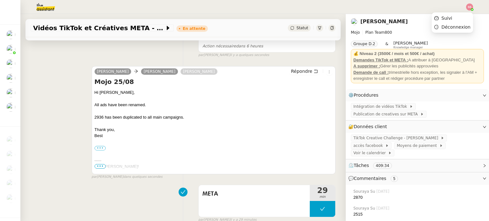
click at [468, 6] on img at bounding box center [469, 7] width 7 height 7
click at [457, 18] on li "Suivi" at bounding box center [452, 18] width 41 height 9
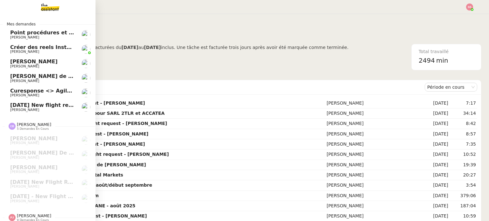
click at [23, 48] on span "Créer des reels Instagram" at bounding box center [47, 47] width 75 height 6
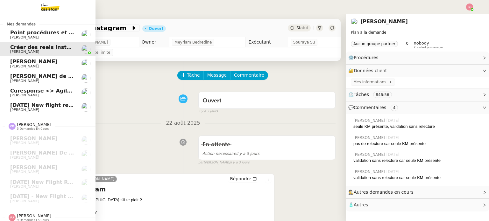
click at [35, 107] on span "[DATE] New flight request - [PERSON_NAME]" at bounding box center [74, 105] width 128 height 6
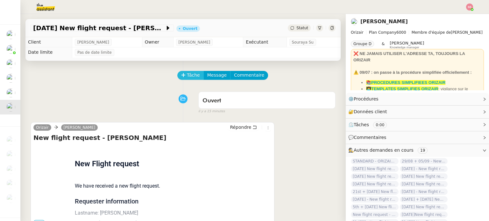
click at [192, 76] on span "Tâche" at bounding box center [193, 75] width 13 height 7
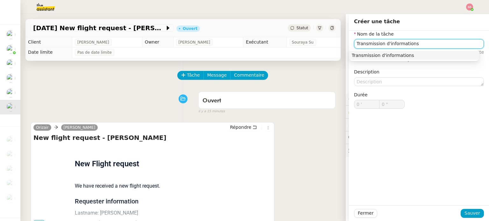
click at [372, 54] on div "Transmission d'informations" at bounding box center [414, 56] width 125 height 6
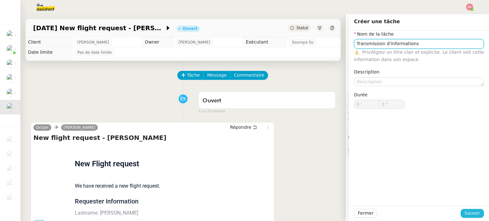
type input "Transmission d'informations"
click at [464, 213] on span "Sauver" at bounding box center [472, 213] width 16 height 7
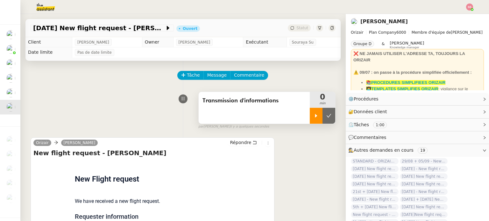
click at [314, 114] on div at bounding box center [316, 116] width 13 height 16
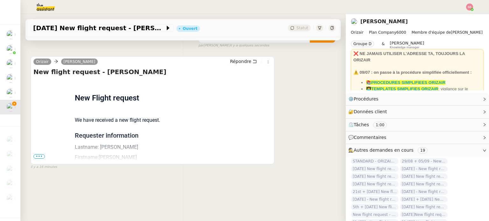
click at [40, 154] on span "•••" at bounding box center [38, 156] width 11 height 4
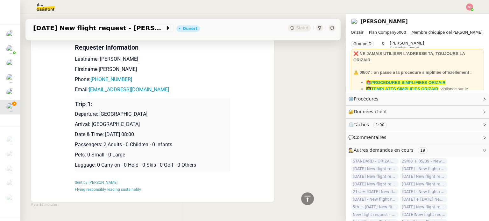
scroll to position [159, 0]
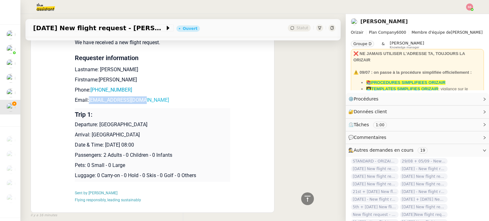
drag, startPoint x: 146, startPoint y: 102, endPoint x: 86, endPoint y: 101, distance: 59.8
click at [86, 101] on p "Email: [EMAIL_ADDRESS][DOMAIN_NAME]" at bounding box center [152, 100] width 155 height 8
copy link "[EMAIL_ADDRESS][DOMAIN_NAME]"
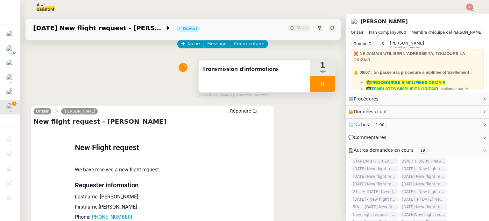
scroll to position [0, 0]
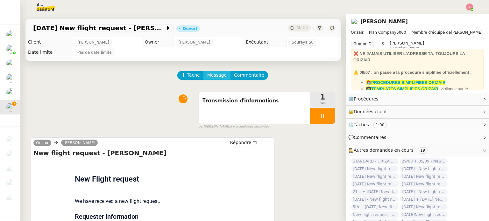
click at [211, 74] on span "Message" at bounding box center [216, 75] width 19 height 7
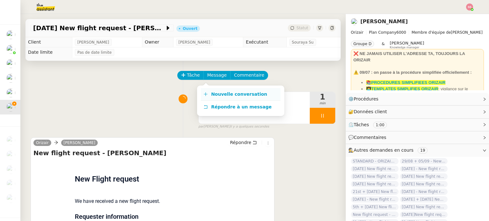
click at [223, 98] on link "Nouvelle conversation" at bounding box center [241, 94] width 80 height 13
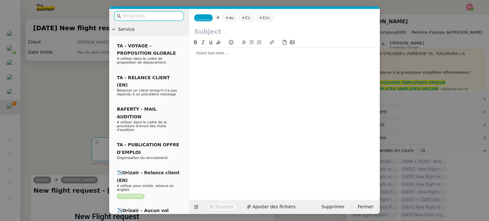
click at [227, 19] on nz-tag "au" at bounding box center [229, 17] width 14 height 7
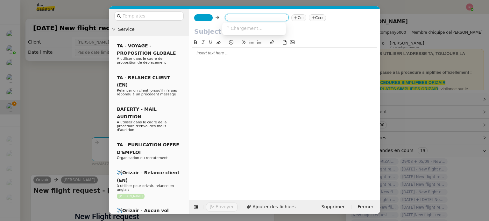
paste input "[EMAIL_ADDRESS][DOMAIN_NAME]"
type input "[EMAIL_ADDRESS][DOMAIN_NAME]"
click at [253, 31] on span "[EMAIL_ADDRESS][DOMAIN_NAME]" at bounding box center [264, 27] width 78 height 5
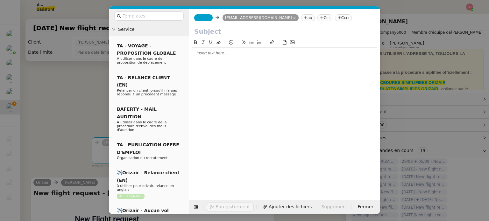
click at [335, 18] on nz-tag "Ccc:" at bounding box center [343, 17] width 17 height 7
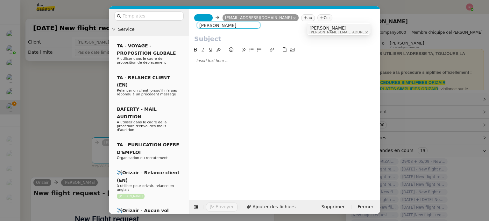
type input "[PERSON_NAME]"
click at [321, 29] on span "[PERSON_NAME]" at bounding box center [354, 27] width 90 height 5
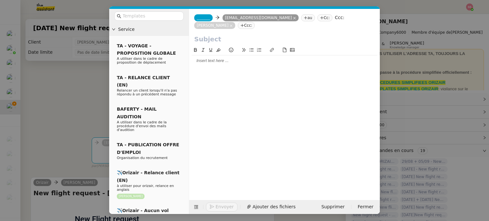
click at [198, 18] on span "_______" at bounding box center [203, 18] width 13 height 4
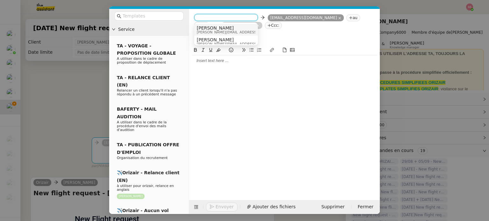
click at [224, 28] on span "[PERSON_NAME]" at bounding box center [242, 27] width 90 height 5
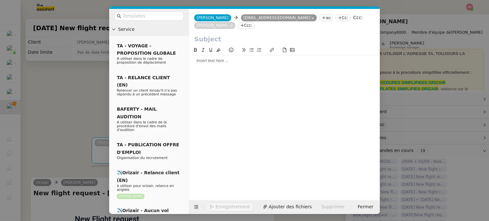
click at [68, 98] on nz-modal-container "Service TA - VOYAGE - PROPOSITION GLOBALE A utiliser dans le cadre de propositi…" at bounding box center [244, 110] width 489 height 221
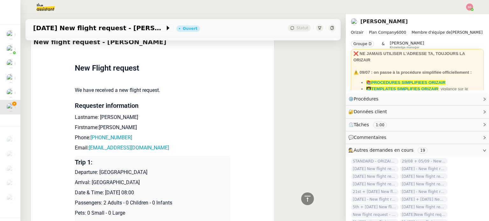
scroll to position [64, 0]
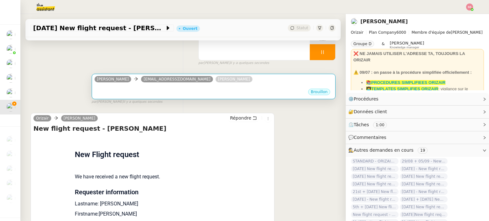
click at [195, 89] on div "Brouillon" at bounding box center [214, 93] width 238 height 10
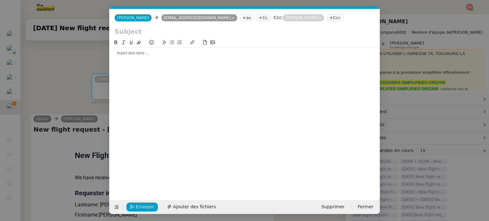
scroll to position [0, 13]
click at [116, 207] on icon at bounding box center [116, 207] width 4 height 4
click at [119, 209] on icon at bounding box center [116, 207] width 8 height 4
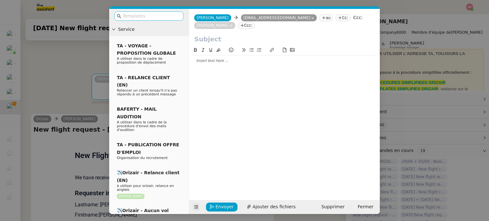
click at [152, 16] on input "text" at bounding box center [151, 15] width 57 height 7
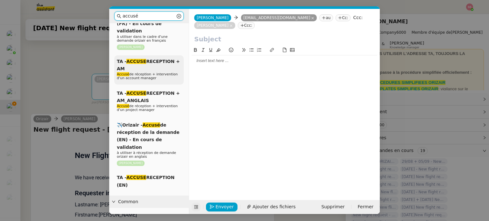
scroll to position [64, 0]
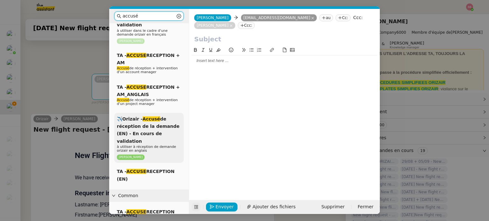
type input "accusé"
click at [166, 128] on span "✈️Orizair - Accusé de réception de la demande (EN) - En cours de validation" at bounding box center [148, 129] width 63 height 27
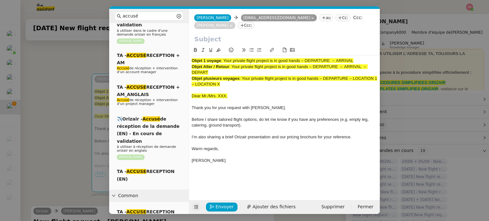
drag, startPoint x: 224, startPoint y: 52, endPoint x: 376, endPoint y: 55, distance: 151.5
click at [376, 58] on div "Objet 1 voyage : Your private flight project is in good hands – DEPARTURE → ARR…" at bounding box center [285, 61] width 186 height 6
click at [239, 34] on input "text" at bounding box center [284, 39] width 180 height 10
paste input "Your private flight project is in good hands – DEPARTURE → ARRIVAL"
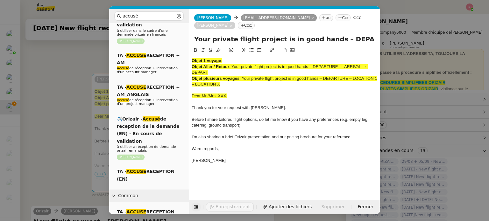
scroll to position [0, 27]
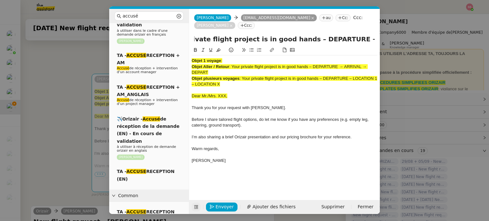
type input "Your private flight project is in good hands – DEPARTURE → ARRIVAL"
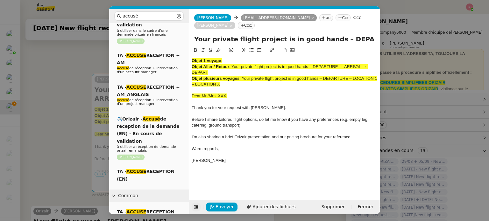
drag, startPoint x: 224, startPoint y: 70, endPoint x: 190, endPoint y: 49, distance: 39.6
click at [190, 49] on nz-spin "Objet 1 voyage : Objet Aller / Retour : Your private flight project is in good …" at bounding box center [284, 119] width 191 height 146
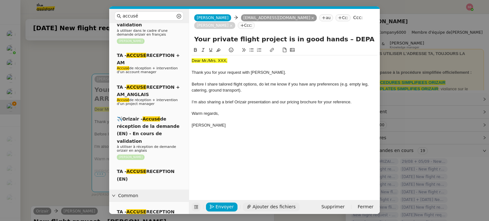
click at [257, 210] on button "Ajouter des fichiers" at bounding box center [271, 207] width 56 height 9
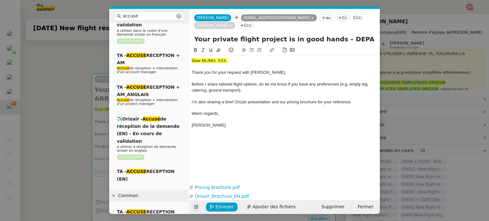
click at [76, 123] on nz-modal-container "accusé Service TA - ACCUSE RECEPTION Accusé de réception de la demande ✈️Orizai…" at bounding box center [244, 110] width 489 height 221
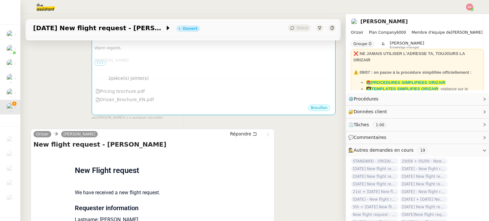
scroll to position [223, 0]
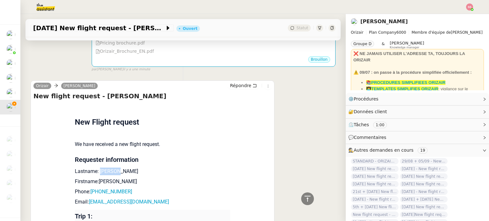
drag, startPoint x: 112, startPoint y: 166, endPoint x: 97, endPoint y: 163, distance: 15.5
click at [97, 168] on p "Lastname: [PERSON_NAME]" at bounding box center [152, 172] width 155 height 8
copy p "[PERSON_NAME]"
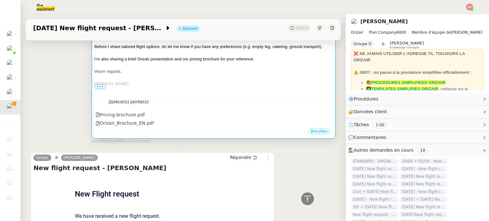
scroll to position [64, 0]
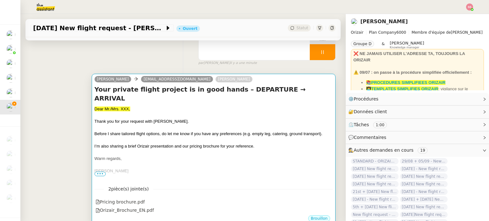
click at [231, 131] on div "Before I share tailored flight options, do let me know if you have any preferen…" at bounding box center [214, 134] width 238 height 6
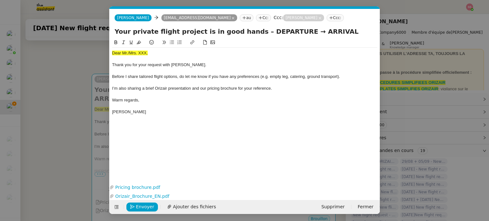
scroll to position [0, 26]
click at [137, 55] on span "Dear Mr./Mrs. XXX," at bounding box center [130, 53] width 36 height 5
click at [138, 43] on icon at bounding box center [139, 43] width 4 height 4
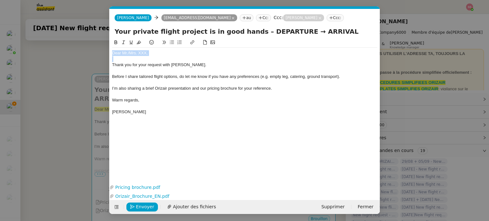
click at [129, 54] on div "Dear Mr./Mrs. XXX," at bounding box center [244, 53] width 265 height 6
drag, startPoint x: 145, startPoint y: 52, endPoint x: 131, endPoint y: 53, distance: 15.0
click at [131, 53] on div "Dear Mrs. XXX," at bounding box center [244, 53] width 265 height 6
paste div
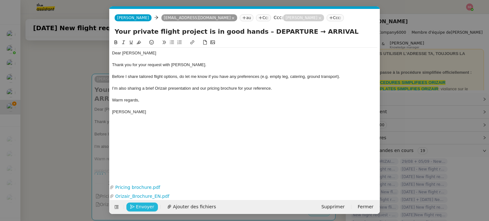
click at [147, 206] on span "Envoyer" at bounding box center [145, 206] width 18 height 7
click at [77, 141] on nz-modal-container "accusé Service TA - ACCUSE RECEPTION Accusé de réception de la demande ✈️Orizai…" at bounding box center [244, 110] width 489 height 221
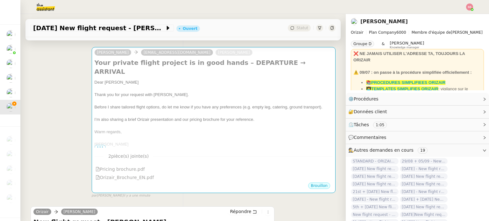
scroll to position [87, 0]
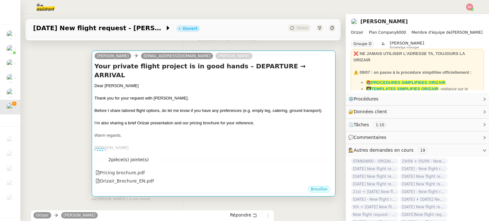
click at [259, 95] on div "Thank you for your request with [PERSON_NAME]." at bounding box center [214, 98] width 238 height 6
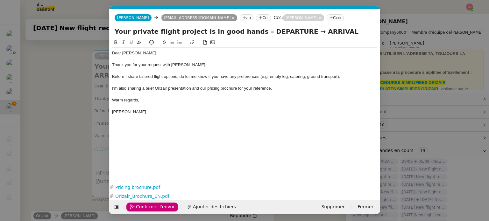
scroll to position [0, 26]
drag, startPoint x: 284, startPoint y: 33, endPoint x: 251, endPoint y: 36, distance: 33.5
click at [251, 36] on input "Your private flight project is in good hands – DEPARTURE → ARRIVAL" at bounding box center [245, 32] width 260 height 10
type input "Your private flight project is in good hands – [GEOGRAPHIC_DATA] → ARRIVAL"
click at [41, 95] on nz-modal-container "accusé Service TA - ACCUSE RECEPTION Accusé de réception de la demande ✈️Orizai…" at bounding box center [244, 110] width 489 height 221
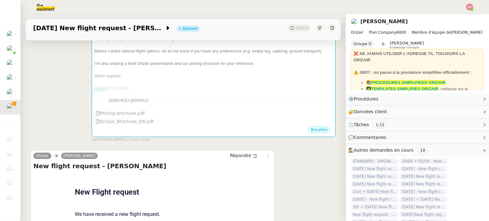
scroll to position [246, 0]
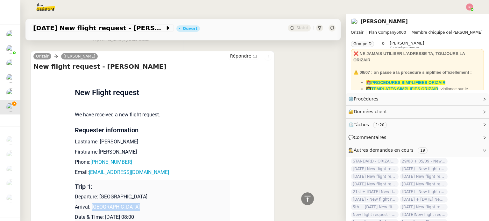
drag, startPoint x: 88, startPoint y: 199, endPoint x: 130, endPoint y: 198, distance: 42.0
click at [130, 203] on p "Arrival: [GEOGRAPHIC_DATA]" at bounding box center [152, 207] width 155 height 8
copy p "[GEOGRAPHIC_DATA]"
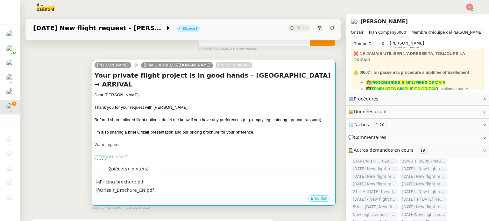
scroll to position [23, 0]
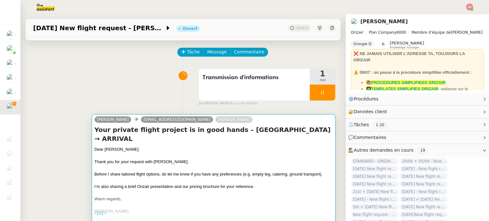
click at [263, 153] on div at bounding box center [214, 156] width 238 height 6
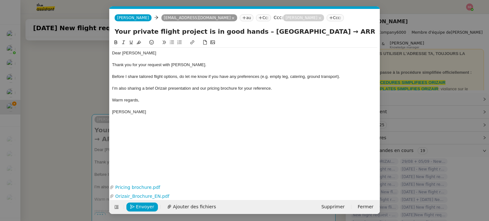
scroll to position [0, 26]
drag, startPoint x: 301, startPoint y: 31, endPoint x: 378, endPoint y: 34, distance: 76.8
click at [378, 34] on div "Your private flight project is in good hands – [GEOGRAPHIC_DATA] → ARRIVAL" at bounding box center [244, 33] width 270 height 12
paste input "[GEOGRAPHIC_DATA]"
type input "Your private flight project is in good hands – [GEOGRAPHIC_DATA] → [GEOGRAPHIC_…"
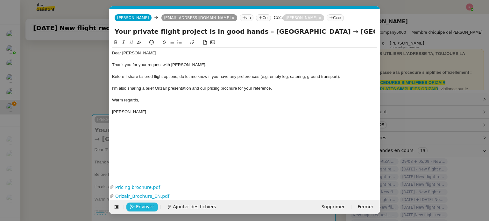
click at [147, 207] on span "Envoyer" at bounding box center [145, 206] width 18 height 7
click at [147, 207] on span "Confirmer l'envoi" at bounding box center [155, 206] width 38 height 7
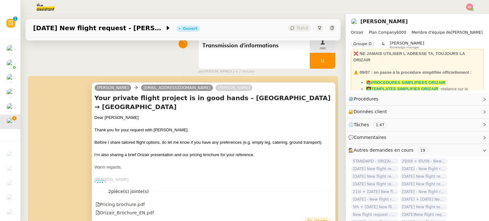
scroll to position [0, 0]
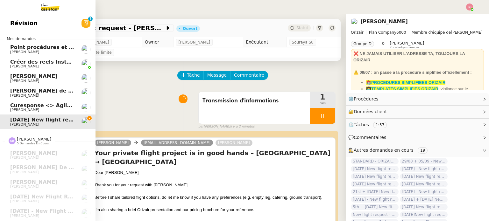
click at [30, 106] on span "Curesponse <> Agile Capital Markets" at bounding box center [63, 105] width 107 height 6
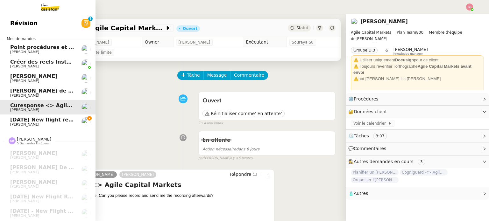
click at [31, 123] on span "[PERSON_NAME]" at bounding box center [42, 125] width 64 height 4
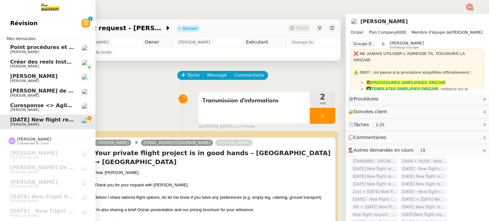
click at [20, 108] on span "[PERSON_NAME]" at bounding box center [24, 110] width 29 height 4
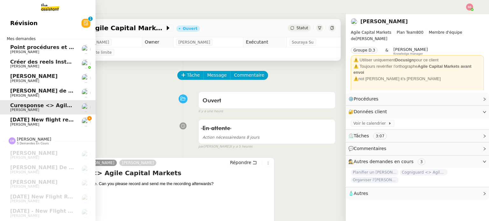
click at [34, 118] on span "[DATE] New flight request - [PERSON_NAME]" at bounding box center [74, 120] width 128 height 6
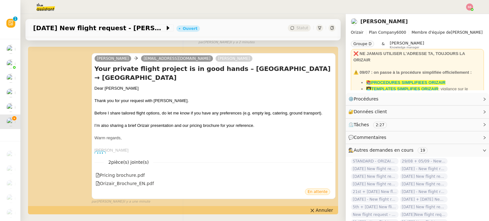
scroll to position [95, 0]
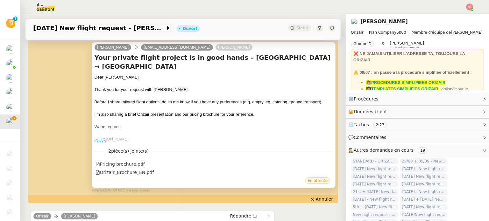
click at [95, 143] on span "•••" at bounding box center [100, 142] width 11 height 4
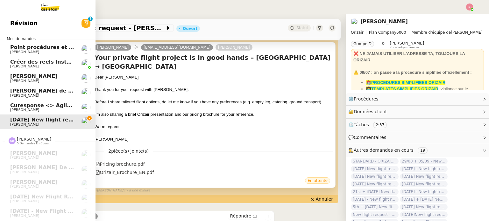
click at [46, 105] on span "Curesponse <> Agile Capital Markets" at bounding box center [63, 105] width 107 height 6
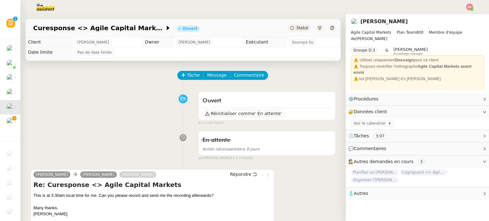
scroll to position [64, 0]
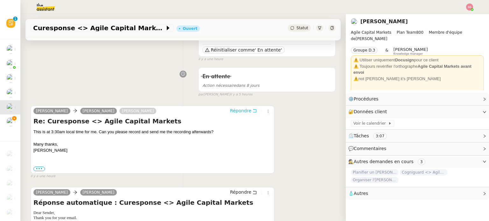
click at [235, 113] on span "Répondre" at bounding box center [240, 111] width 21 height 6
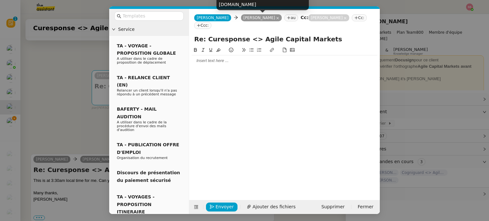
click at [276, 19] on icon at bounding box center [277, 18] width 3 height 3
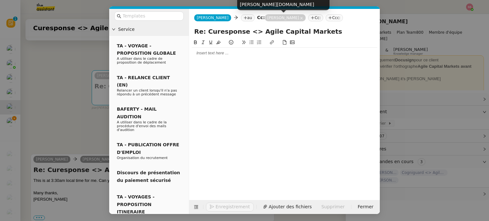
click at [300, 18] on icon at bounding box center [301, 18] width 3 height 3
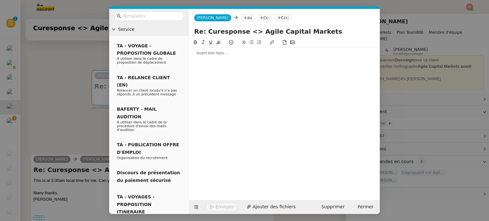
click at [241, 18] on nz-tag "au" at bounding box center [248, 17] width 14 height 7
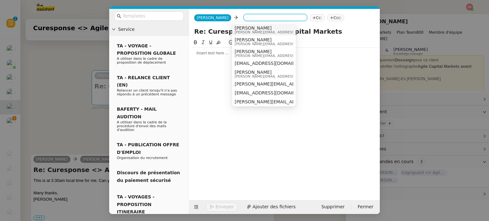
click at [71, 67] on nz-modal-container "Service TA - VOYAGE - PROPOSITION GLOBALE A utiliser dans le cadre de propositi…" at bounding box center [244, 110] width 489 height 221
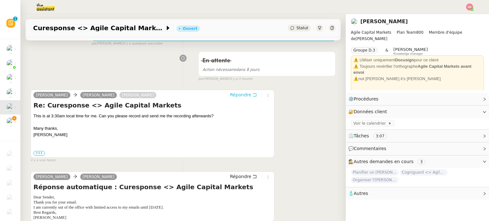
scroll to position [95, 0]
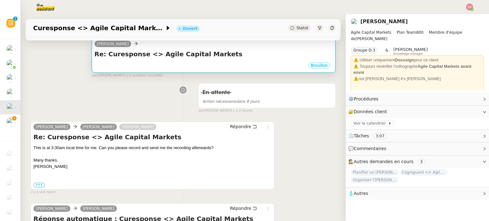
click at [236, 67] on div "Brouillon" at bounding box center [214, 67] width 238 height 10
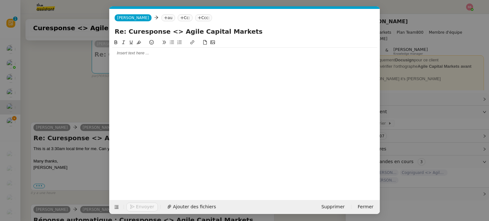
scroll to position [0, 13]
click at [328, 208] on span "Supprimer" at bounding box center [332, 206] width 23 height 7
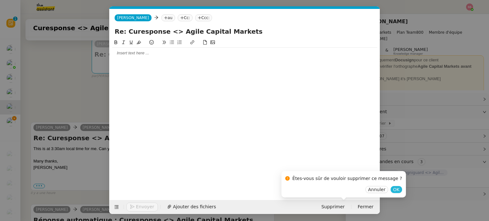
click at [393, 189] on span "OK" at bounding box center [396, 190] width 6 height 6
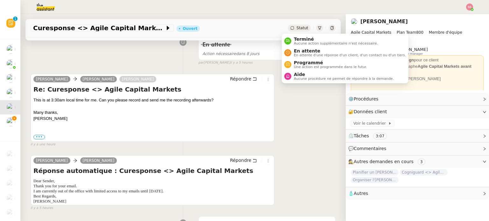
click at [296, 29] on span "Statut" at bounding box center [302, 28] width 12 height 4
click at [305, 52] on span "En attente" at bounding box center [350, 50] width 112 height 5
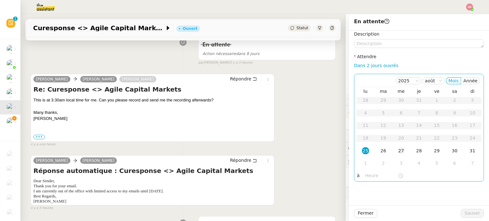
click at [398, 151] on div "27" at bounding box center [401, 150] width 7 height 7
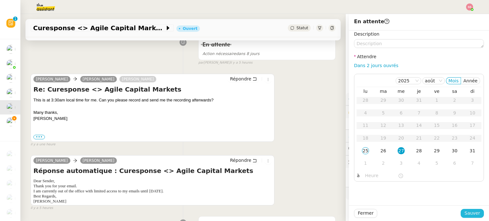
click at [468, 213] on span "Sauver" at bounding box center [472, 213] width 16 height 7
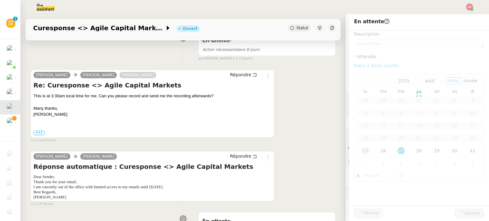
scroll to position [91, 0]
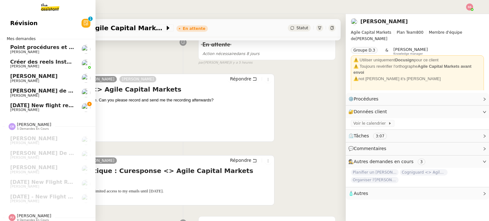
click at [31, 102] on span "[DATE] New flight request - [PERSON_NAME]" at bounding box center [74, 105] width 128 height 6
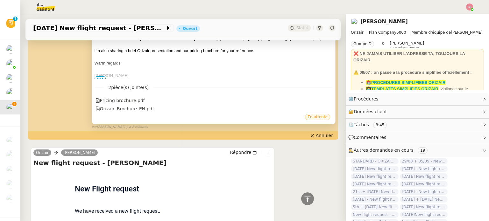
scroll to position [234, 0]
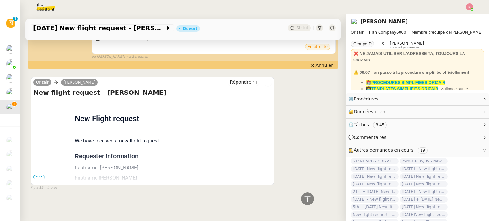
click at [40, 175] on span "•••" at bounding box center [38, 177] width 11 height 4
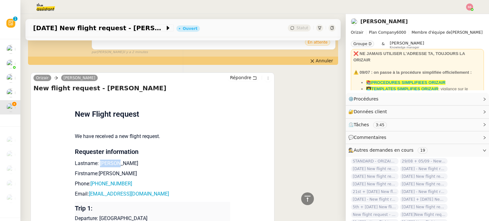
drag, startPoint x: 95, startPoint y: 166, endPoint x: 113, endPoint y: 166, distance: 17.2
click at [113, 166] on p "Lastname: [PERSON_NAME]" at bounding box center [152, 164] width 155 height 8
copy p "[PERSON_NAME]"
drag, startPoint x: 112, startPoint y: 176, endPoint x: 95, endPoint y: 175, distance: 16.9
click at [95, 175] on p "Firstname:[PERSON_NAME]" at bounding box center [152, 174] width 155 height 8
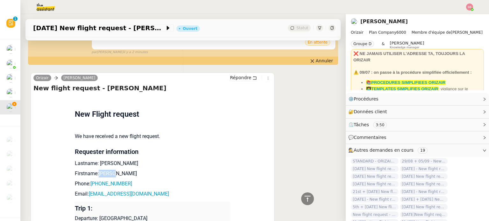
copy p "[PERSON_NAME]"
drag, startPoint x: 128, startPoint y: 189, endPoint x: 92, endPoint y: 187, distance: 36.1
click at [92, 187] on p "Phone: [PHONE_NUMBER]" at bounding box center [152, 184] width 155 height 8
copy link "447484651624"
drag, startPoint x: 139, startPoint y: 197, endPoint x: 87, endPoint y: 195, distance: 51.9
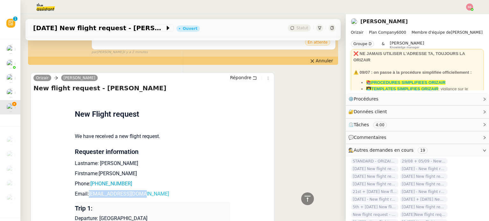
click at [87, 195] on p "Email: [EMAIL_ADDRESS][DOMAIN_NAME]" at bounding box center [152, 194] width 155 height 8
copy link "[EMAIL_ADDRESS][DOMAIN_NAME]"
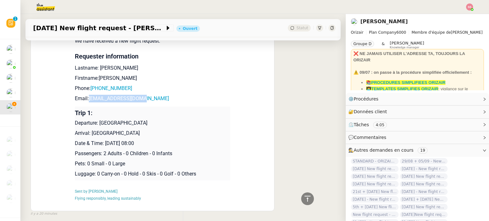
drag, startPoint x: 96, startPoint y: 125, endPoint x: 163, endPoint y: 127, distance: 66.5
click at [163, 127] on p "Departure: [GEOGRAPHIC_DATA]" at bounding box center [152, 123] width 155 height 8
copy p "[GEOGRAPHIC_DATA]"
drag, startPoint x: 89, startPoint y: 135, endPoint x: 161, endPoint y: 134, distance: 72.3
click at [161, 134] on p "Arrival: [GEOGRAPHIC_DATA]" at bounding box center [152, 134] width 155 height 8
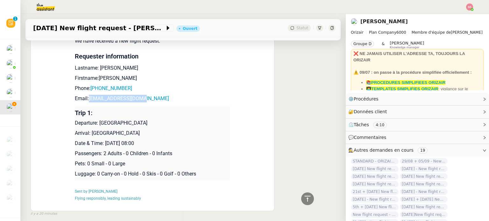
copy p "[GEOGRAPHIC_DATA]"
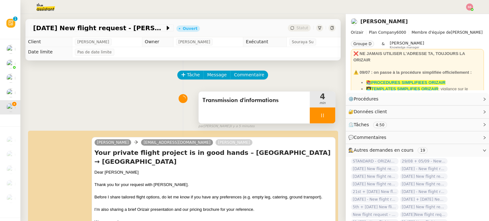
scroll to position [0, 0]
click at [320, 115] on icon at bounding box center [322, 115] width 5 height 5
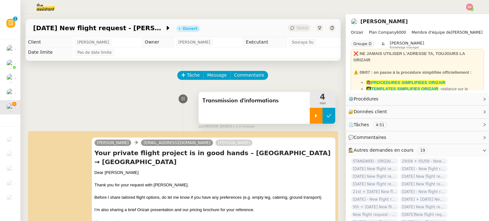
click at [324, 117] on button at bounding box center [328, 116] width 13 height 16
click at [296, 27] on span "Statut" at bounding box center [302, 28] width 12 height 4
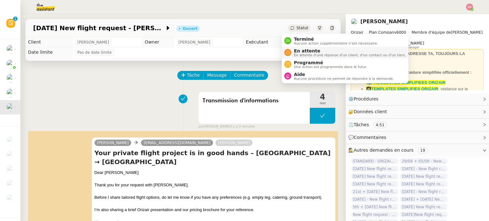
click at [302, 49] on span "En attente" at bounding box center [350, 50] width 112 height 5
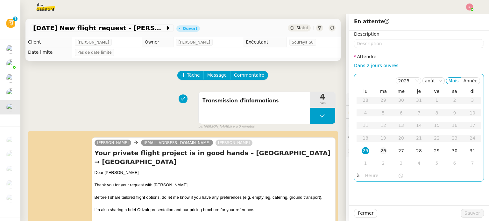
click at [382, 148] on td "26" at bounding box center [383, 151] width 18 height 13
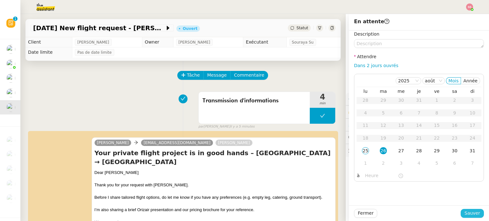
click at [467, 212] on span "Sauver" at bounding box center [472, 213] width 16 height 7
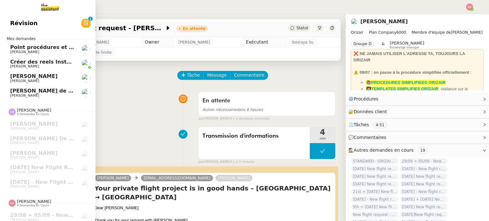
click at [43, 62] on span "Créer des reels Instagram" at bounding box center [47, 62] width 75 height 6
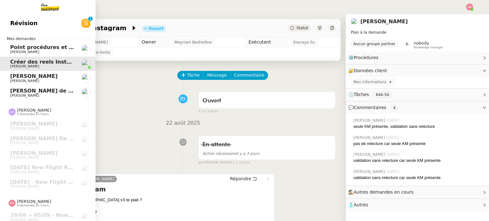
click at [45, 75] on span "[PERSON_NAME]" at bounding box center [33, 76] width 47 height 6
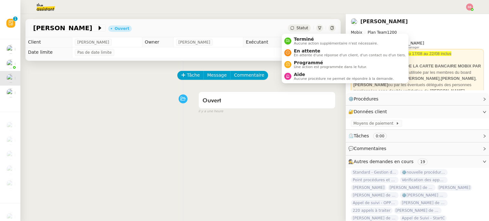
click at [296, 26] on span "Statut" at bounding box center [302, 28] width 12 height 4
click at [301, 50] on span "En attente" at bounding box center [350, 50] width 112 height 5
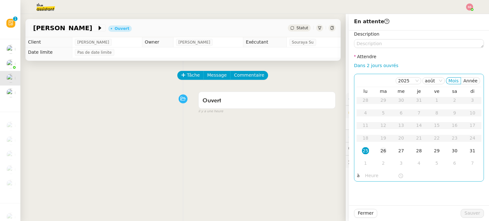
click at [380, 148] on div "26" at bounding box center [383, 150] width 7 height 7
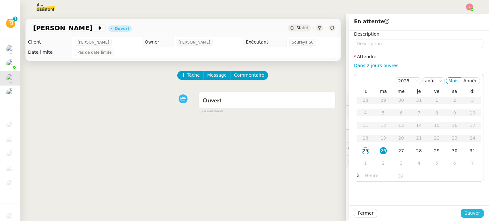
click at [461, 211] on button "Sauver" at bounding box center [472, 213] width 23 height 9
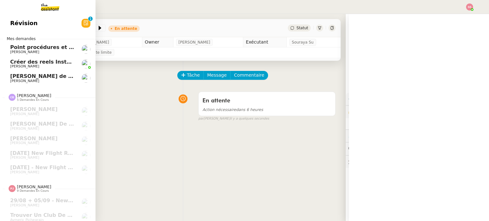
click at [24, 82] on span "[PERSON_NAME]" at bounding box center [24, 81] width 29 height 4
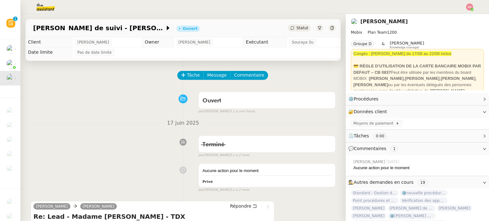
click at [296, 27] on span "Statut" at bounding box center [302, 28] width 12 height 4
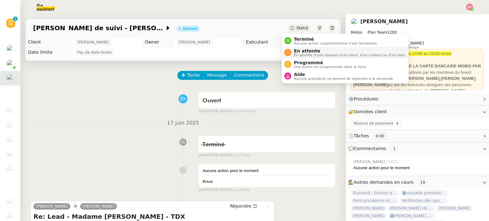
click at [308, 50] on span "En attente" at bounding box center [350, 50] width 112 height 5
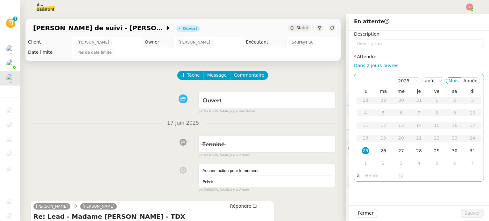
click at [380, 148] on div "26" at bounding box center [383, 150] width 7 height 7
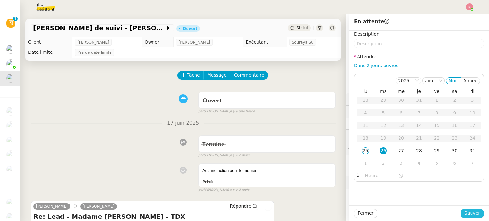
click at [466, 212] on span "Sauver" at bounding box center [472, 213] width 16 height 7
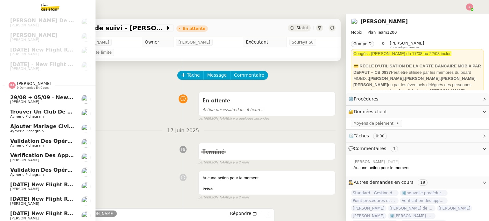
scroll to position [94, 0]
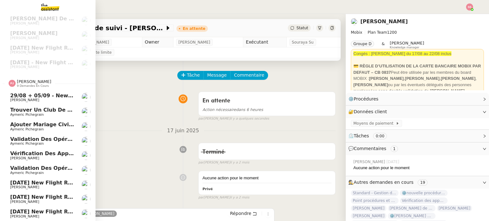
click at [32, 180] on span "[DATE] New flight request - [PERSON_NAME]" at bounding box center [75, 183] width 131 height 6
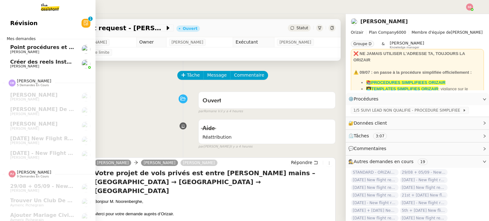
click at [43, 64] on span "Créer des reels Instagram" at bounding box center [47, 62] width 75 height 6
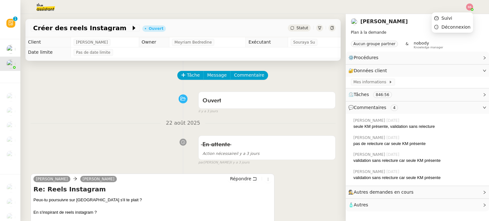
click at [471, 6] on img at bounding box center [469, 7] width 7 height 7
click at [456, 14] on li "Suivi" at bounding box center [452, 18] width 41 height 9
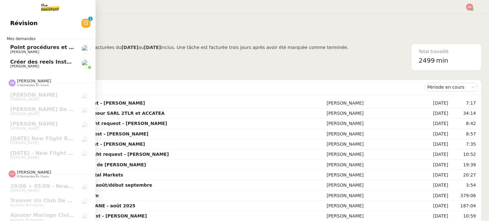
click at [34, 59] on span "Créer des reels Instagram" at bounding box center [47, 62] width 75 height 6
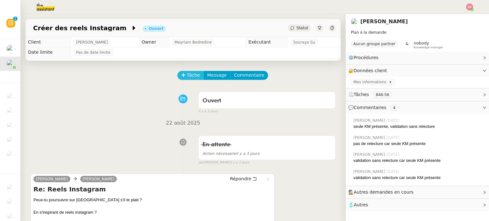
click at [187, 75] on span "Tâche" at bounding box center [193, 75] width 13 height 7
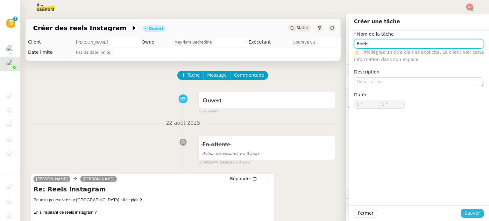
type input "Reels"
click at [478, 212] on button "Sauver" at bounding box center [472, 213] width 23 height 9
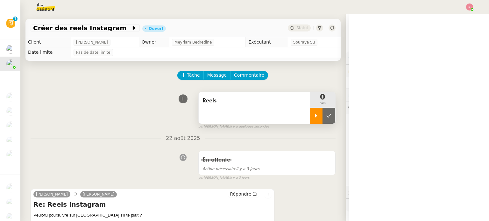
click at [315, 117] on icon at bounding box center [316, 116] width 2 height 4
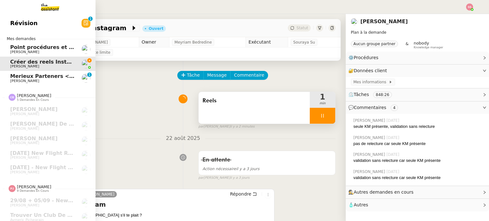
click at [45, 75] on span "Merieux Parteners <> Agile Capital Markets" at bounding box center [73, 76] width 126 height 6
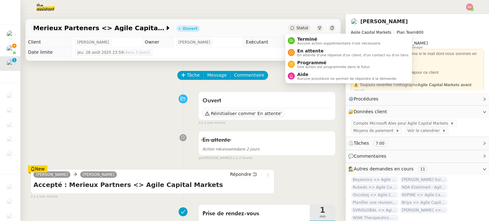
click at [288, 29] on div "Statut" at bounding box center [299, 28] width 23 height 7
click at [290, 52] on icon at bounding box center [291, 53] width 4 height 4
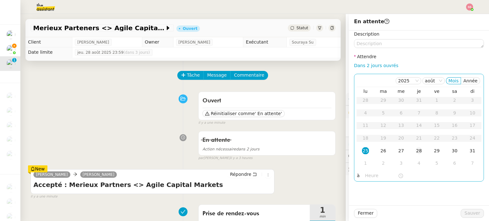
click at [415, 154] on div "28" at bounding box center [418, 150] width 7 height 7
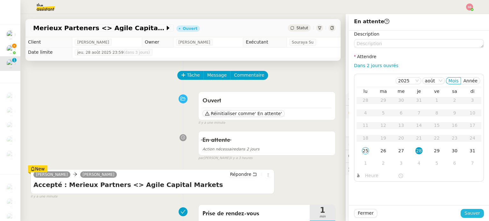
click at [466, 211] on span "Sauver" at bounding box center [472, 213] width 16 height 7
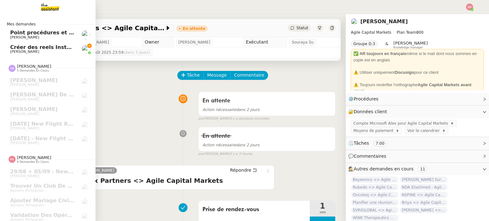
drag, startPoint x: 58, startPoint y: 48, endPoint x: 247, endPoint y: 68, distance: 189.9
click at [58, 48] on span "Créer des reels Instagram" at bounding box center [47, 47] width 75 height 6
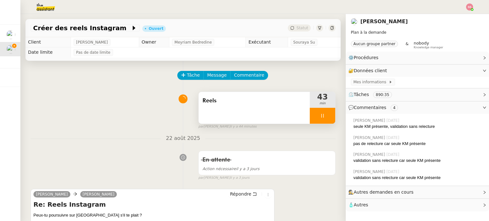
click at [325, 121] on div at bounding box center [322, 116] width 25 height 16
click at [325, 121] on button at bounding box center [328, 116] width 13 height 16
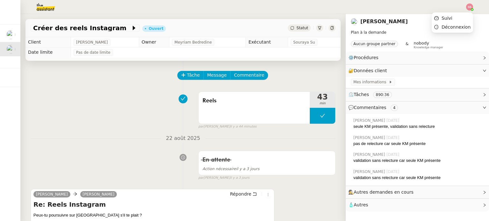
click at [468, 9] on img at bounding box center [469, 7] width 7 height 7
